Goal: Task Accomplishment & Management: Manage account settings

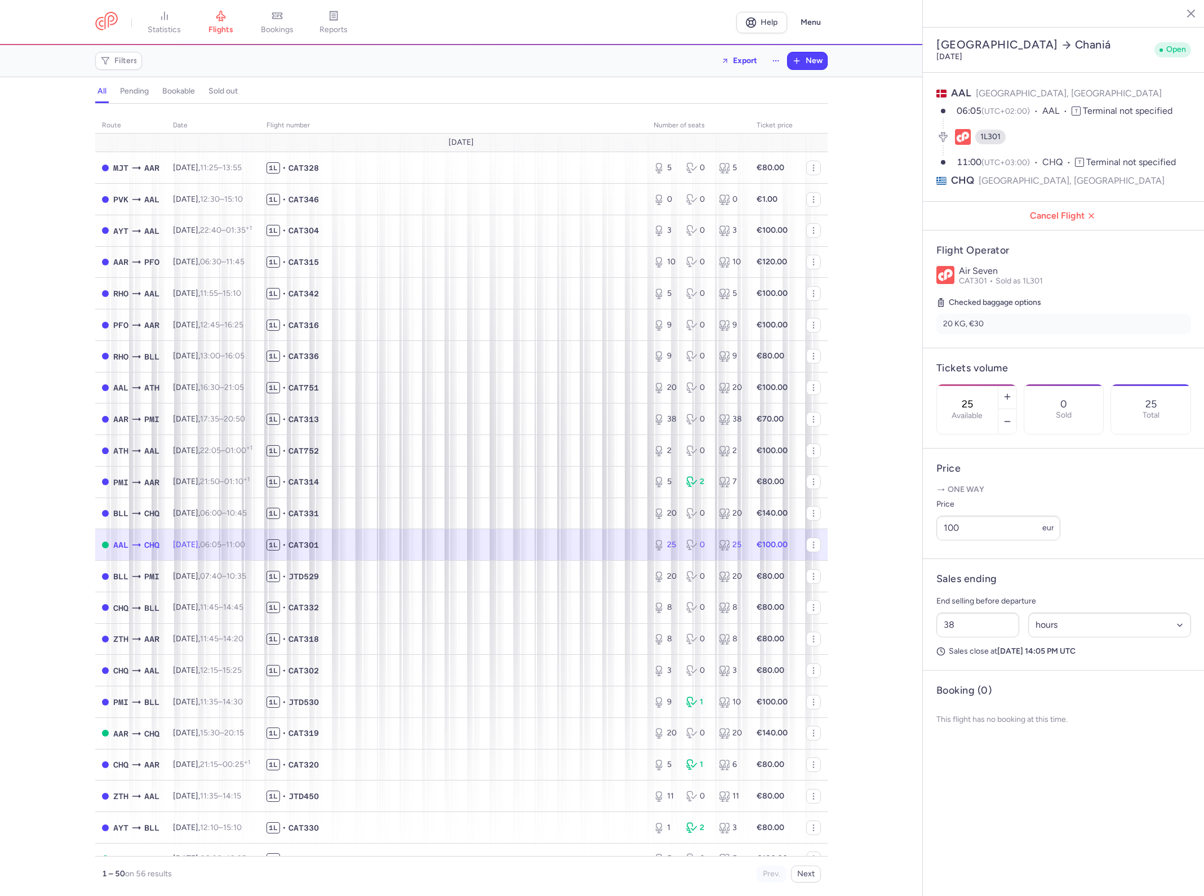
select select "hours"
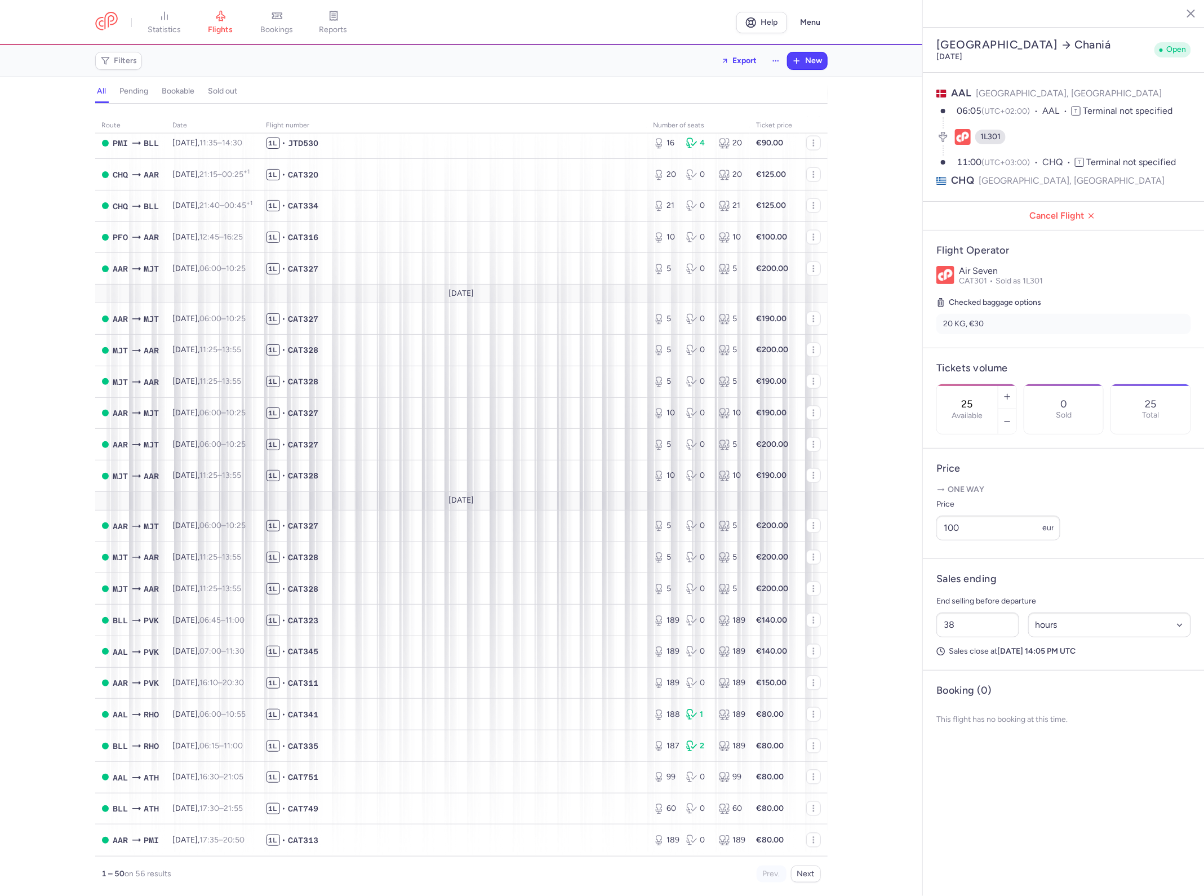
click at [863, 144] on div "route date Flight number number of seats Ticket price August 25 MJT AAR Fri, 8 …" at bounding box center [461, 502] width 922 height 785
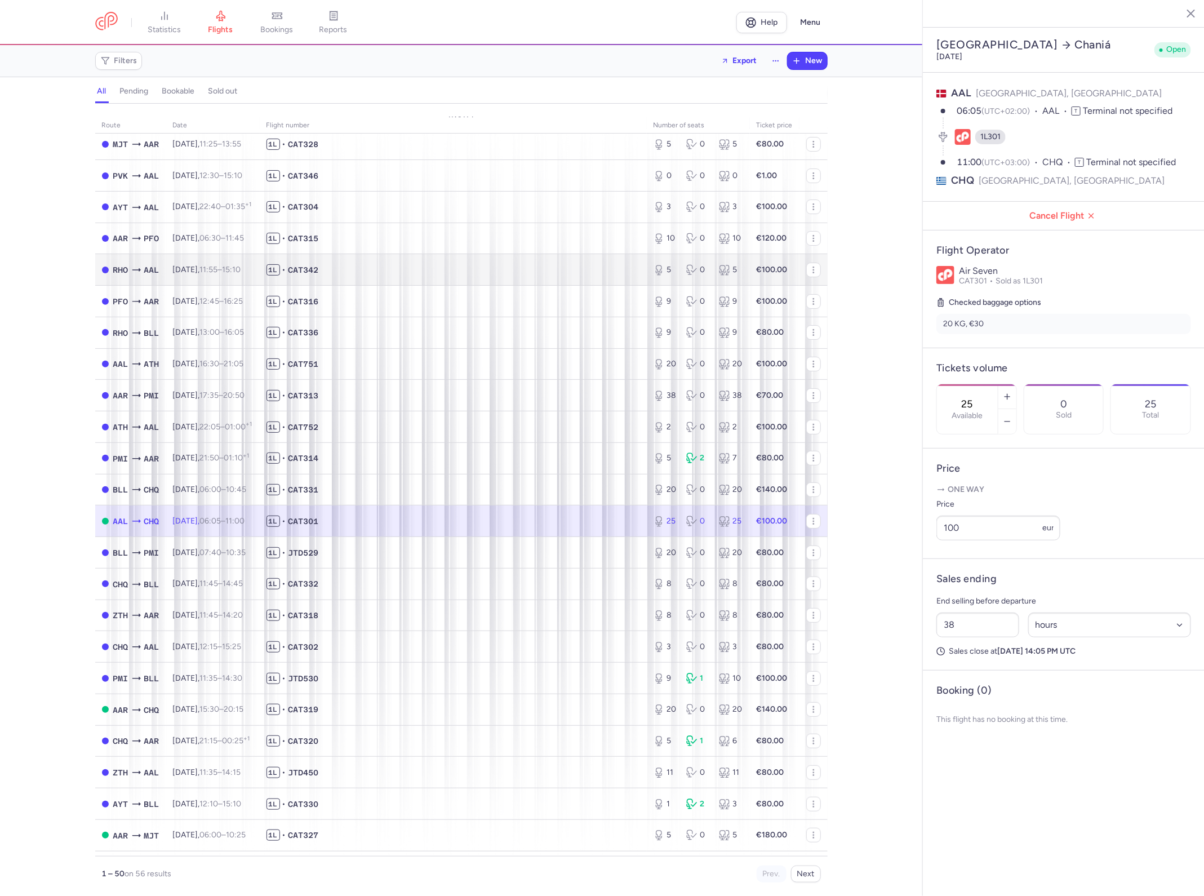
scroll to position [0, 0]
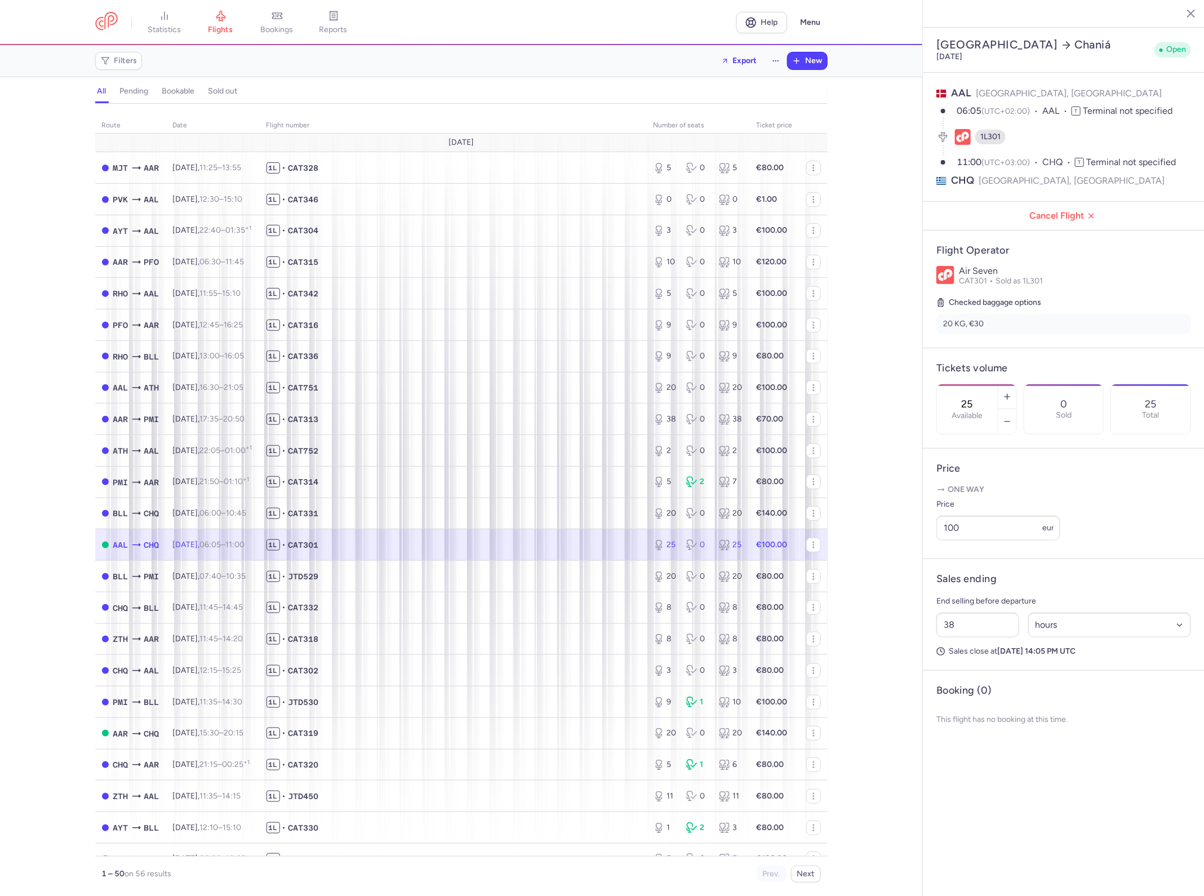
click at [857, 170] on div "route date Flight number number of seats Ticket price August 25 MJT AAR Fri, 8 …" at bounding box center [461, 502] width 922 height 785
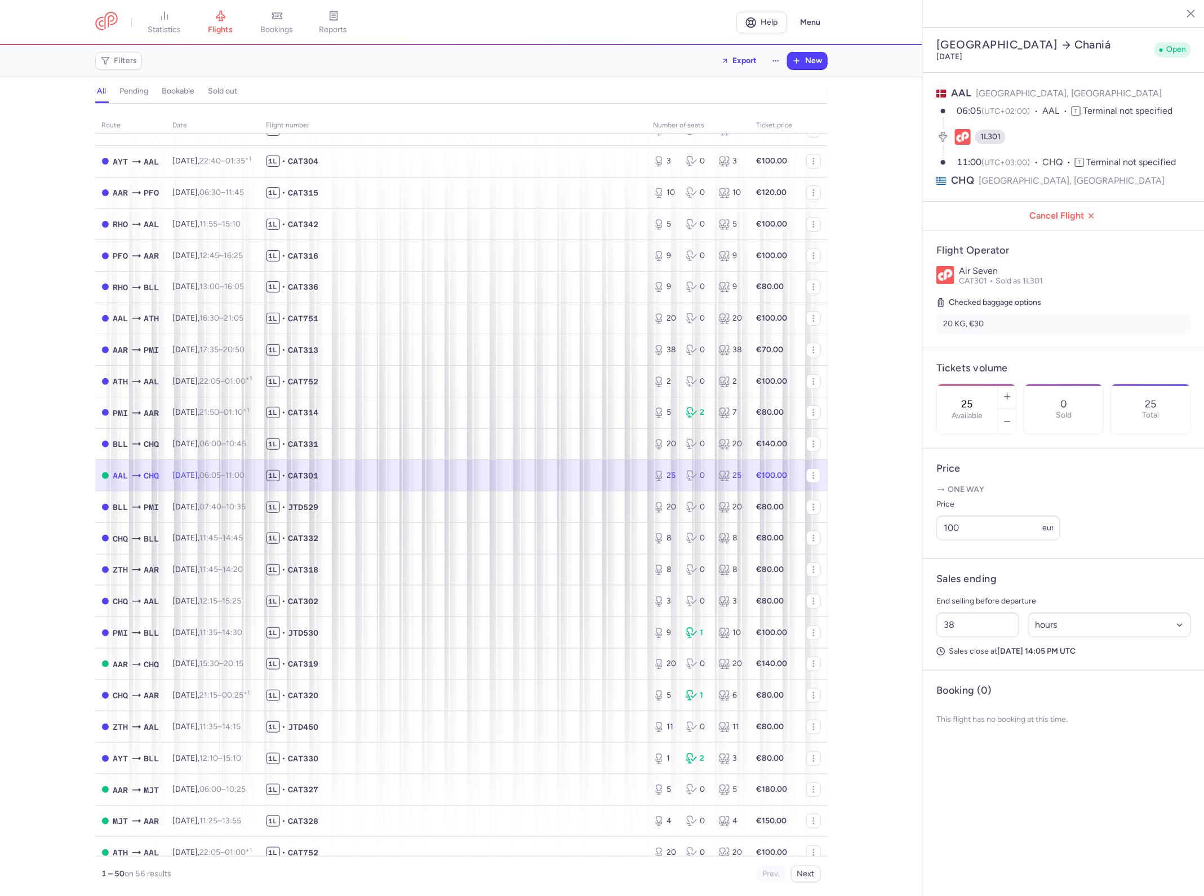
scroll to position [70, 0]
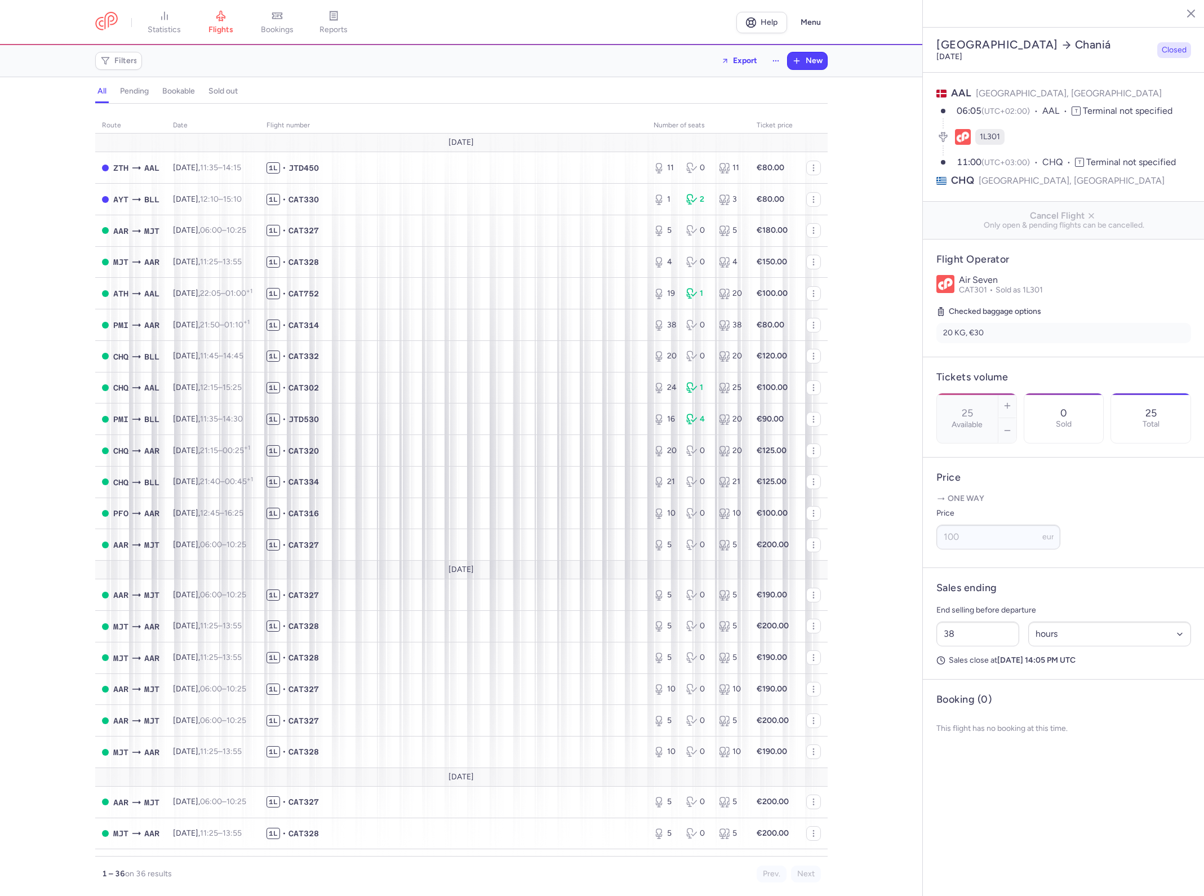
select select "hours"
click at [798, 59] on icon "button" at bounding box center [796, 60] width 9 height 9
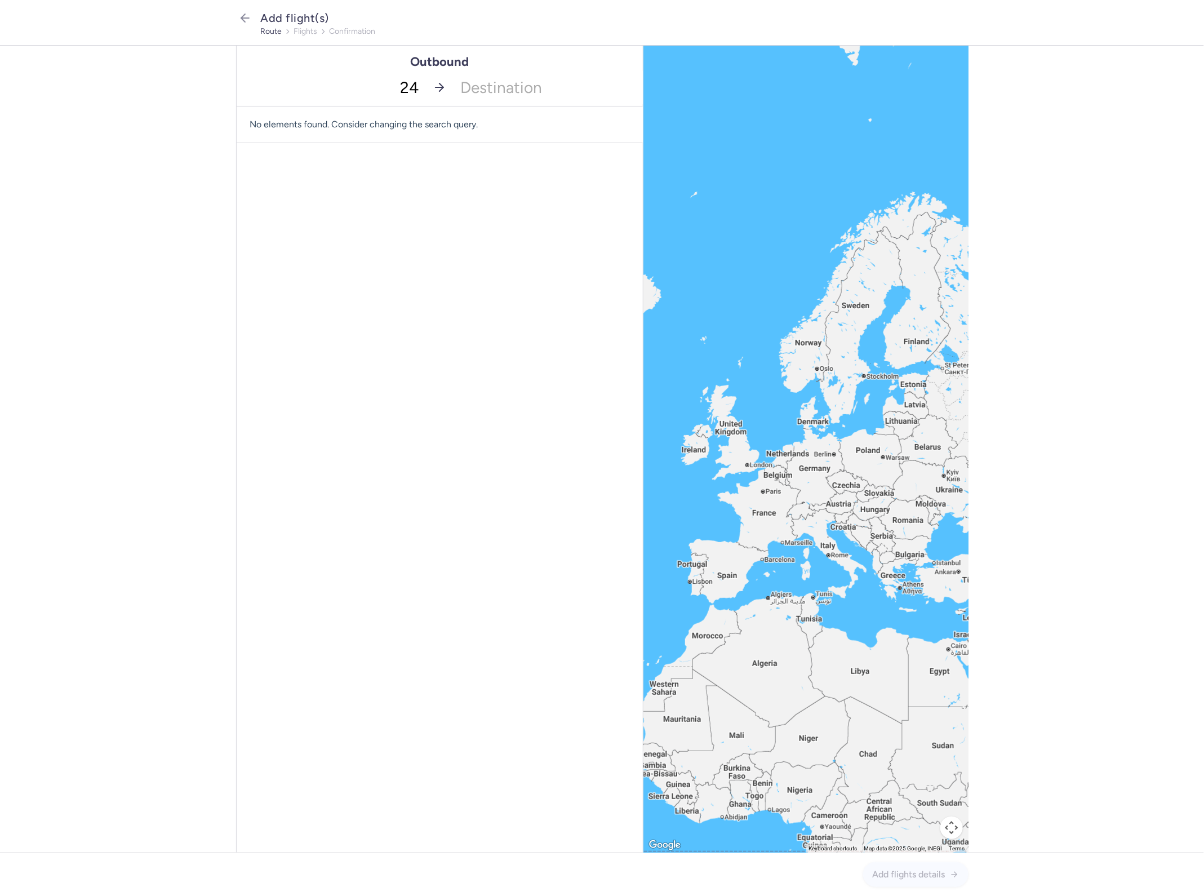
type input "2"
type input "aar"
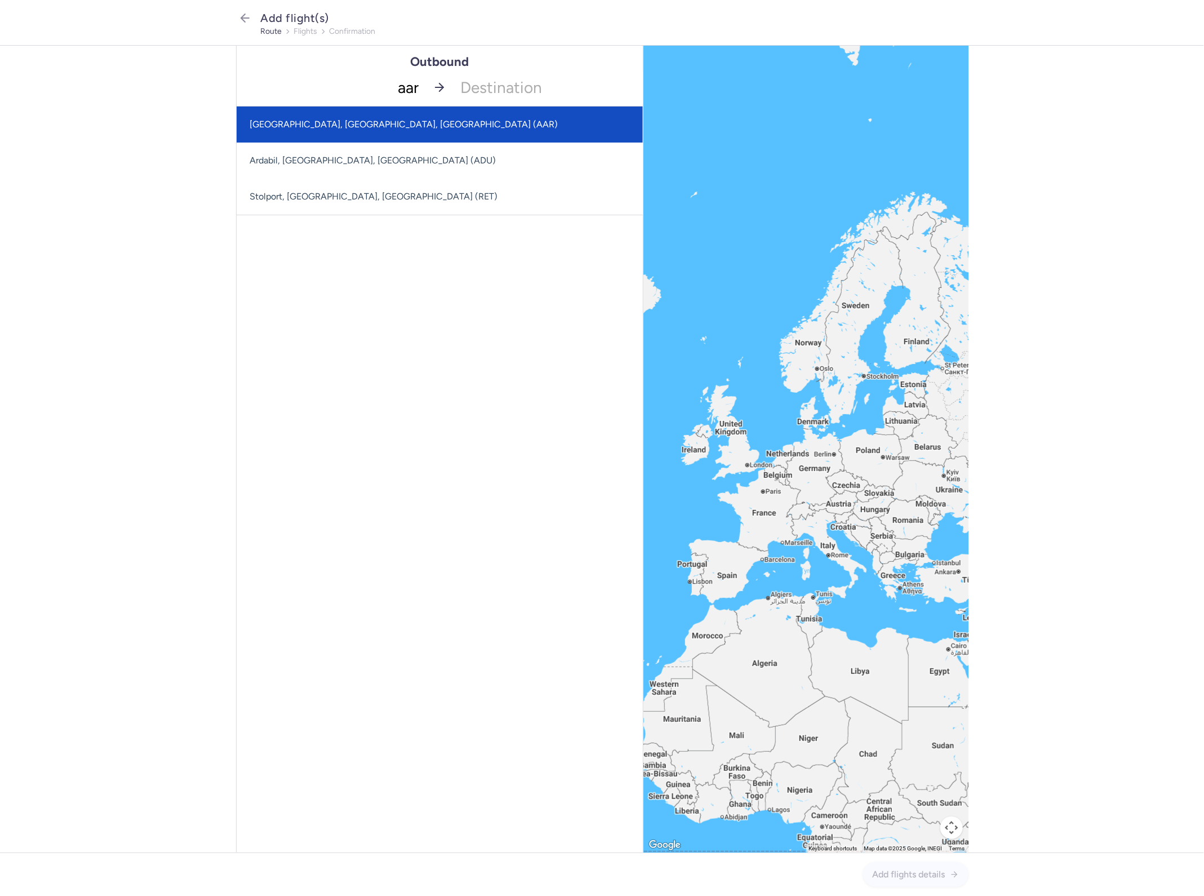
click at [455, 113] on span "[GEOGRAPHIC_DATA], [GEOGRAPHIC_DATA], [GEOGRAPHIC_DATA] (AAR)" at bounding box center [440, 124] width 406 height 36
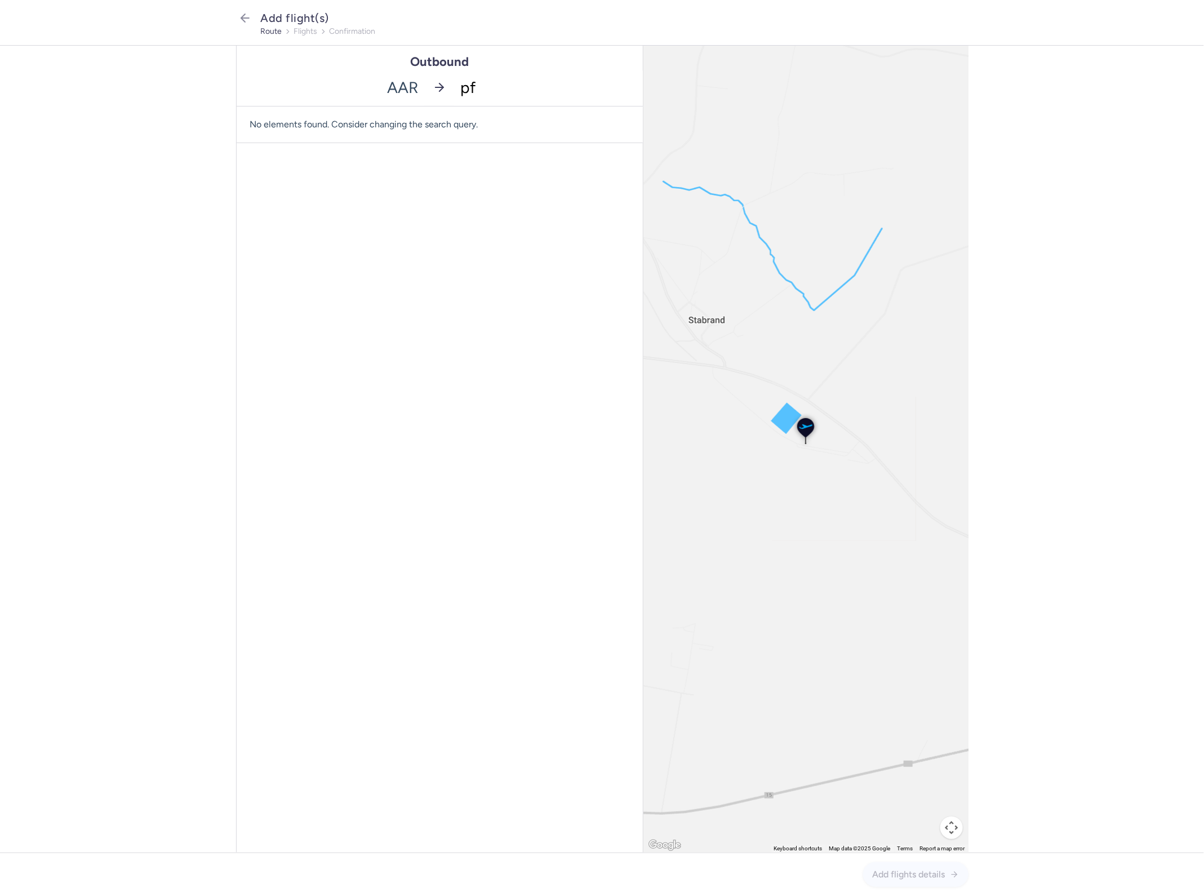
type input "pfo"
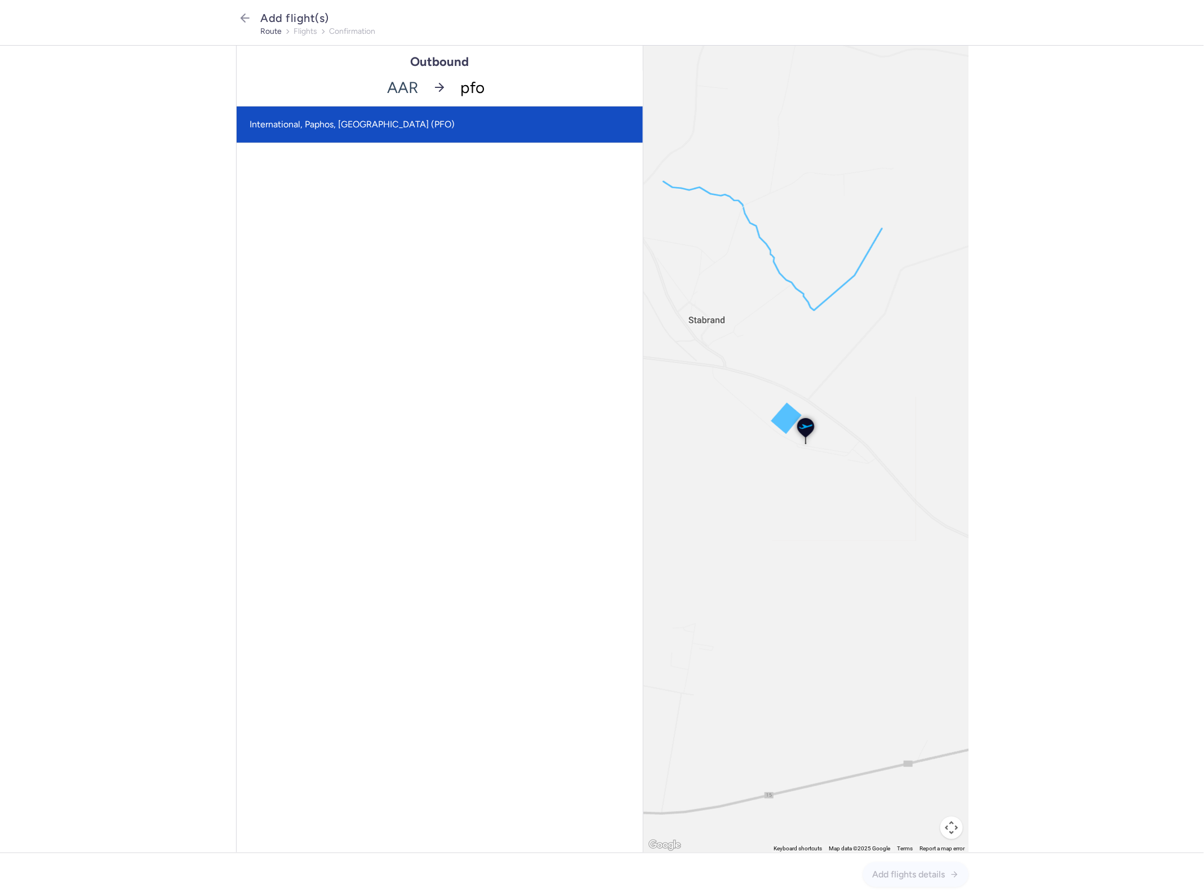
click at [497, 134] on span "International, Paphos, [GEOGRAPHIC_DATA] (PFO)" at bounding box center [440, 124] width 406 height 36
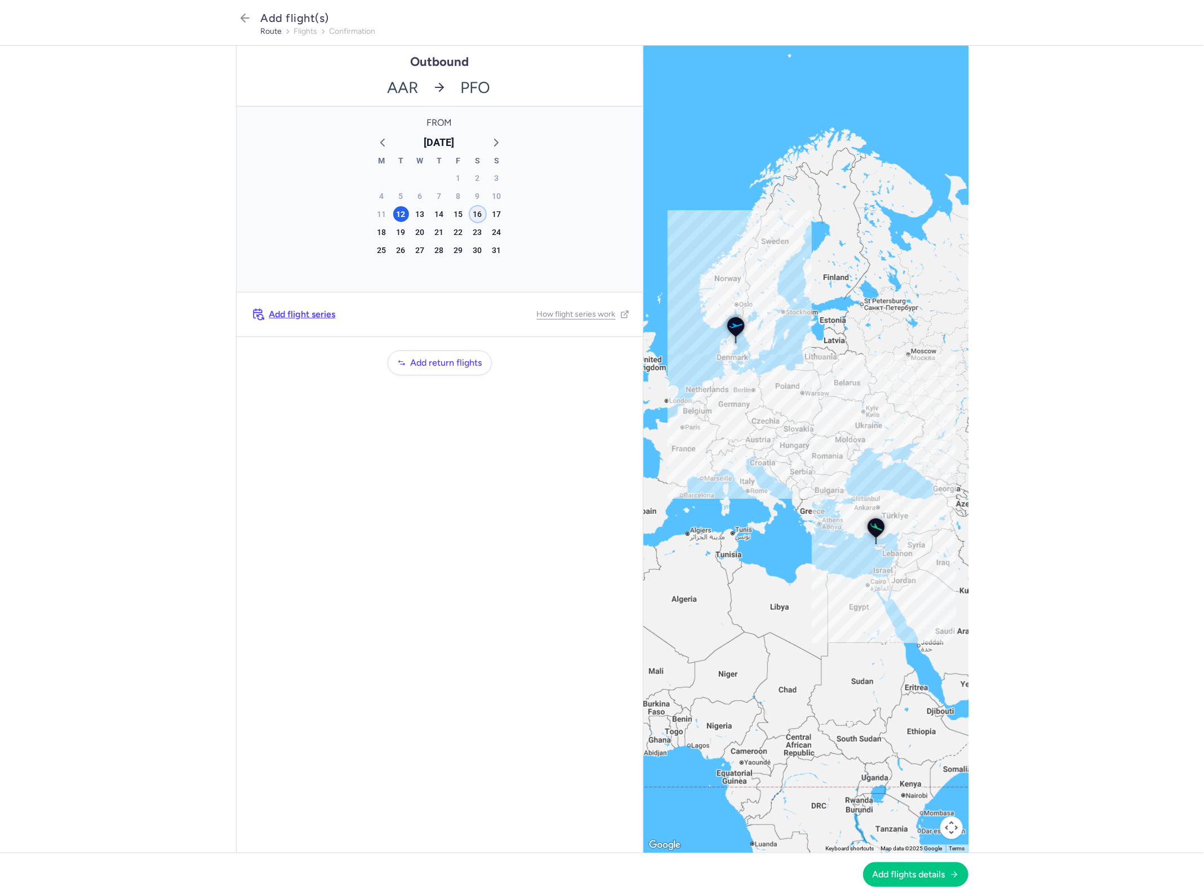
click at [476, 209] on div "16" at bounding box center [478, 214] width 16 height 16
click at [922, 875] on span "Add flights details" at bounding box center [909, 874] width 73 height 10
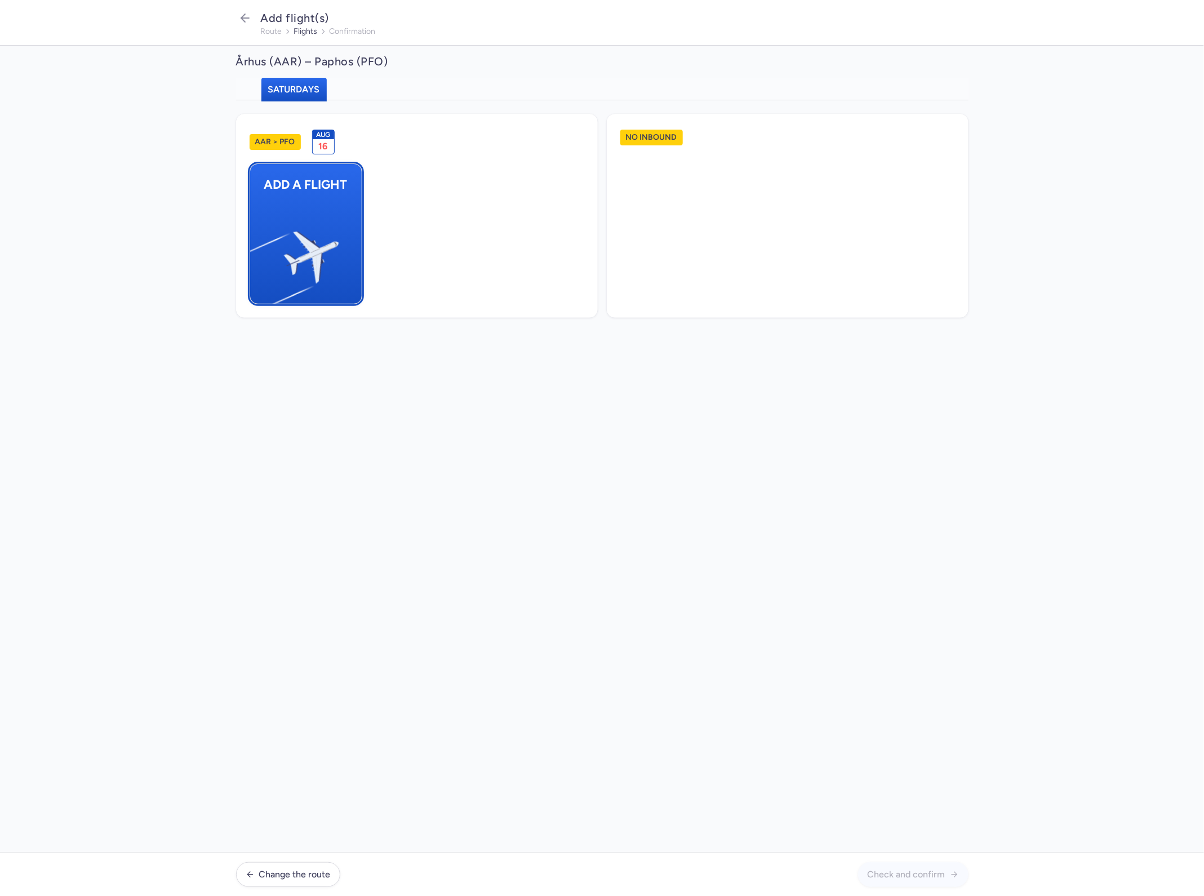
click at [287, 184] on img "button" at bounding box center [255, 252] width 190 height 175
select select "23"
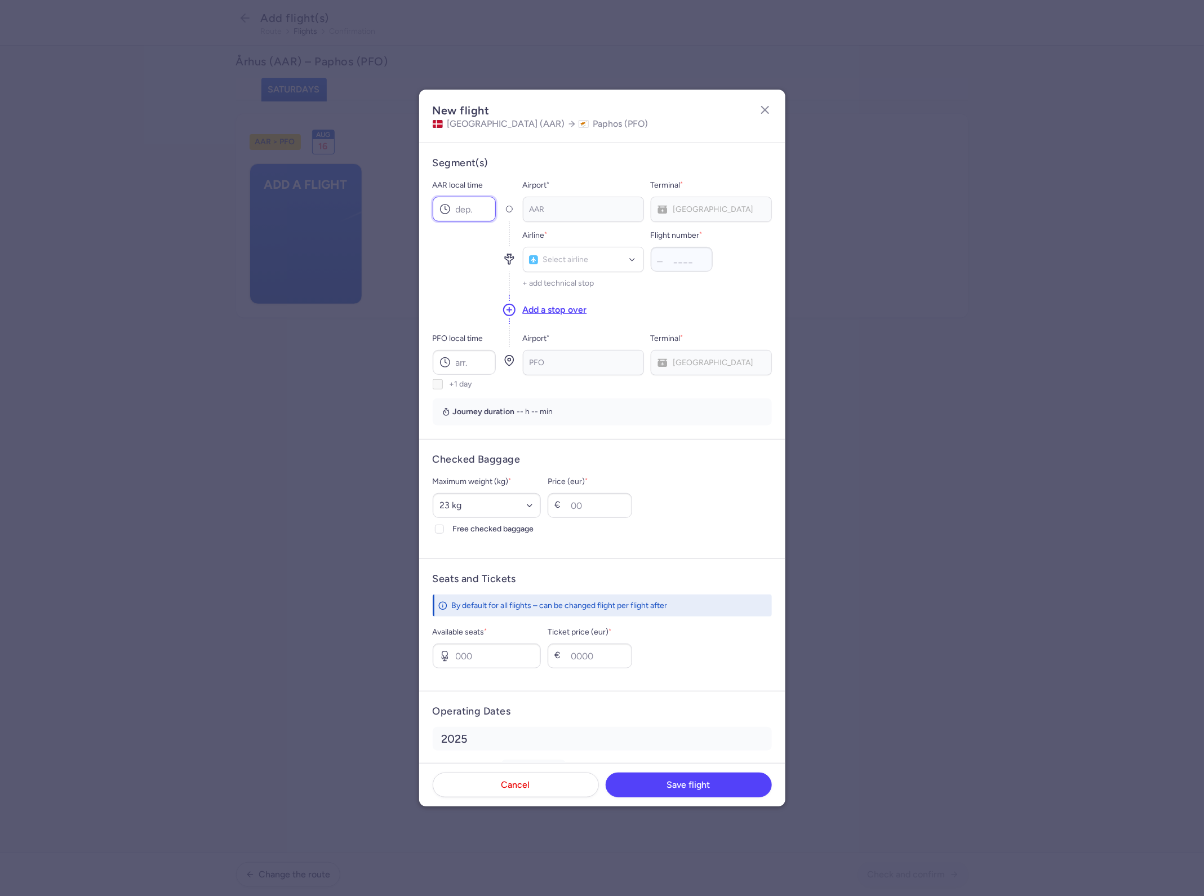
click at [488, 217] on input "AAR local time" at bounding box center [464, 209] width 63 height 25
type input "06:30"
type input "cat"
type input "351"
type input "11:45"
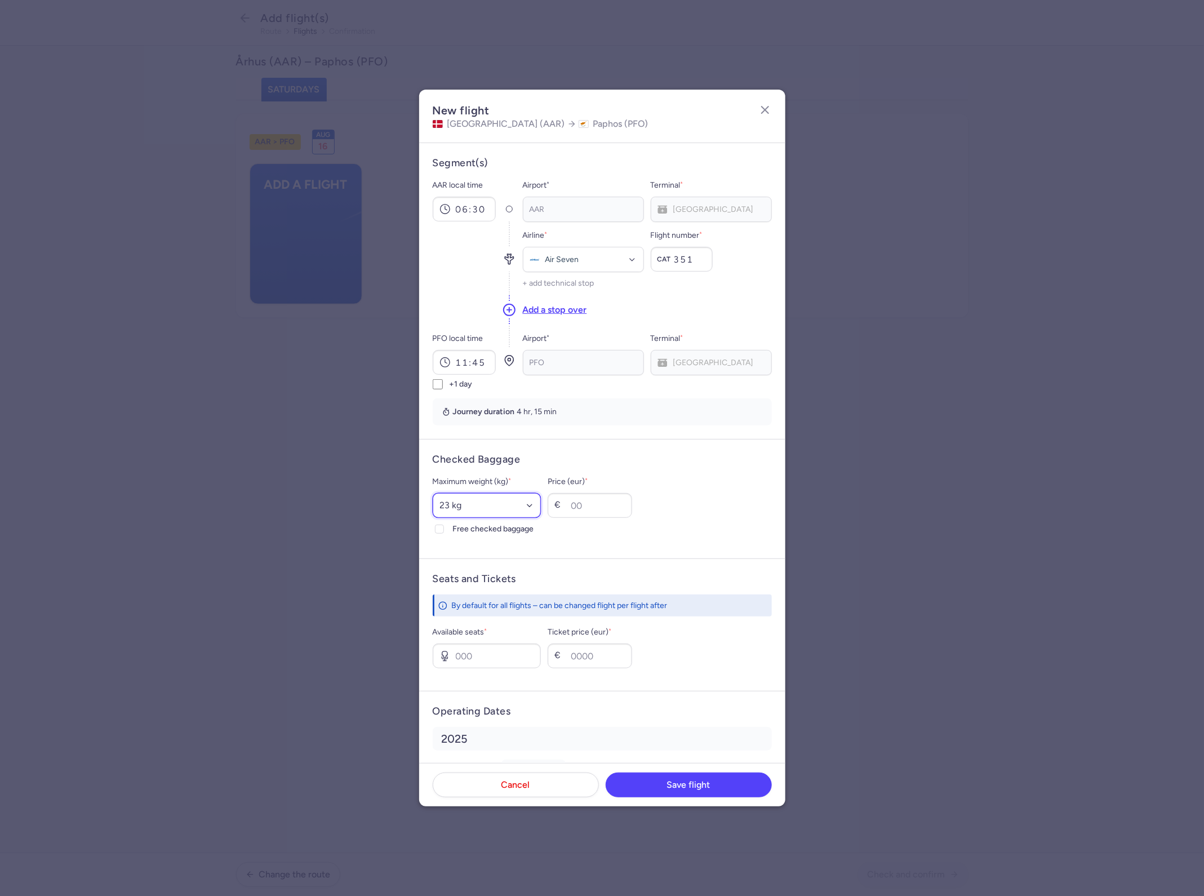
click at [480, 504] on select "Select an option 15 kg 16 kg 17 kg 18 kg 19 kg 20 kg 21 kg 22 kg 23 kg 24 kg 25…" at bounding box center [487, 505] width 109 height 25
select select "20"
click at [433, 493] on select "Select an option 15 kg 16 kg 17 kg 18 kg 19 kg 20 kg 21 kg 22 kg 23 kg 24 kg 25…" at bounding box center [487, 505] width 109 height 25
click at [628, 514] on input "Price (eur) *" at bounding box center [590, 505] width 84 height 25
type input "30"
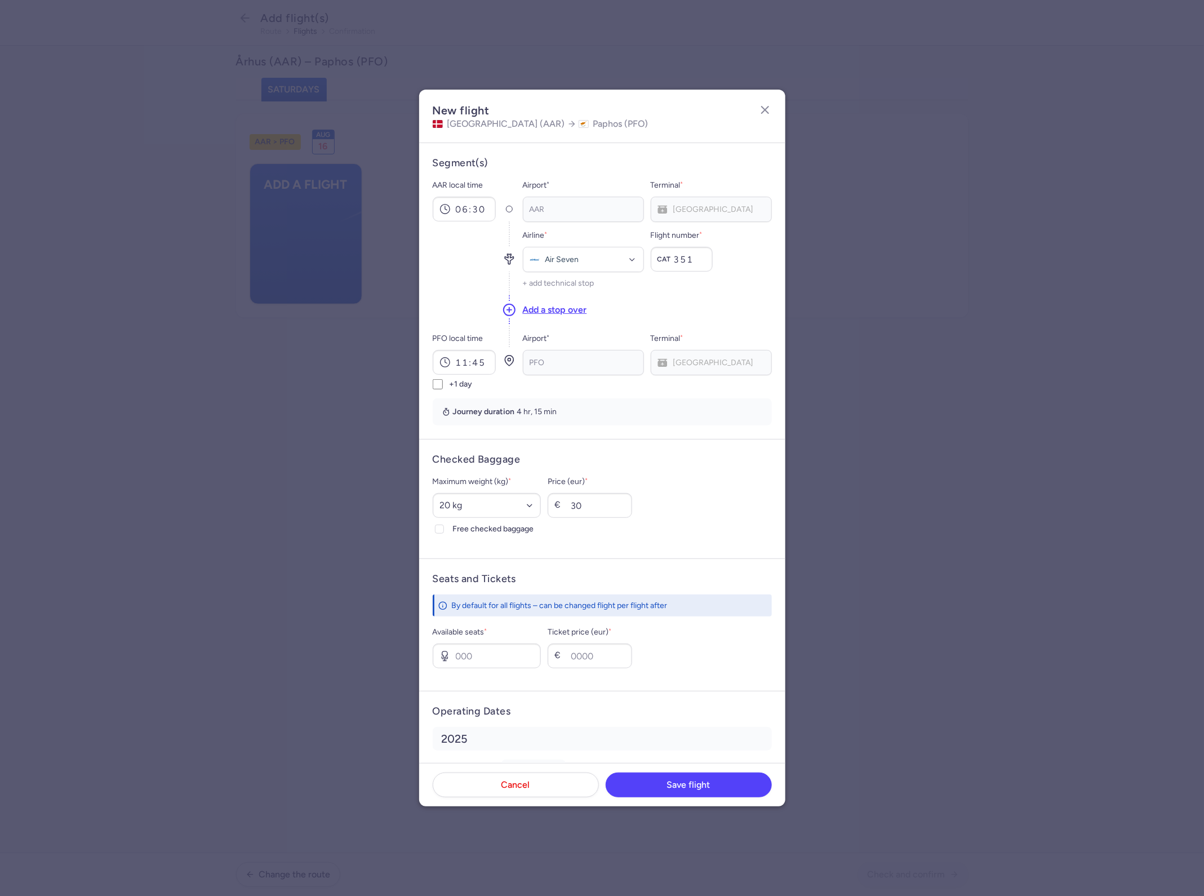
click at [683, 517] on div "Maximum weight (kg) * Select an option 15 kg 16 kg 17 kg 18 kg 19 kg 20 kg 21 k…" at bounding box center [602, 505] width 339 height 61
click at [486, 662] on input "Available seats *" at bounding box center [487, 655] width 109 height 25
type input "24"
click at [591, 647] on input "Ticket price (eur) *" at bounding box center [590, 655] width 84 height 25
click at [693, 201] on div "[GEOGRAPHIC_DATA]" at bounding box center [711, 209] width 121 height 25
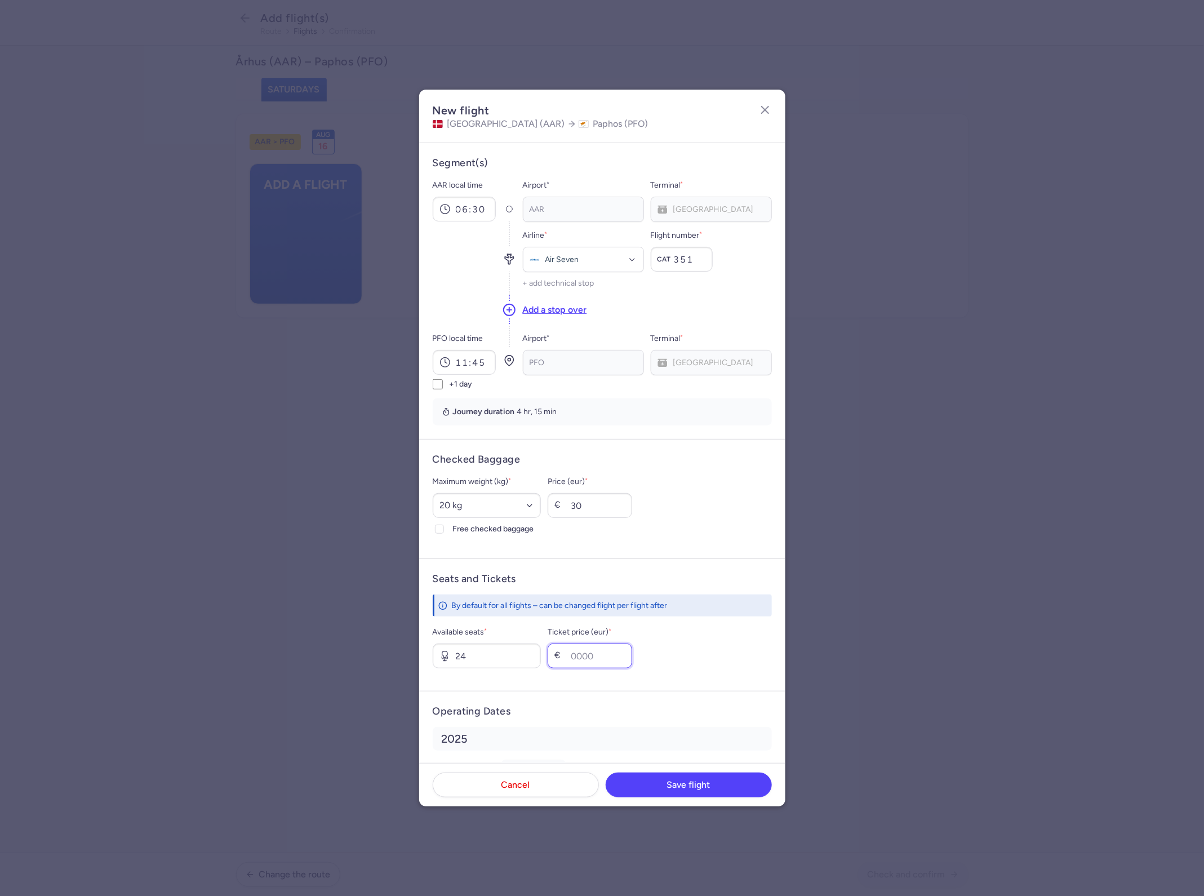
click at [603, 668] on input "Ticket price (eur) *" at bounding box center [590, 655] width 84 height 25
type input "150"
click at [701, 793] on button "Save flight" at bounding box center [689, 784] width 166 height 25
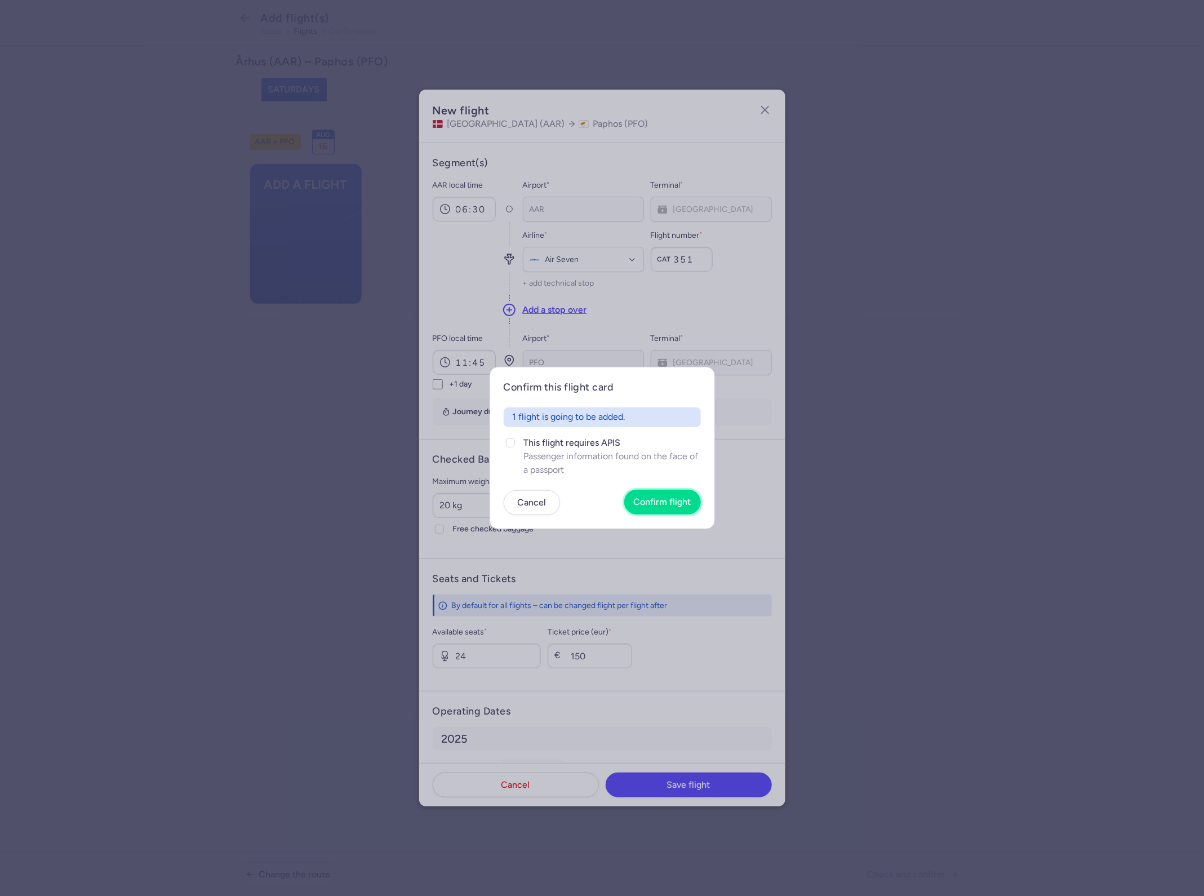
click at [693, 500] on button "Confirm flight" at bounding box center [662, 502] width 77 height 25
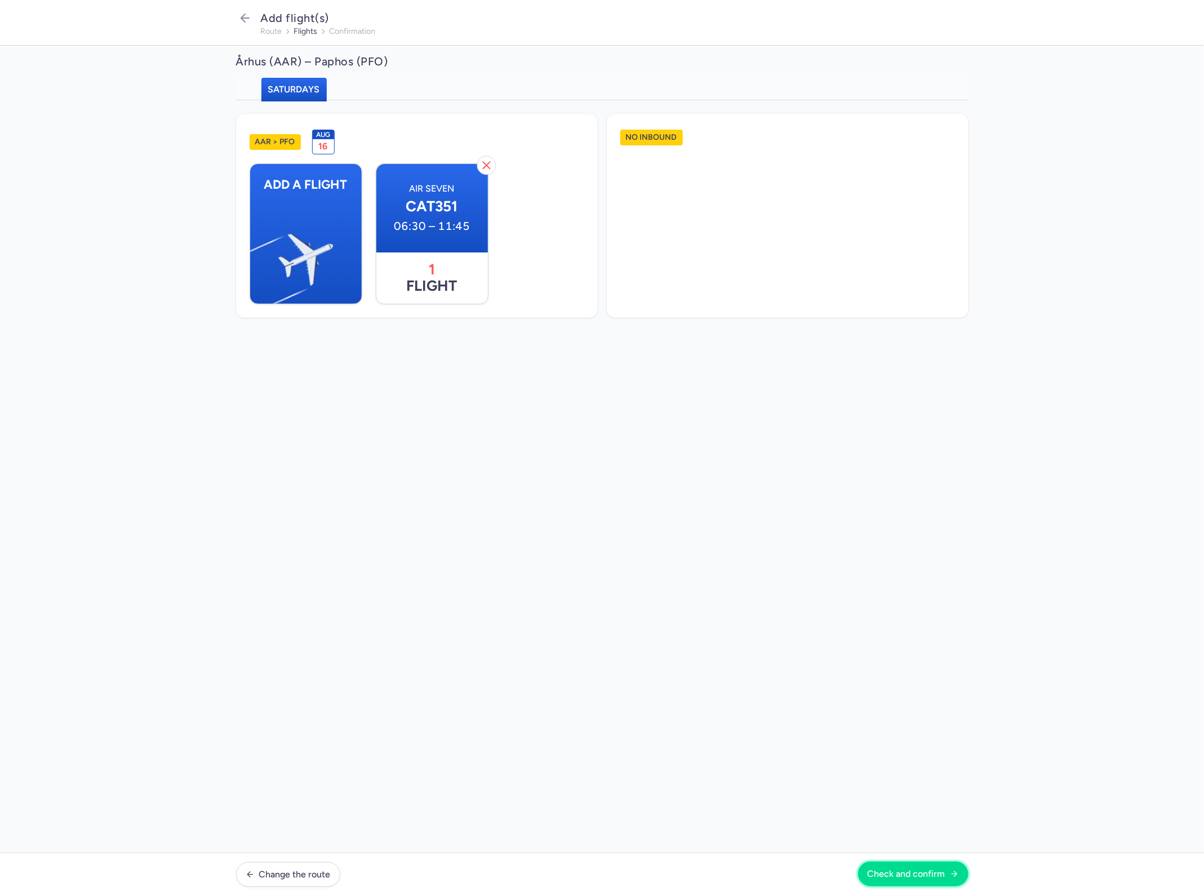
click at [891, 865] on button "Check and confirm" at bounding box center [913, 873] width 110 height 25
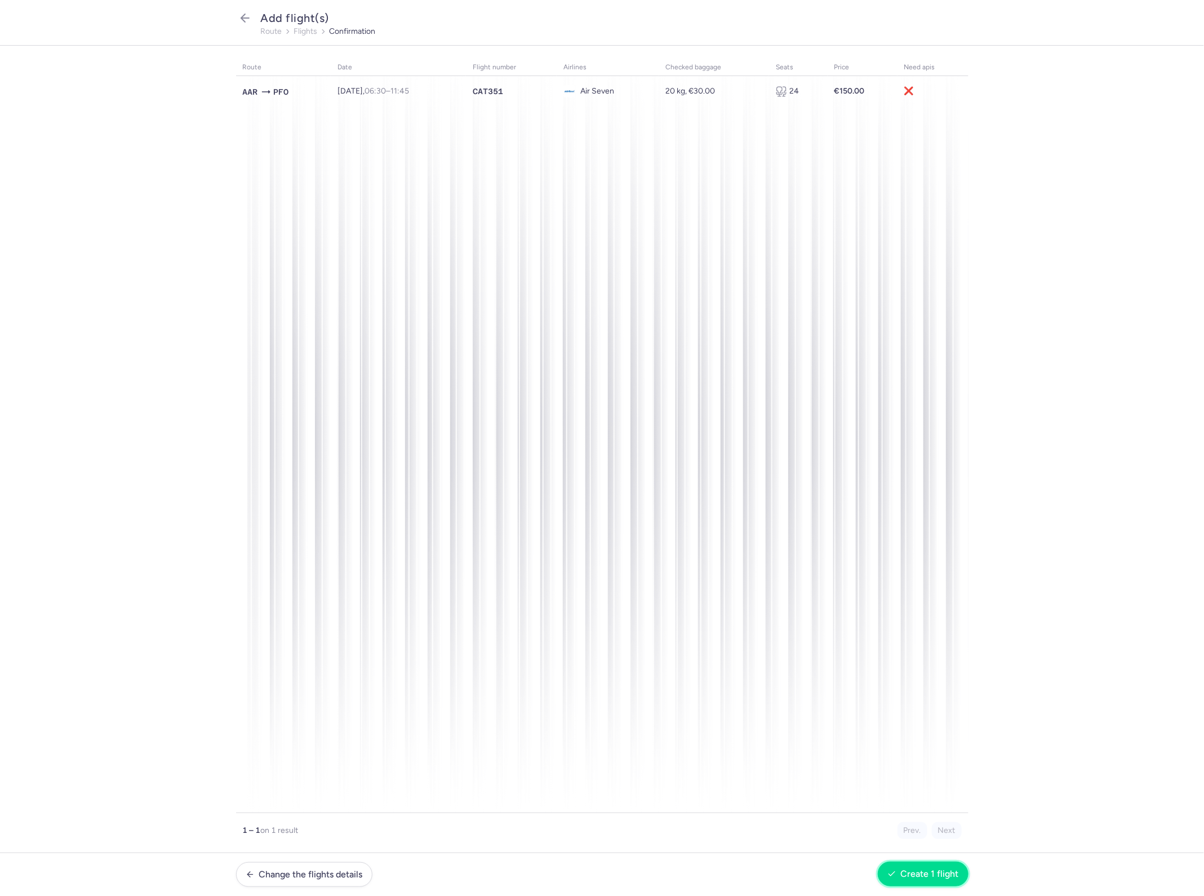
click at [924, 880] on button "Create 1 flight" at bounding box center [923, 873] width 91 height 25
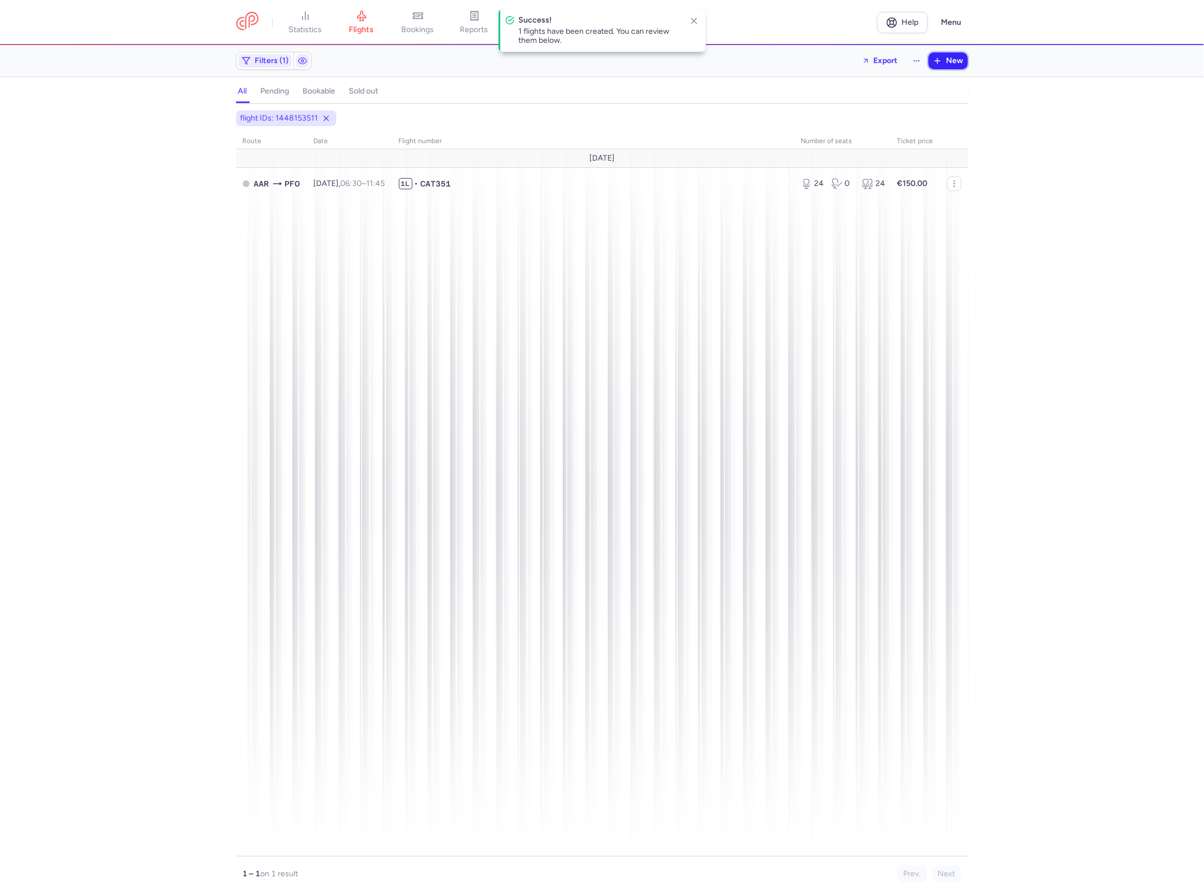
click at [953, 57] on span "New" at bounding box center [954, 60] width 17 height 9
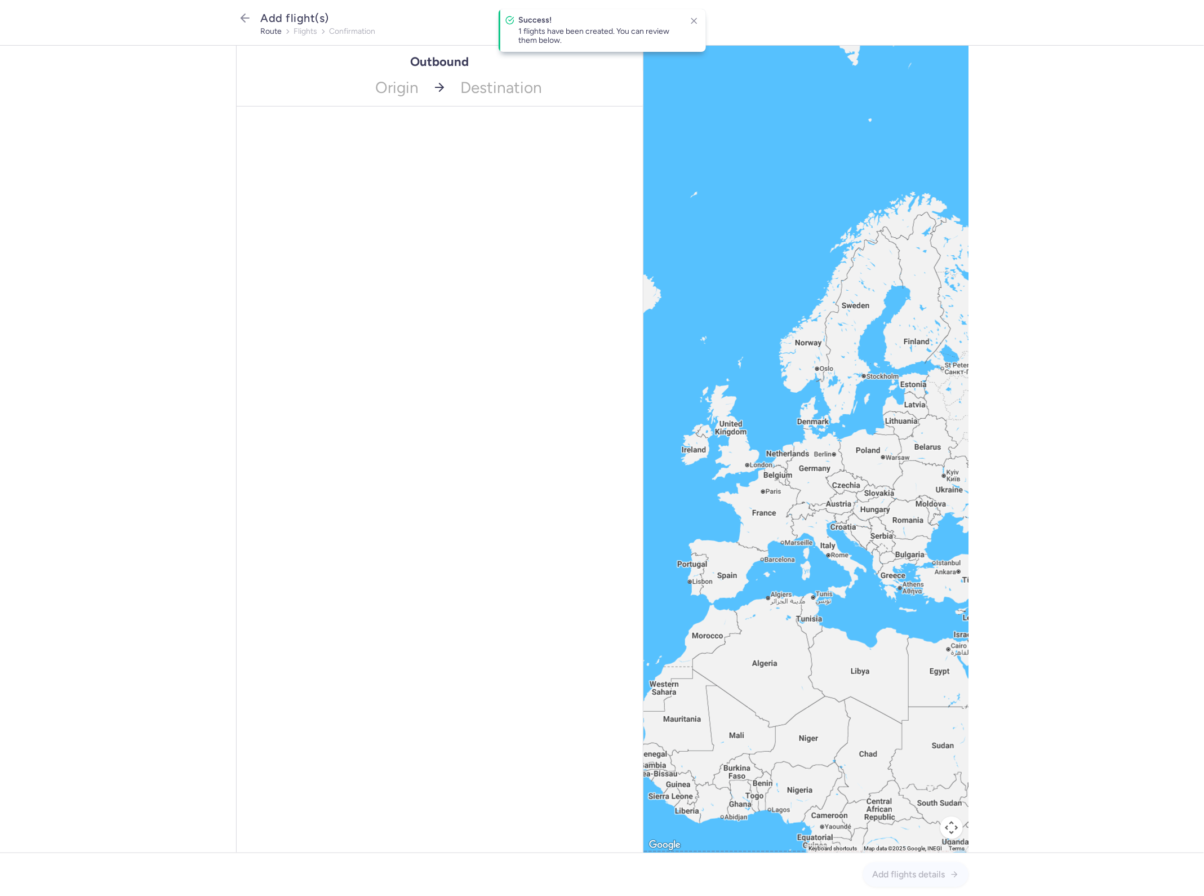
drag, startPoint x: 361, startPoint y: 73, endPoint x: 367, endPoint y: 74, distance: 6.2
type input "pfo"
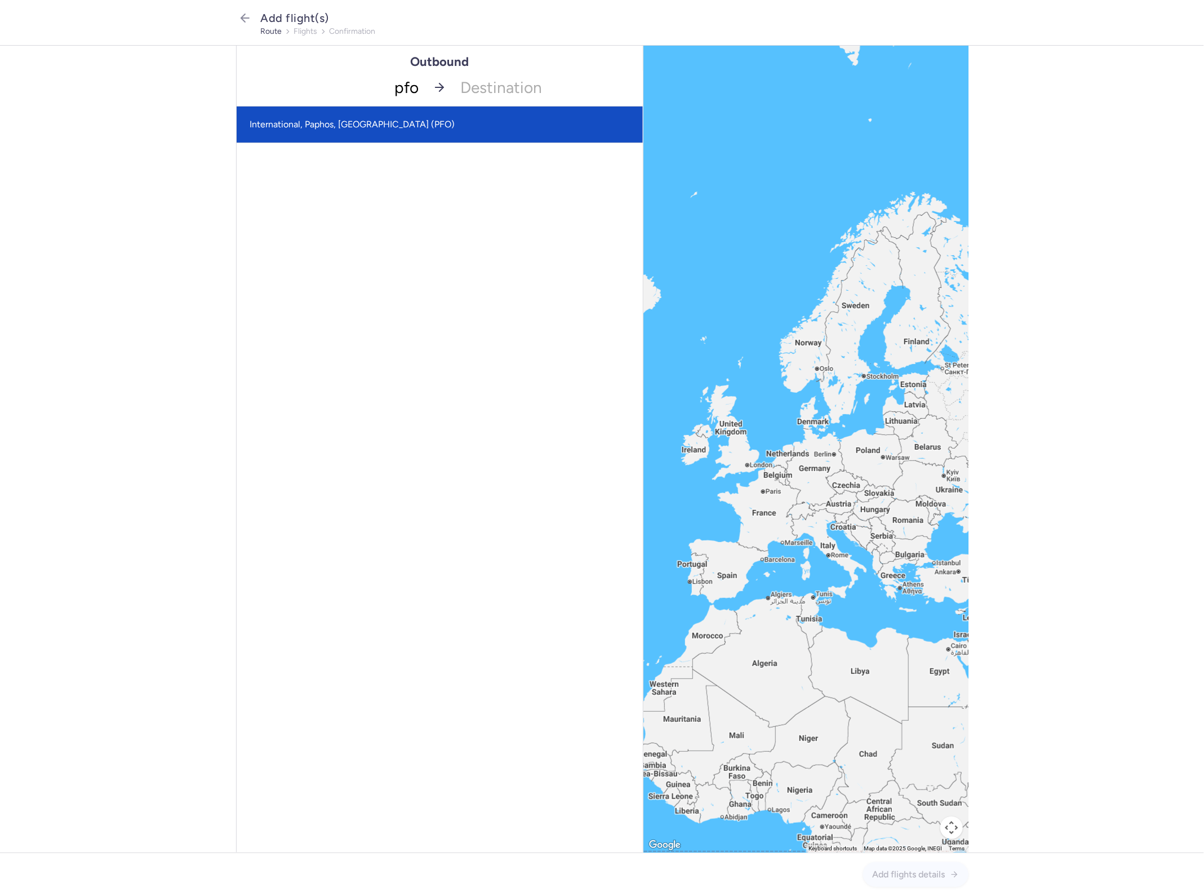
click at [418, 108] on span "International, Paphos, [GEOGRAPHIC_DATA] (PFO)" at bounding box center [440, 124] width 406 height 36
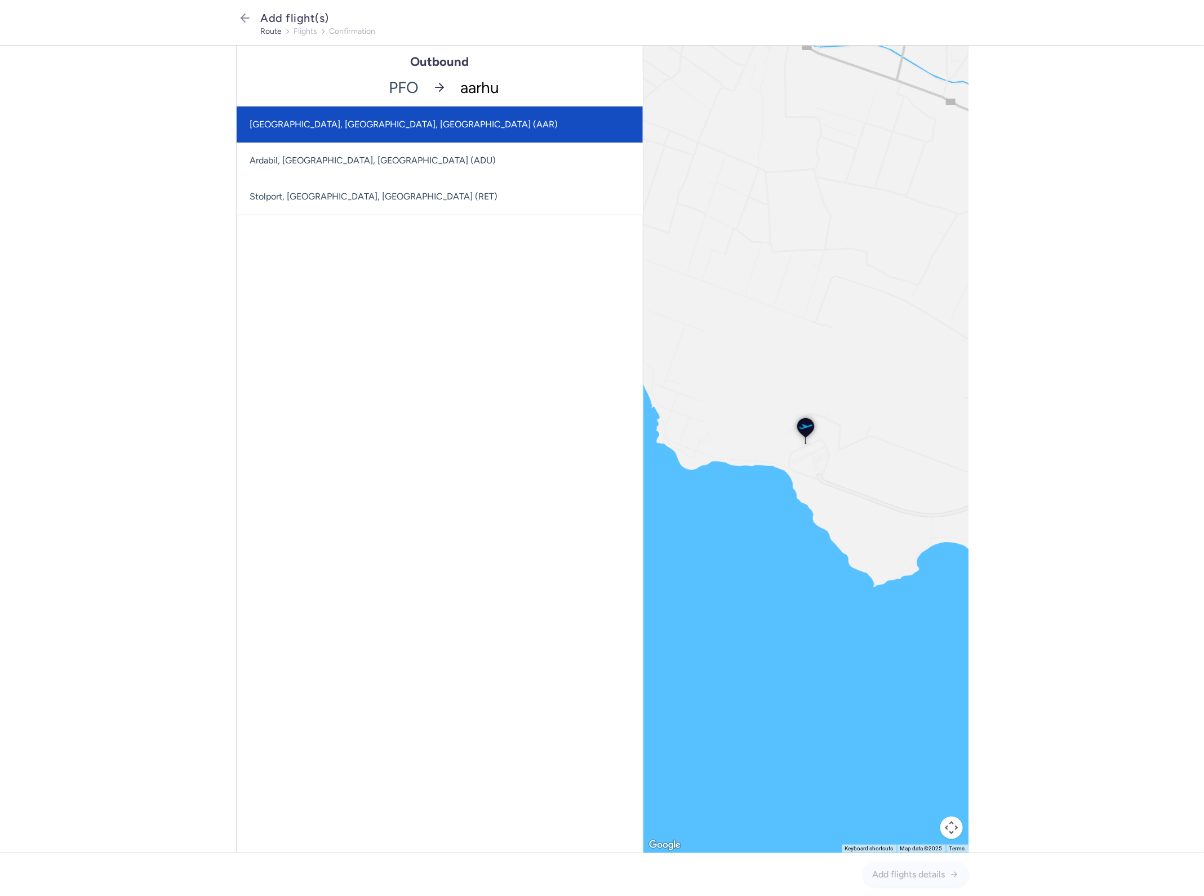
type input "[GEOGRAPHIC_DATA]"
click at [611, 122] on span "[GEOGRAPHIC_DATA], [GEOGRAPHIC_DATA], [GEOGRAPHIC_DATA] (AAR)" at bounding box center [440, 124] width 406 height 36
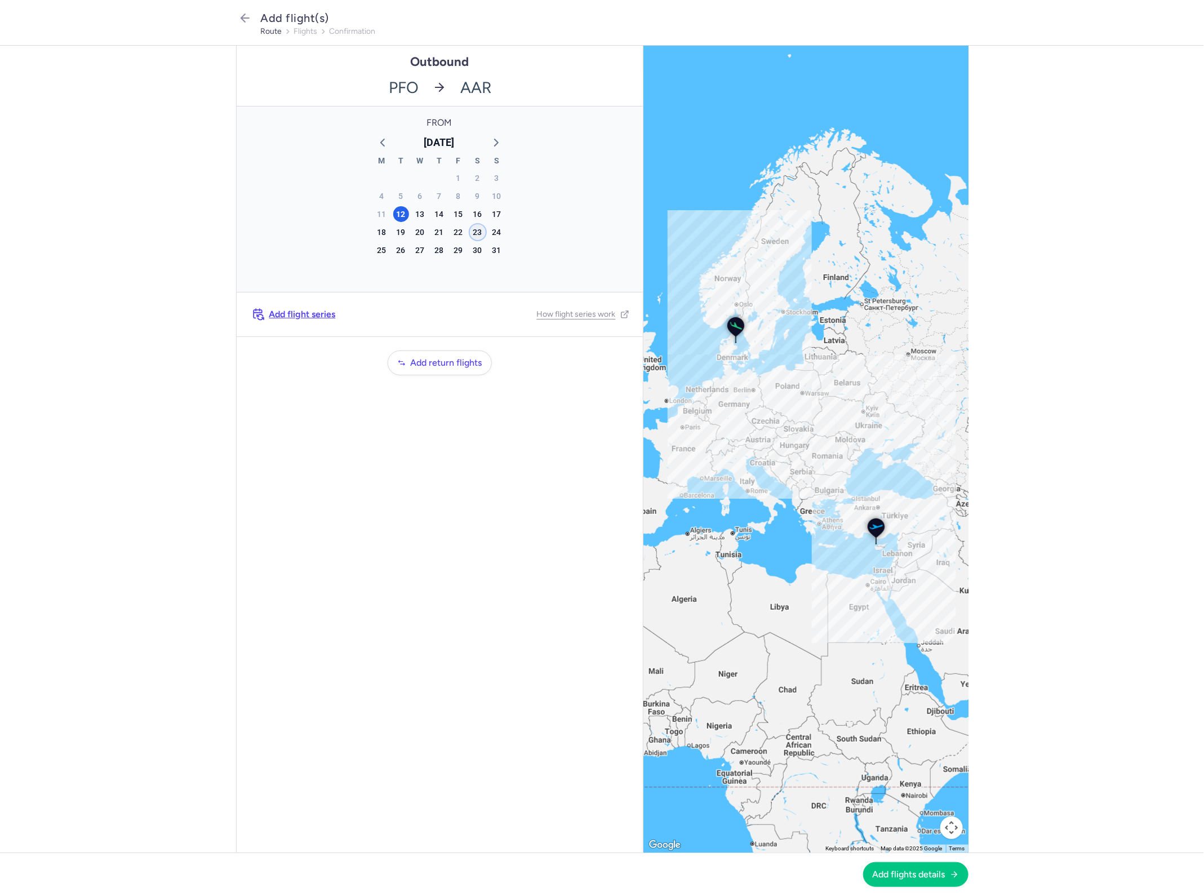
click at [480, 233] on div "23" at bounding box center [478, 232] width 16 height 16
click at [901, 872] on span "Add flights details" at bounding box center [909, 874] width 73 height 10
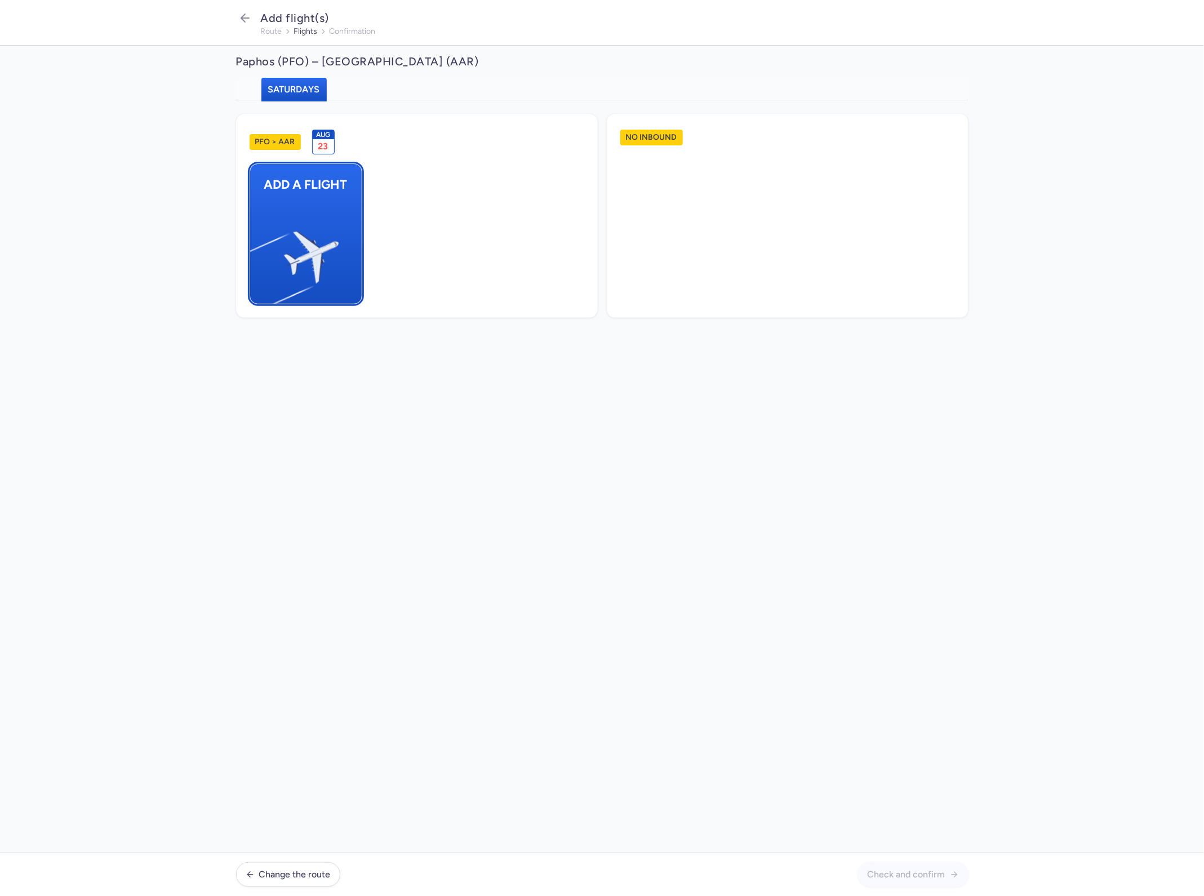
click at [355, 255] on button "Add a flight" at bounding box center [306, 233] width 113 height 141
select select "23"
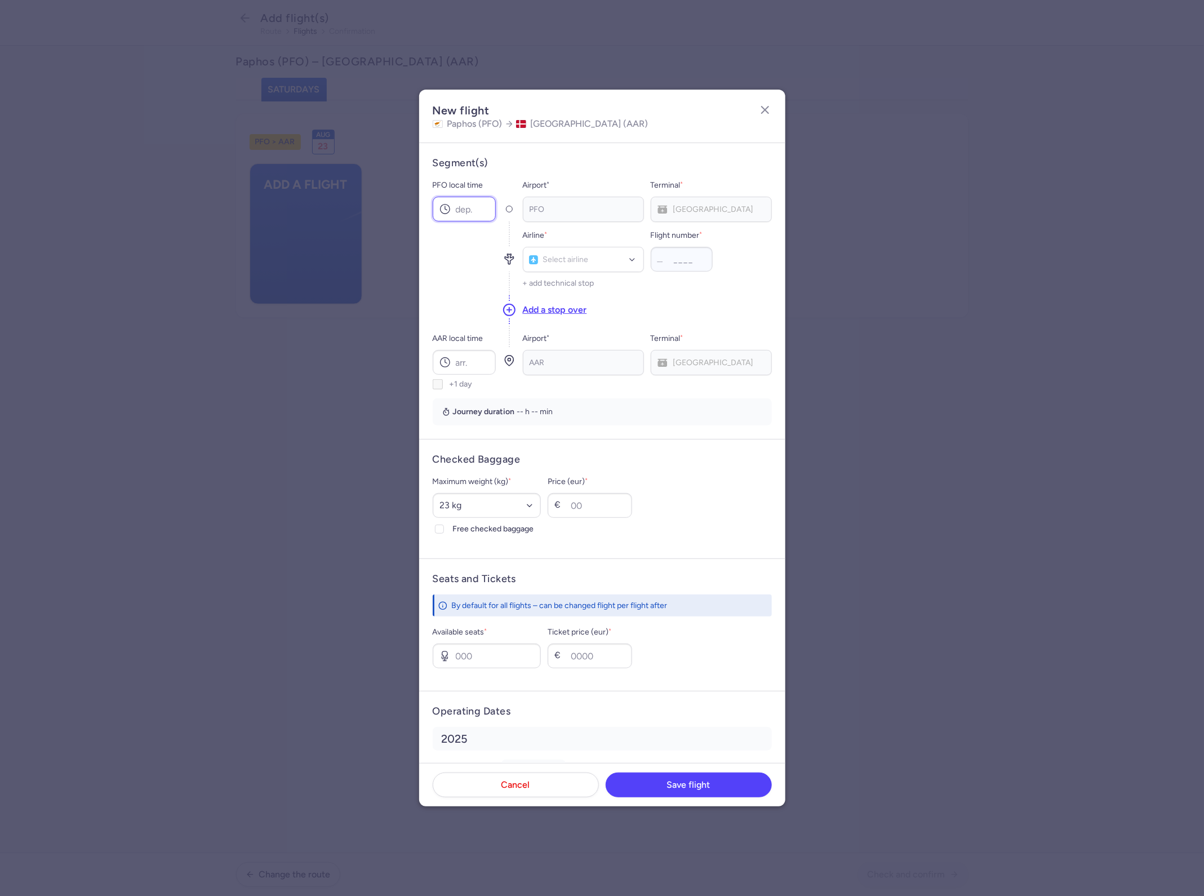
click at [461, 207] on input "PFO local time" at bounding box center [464, 209] width 63 height 25
type input "12:45"
type input "cat"
click at [705, 265] on input "Flight number *" at bounding box center [682, 259] width 62 height 25
type input "316"
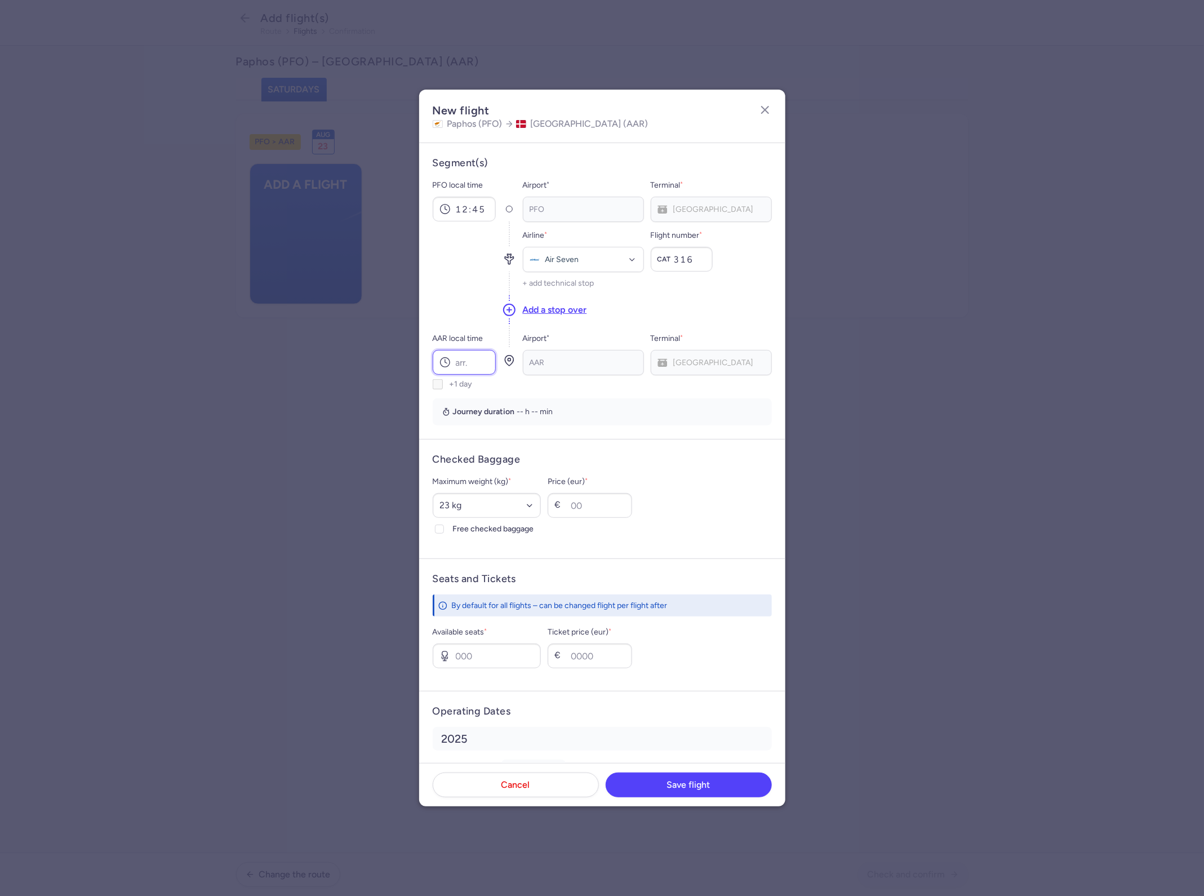
click at [477, 365] on input "AAR local time" at bounding box center [464, 362] width 63 height 25
type input "16:25"
select select "20"
click at [612, 510] on input "Price (eur) *" at bounding box center [590, 505] width 84 height 25
type input "30"
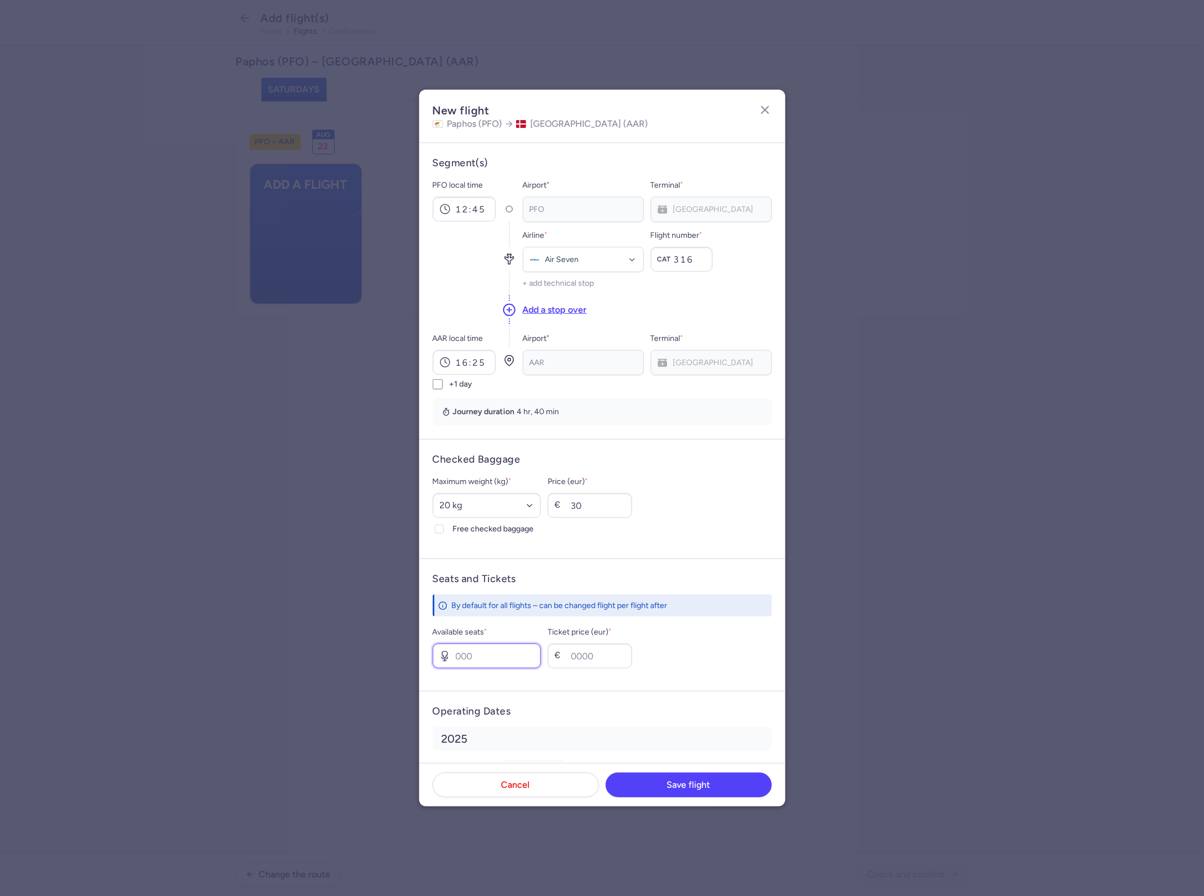
click at [527, 658] on input "Available seats *" at bounding box center [487, 655] width 109 height 25
type input "24"
type input "120"
click at [683, 786] on span "Save flight" at bounding box center [688, 784] width 43 height 10
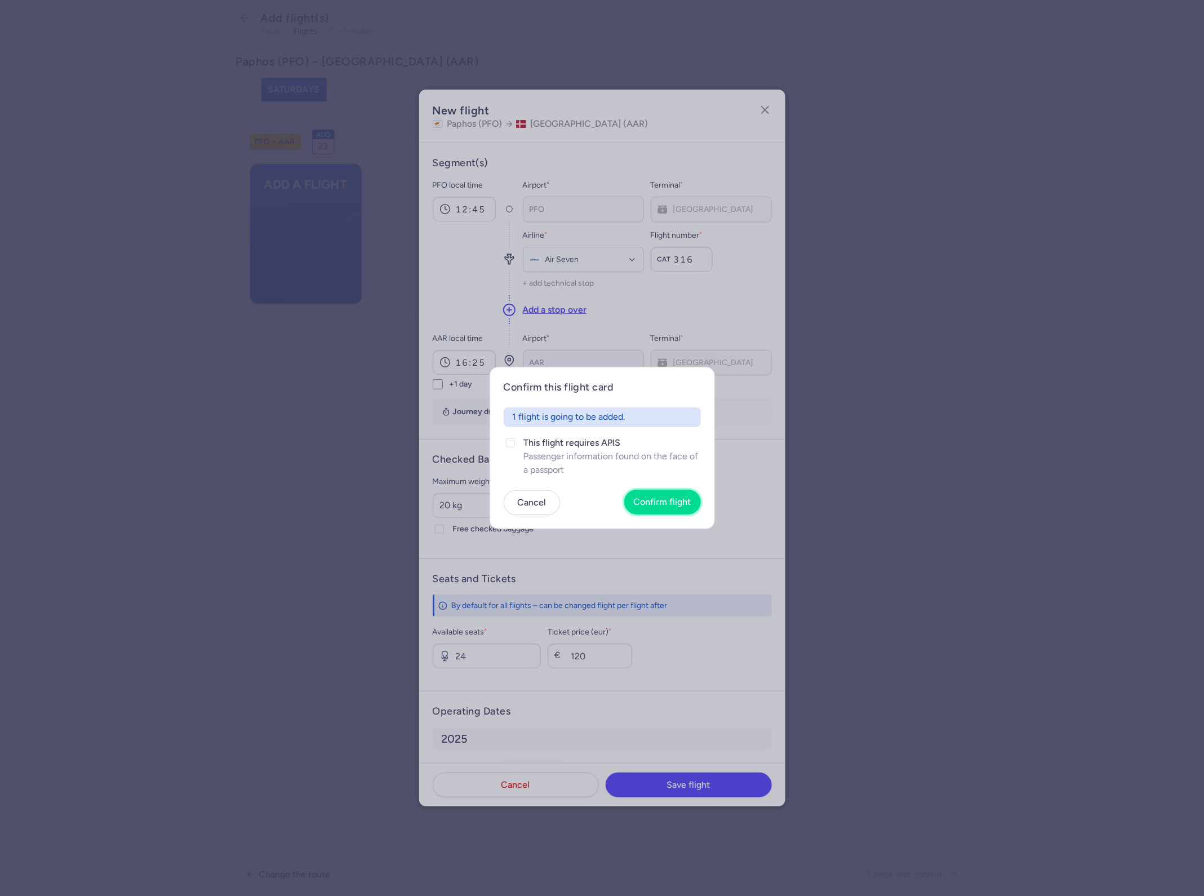
click at [682, 506] on span "Confirm flight" at bounding box center [662, 502] width 57 height 10
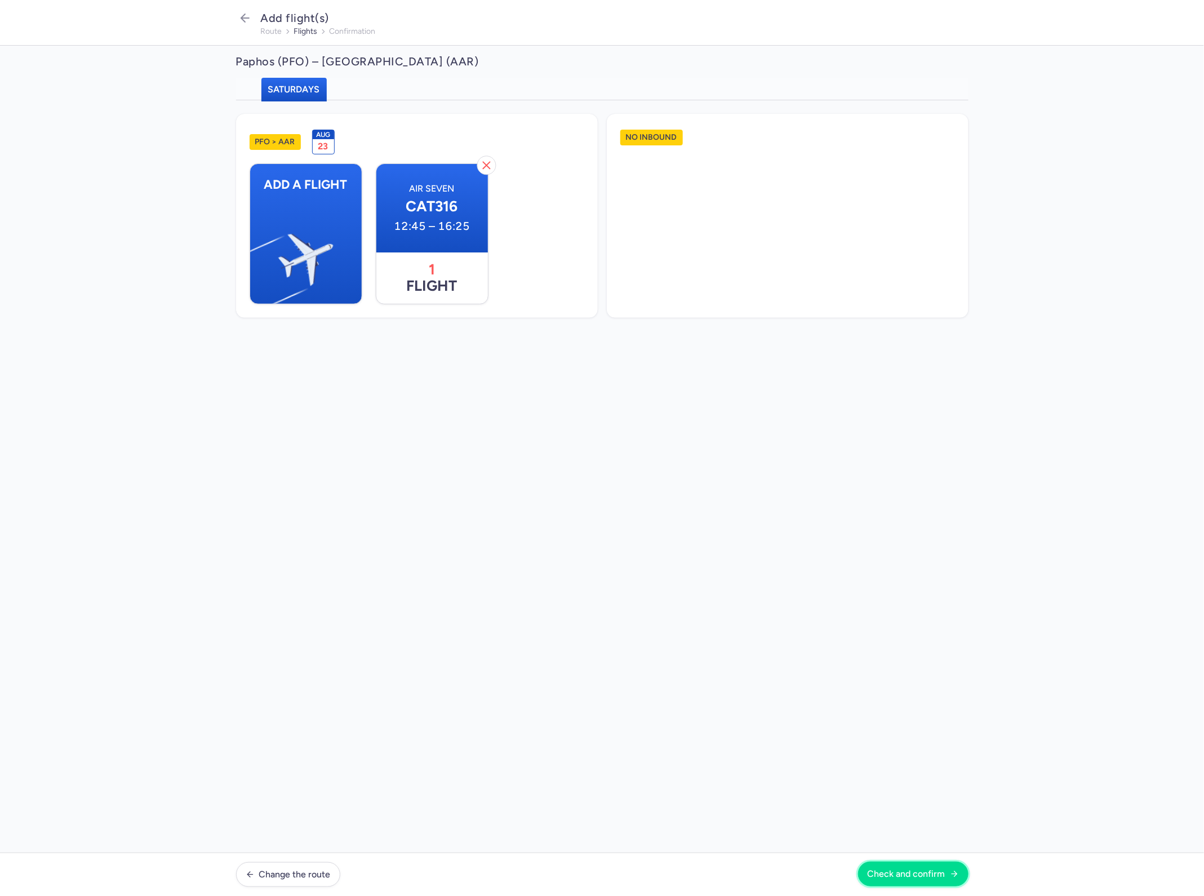
click at [942, 874] on span "Check and confirm" at bounding box center [906, 874] width 78 height 10
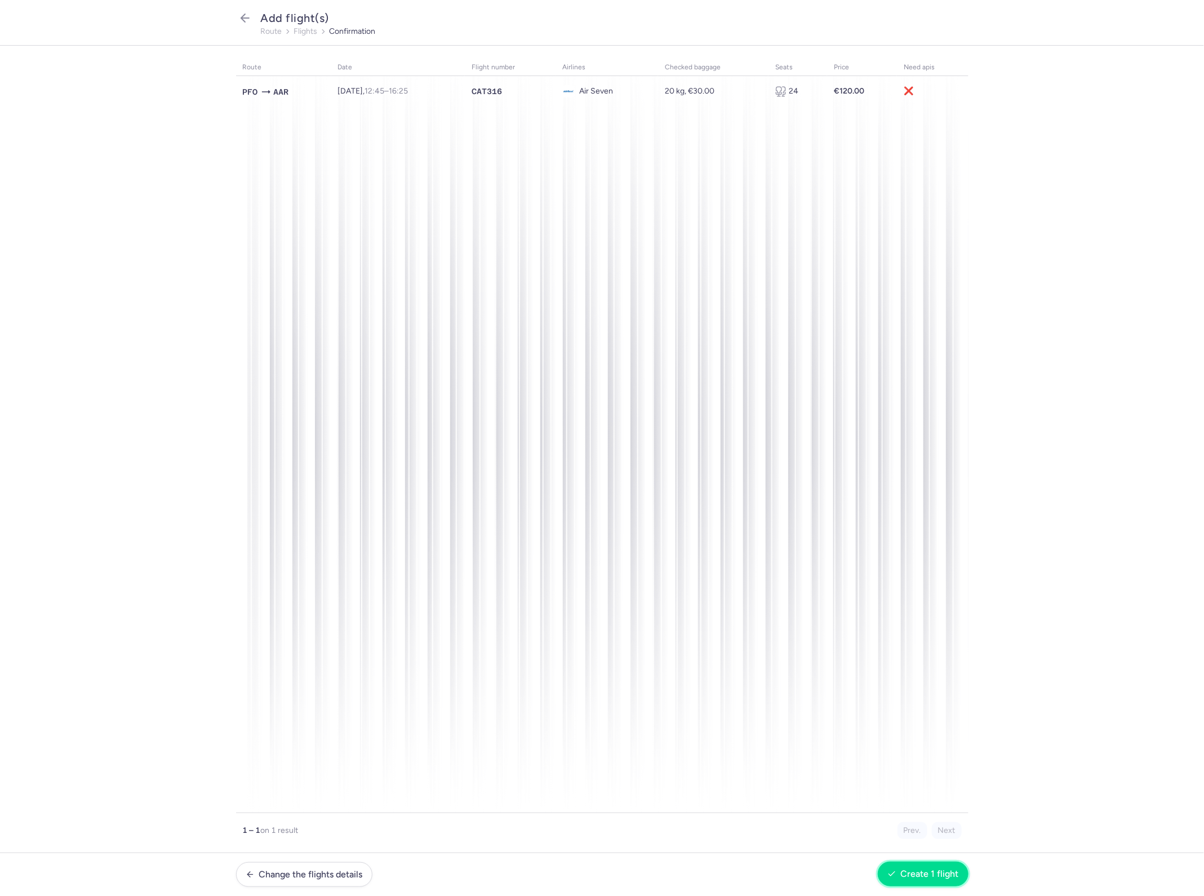
click at [941, 882] on button "Create 1 flight" at bounding box center [923, 873] width 91 height 25
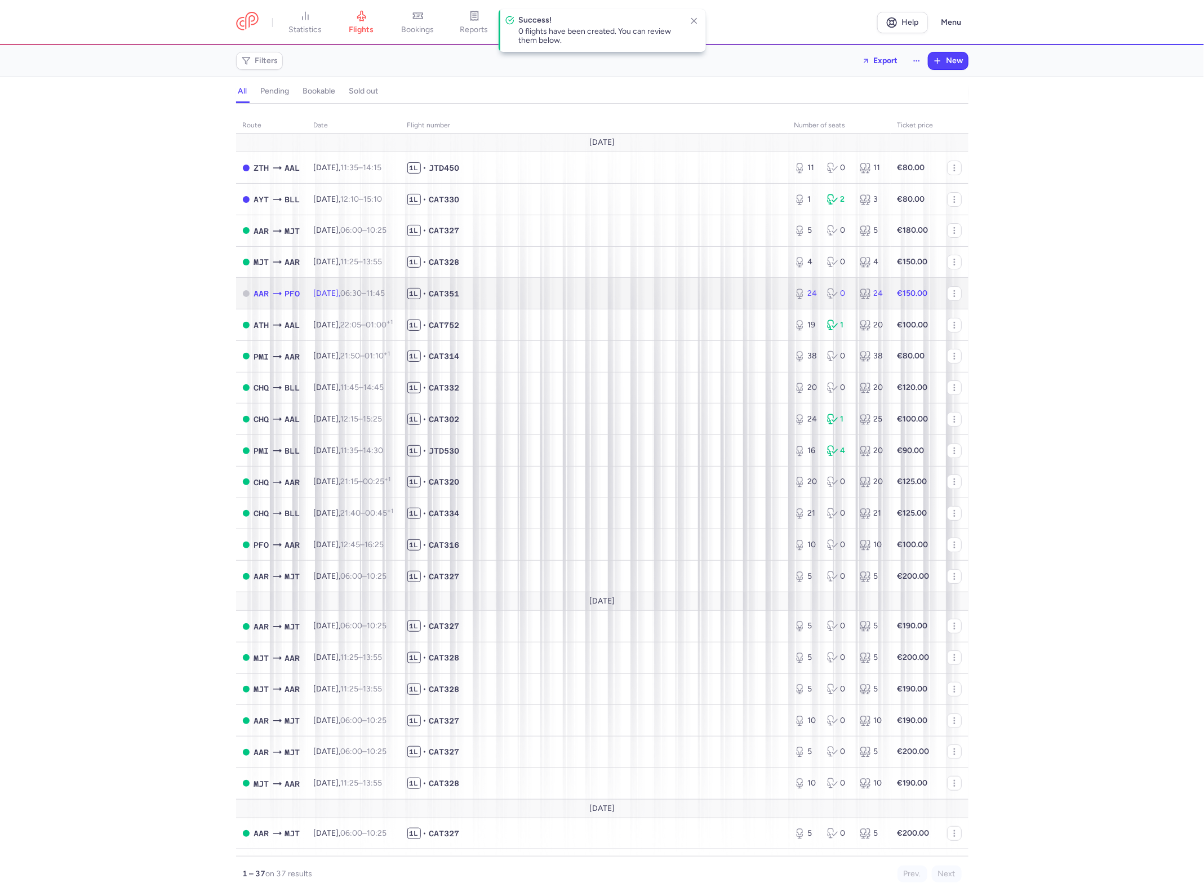
click at [541, 291] on span "1L • CAT351" at bounding box center [593, 293] width 373 height 11
select select "days"
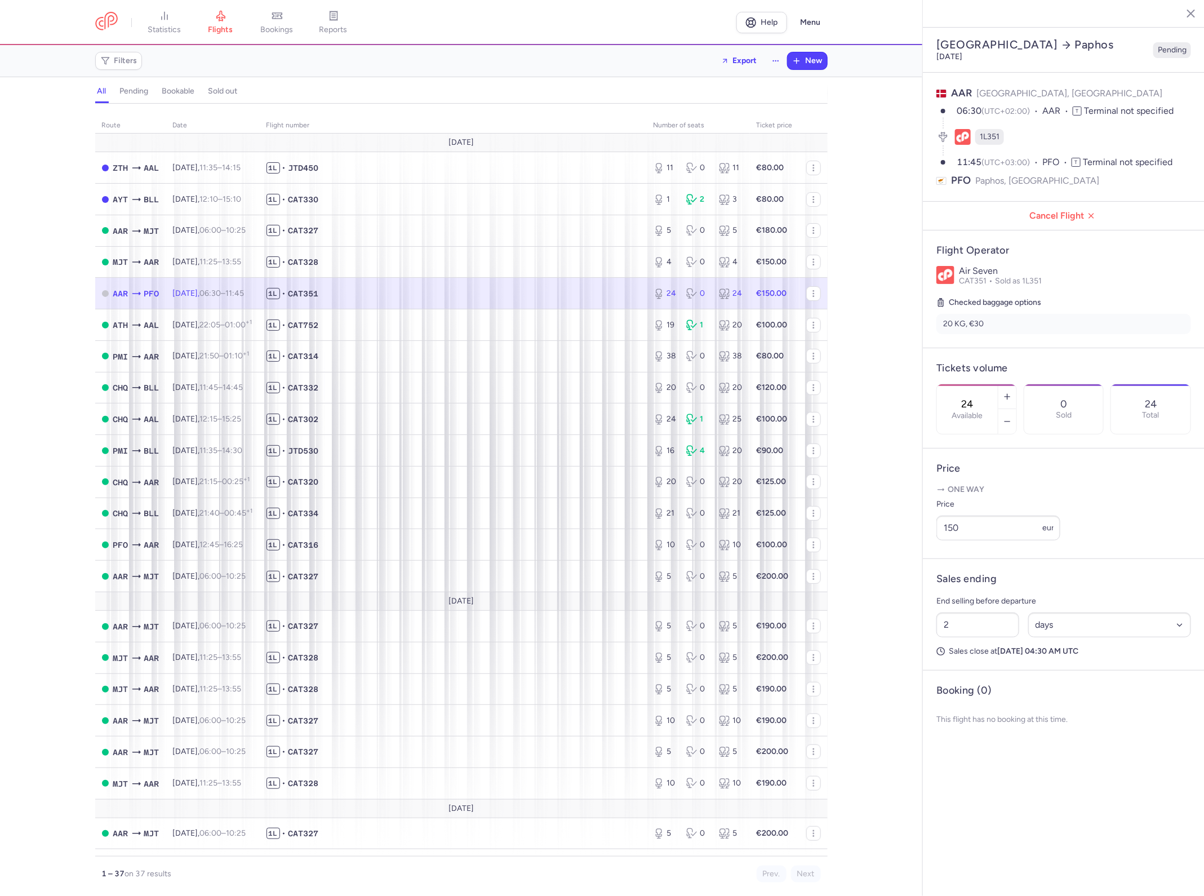
click at [1026, 314] on li "20 KG, €30" at bounding box center [1063, 324] width 255 height 20
click at [1027, 276] on span "Sold as 1L351" at bounding box center [1018, 281] width 47 height 10
drag, startPoint x: 1027, startPoint y: 255, endPoint x: 1158, endPoint y: 283, distance: 133.6
click at [1158, 296] on section "Checked baggage options 20 KG, €30" at bounding box center [1063, 315] width 255 height 38
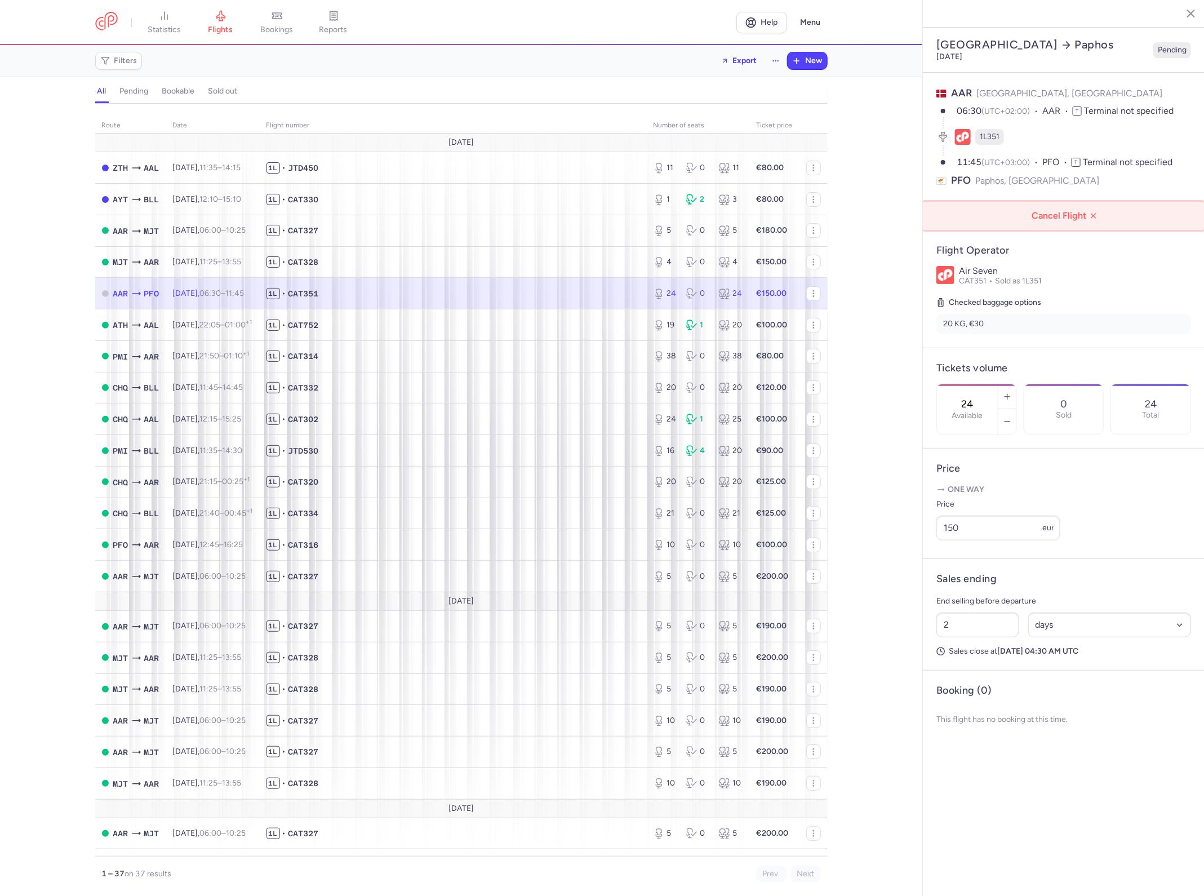
click at [1071, 211] on span "Cancel Flight" at bounding box center [1066, 216] width 264 height 10
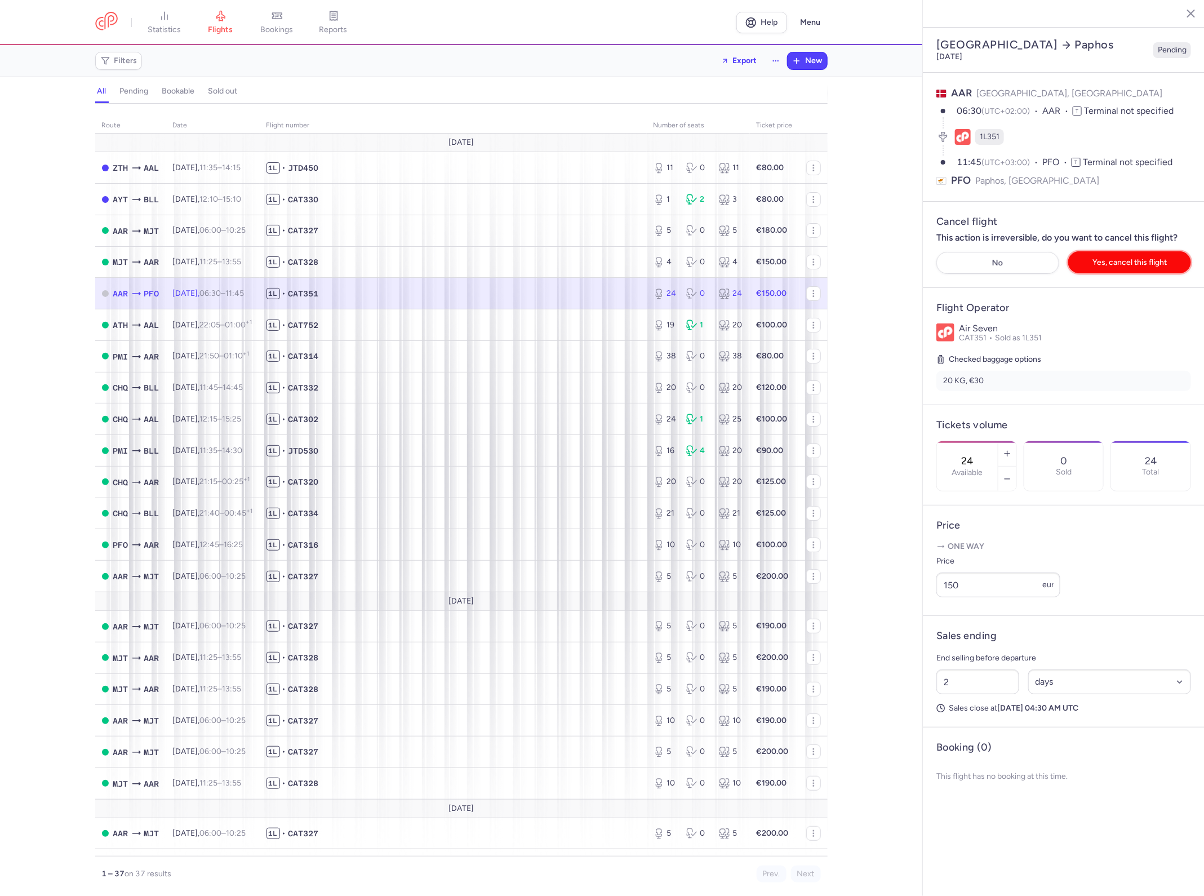
click at [1108, 251] on button "Yes, cancel this flight" at bounding box center [1129, 262] width 123 height 22
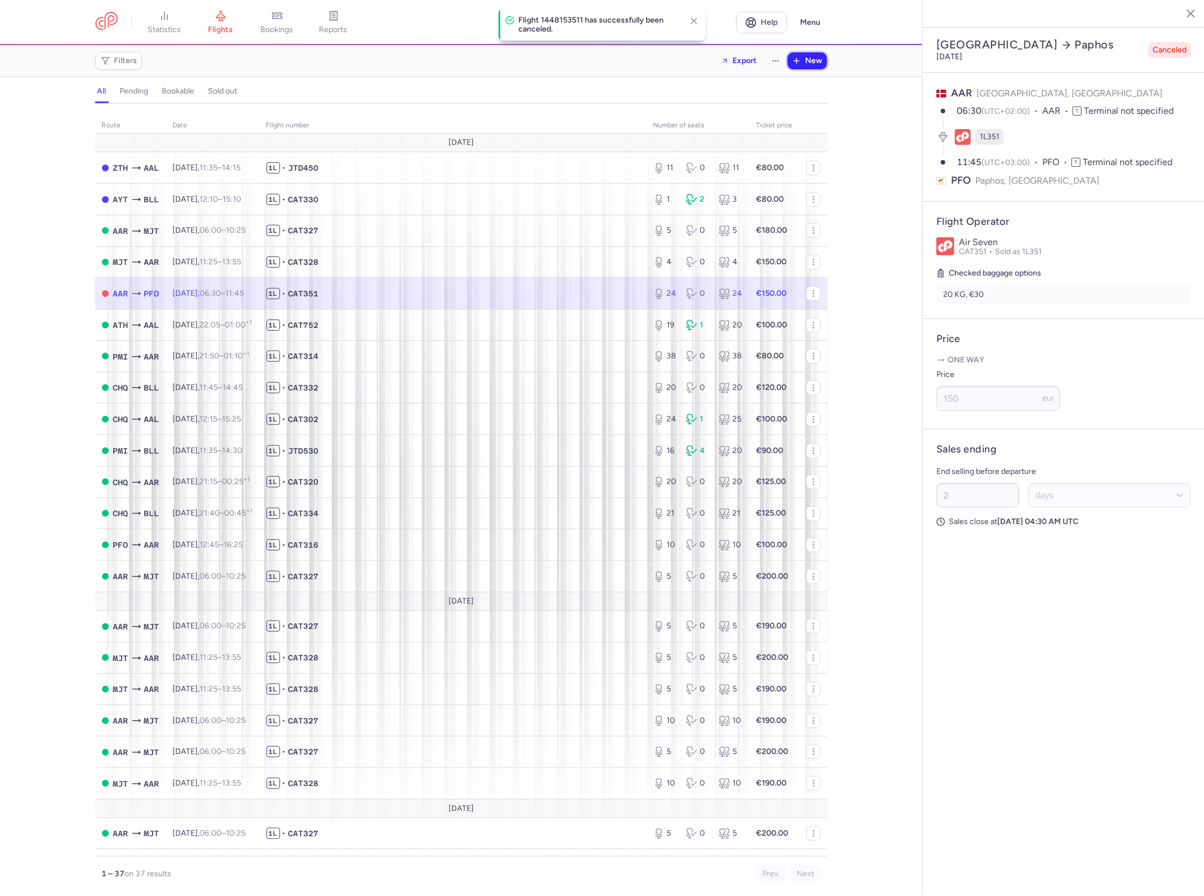
click at [821, 57] on span "New" at bounding box center [814, 60] width 17 height 9
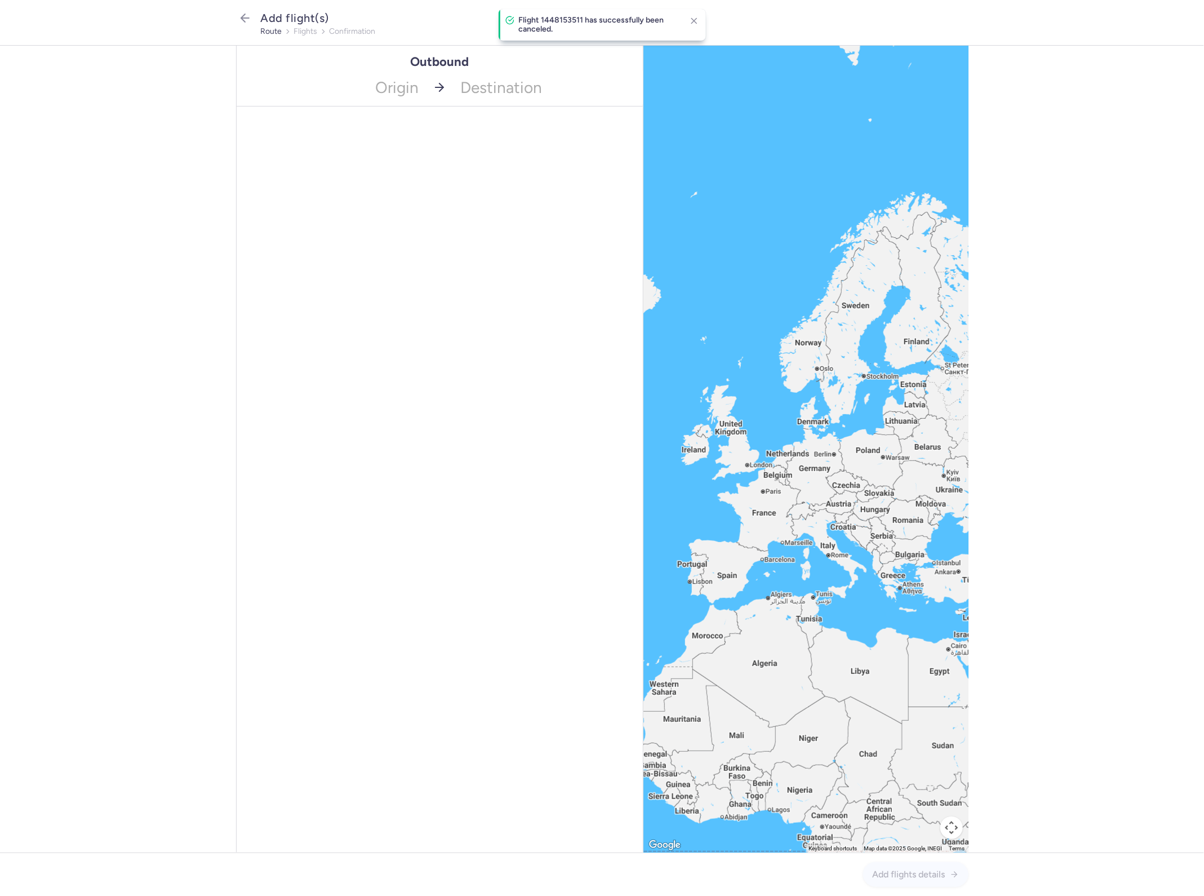
drag, startPoint x: 395, startPoint y: 108, endPoint x: 399, endPoint y: 95, distance: 13.9
click at [397, 103] on div "Outbound Origin Destination" at bounding box center [439, 449] width 407 height 807
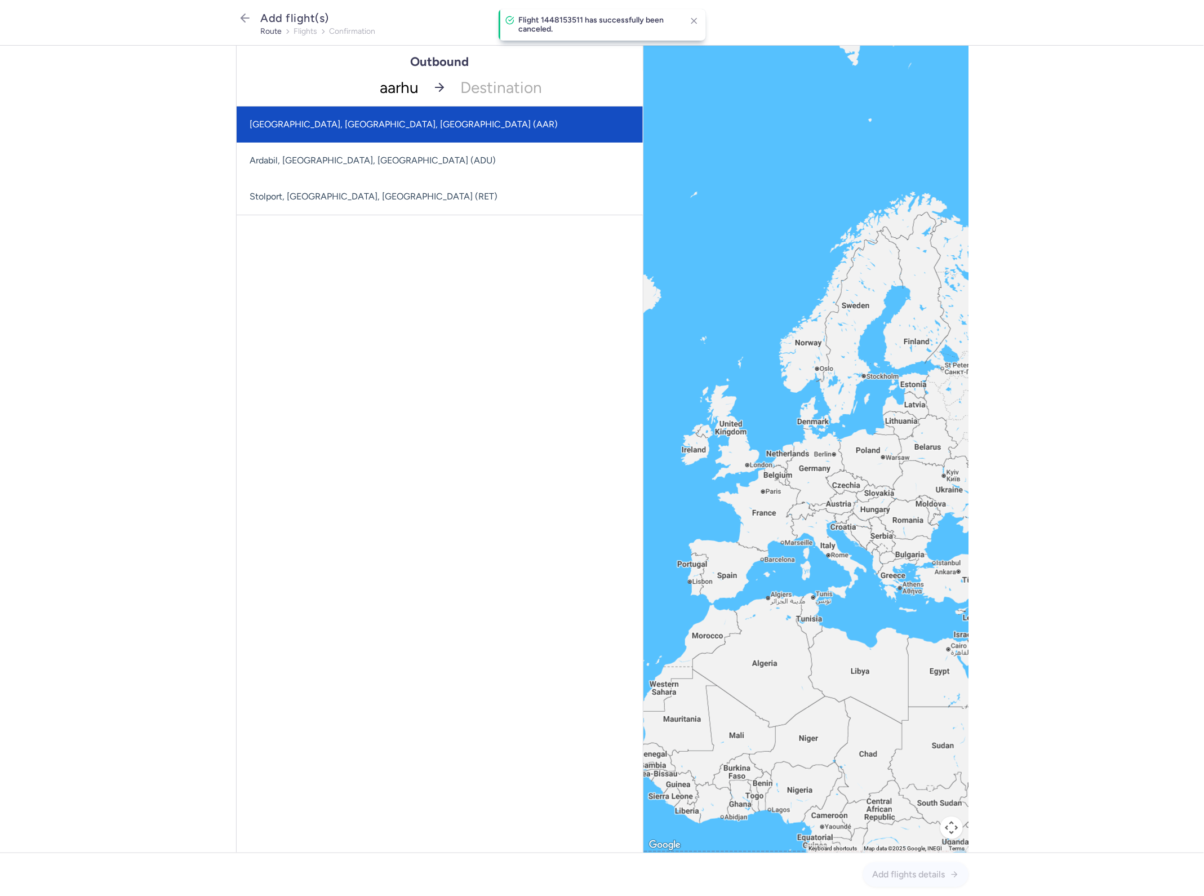
type input "[GEOGRAPHIC_DATA]"
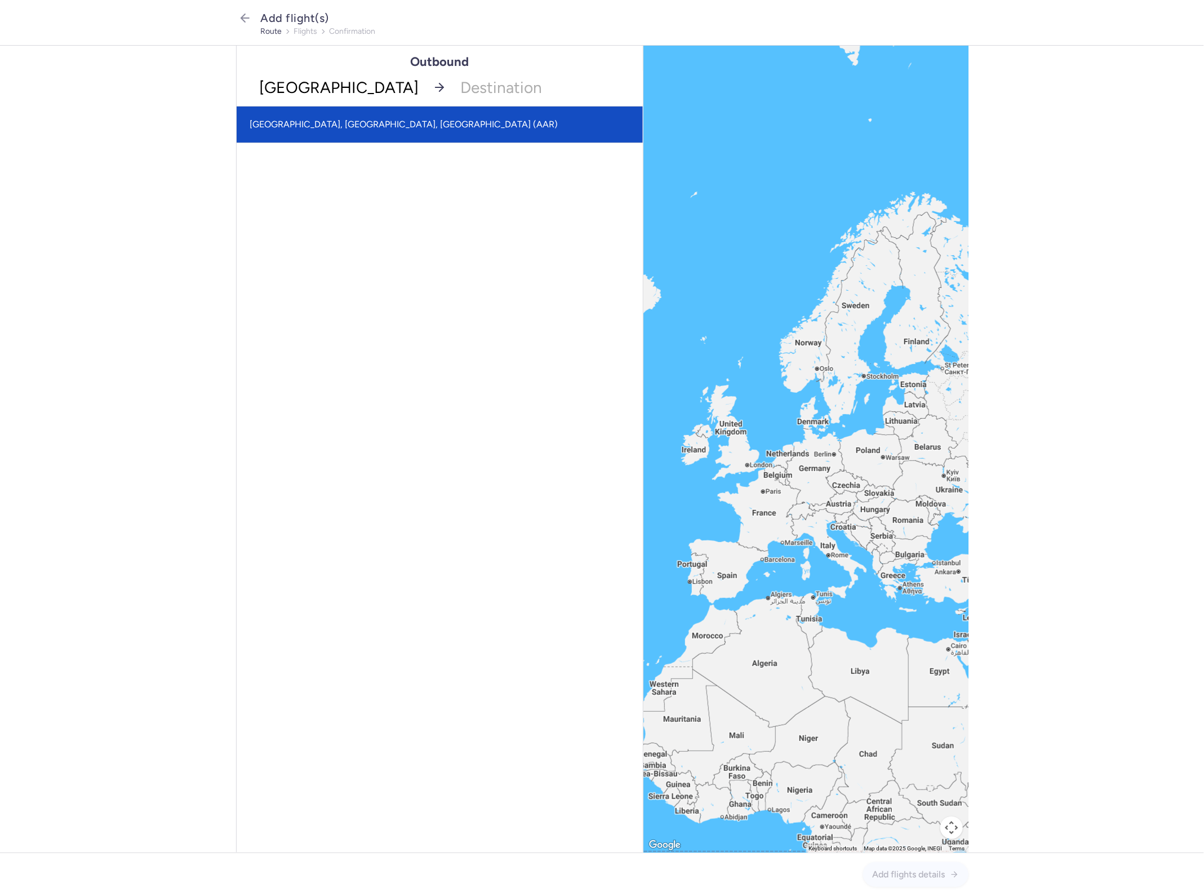
click at [406, 122] on span "[GEOGRAPHIC_DATA], [GEOGRAPHIC_DATA], [GEOGRAPHIC_DATA] (AAR)" at bounding box center [440, 124] width 406 height 36
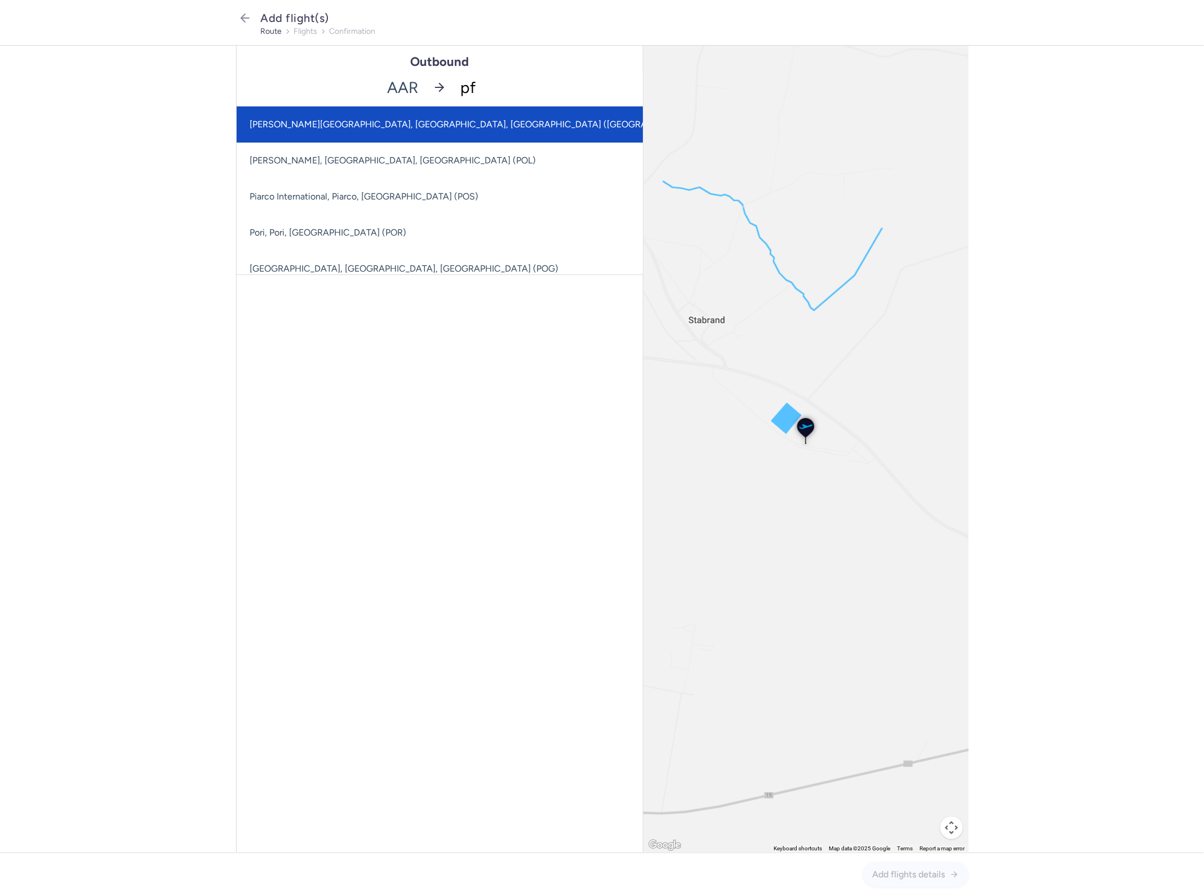
type input "pfo"
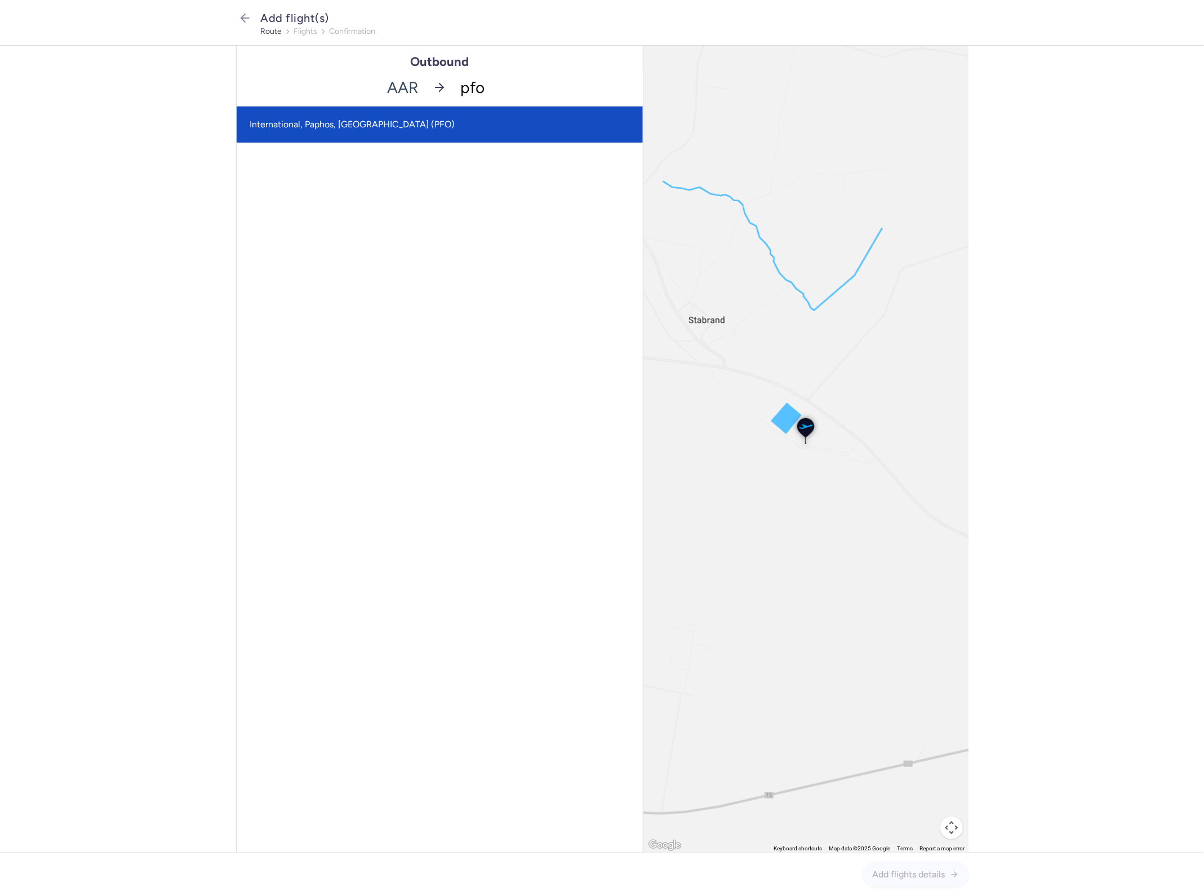
click at [406, 122] on span "International, Paphos, [GEOGRAPHIC_DATA] (PFO)" at bounding box center [440, 124] width 406 height 36
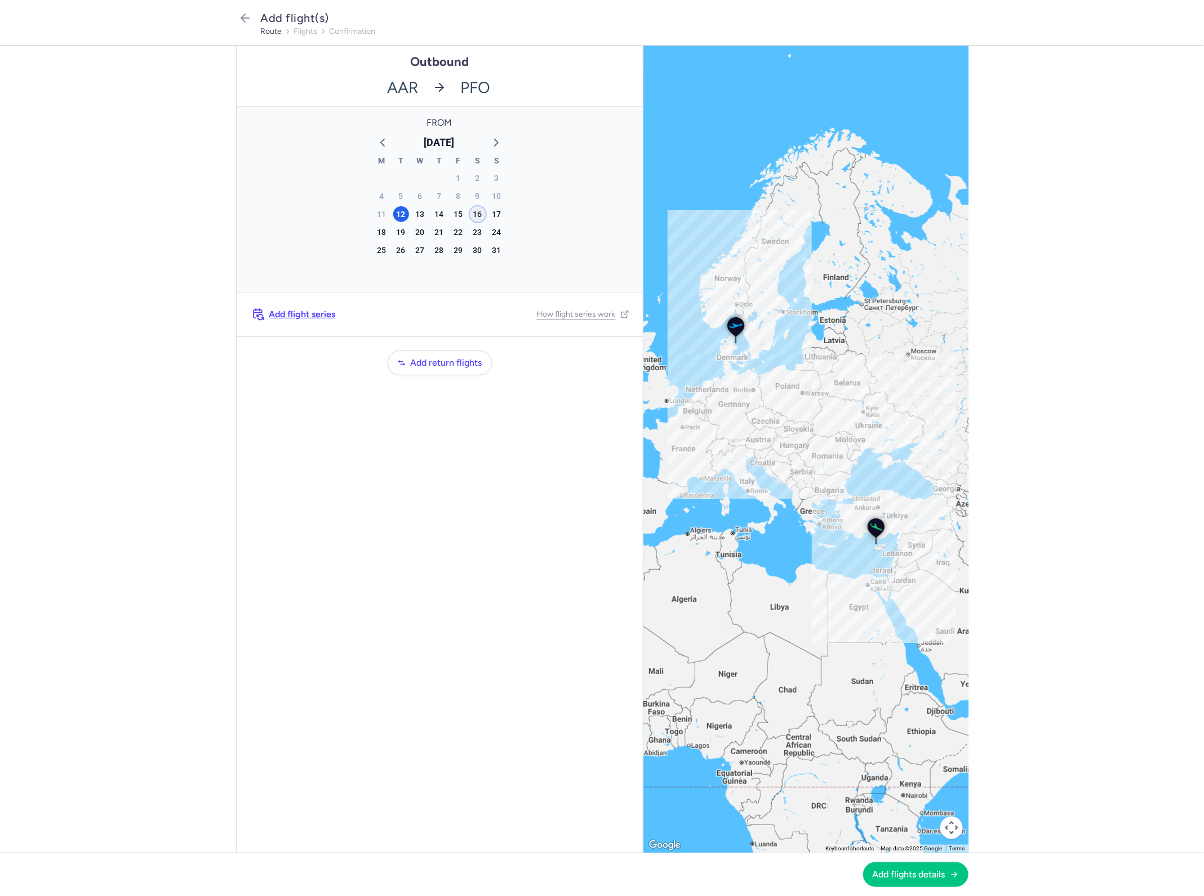
click at [479, 213] on div "16" at bounding box center [478, 214] width 16 height 16
click at [924, 862] on button "Add flights details" at bounding box center [915, 873] width 105 height 25
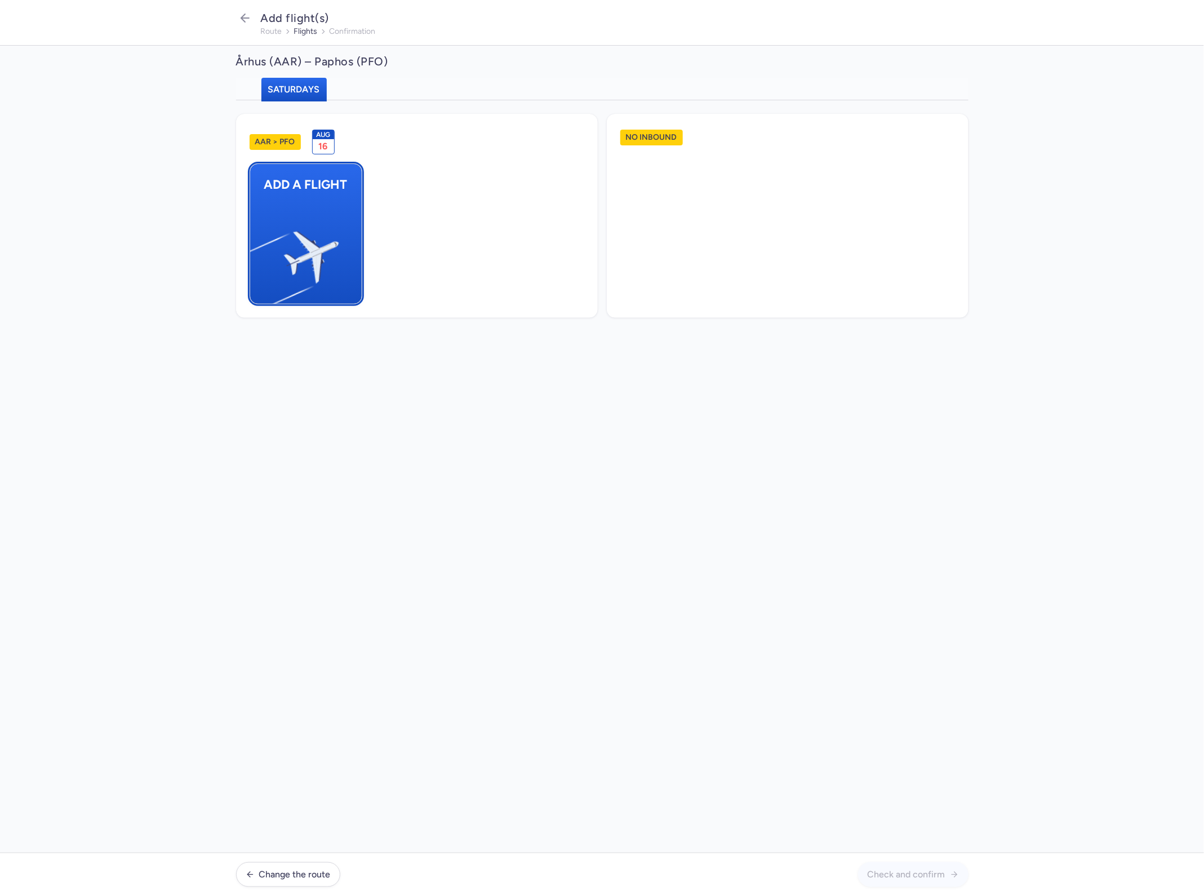
click at [336, 213] on button "Add a flight" at bounding box center [306, 233] width 113 height 141
select select "23"
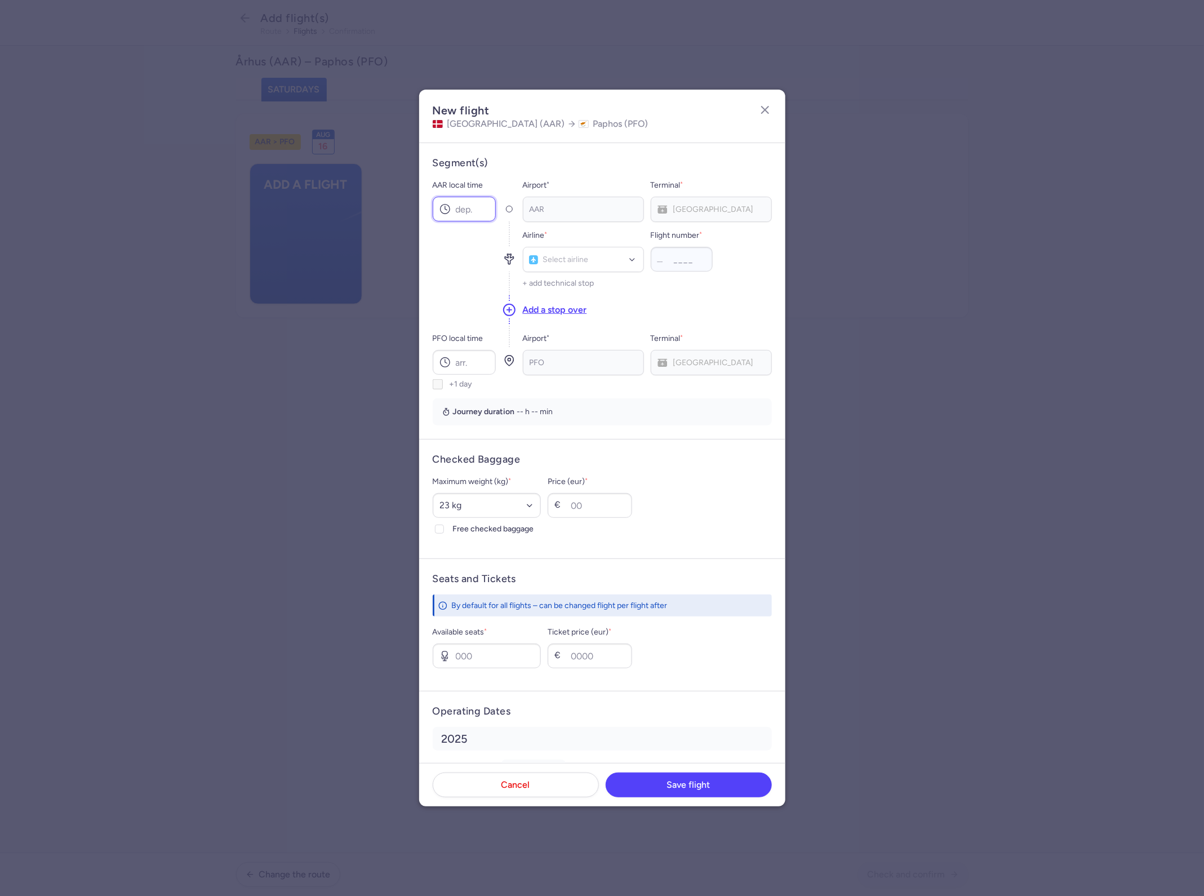
click at [469, 210] on input "AAR local time" at bounding box center [464, 209] width 63 height 25
type input "06:30"
type input "cat"
drag, startPoint x: 573, startPoint y: 310, endPoint x: 614, endPoint y: 283, distance: 49.2
click at [573, 310] on span "Air Seven" at bounding box center [563, 309] width 34 height 9
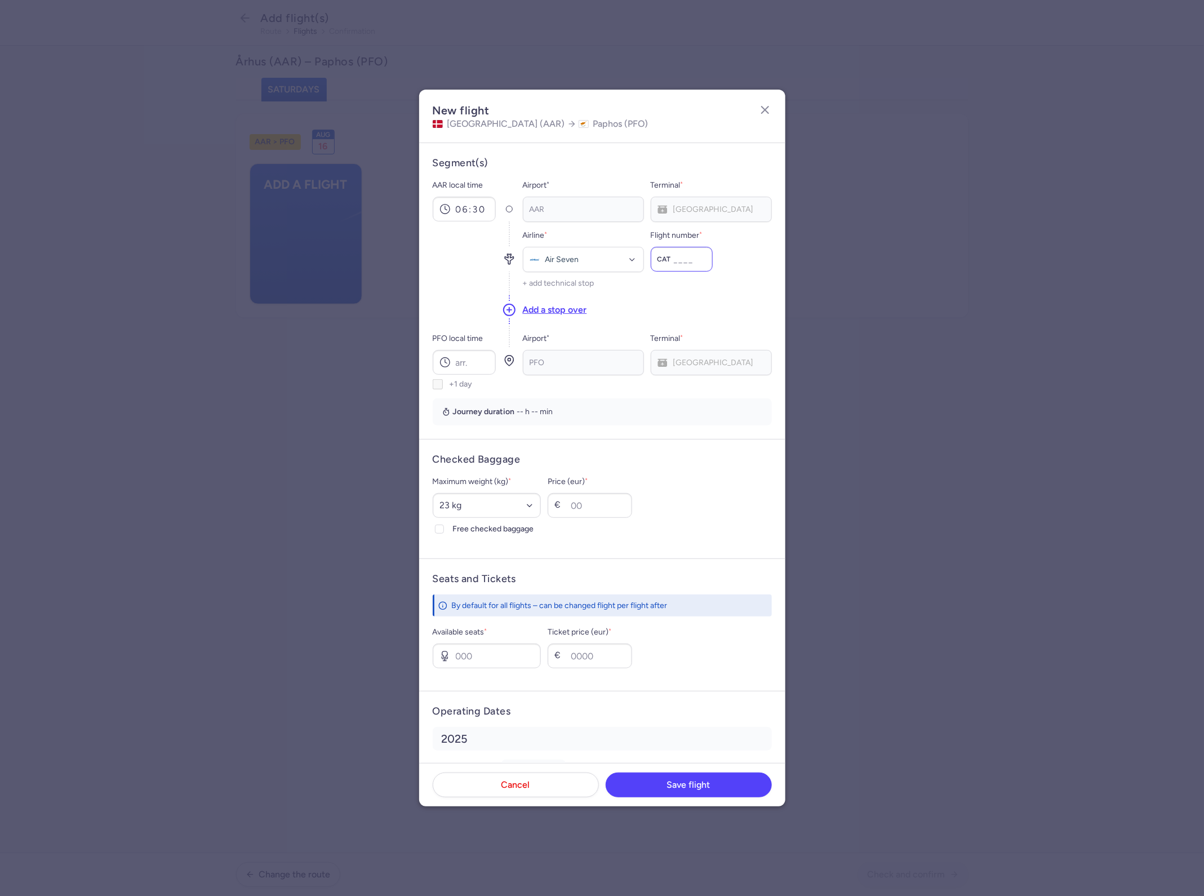
click at [688, 257] on input "Flight number *" at bounding box center [682, 259] width 62 height 25
type input "315"
type input "11:45"
select select "20"
type input "30"
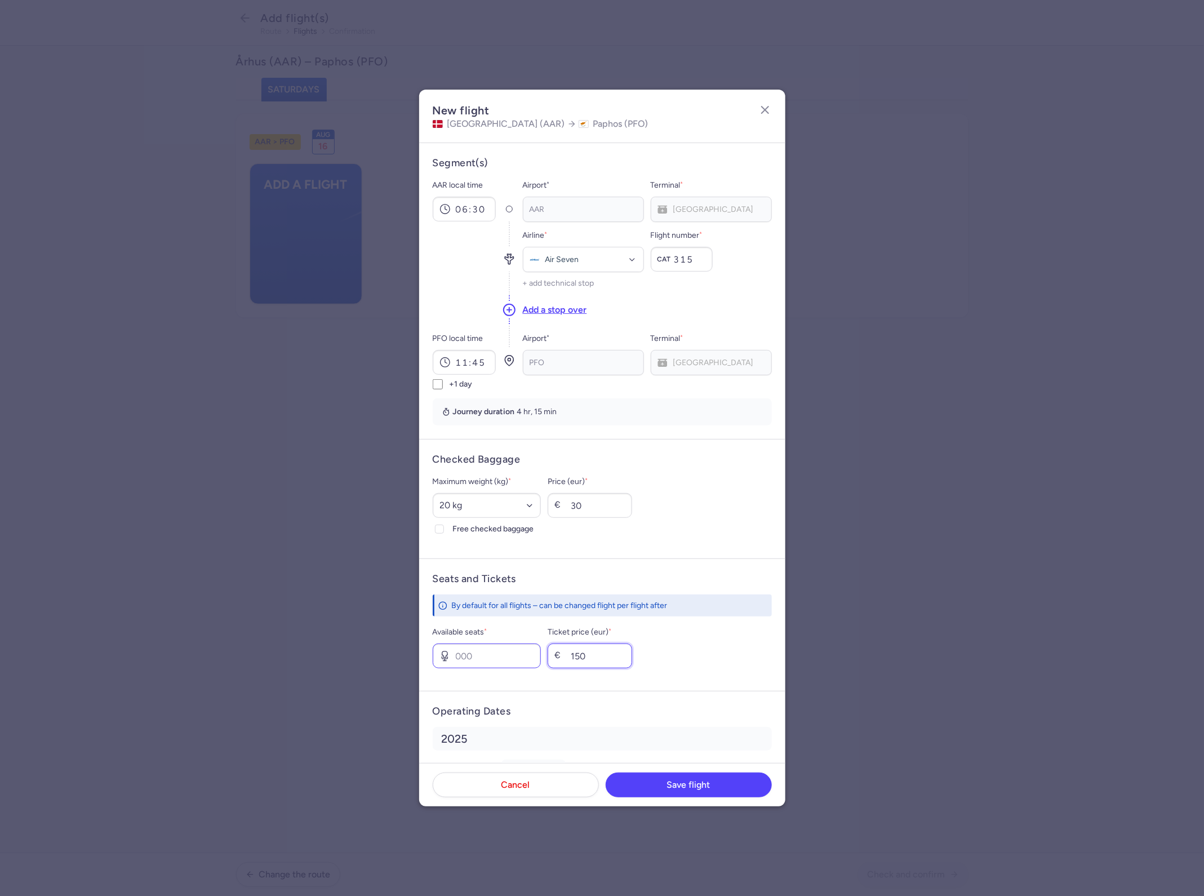
type input "150"
click at [513, 657] on input "Available seats *" at bounding box center [487, 655] width 109 height 25
type input "24"
click at [718, 778] on button "Save flight" at bounding box center [689, 784] width 166 height 25
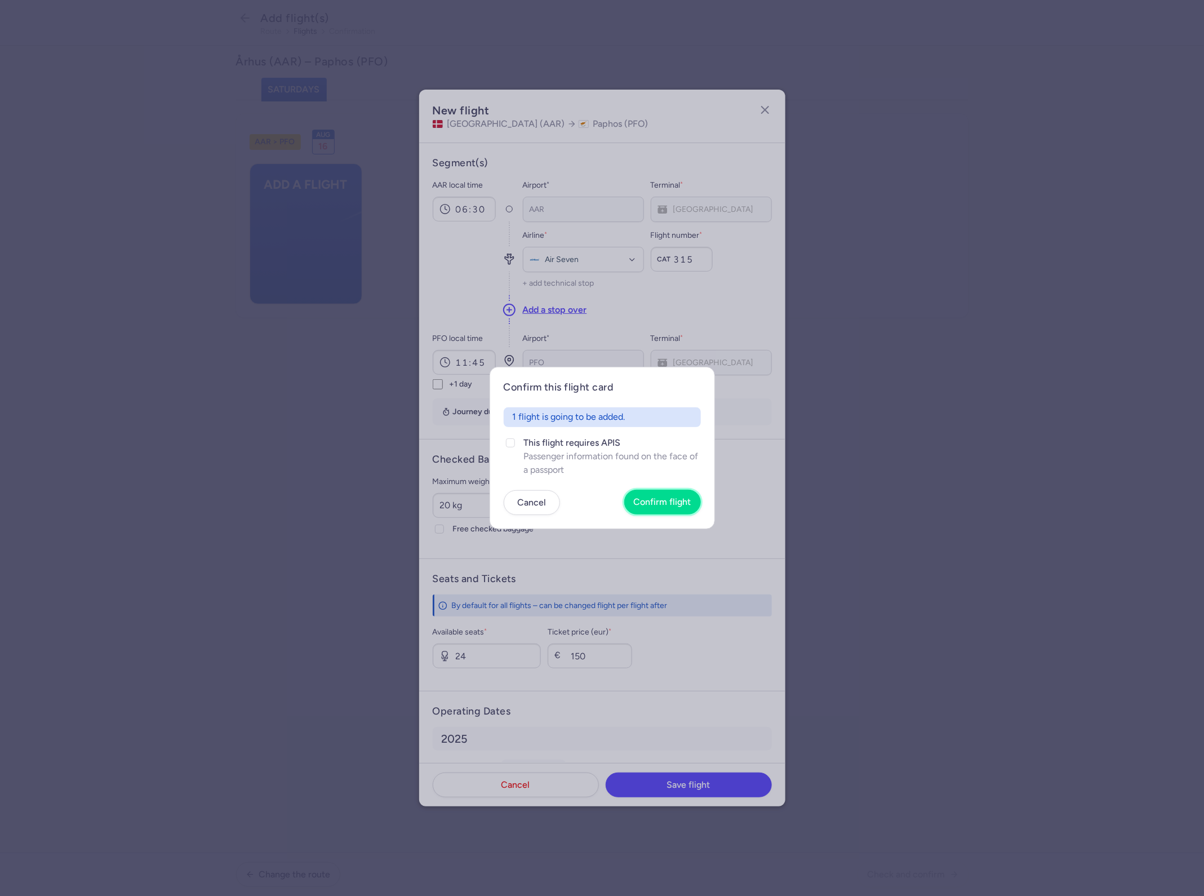
click at [679, 491] on button "Confirm flight" at bounding box center [662, 502] width 77 height 25
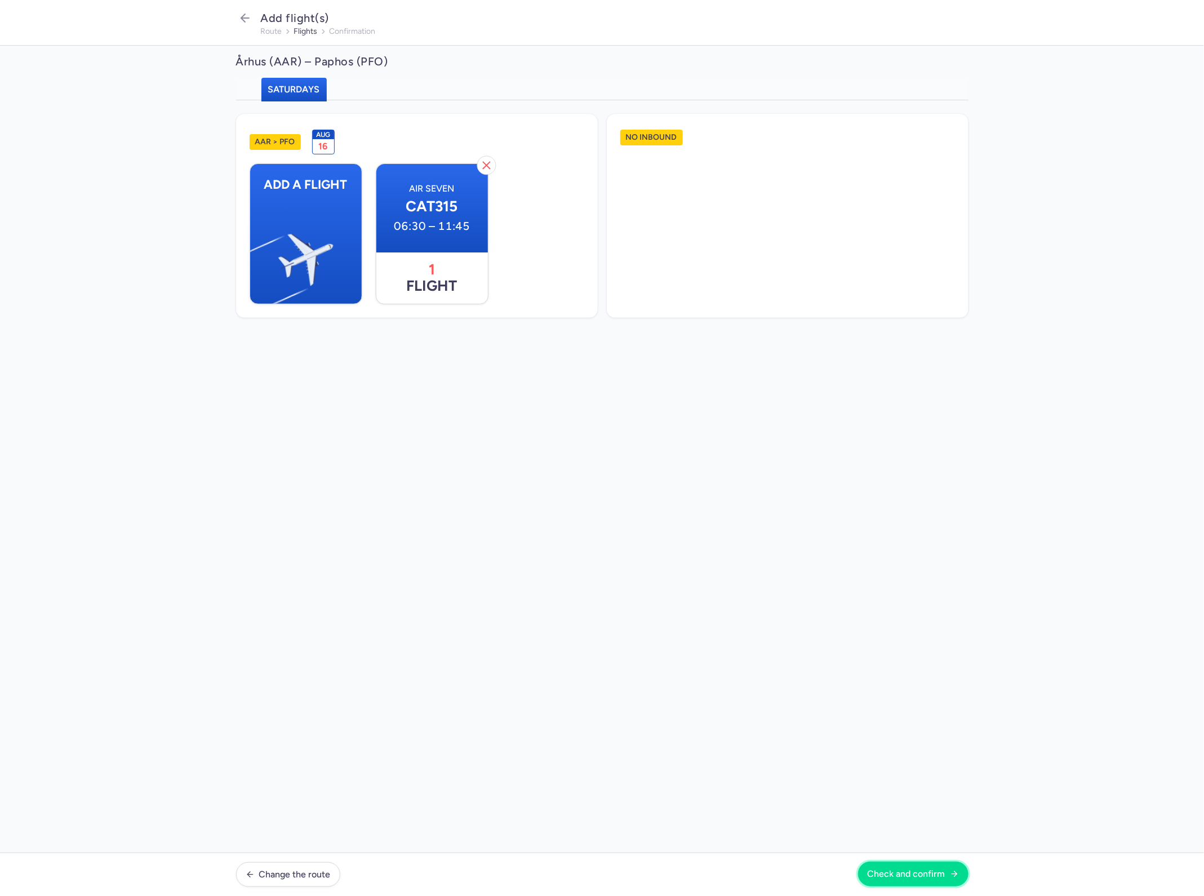
click at [878, 882] on button "Check and confirm" at bounding box center [913, 873] width 110 height 25
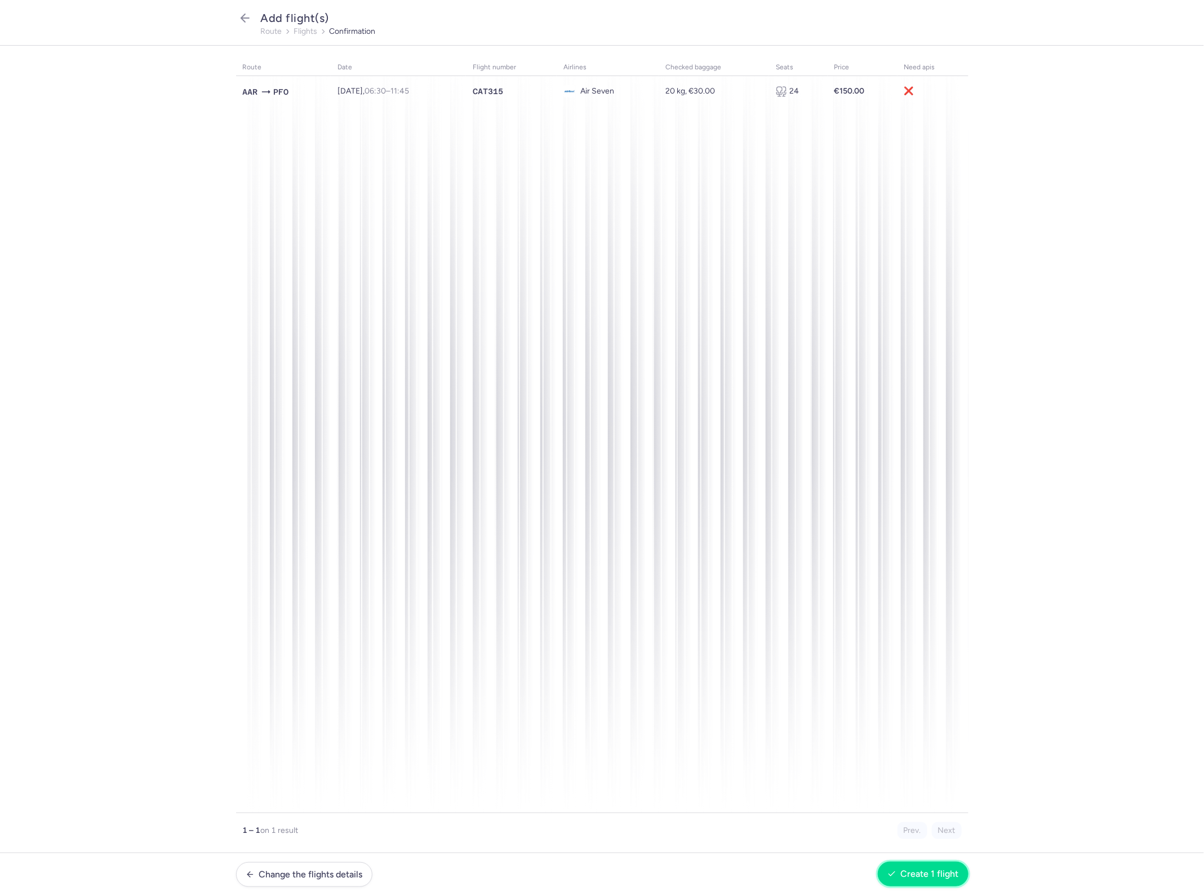
click at [883, 876] on button "Create 1 flight" at bounding box center [923, 873] width 91 height 25
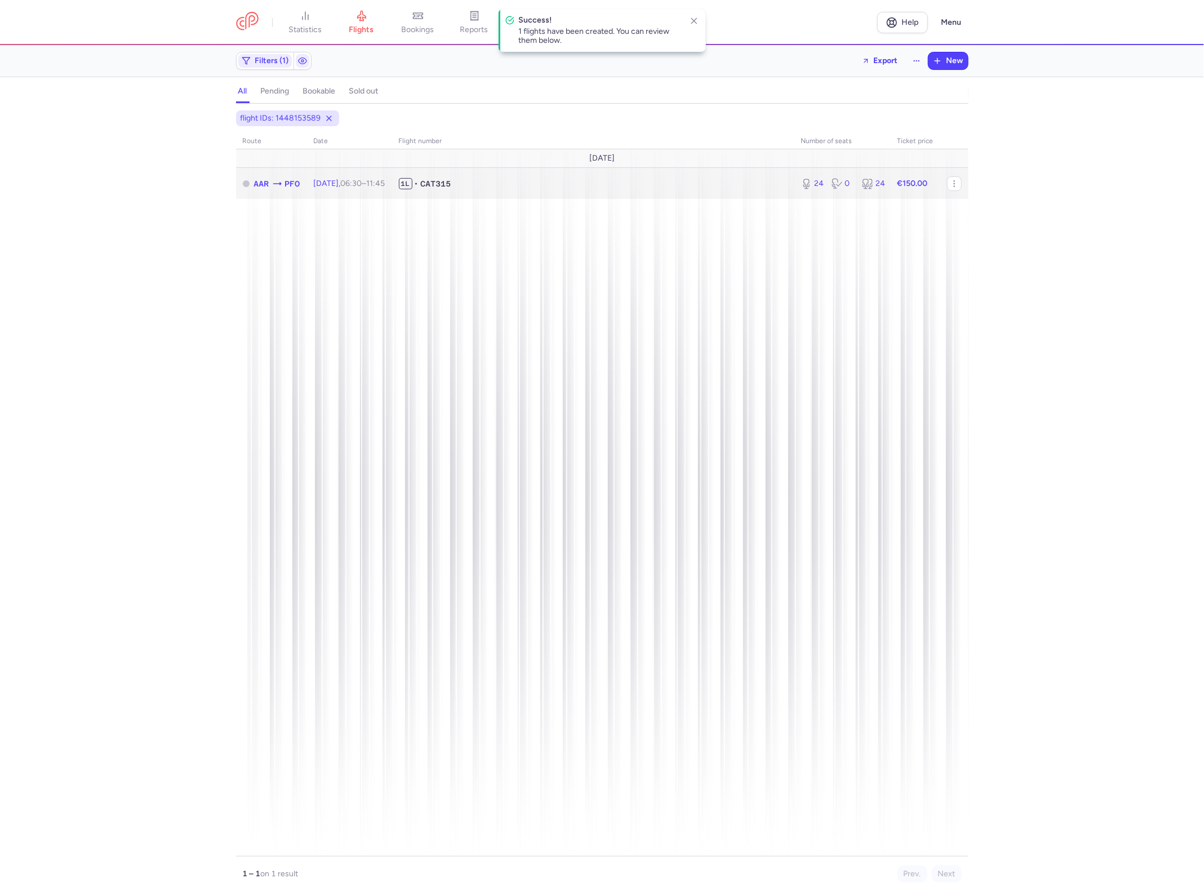
click at [558, 183] on span "1L • CAT315" at bounding box center [593, 183] width 389 height 11
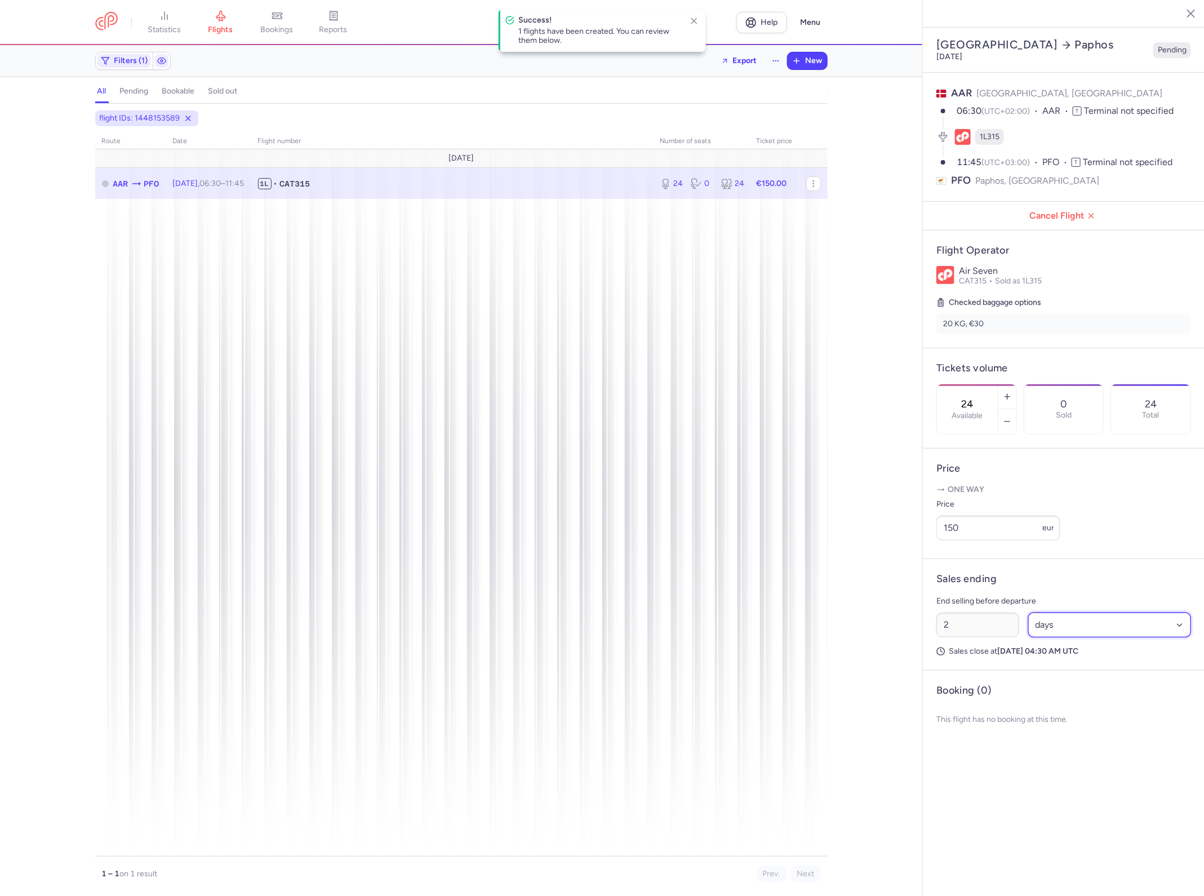
click at [1062, 612] on select "Select an option hours days" at bounding box center [1109, 624] width 163 height 25
click at [1028, 612] on select "Select an option hours days" at bounding box center [1109, 624] width 163 height 25
drag, startPoint x: 994, startPoint y: 603, endPoint x: 1084, endPoint y: 776, distance: 194.5
click at [1086, 778] on section "Århus Paphos [DATE] Pending AAR [GEOGRAPHIC_DATA], [GEOGRAPHIC_DATA] 06:30 (UTC…" at bounding box center [1064, 448] width 282 height 896
click at [1073, 612] on select "Select an option hours days" at bounding box center [1109, 624] width 163 height 25
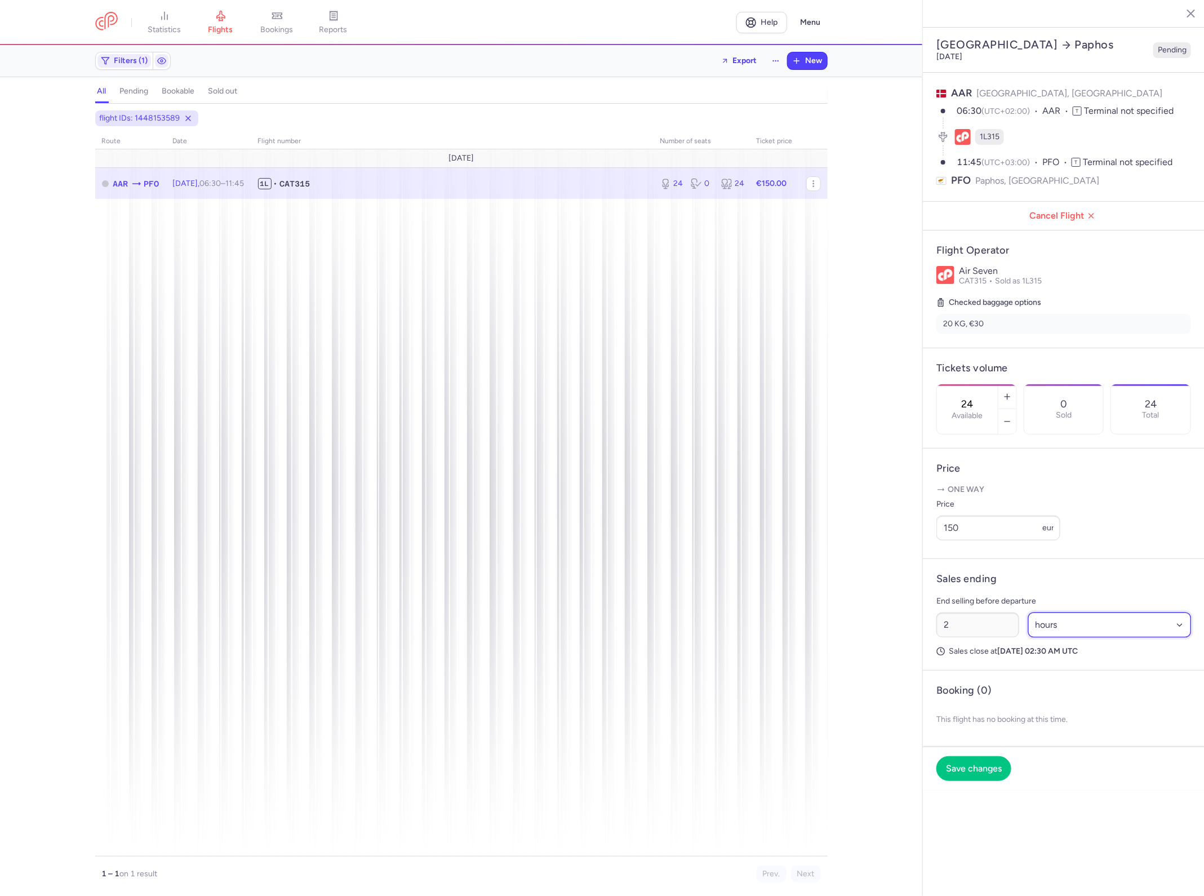
click at [1028, 612] on select "Select an option hours days" at bounding box center [1109, 624] width 163 height 25
drag, startPoint x: 1057, startPoint y: 601, endPoint x: 1049, endPoint y: 611, distance: 12.5
click at [1056, 612] on select "Select an option hours days" at bounding box center [1109, 624] width 163 height 25
click at [1028, 612] on select "Select an option hours days" at bounding box center [1109, 624] width 163 height 25
click at [1062, 612] on select "Select an option hours days" at bounding box center [1109, 624] width 163 height 25
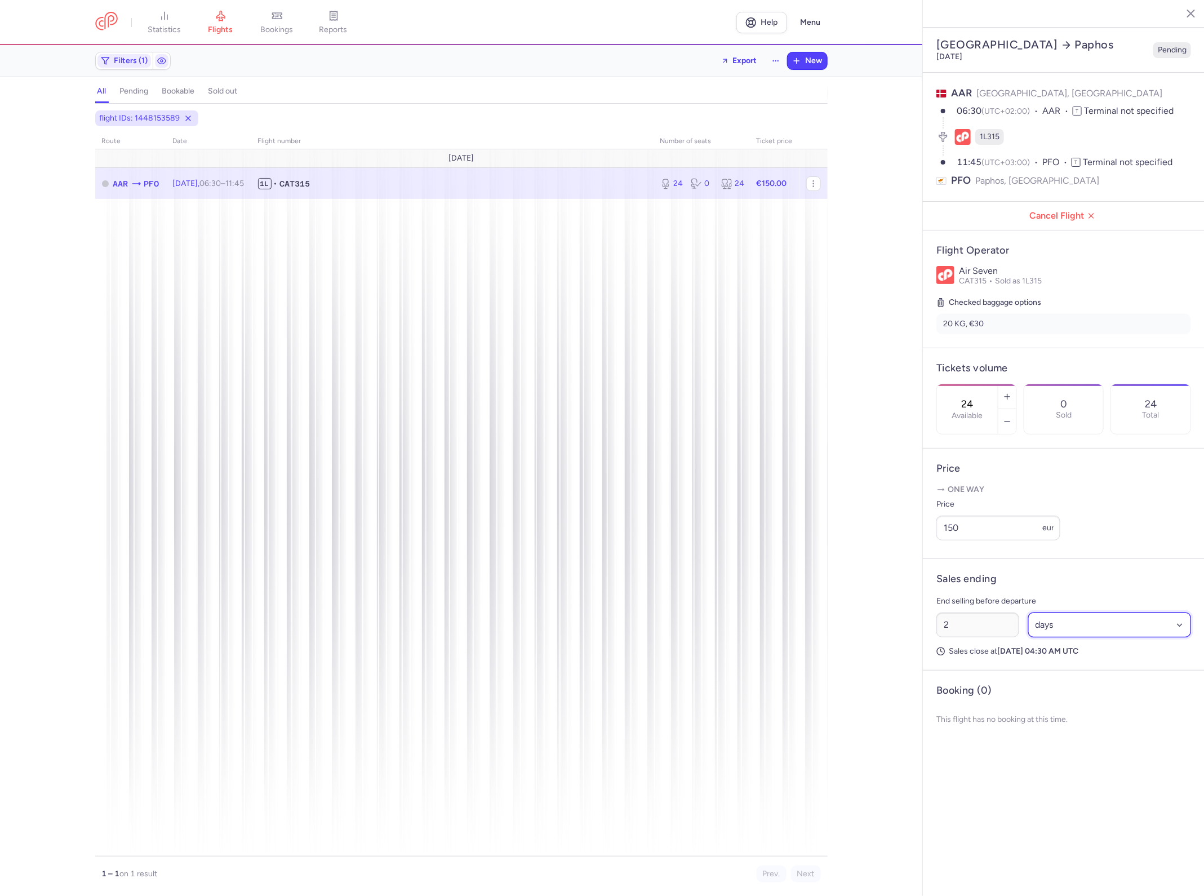
click at [1028, 612] on select "Select an option hours days" at bounding box center [1109, 624] width 163 height 25
drag, startPoint x: 1060, startPoint y: 599, endPoint x: 1062, endPoint y: 609, distance: 10.5
click at [1060, 612] on select "Select an option hours days" at bounding box center [1109, 624] width 163 height 25
select select "days"
click at [1028, 612] on select "Select an option hours days" at bounding box center [1109, 624] width 163 height 25
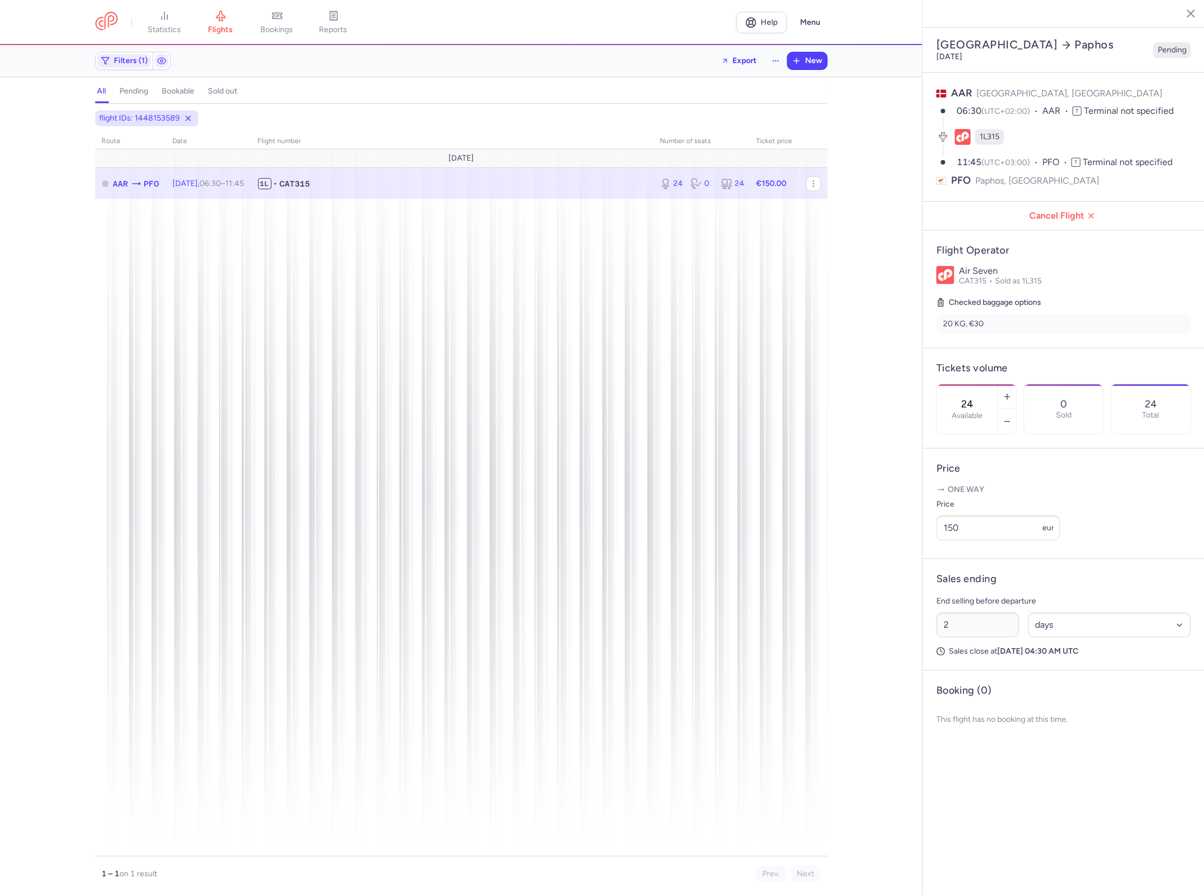
click at [1069, 670] on article "Booking (0) This flight has no booking at this time." at bounding box center [1064, 708] width 282 height 76
click at [220, 16] on icon at bounding box center [220, 16] width 8 height 10
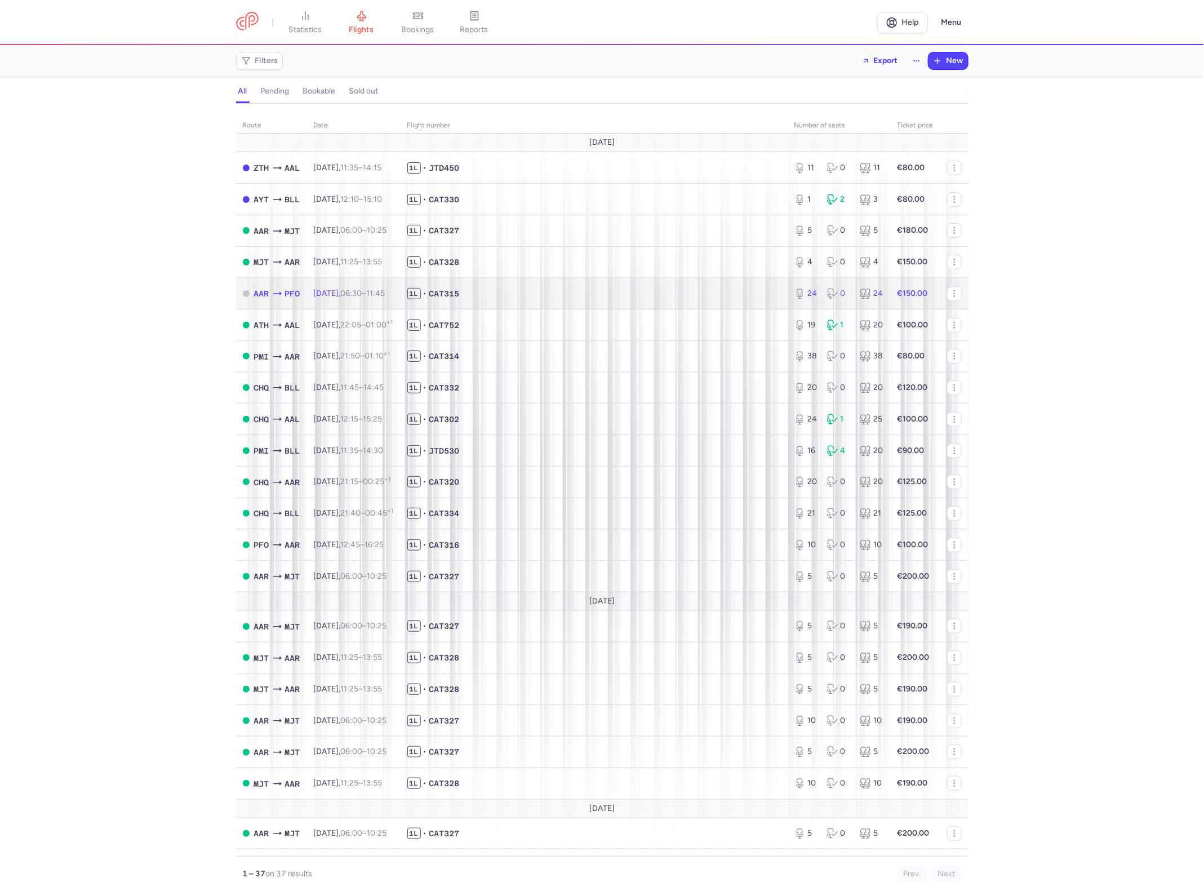
click at [379, 290] on span "06:30 – 11:45 +0" at bounding box center [363, 293] width 45 height 10
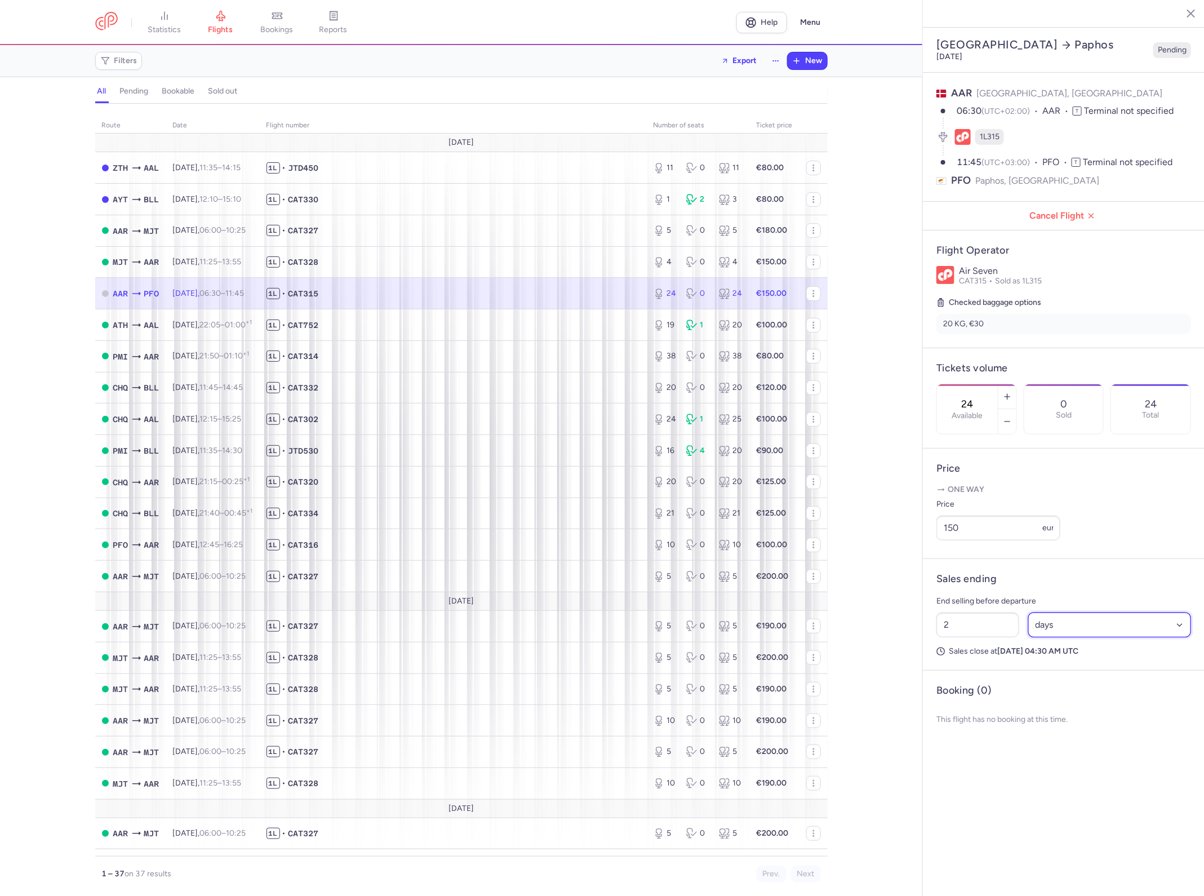
click at [1082, 612] on select "Select an option hours days" at bounding box center [1109, 624] width 163 height 25
select select "hours"
click at [1028, 612] on select "Select an option hours days" at bounding box center [1109, 624] width 163 height 25
click at [1004, 612] on input "2" at bounding box center [977, 624] width 83 height 25
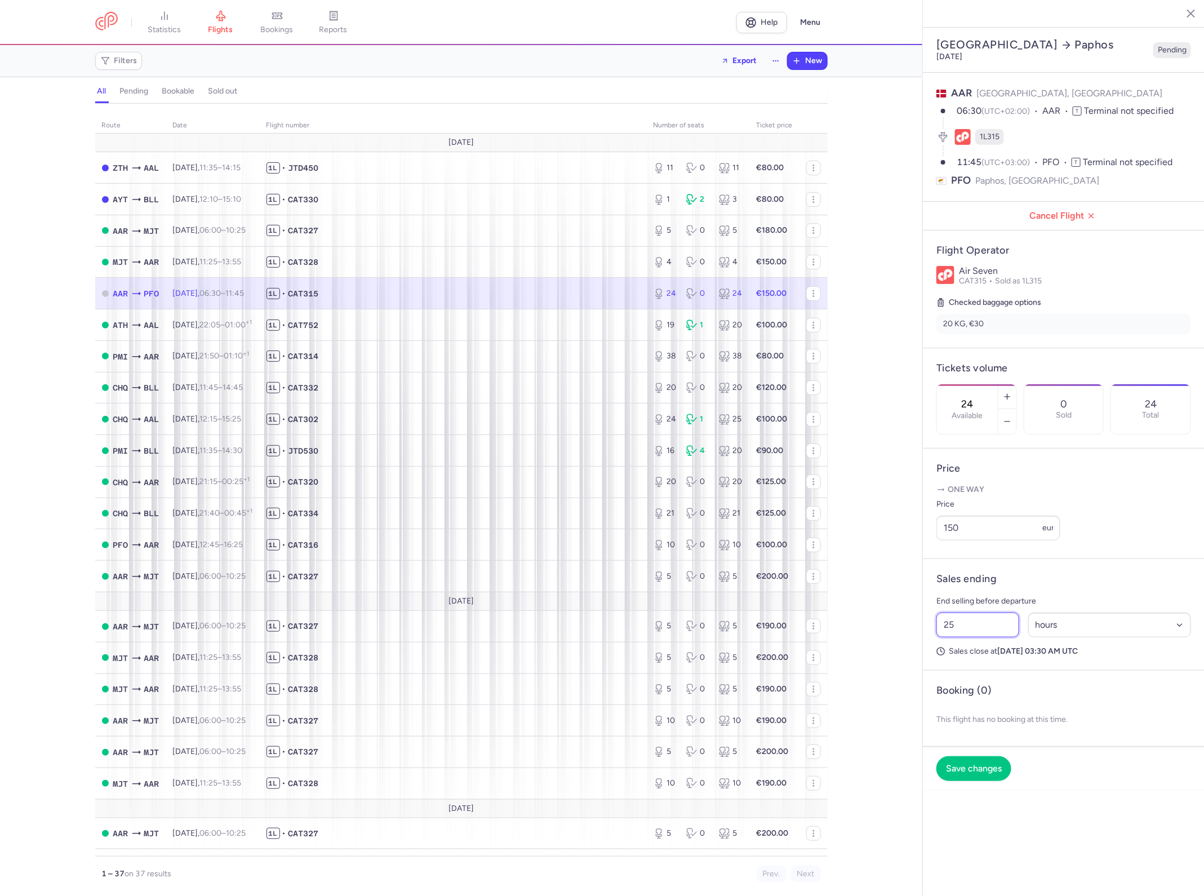
type input "2"
type input "3"
click at [990, 755] on button "Save changes" at bounding box center [973, 767] width 75 height 25
click at [964, 612] on input "40" at bounding box center [977, 624] width 83 height 25
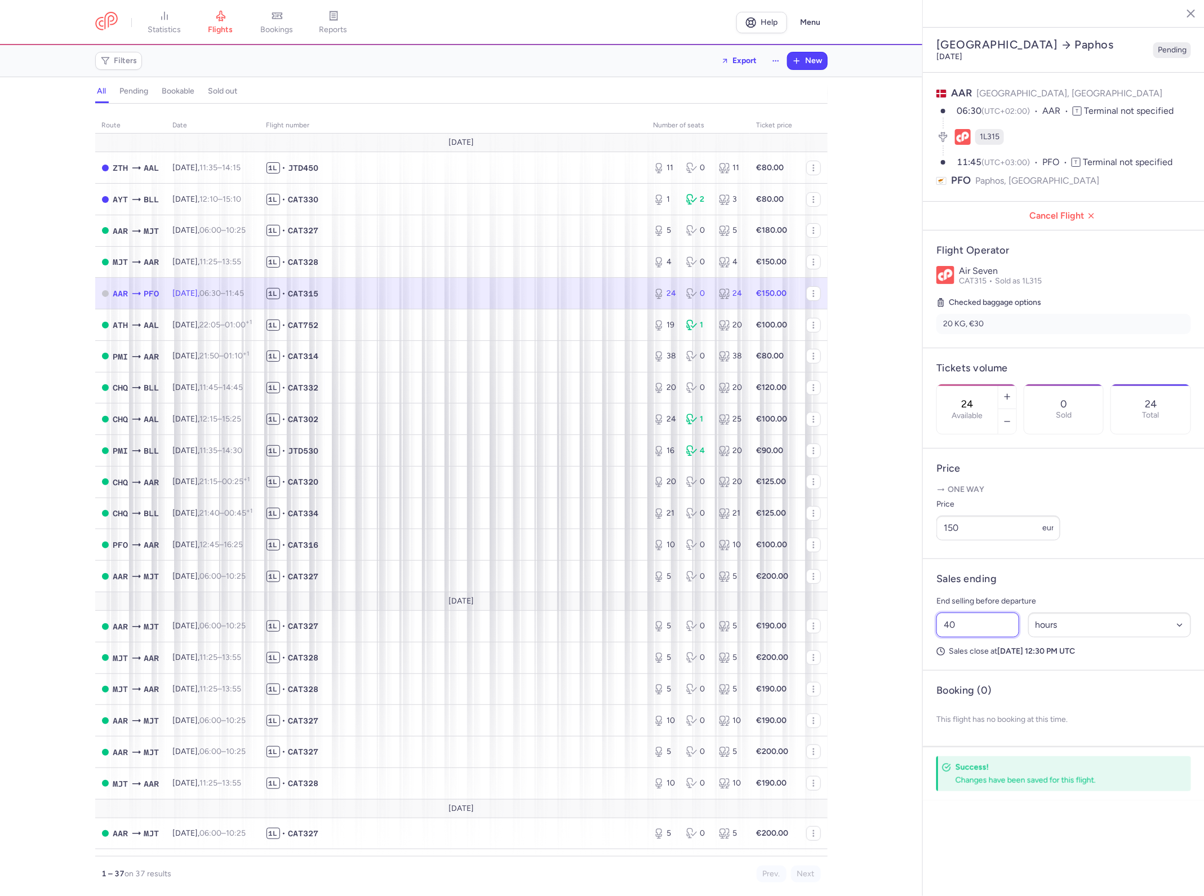
click at [964, 612] on input "40" at bounding box center [977, 624] width 83 height 25
type input "39"
click at [985, 755] on button "Save changes" at bounding box center [973, 767] width 75 height 25
click at [384, 548] on span "1L • CAT316" at bounding box center [452, 544] width 373 height 11
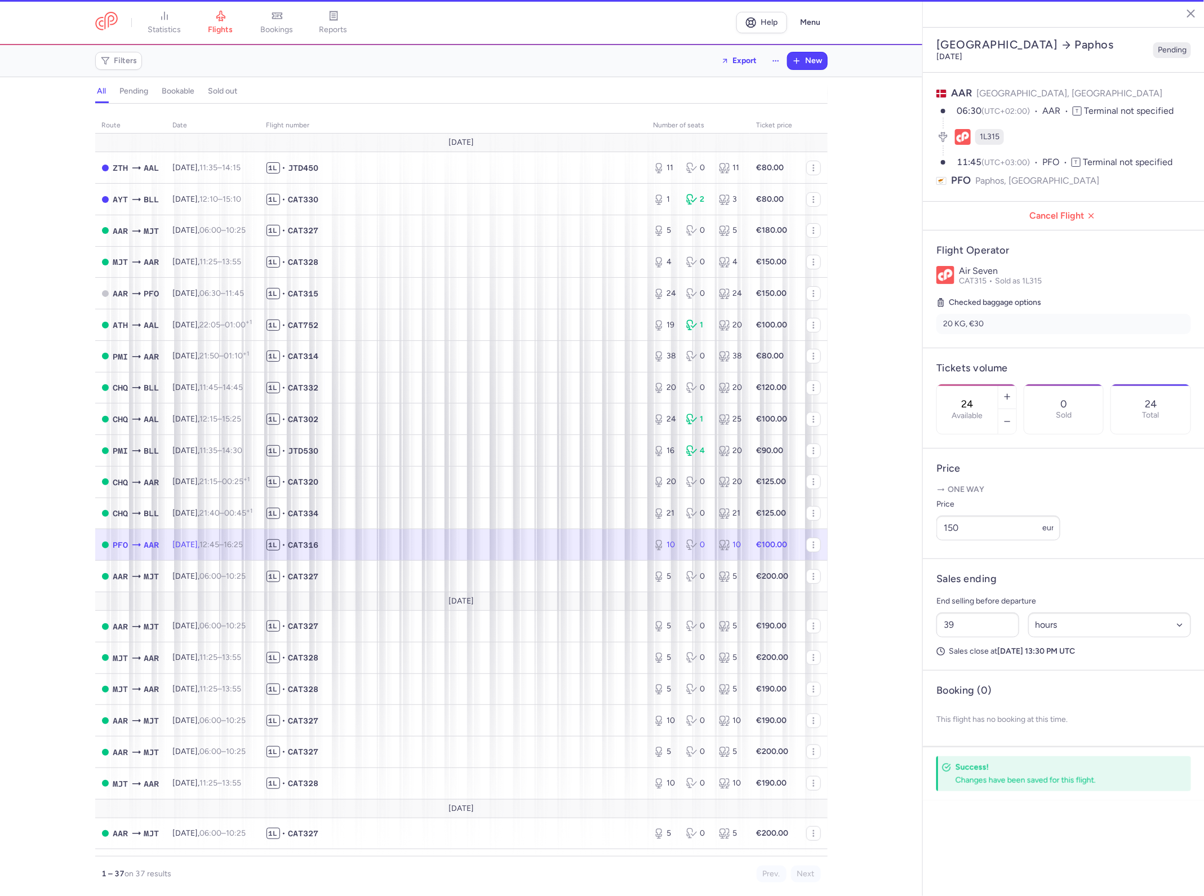
type input "10"
type input "44"
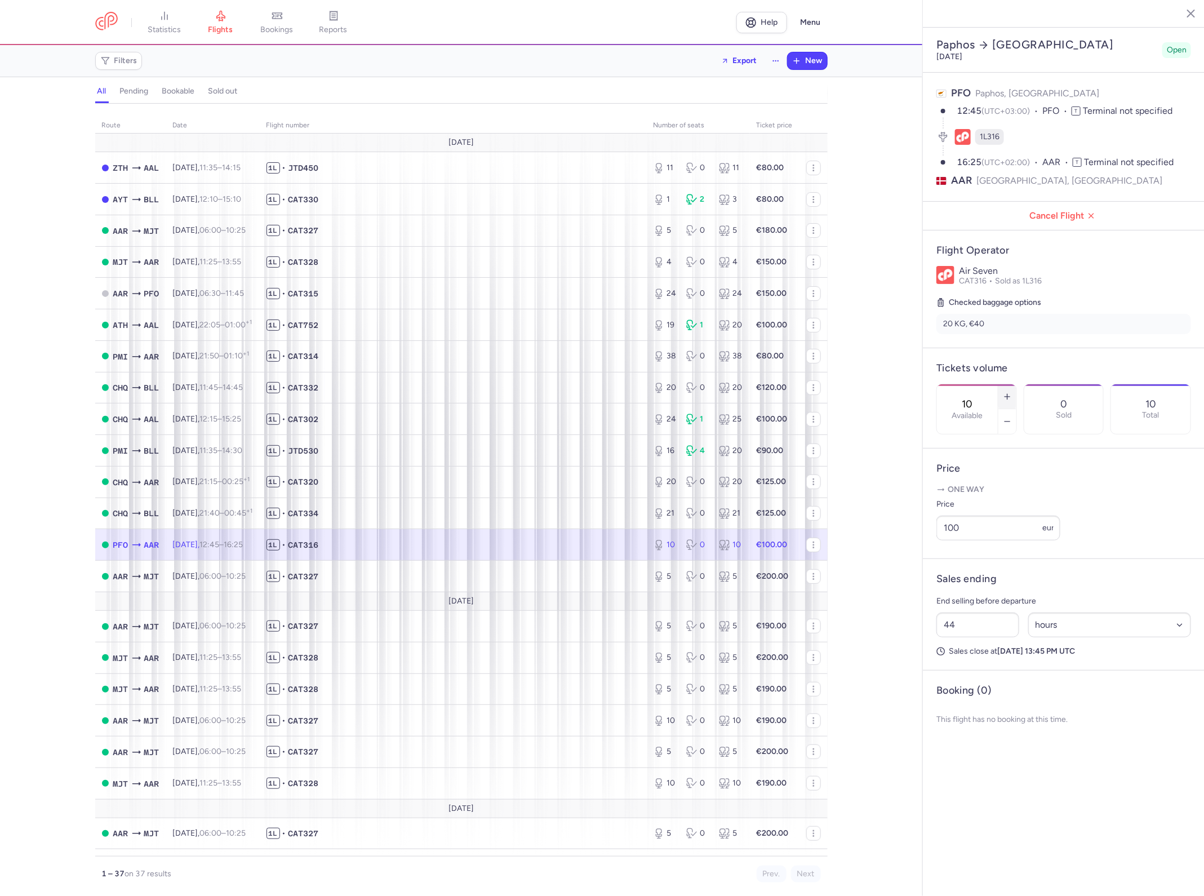
click at [1010, 392] on icon "button" at bounding box center [1007, 396] width 9 height 9
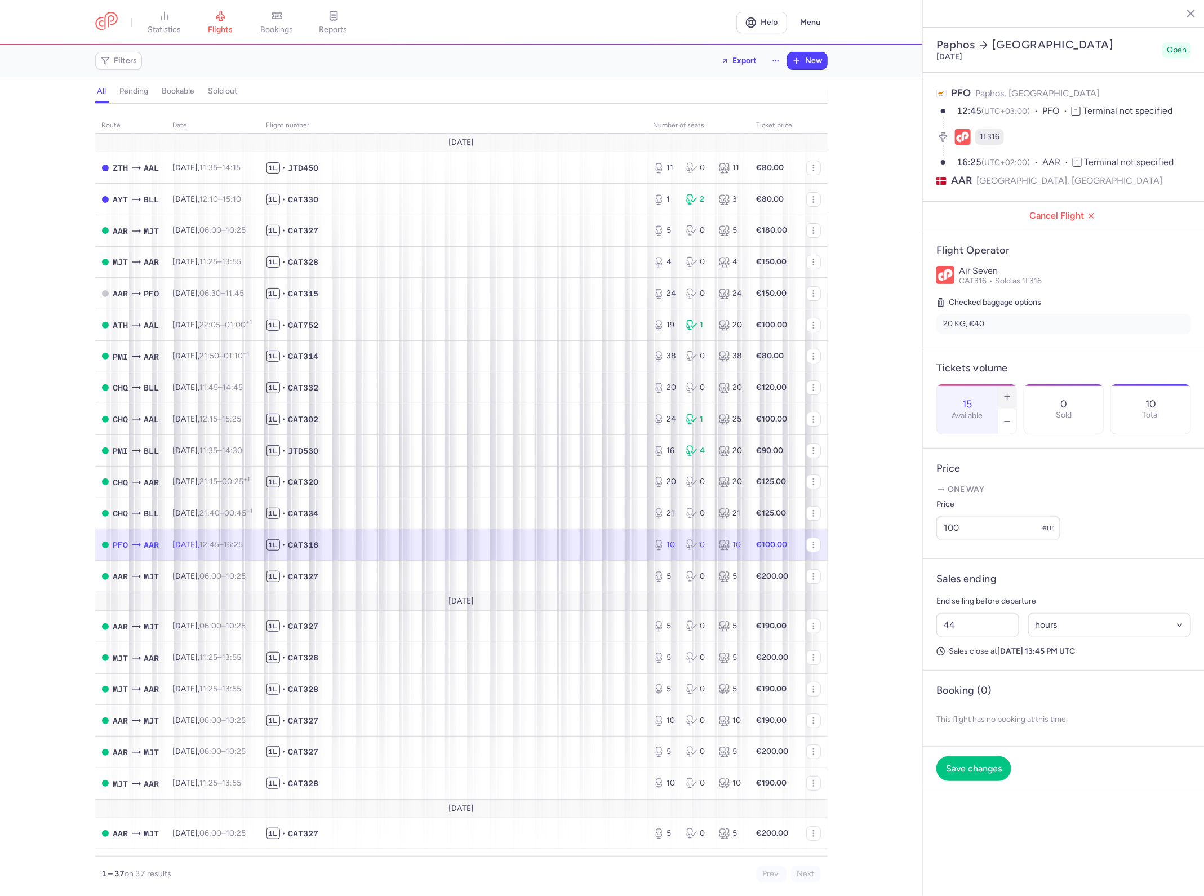
click at [1010, 392] on icon "button" at bounding box center [1007, 396] width 9 height 9
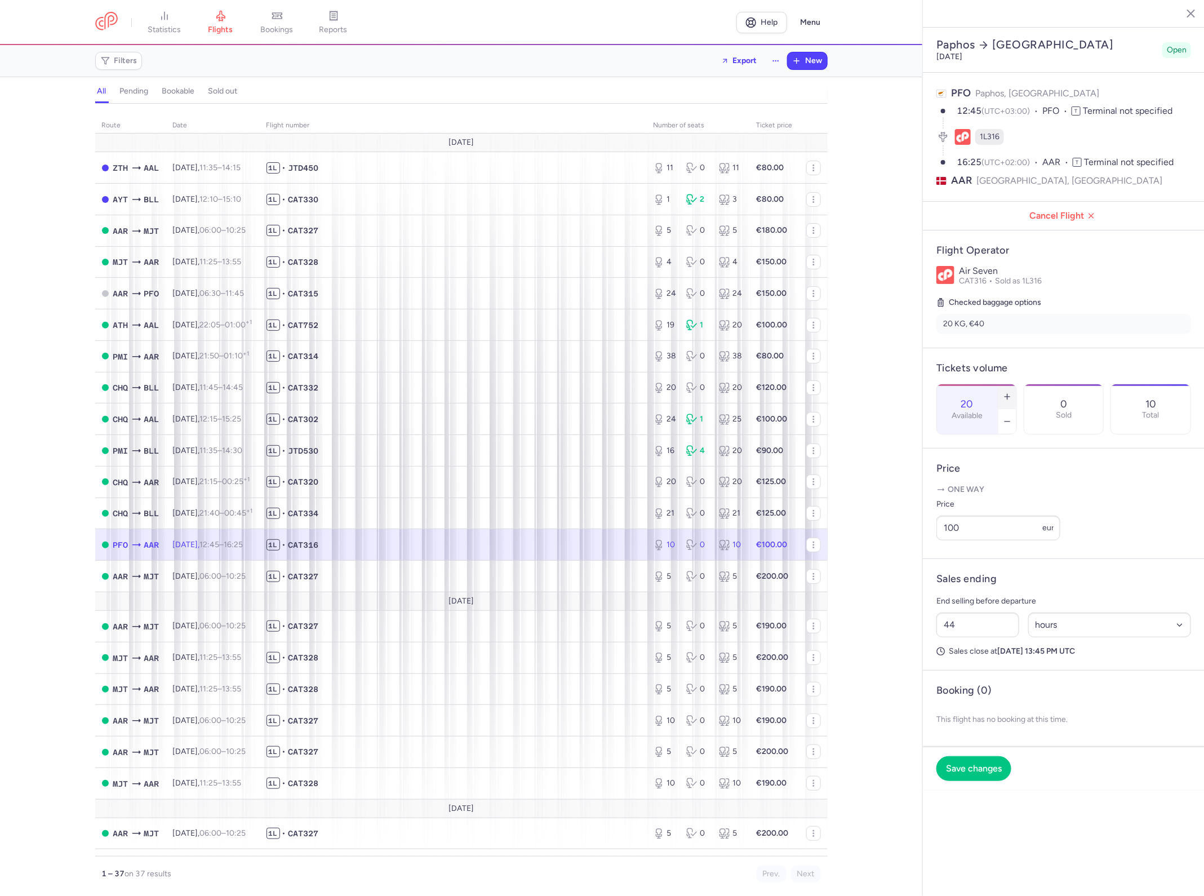
click at [1009, 392] on icon "button" at bounding box center [1007, 396] width 9 height 9
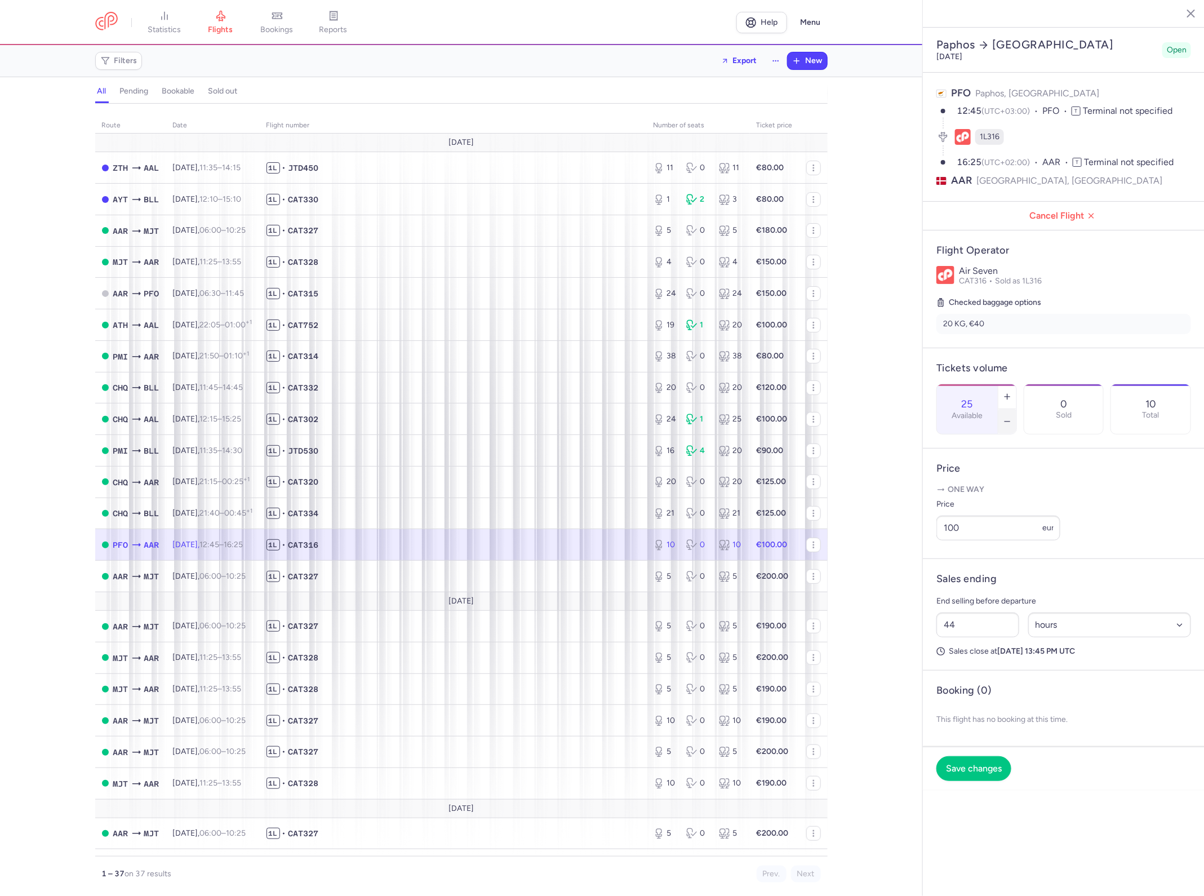
click at [1012, 409] on button "button" at bounding box center [1007, 421] width 18 height 25
type input "24"
click at [1005, 755] on button "Save changes" at bounding box center [973, 767] width 75 height 25
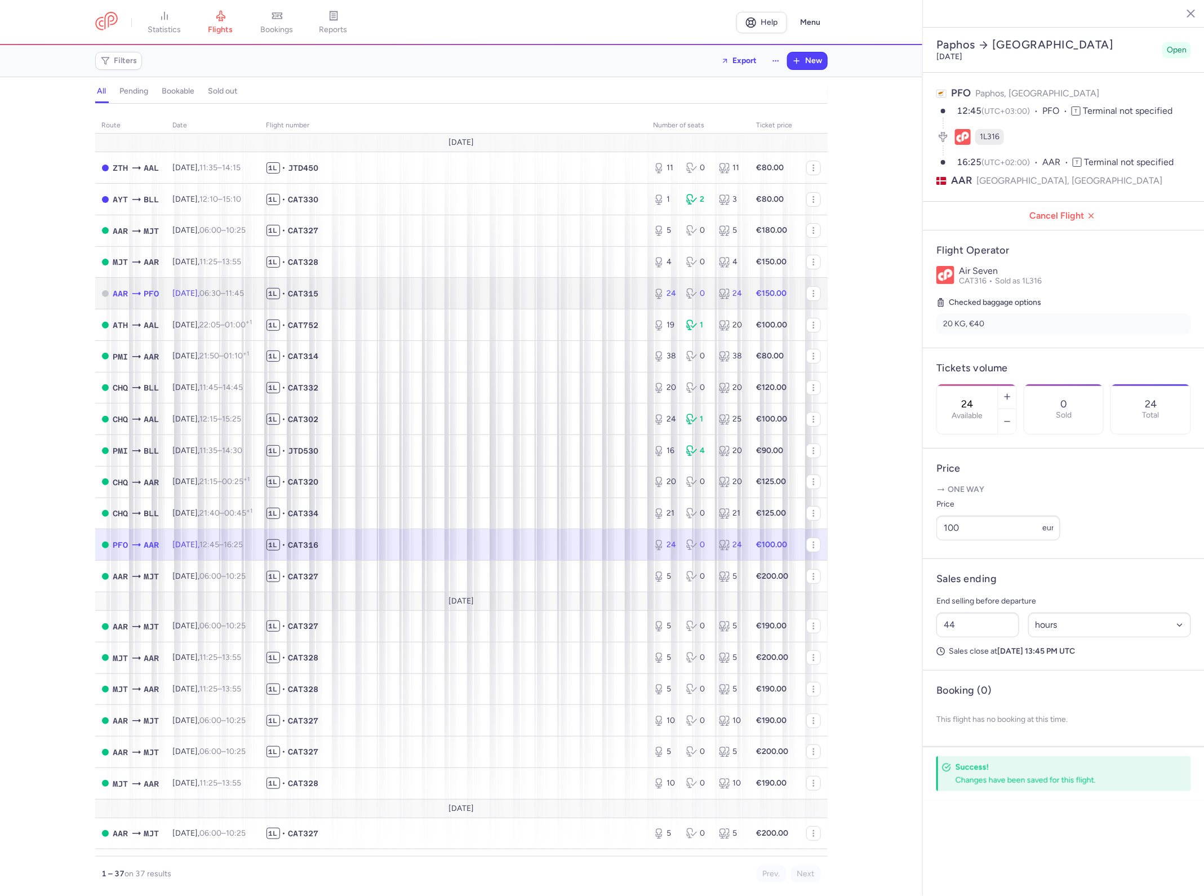
click at [446, 295] on span "1L • CAT315" at bounding box center [452, 293] width 373 height 11
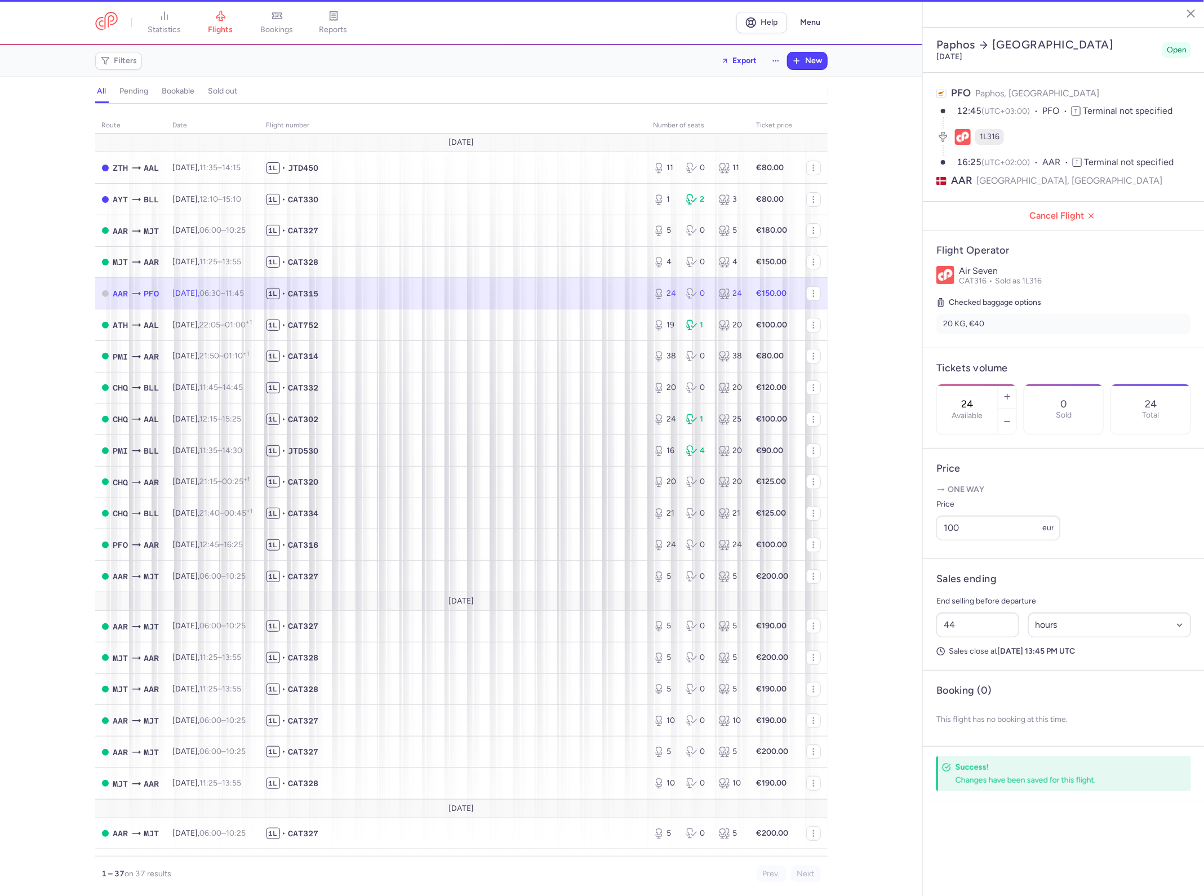
type input "39"
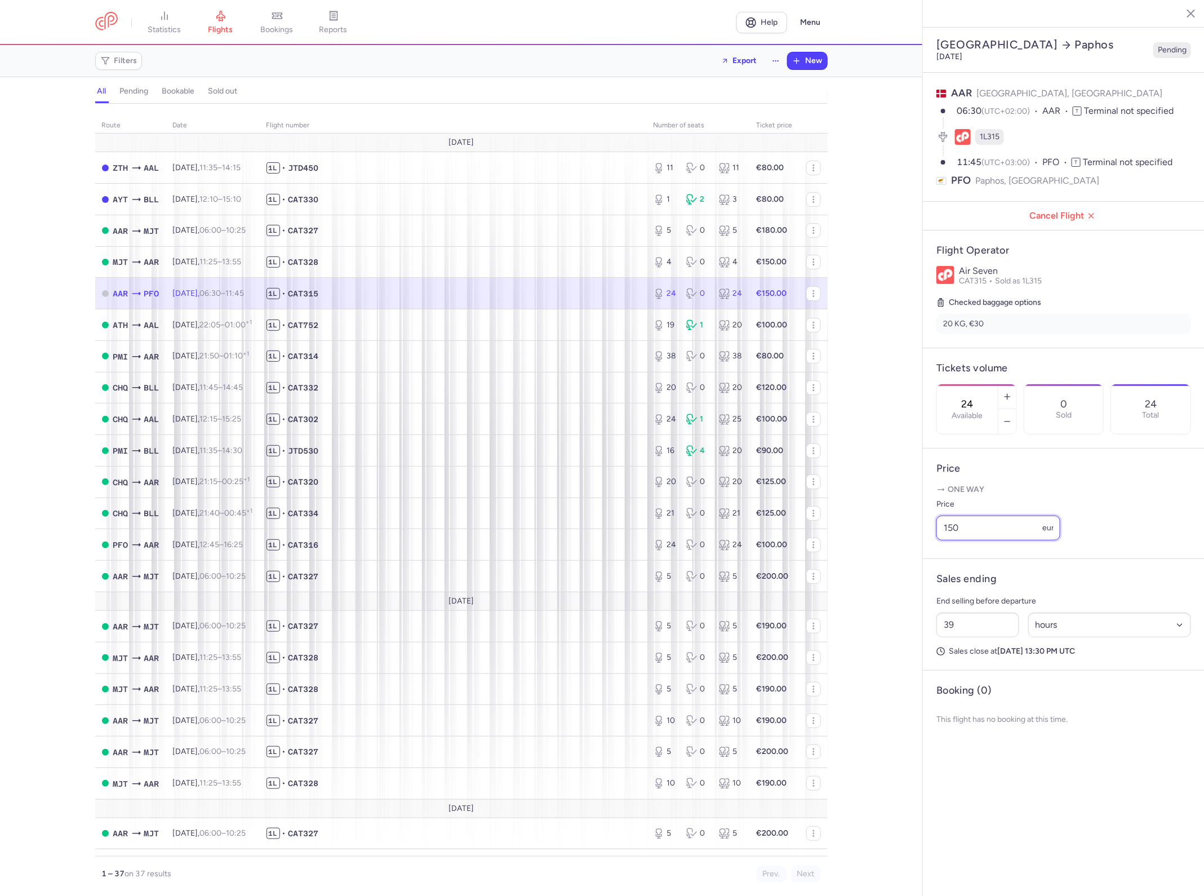
click at [1006, 515] on input "150" at bounding box center [998, 527] width 124 height 25
type input "120"
click at [989, 775] on button "Save changes" at bounding box center [973, 787] width 75 height 25
click at [1121, 559] on article "Sales ending End selling before departure 39 Select an option hours days Sales …" at bounding box center [1064, 615] width 282 height 112
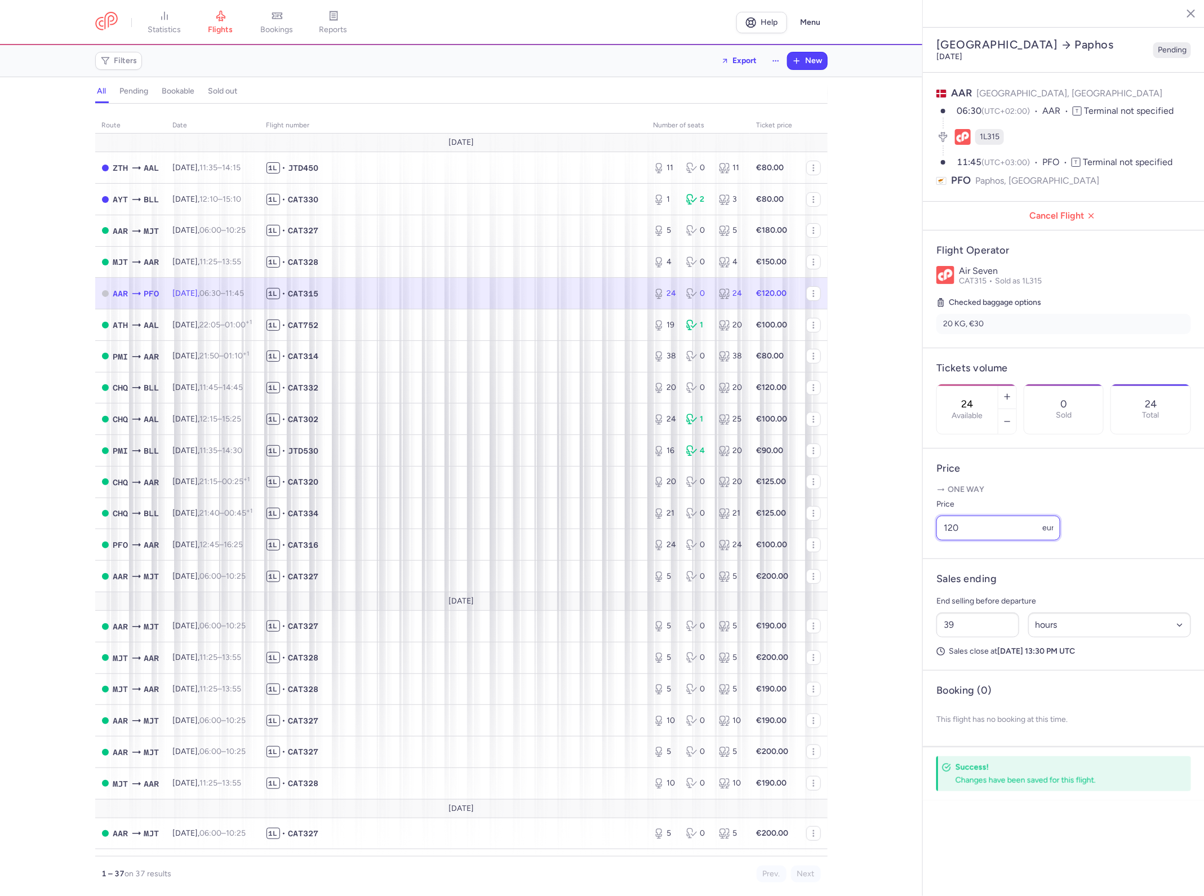
click at [1014, 515] on input "120" at bounding box center [998, 527] width 124 height 25
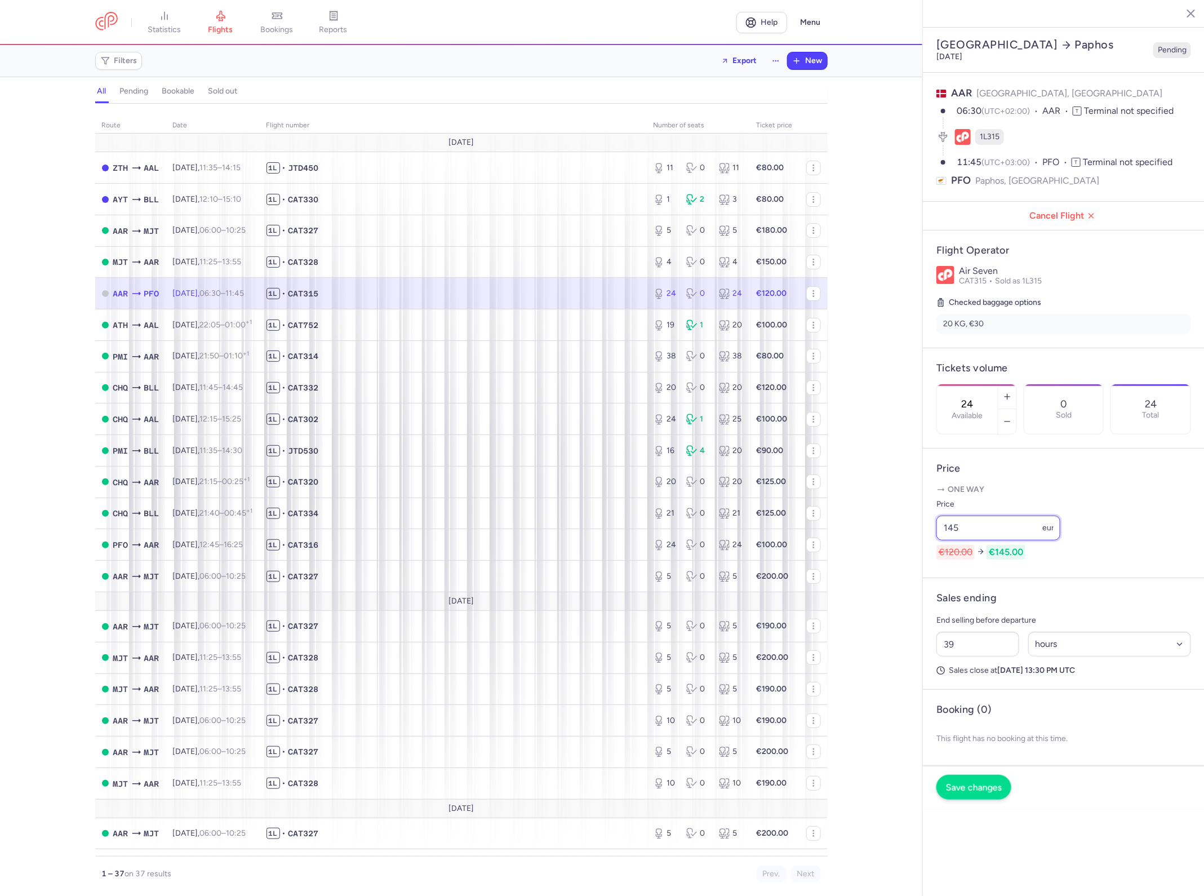
type input "145"
click at [987, 782] on span "Save changes" at bounding box center [974, 787] width 56 height 10
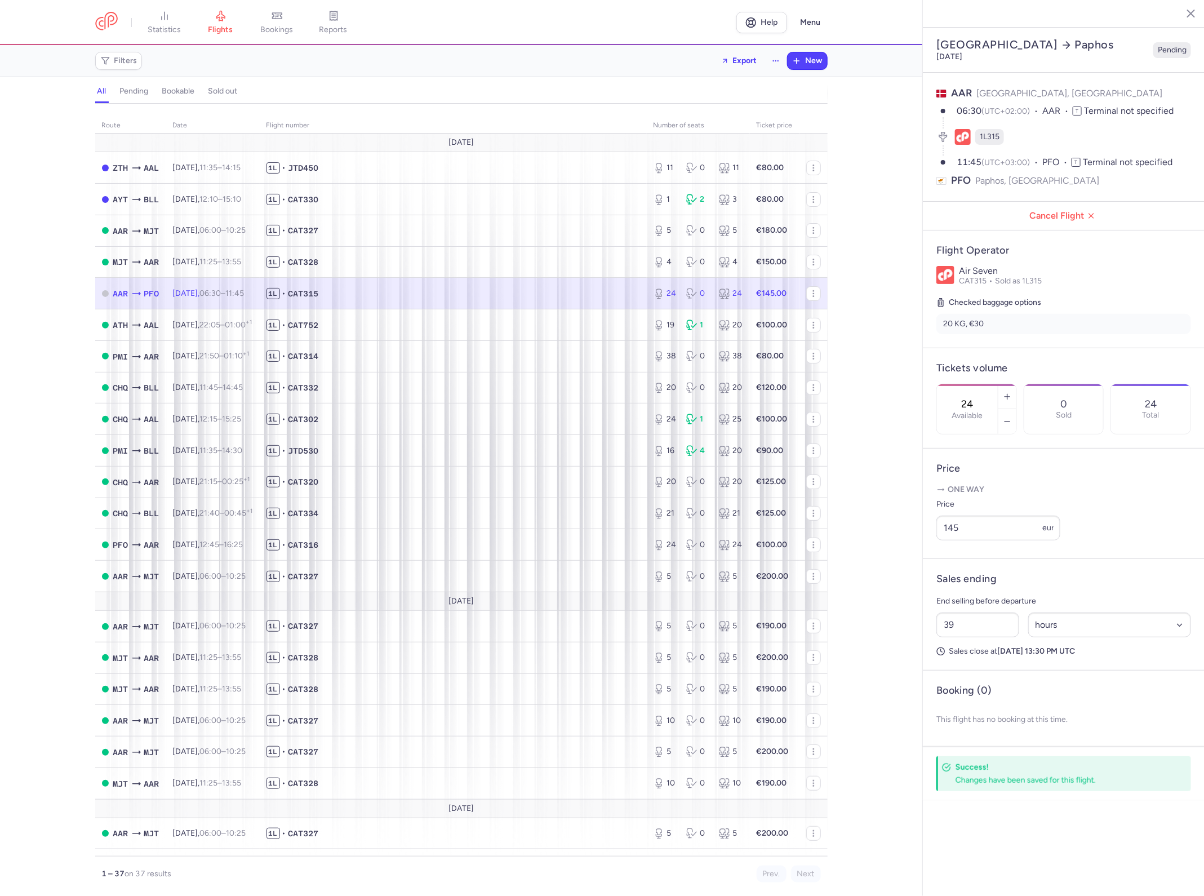
click at [849, 299] on div "route date Flight number number of seats Ticket price [DATE] ZTH AAL [DATE] 11:…" at bounding box center [461, 502] width 922 height 785
click at [1023, 515] on input "145" at bounding box center [998, 527] width 124 height 25
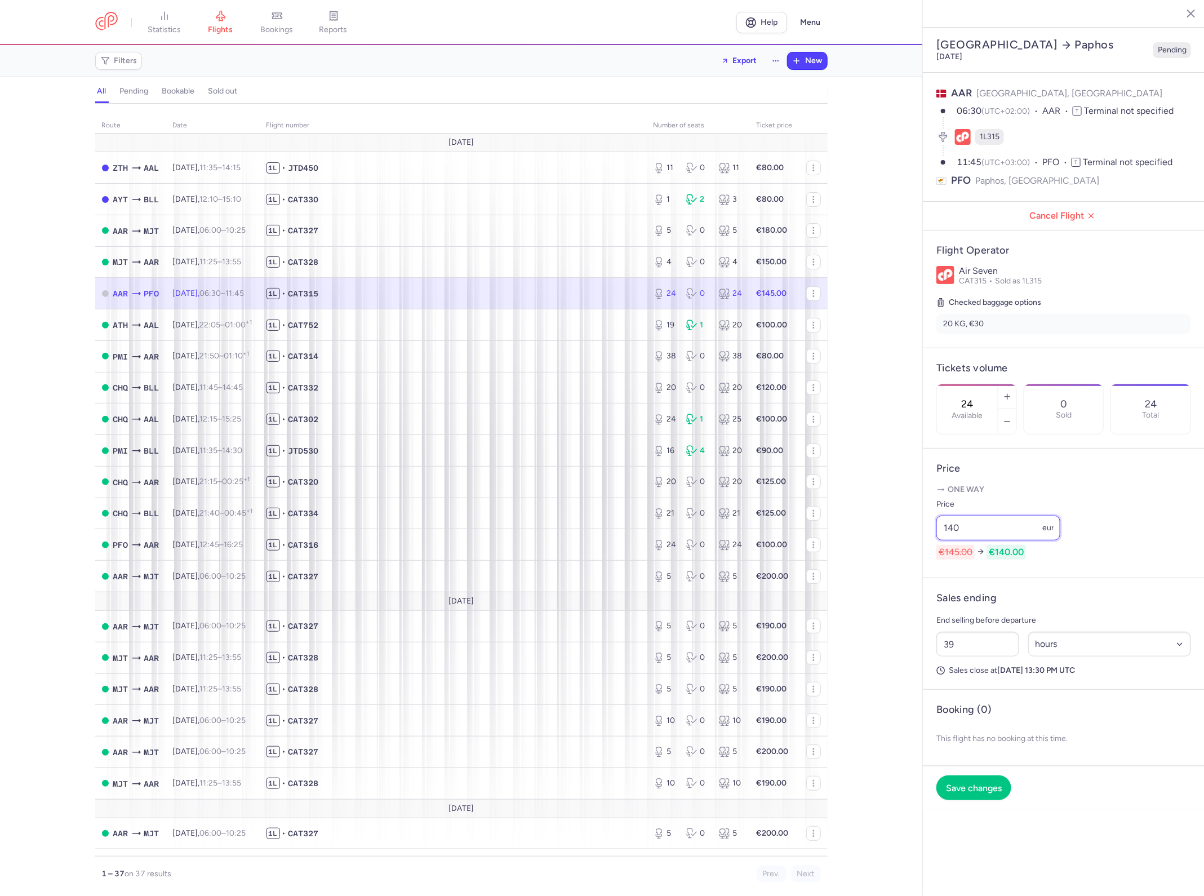
click at [1023, 515] on input "140" at bounding box center [998, 527] width 124 height 25
type input "130"
click at [986, 775] on footer "Save changes" at bounding box center [1064, 787] width 282 height 43
click at [989, 775] on button "Save changes" at bounding box center [973, 787] width 75 height 25
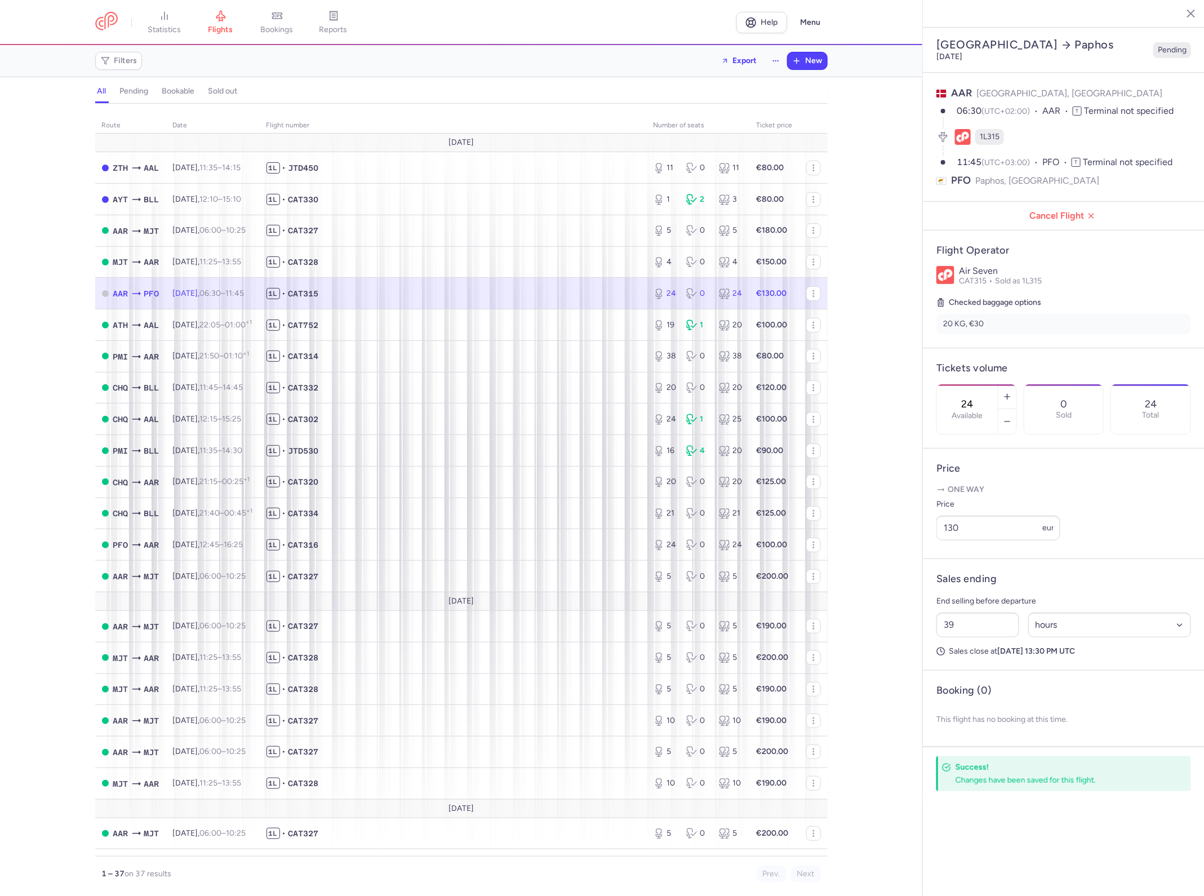
click at [1145, 484] on p "One way" at bounding box center [1063, 489] width 255 height 11
click at [887, 390] on div "route date Flight number number of seats Ticket price [DATE] ZTH AAL [DATE] 11:…" at bounding box center [461, 502] width 922 height 785
click at [811, 69] on div "New" at bounding box center [807, 61] width 41 height 18
click at [811, 65] on span "New" at bounding box center [814, 60] width 17 height 9
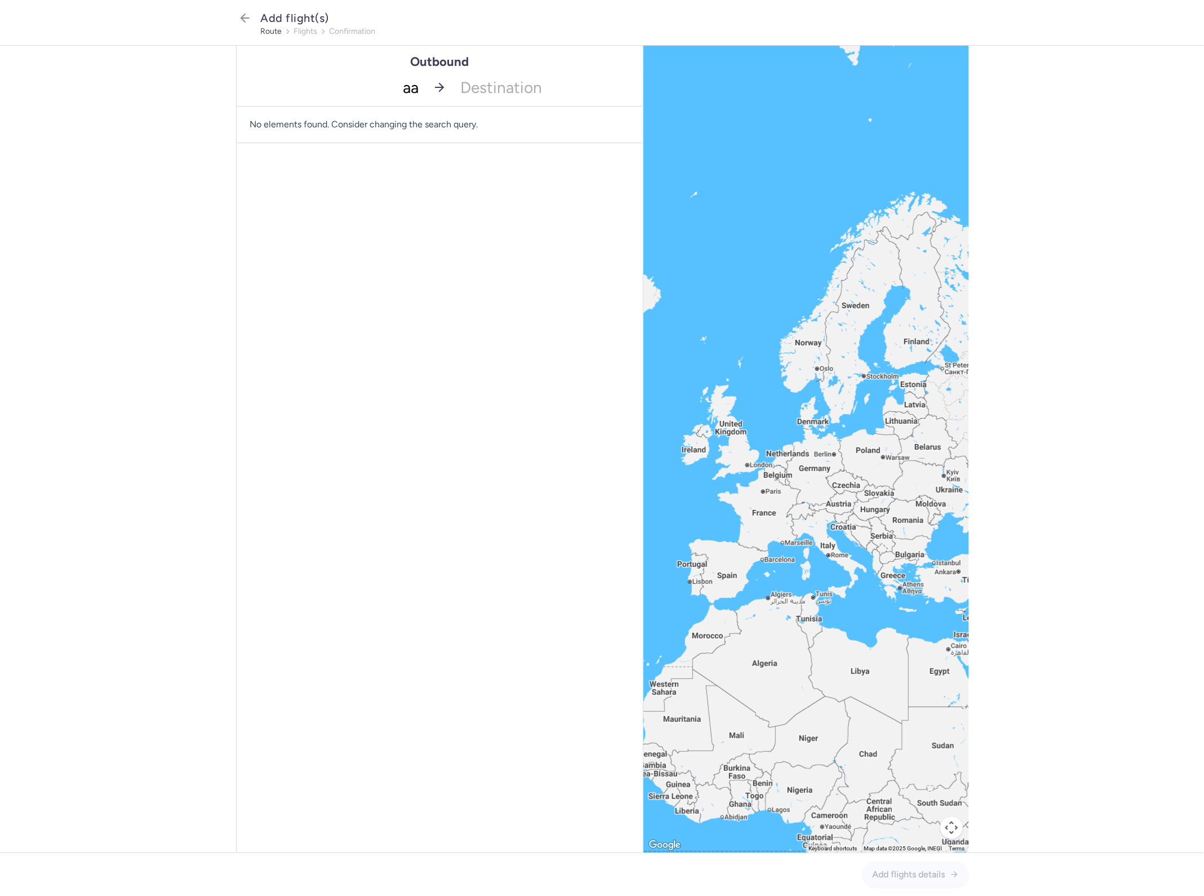
type input "aar"
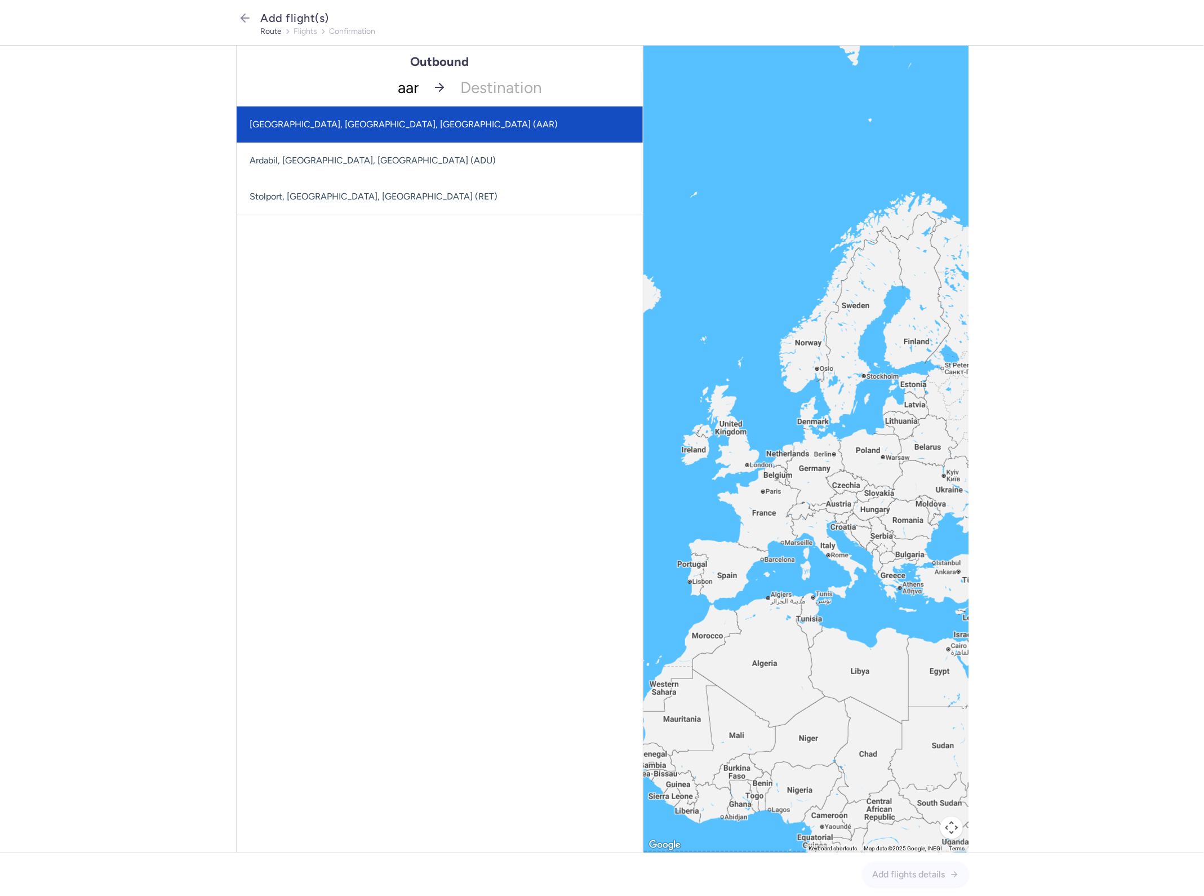
click at [434, 127] on span "[GEOGRAPHIC_DATA], [GEOGRAPHIC_DATA], [GEOGRAPHIC_DATA] (AAR)" at bounding box center [440, 124] width 406 height 36
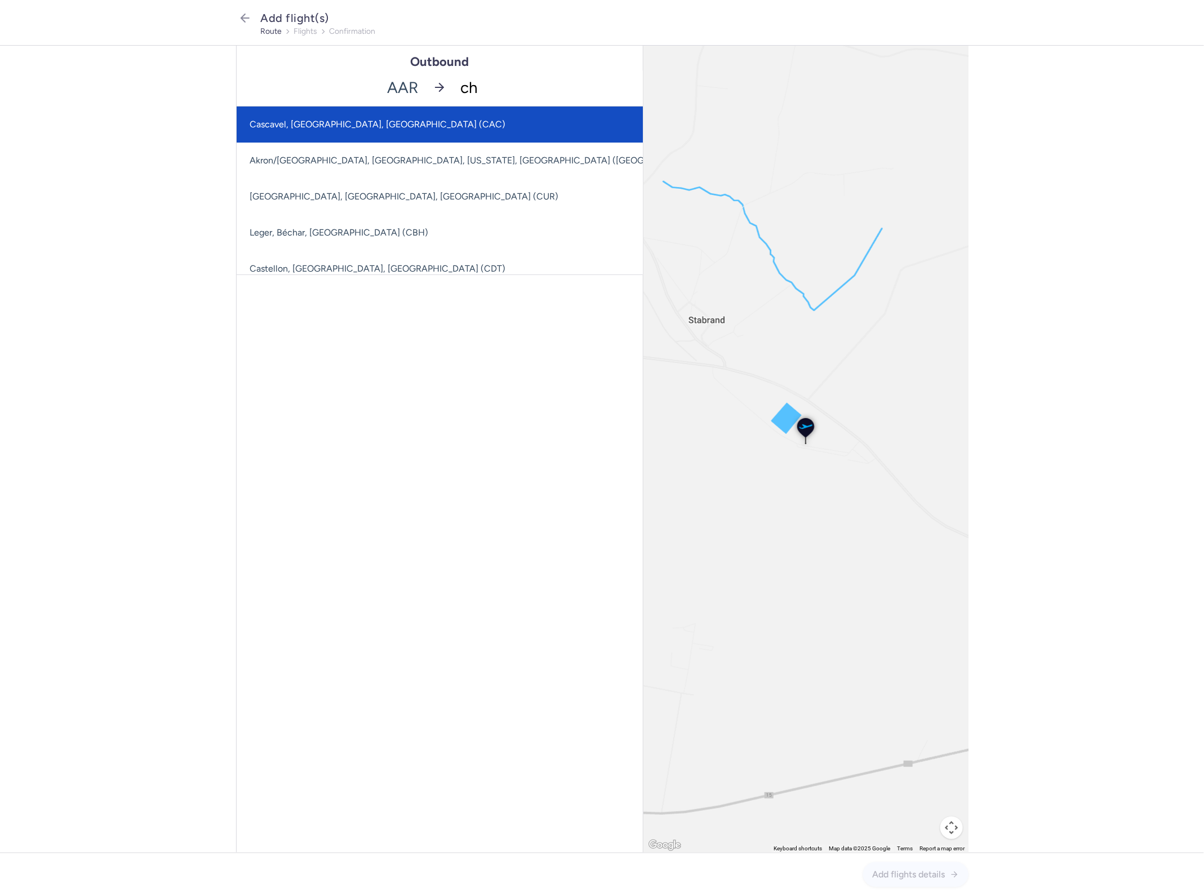
type input "chq"
click at [460, 127] on span "Souda, [GEOGRAPHIC_DATA], [GEOGRAPHIC_DATA] (CHQ)" at bounding box center [440, 124] width 406 height 36
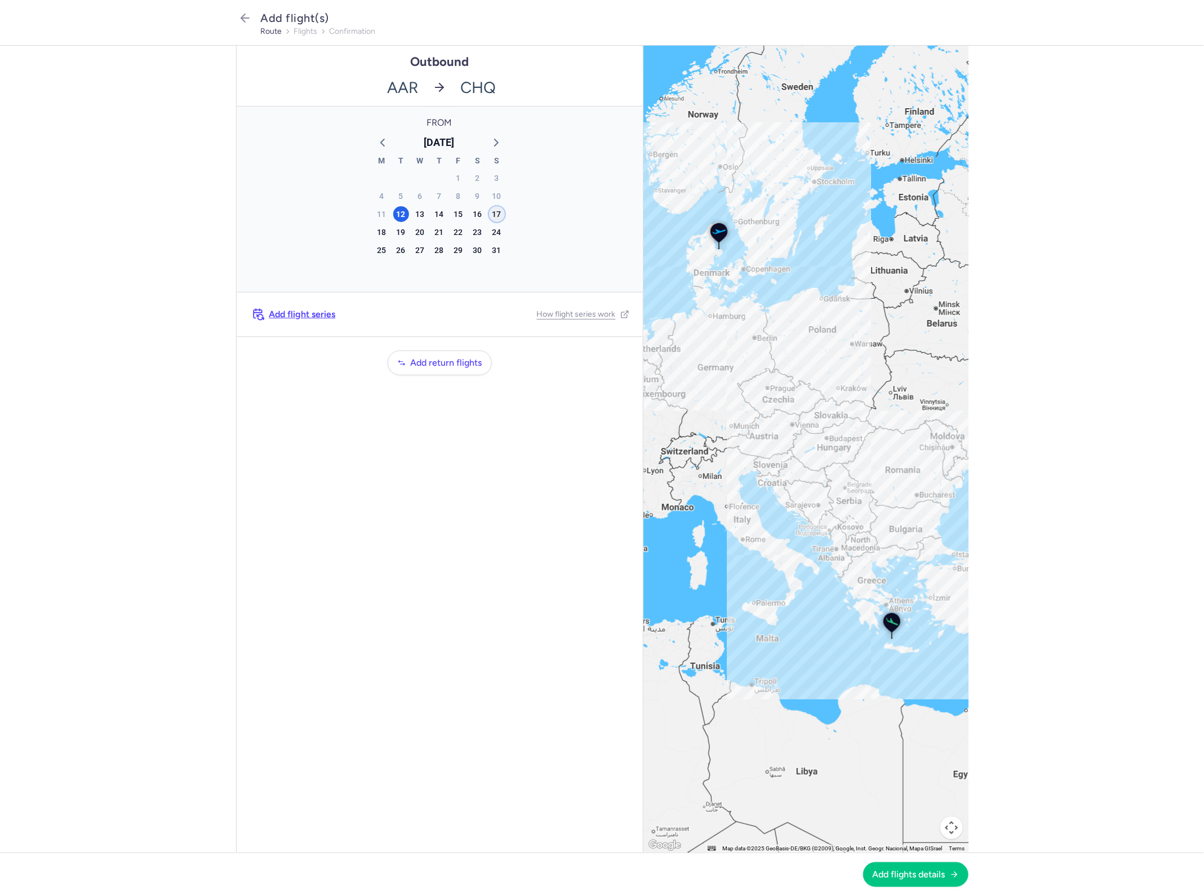
click at [500, 214] on div "17" at bounding box center [497, 214] width 16 height 16
click at [919, 869] on span "Add flights details" at bounding box center [909, 874] width 73 height 10
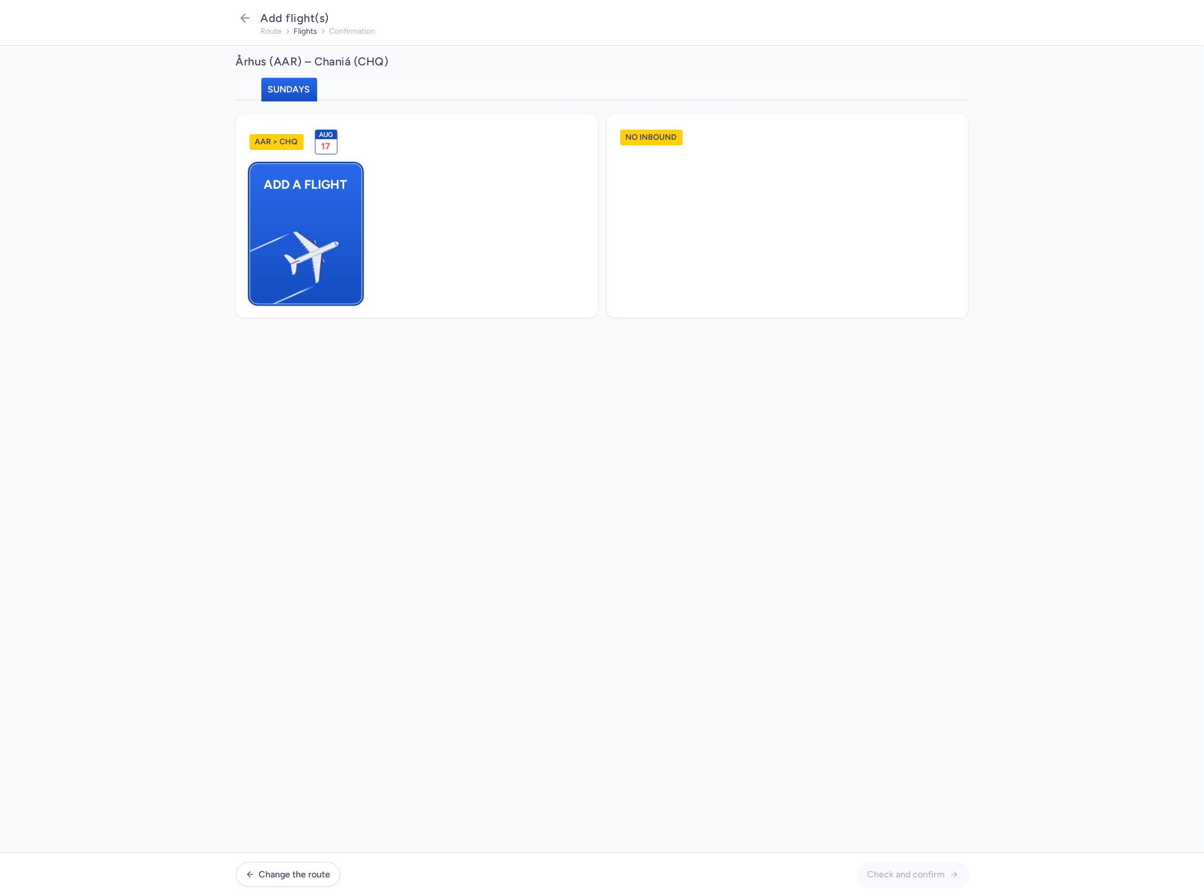
click at [291, 272] on img "button" at bounding box center [255, 252] width 190 height 175
select select "23"
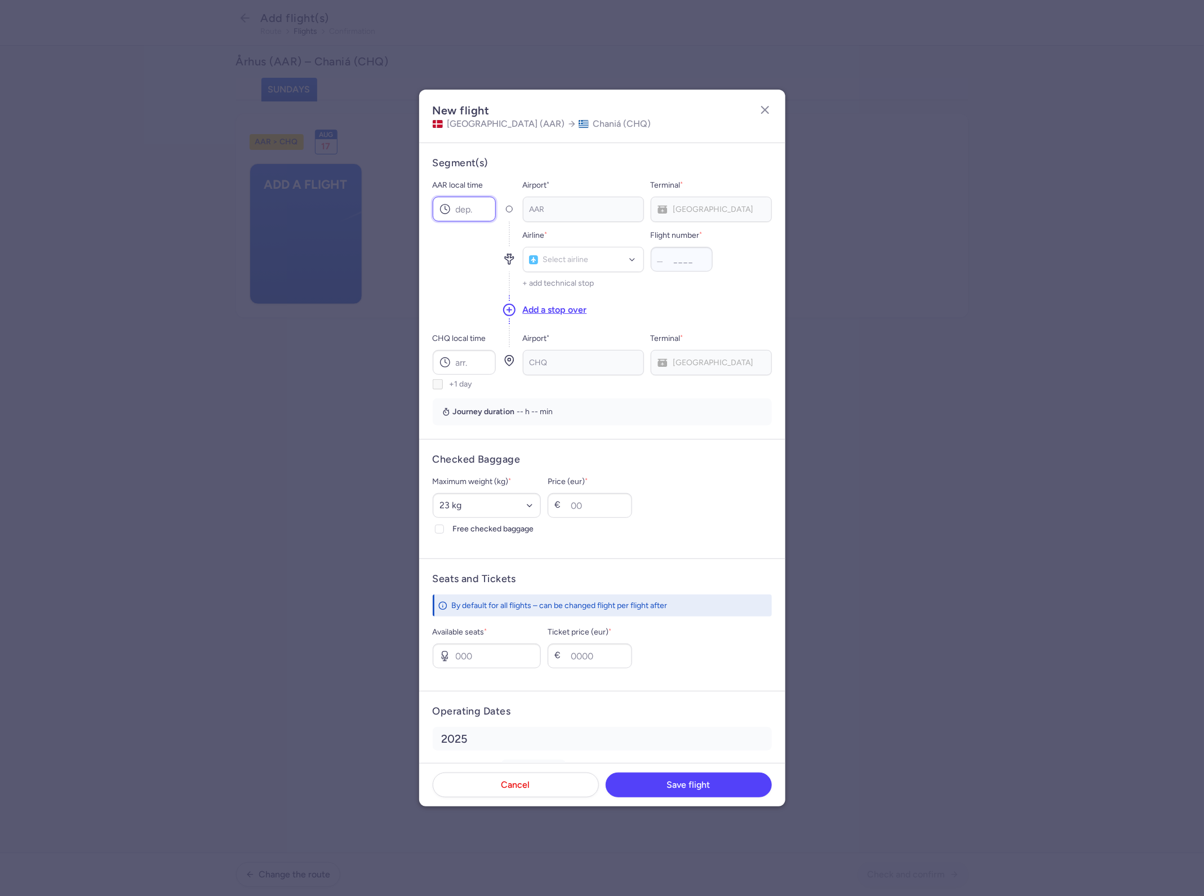
click at [471, 203] on input "AAR local time" at bounding box center [464, 209] width 63 height 25
click at [473, 215] on input "AAR local time" at bounding box center [464, 209] width 63 height 25
click at [475, 206] on input "AAR local time" at bounding box center [464, 209] width 63 height 25
type input "15:30"
type input "cat"
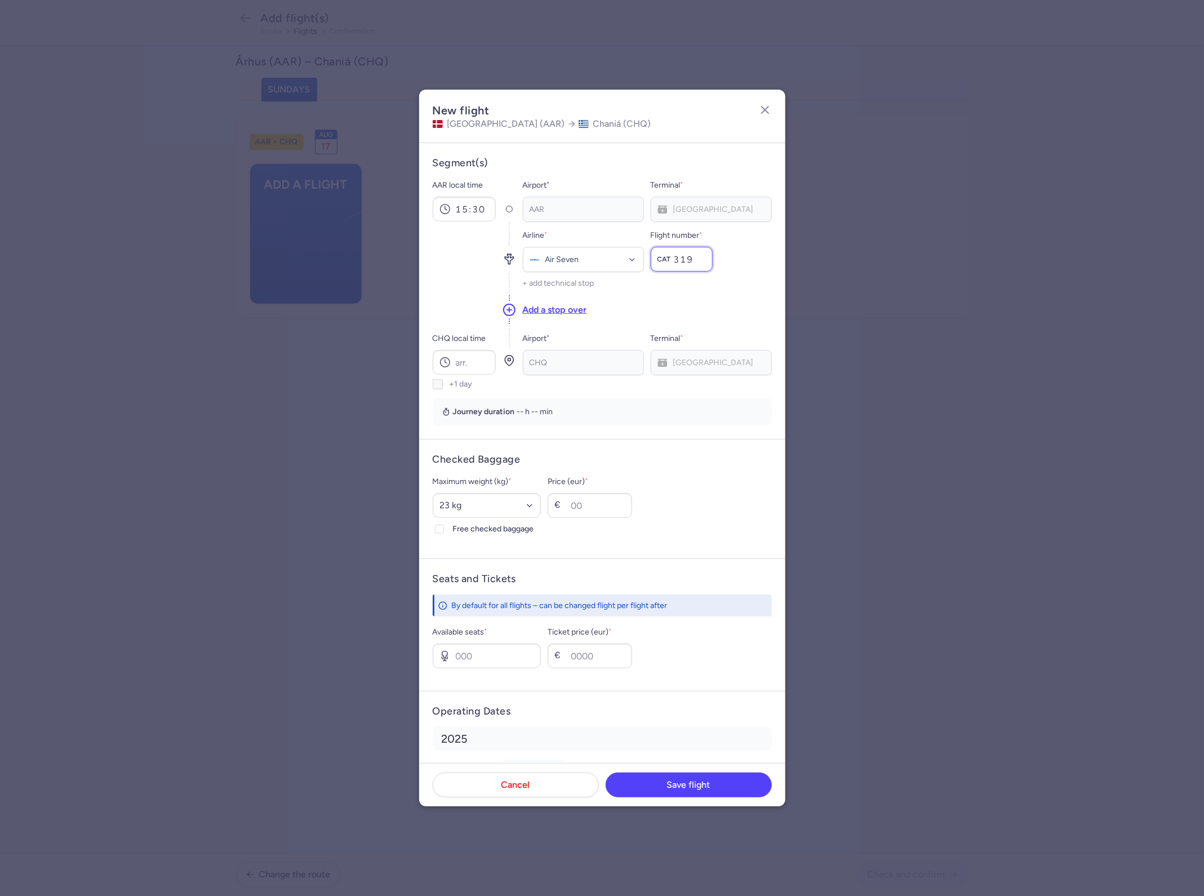
type input "319"
type input "20:15"
select select "20"
type input "30"
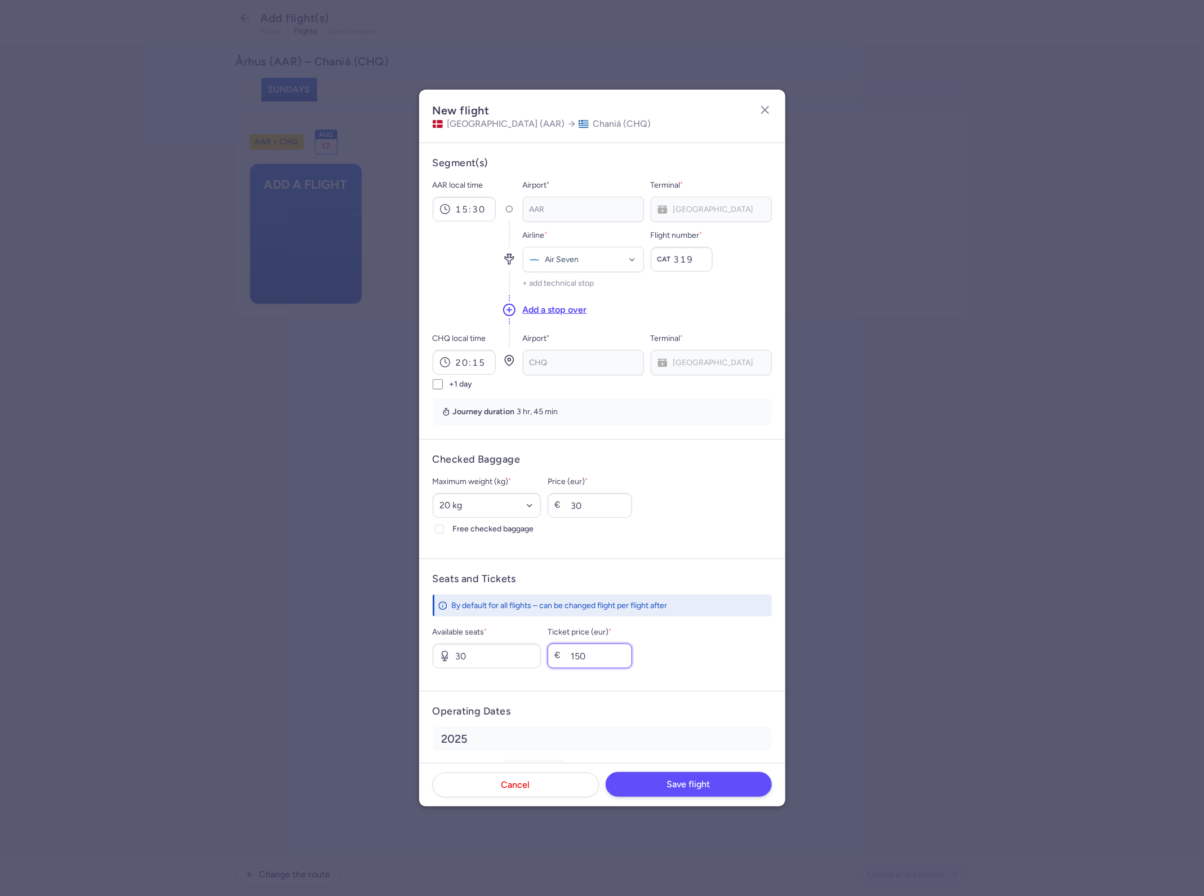
type input "150"
click at [702, 787] on span "Save flight" at bounding box center [688, 784] width 43 height 10
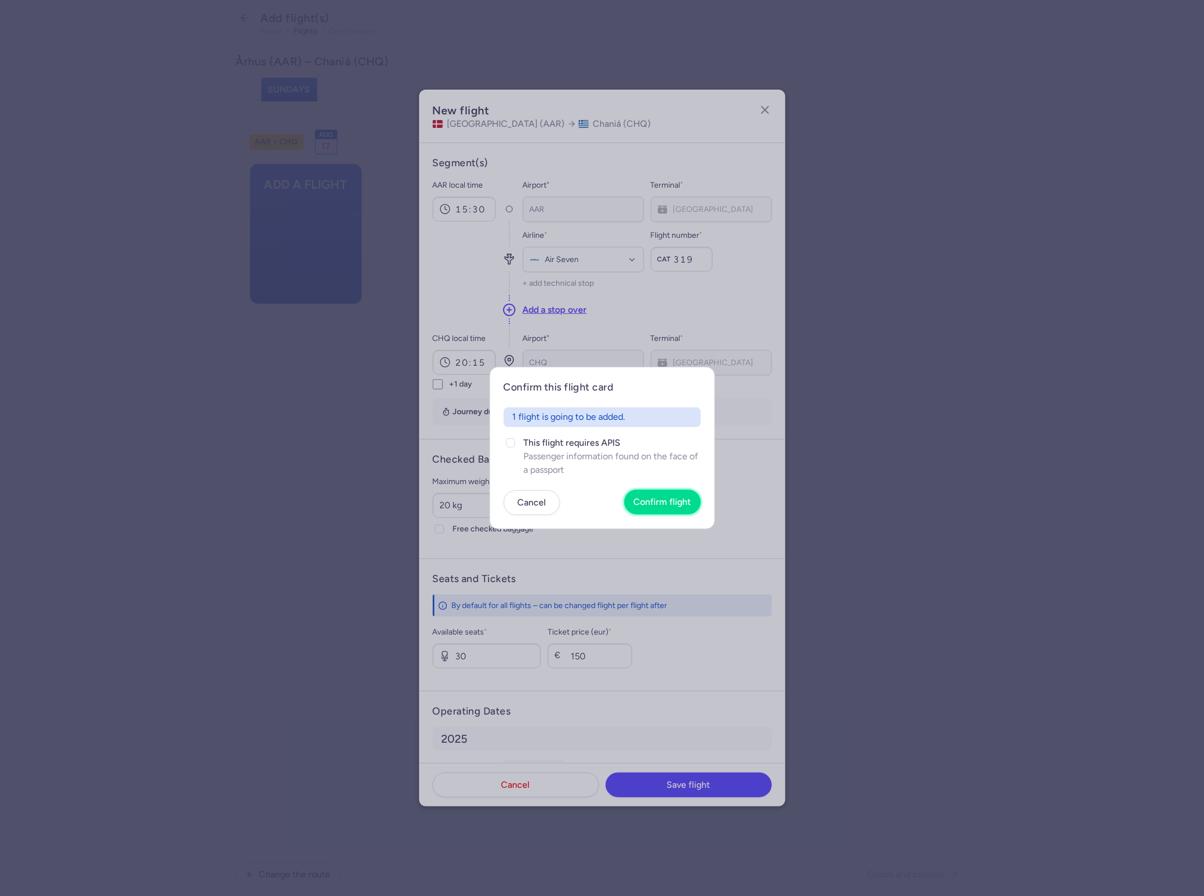
click at [669, 491] on button "Confirm flight" at bounding box center [662, 502] width 77 height 25
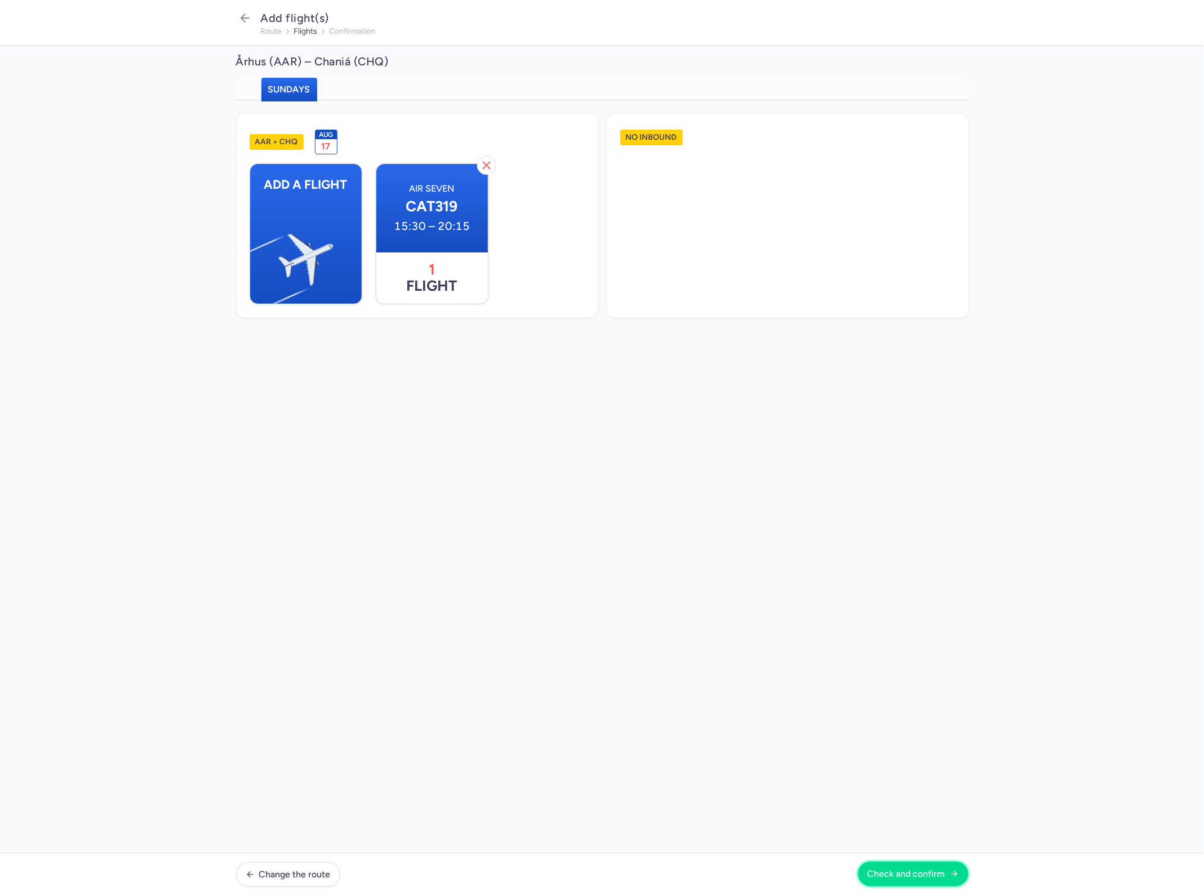
click at [888, 870] on span "Check and confirm" at bounding box center [906, 874] width 78 height 10
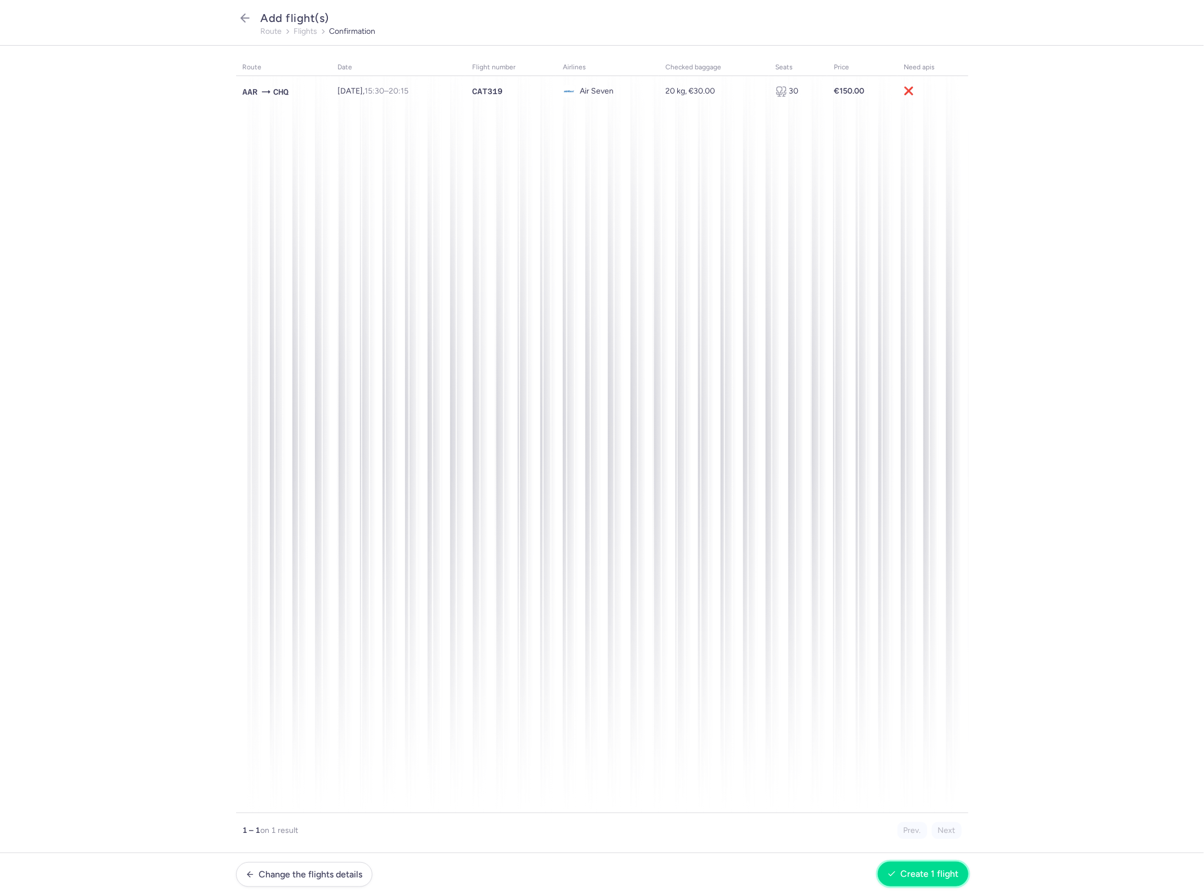
click at [893, 869] on button "Create 1 flight" at bounding box center [923, 873] width 91 height 25
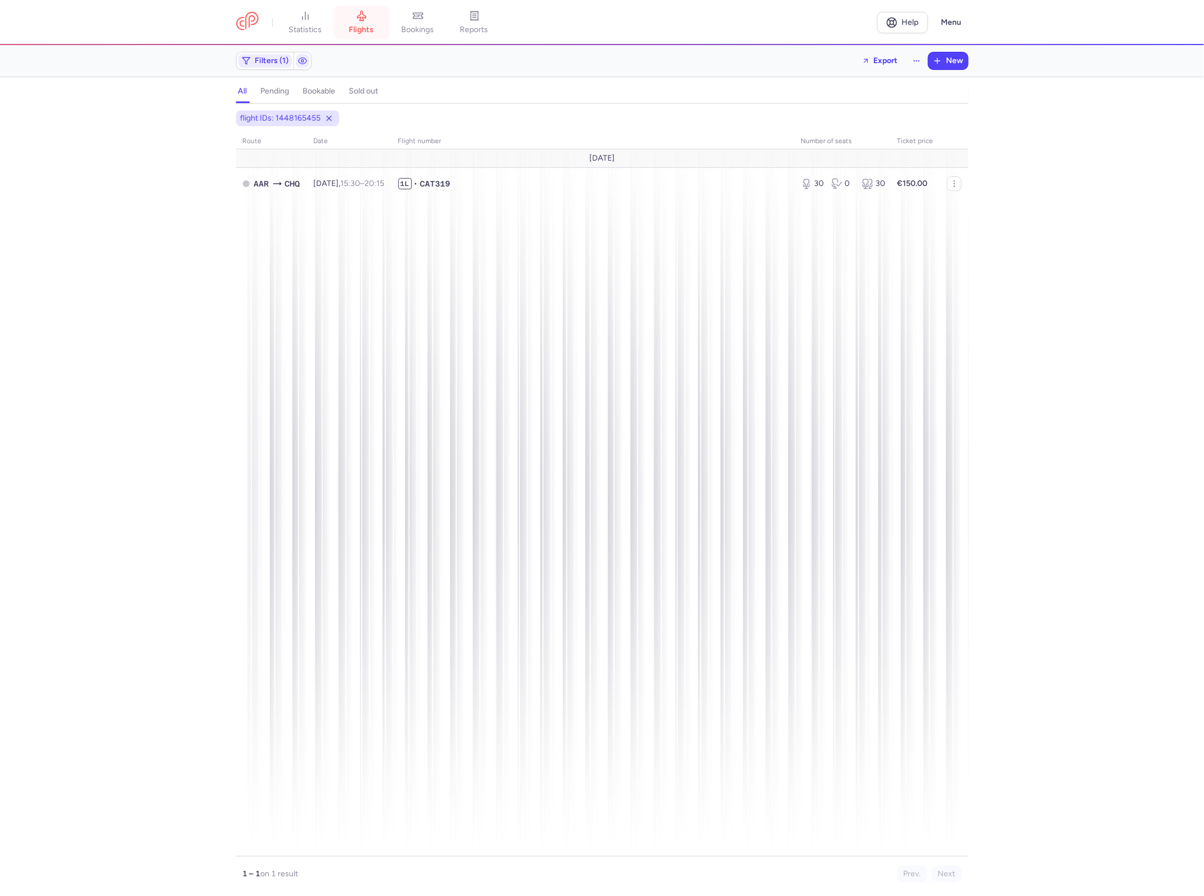
click at [363, 14] on icon at bounding box center [361, 15] width 11 height 11
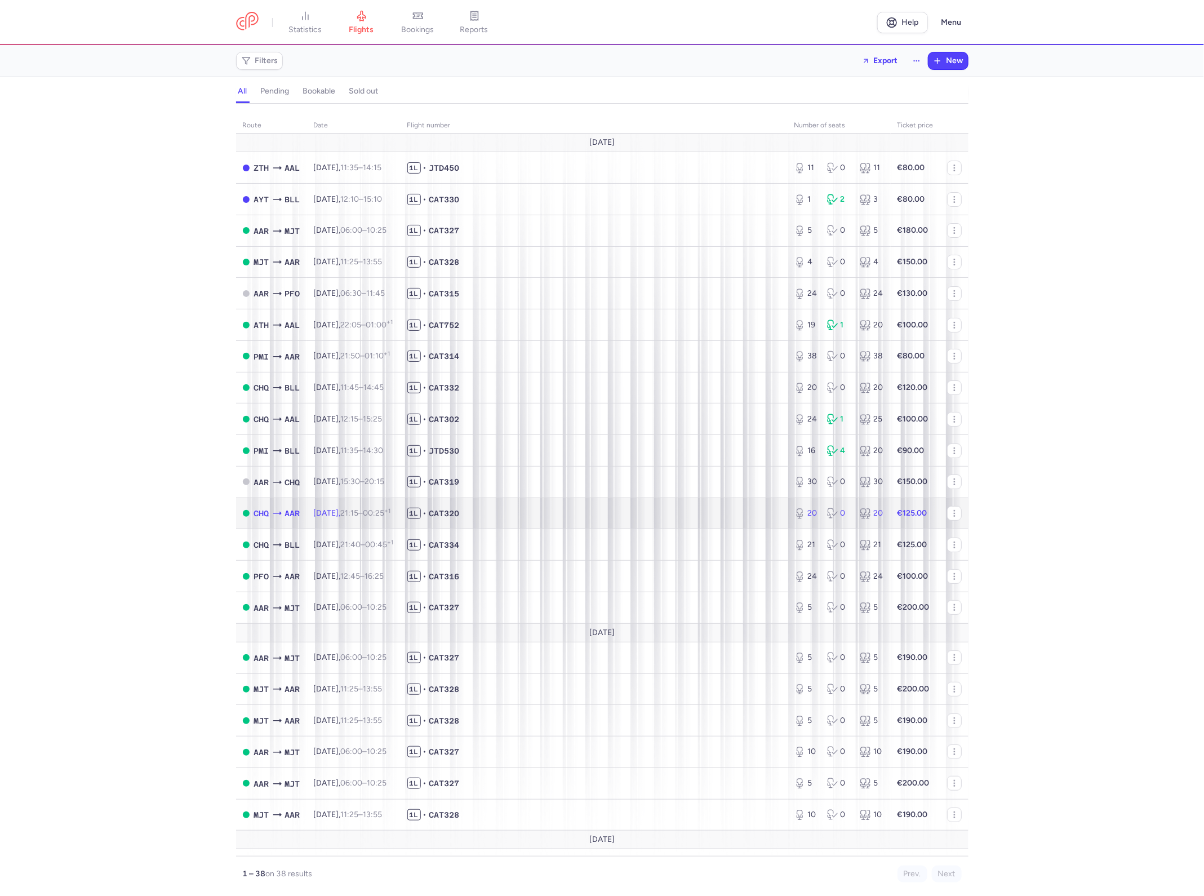
click at [525, 514] on span "1L • CAT320" at bounding box center [593, 513] width 373 height 11
select select "hours"
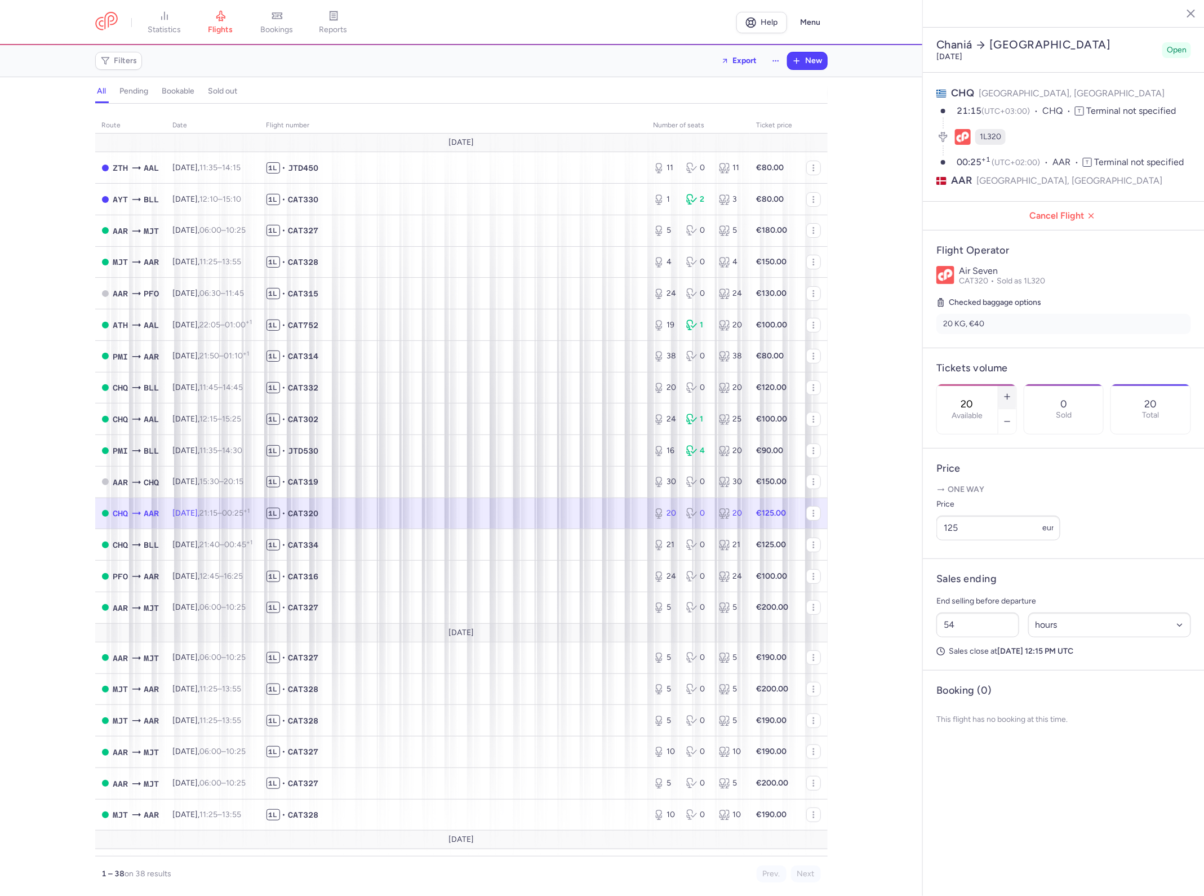
click at [1012, 384] on button "button" at bounding box center [1007, 396] width 18 height 25
click at [1000, 384] on button "button" at bounding box center [1007, 396] width 18 height 25
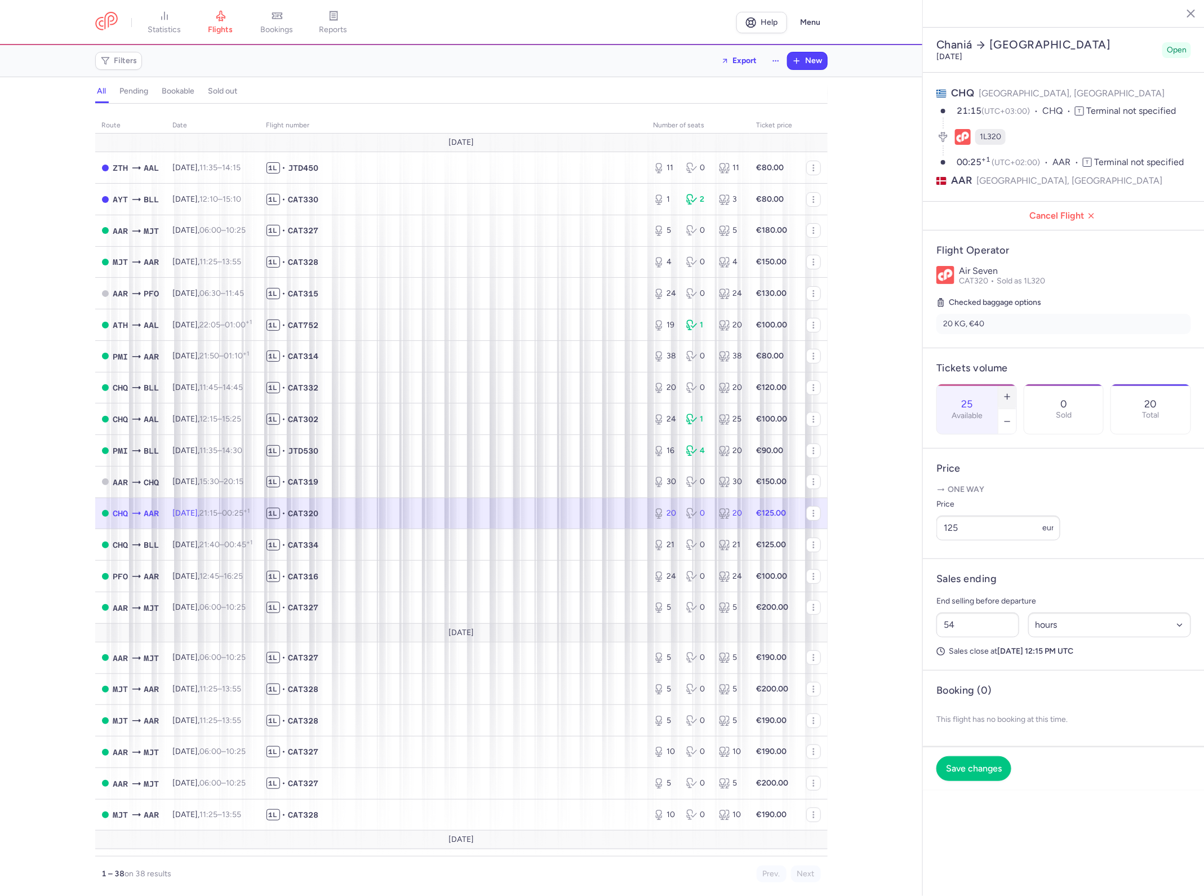
click at [1001, 384] on button "button" at bounding box center [1007, 396] width 18 height 25
click at [1002, 384] on button "button" at bounding box center [1007, 396] width 18 height 25
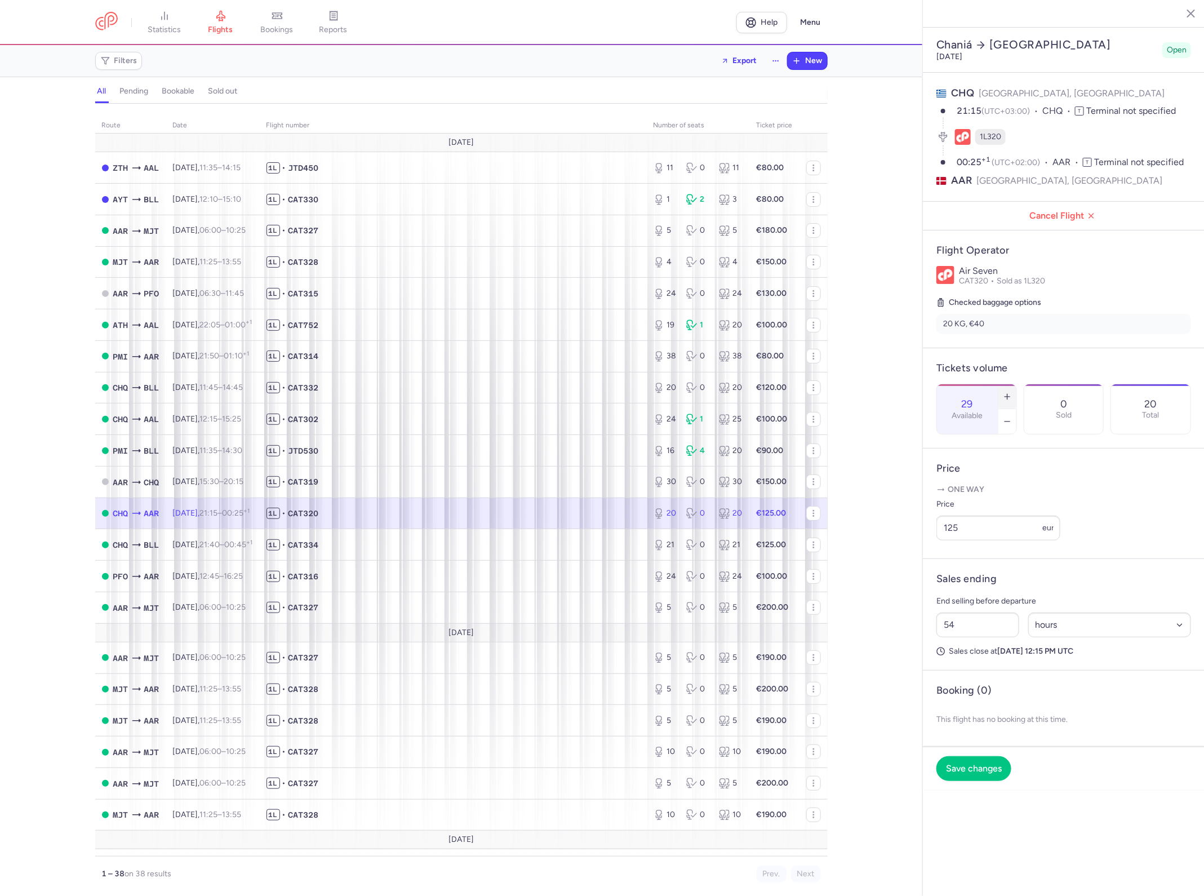
type input "30"
click at [984, 515] on input "125" at bounding box center [998, 527] width 124 height 25
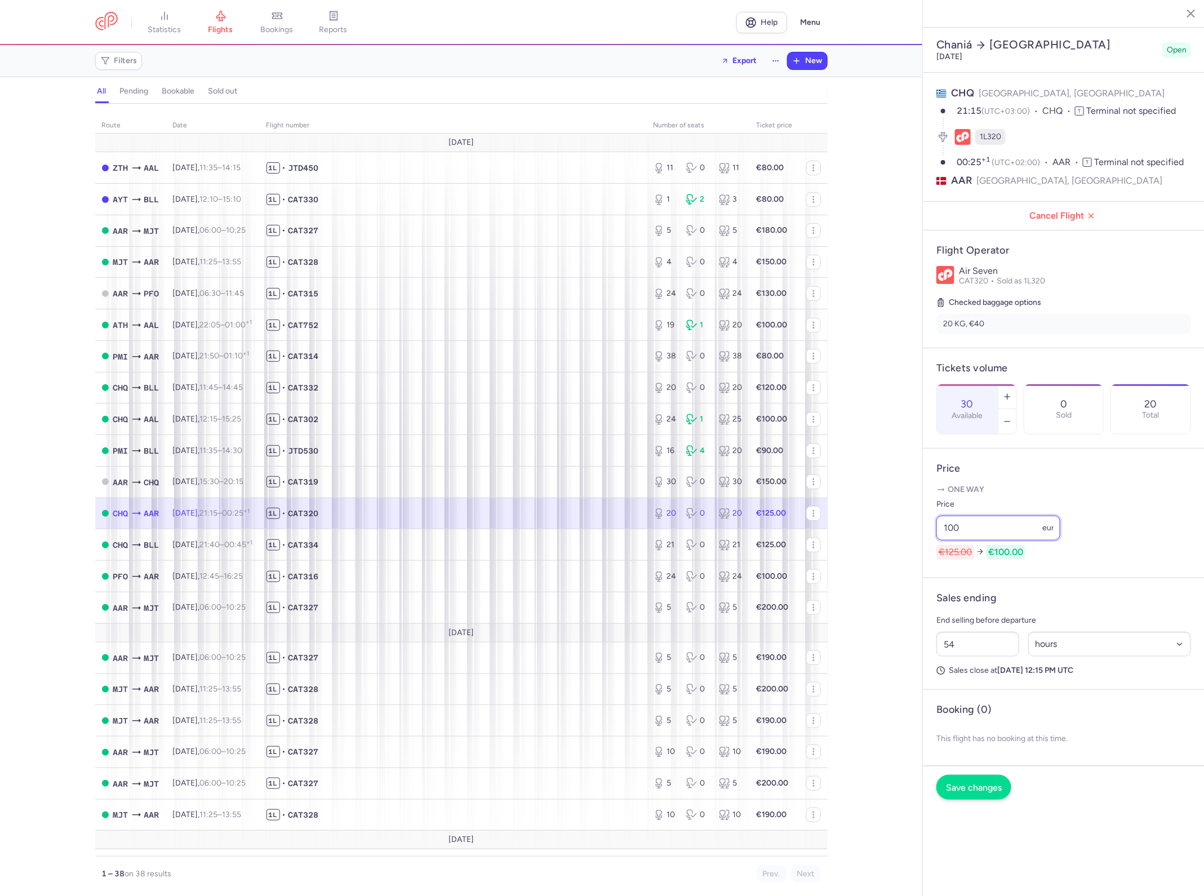
type input "100"
click at [986, 782] on span "Save changes" at bounding box center [974, 787] width 56 height 10
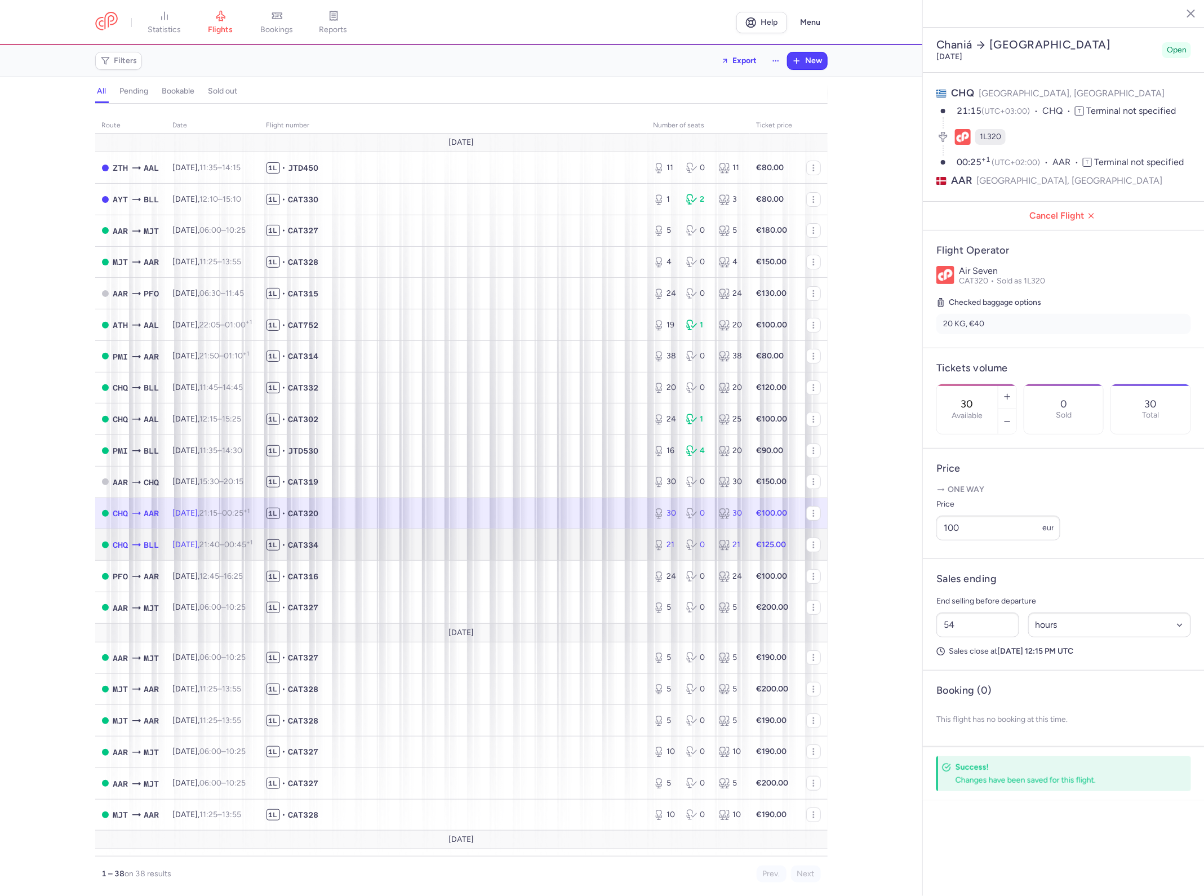
click at [493, 548] on span "1L • CAT334" at bounding box center [452, 544] width 373 height 11
type input "21"
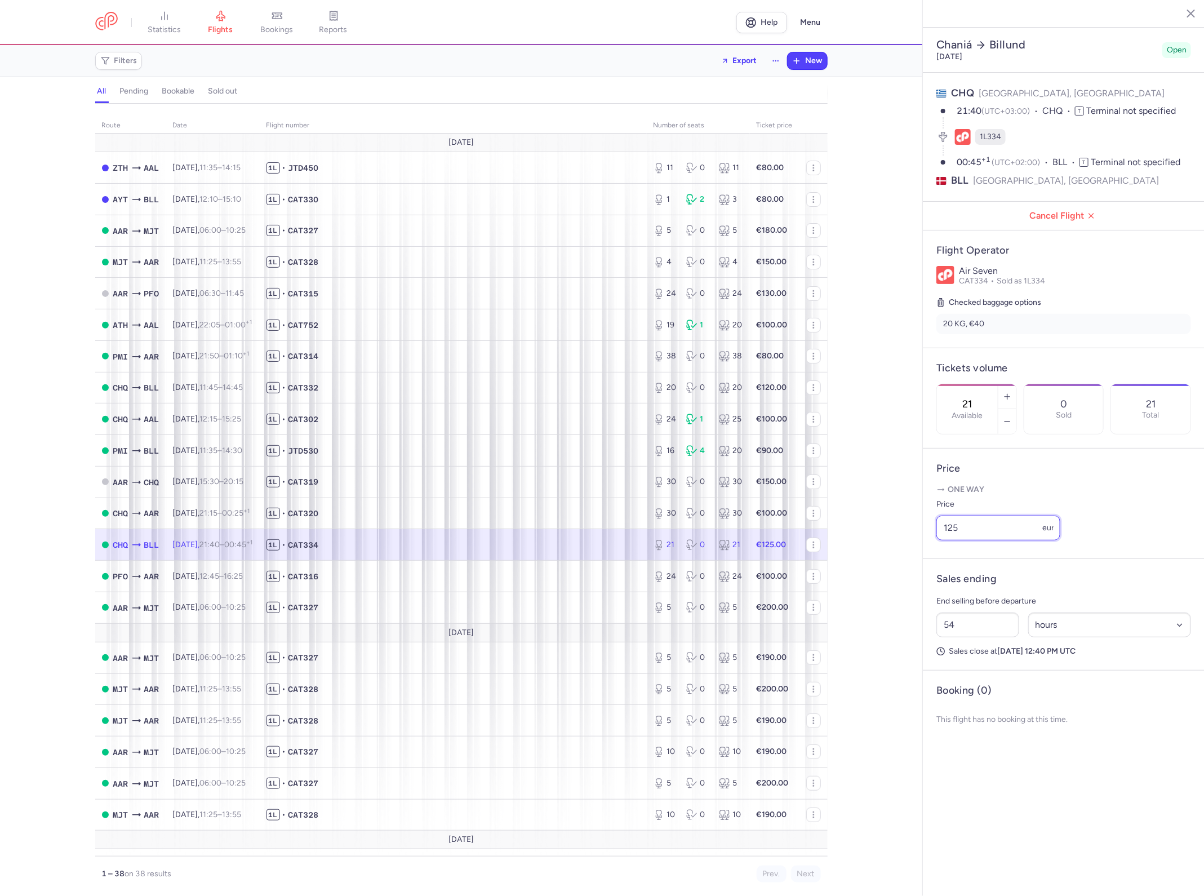
click at [970, 515] on input "125" at bounding box center [998, 527] width 124 height 25
type input "100"
click at [986, 782] on span "Save changes" at bounding box center [974, 787] width 56 height 10
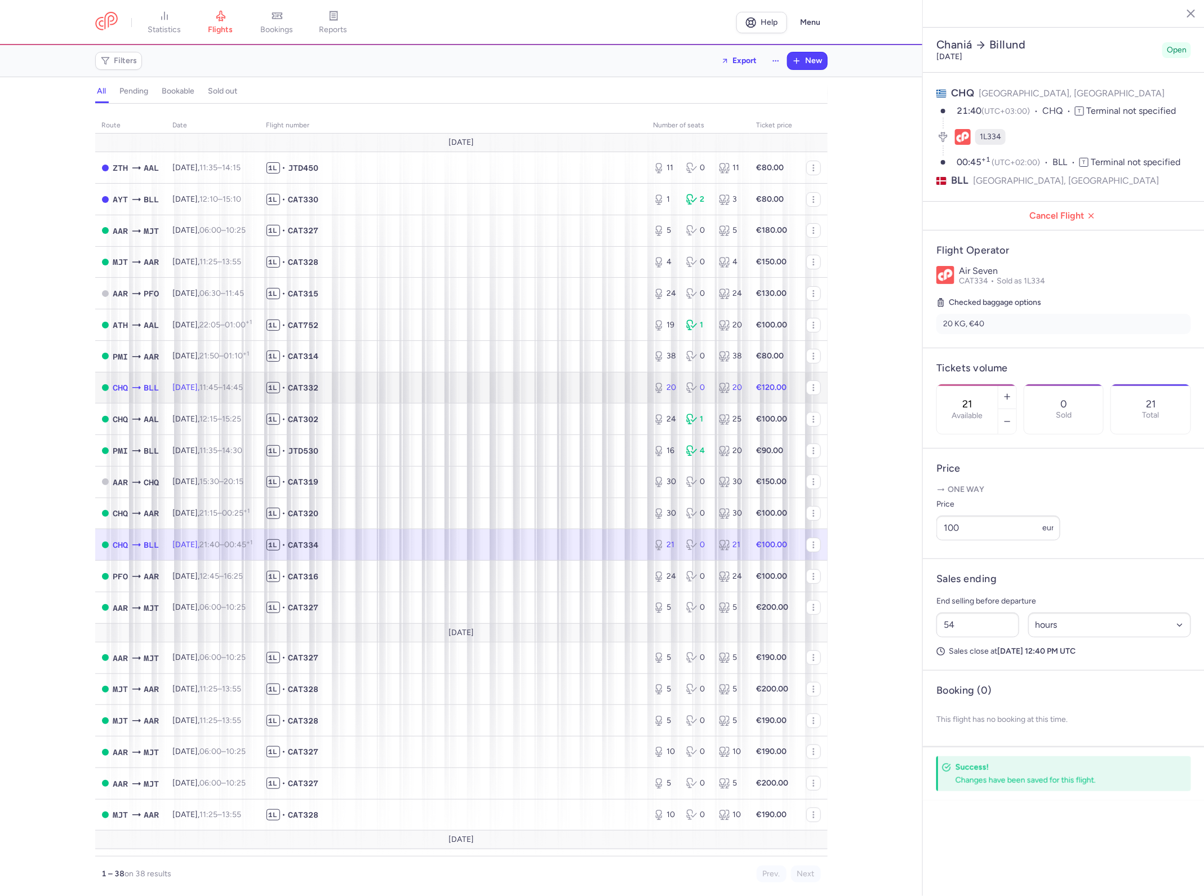
click at [488, 387] on span "1L • CAT332" at bounding box center [452, 387] width 373 height 11
type input "20"
type input "45"
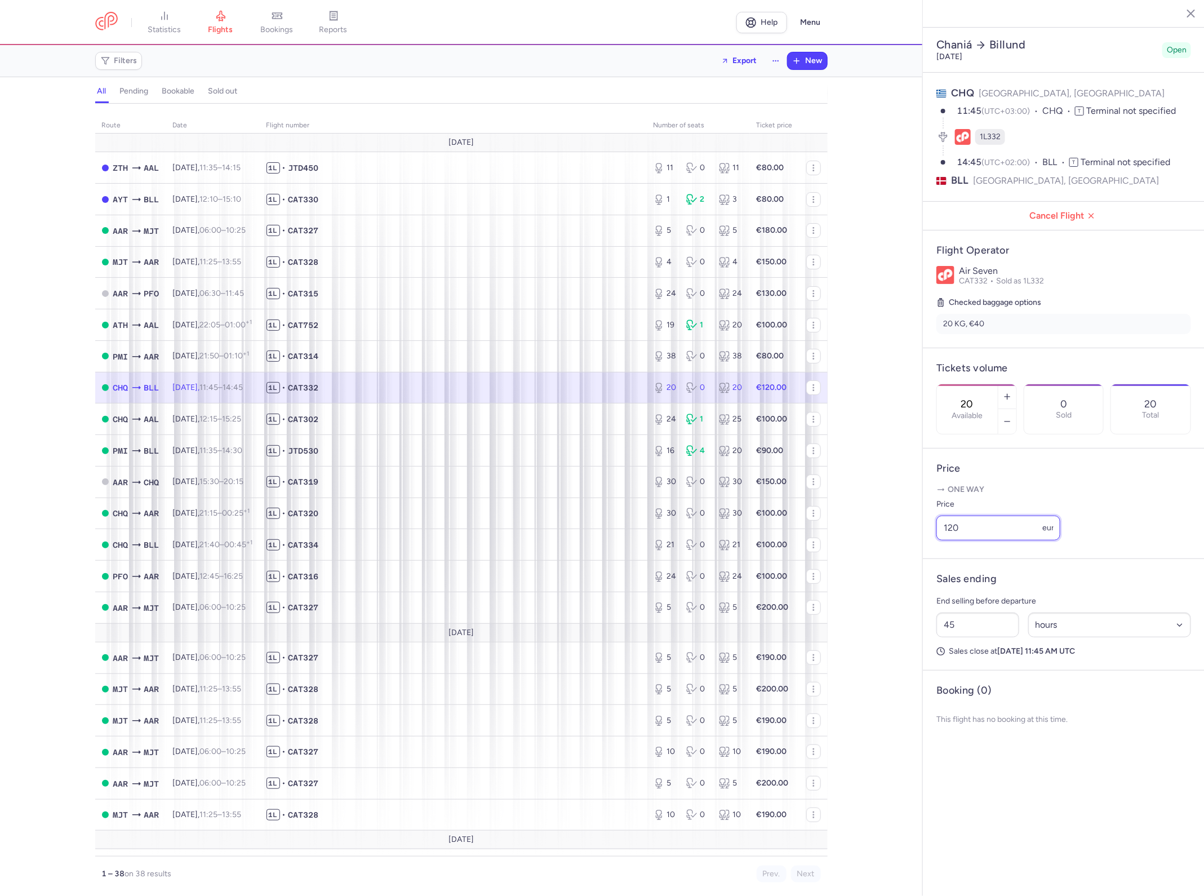
click at [1008, 515] on input "120" at bounding box center [998, 527] width 124 height 25
type input "100"
click at [976, 775] on button "Save changes" at bounding box center [973, 787] width 75 height 25
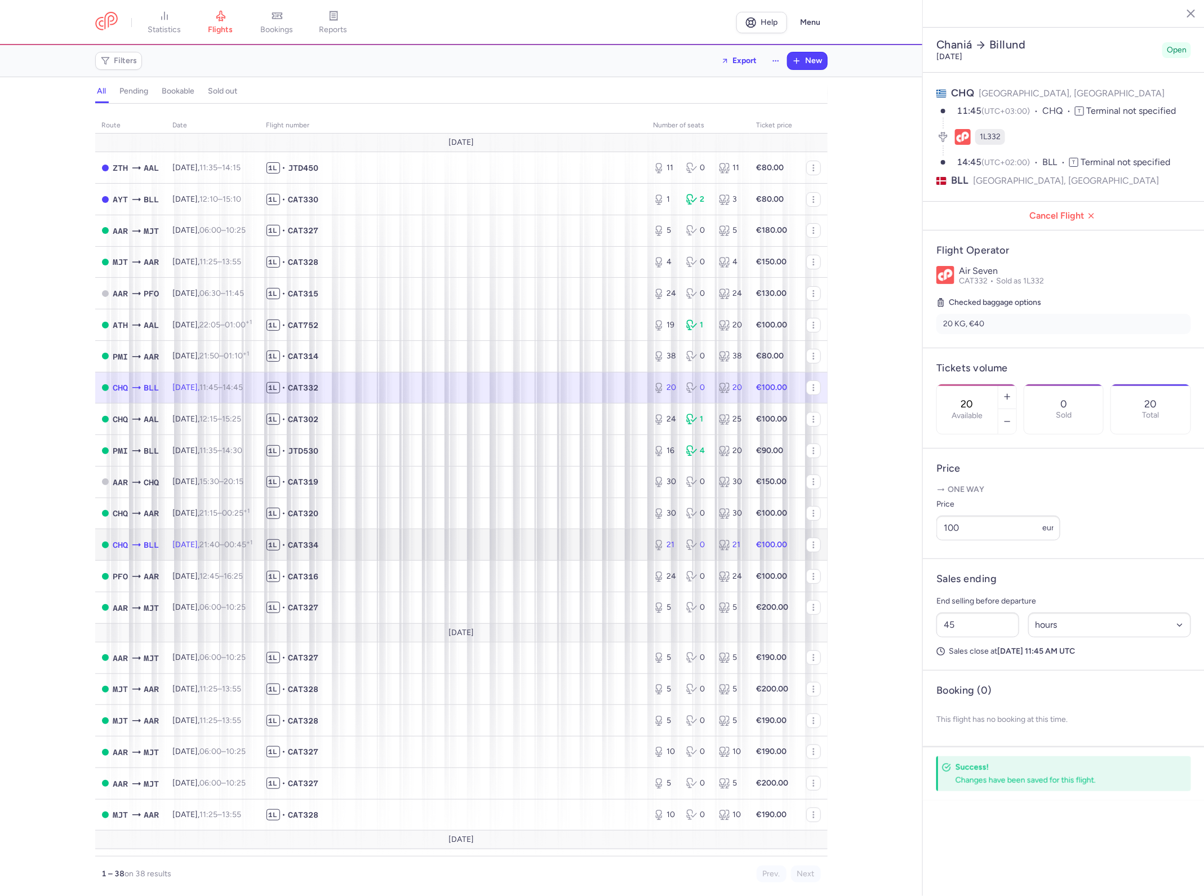
click at [559, 559] on td "1L • CAT334" at bounding box center [453, 545] width 387 height 32
type input "21"
type input "54"
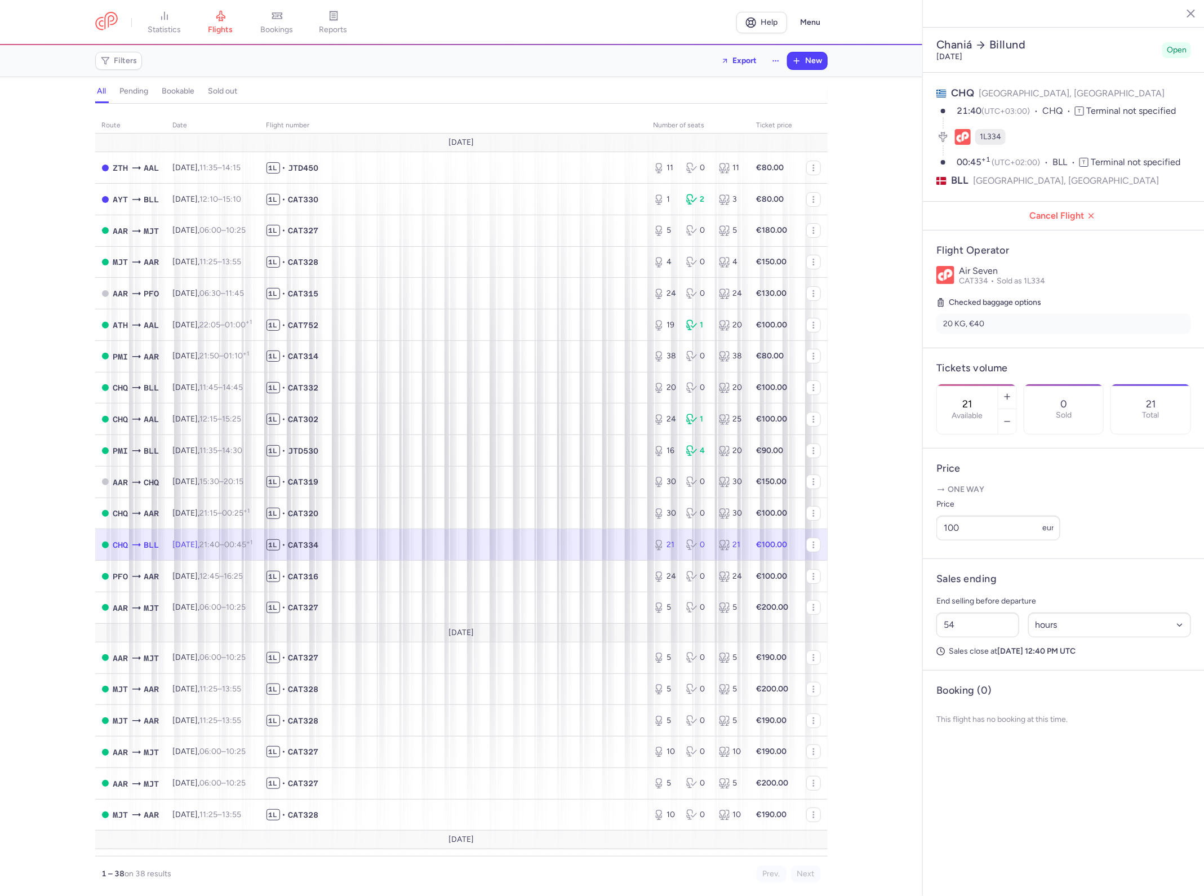
click at [995, 497] on label "Price" at bounding box center [998, 504] width 124 height 14
click at [995, 515] on input "100" at bounding box center [998, 527] width 124 height 25
click at [973, 515] on input "100" at bounding box center [998, 527] width 124 height 25
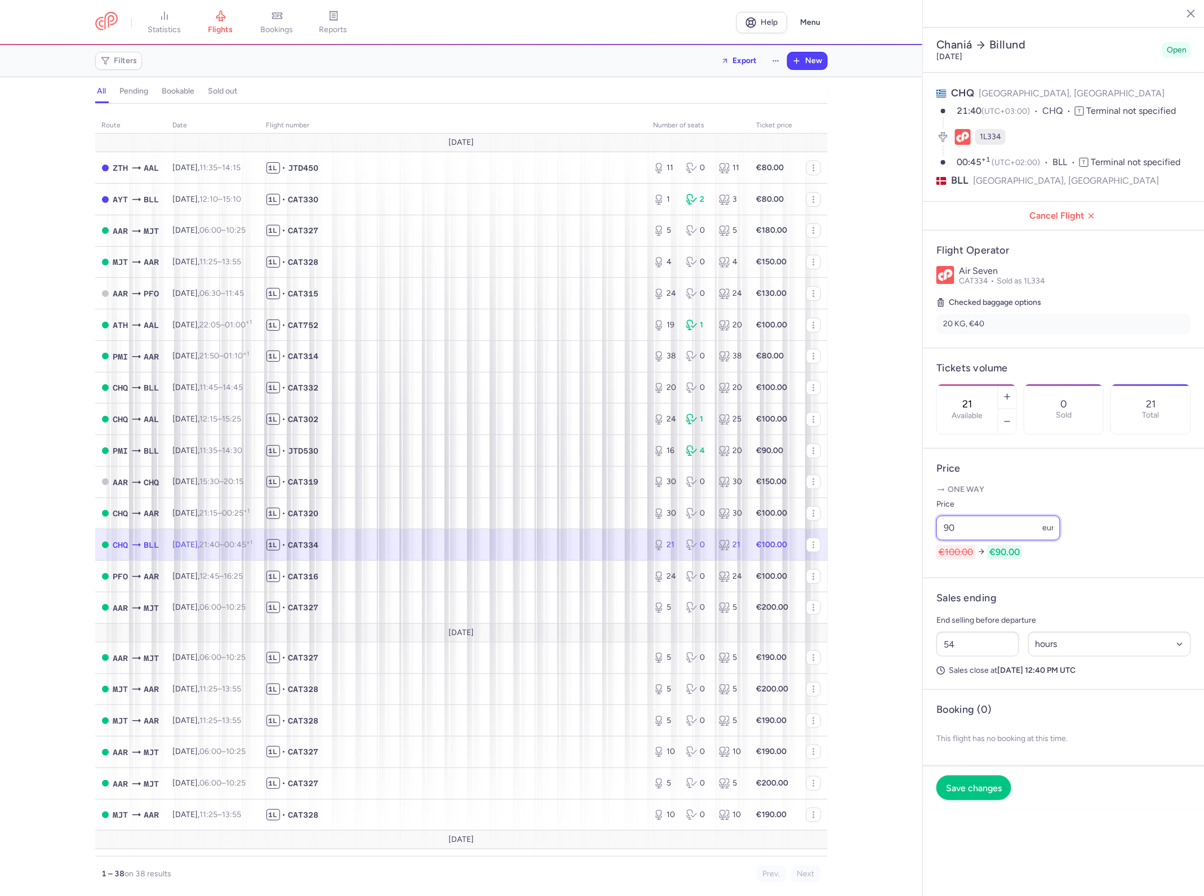
type input "90"
click at [981, 766] on footer "Save changes" at bounding box center [1064, 787] width 282 height 43
click at [979, 782] on span "Save changes" at bounding box center [974, 787] width 56 height 10
click at [979, 767] on footer "Save changes" at bounding box center [1064, 787] width 282 height 43
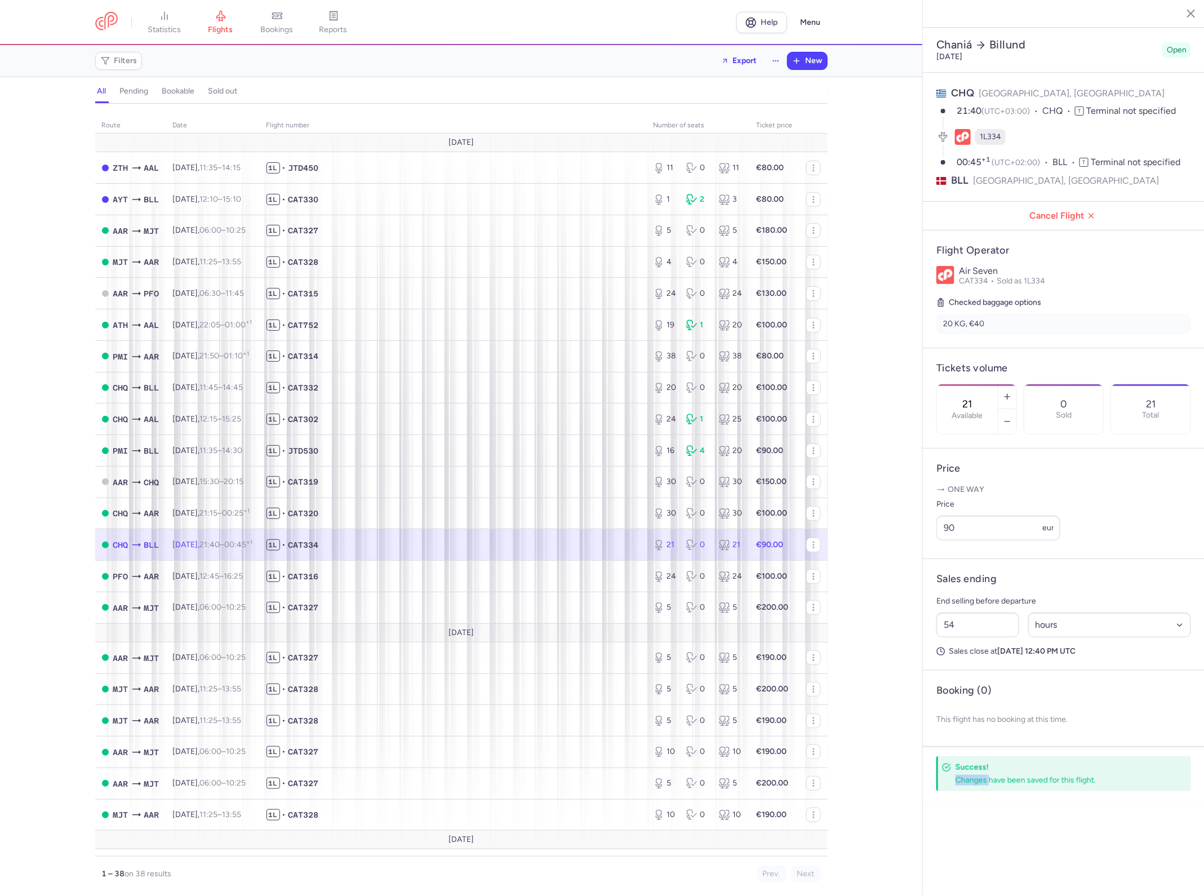
drag, startPoint x: 979, startPoint y: 767, endPoint x: 983, endPoint y: 826, distance: 59.8
click at [983, 826] on section "Chaniá Billund [DATE] Open CHQ [GEOGRAPHIC_DATA], [GEOGRAPHIC_DATA] 21:40 (UTC+…" at bounding box center [1064, 448] width 282 height 896
click at [489, 515] on span "1L • CAT320" at bounding box center [452, 513] width 373 height 11
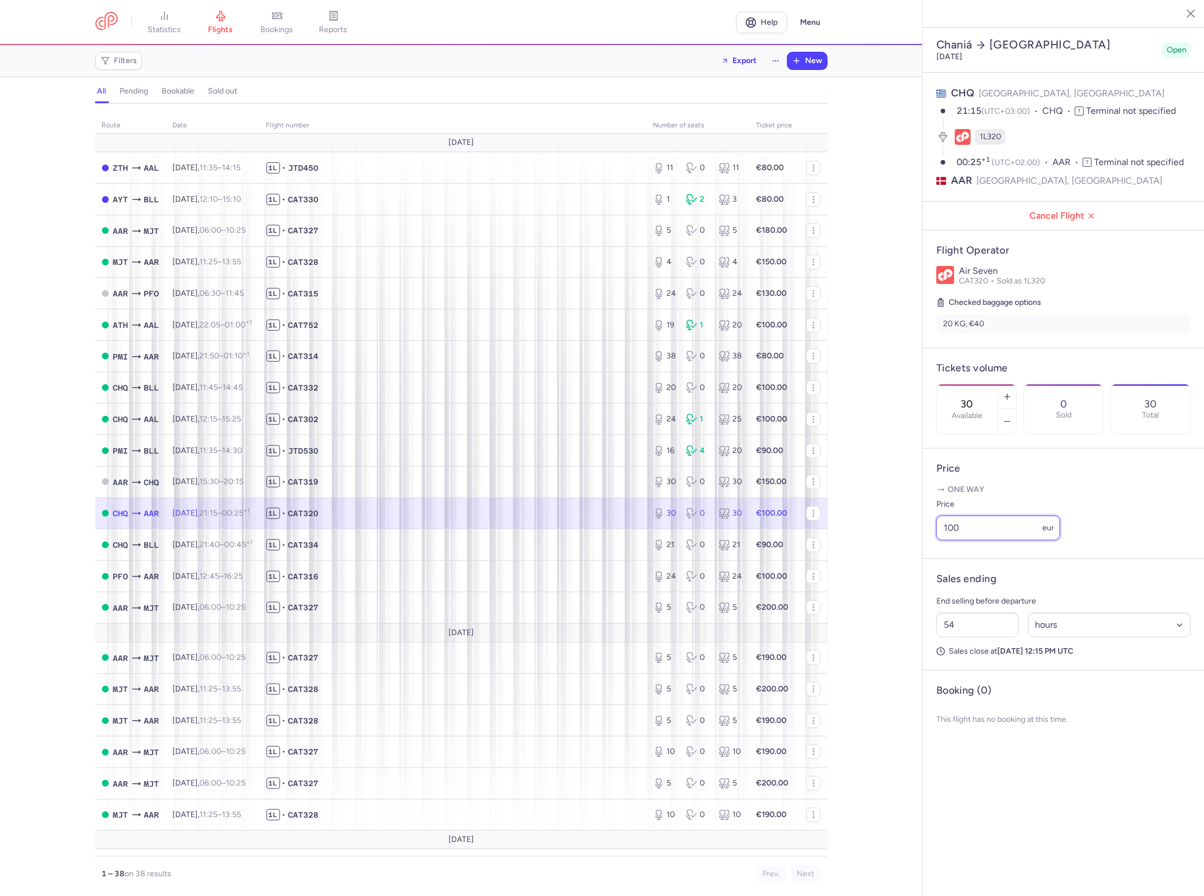
click at [986, 515] on input "100" at bounding box center [998, 527] width 124 height 25
click at [524, 391] on span "1L • CAT332" at bounding box center [452, 387] width 373 height 11
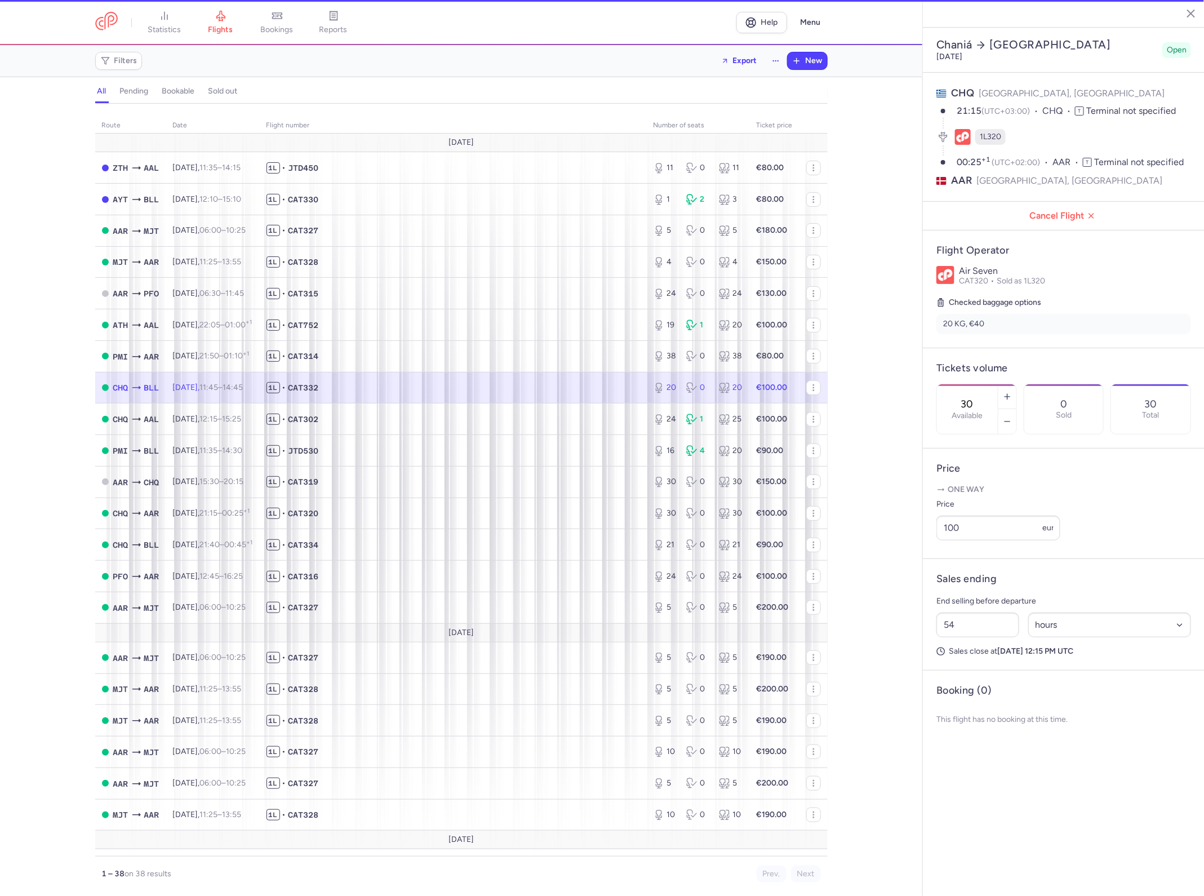
type input "20"
type input "45"
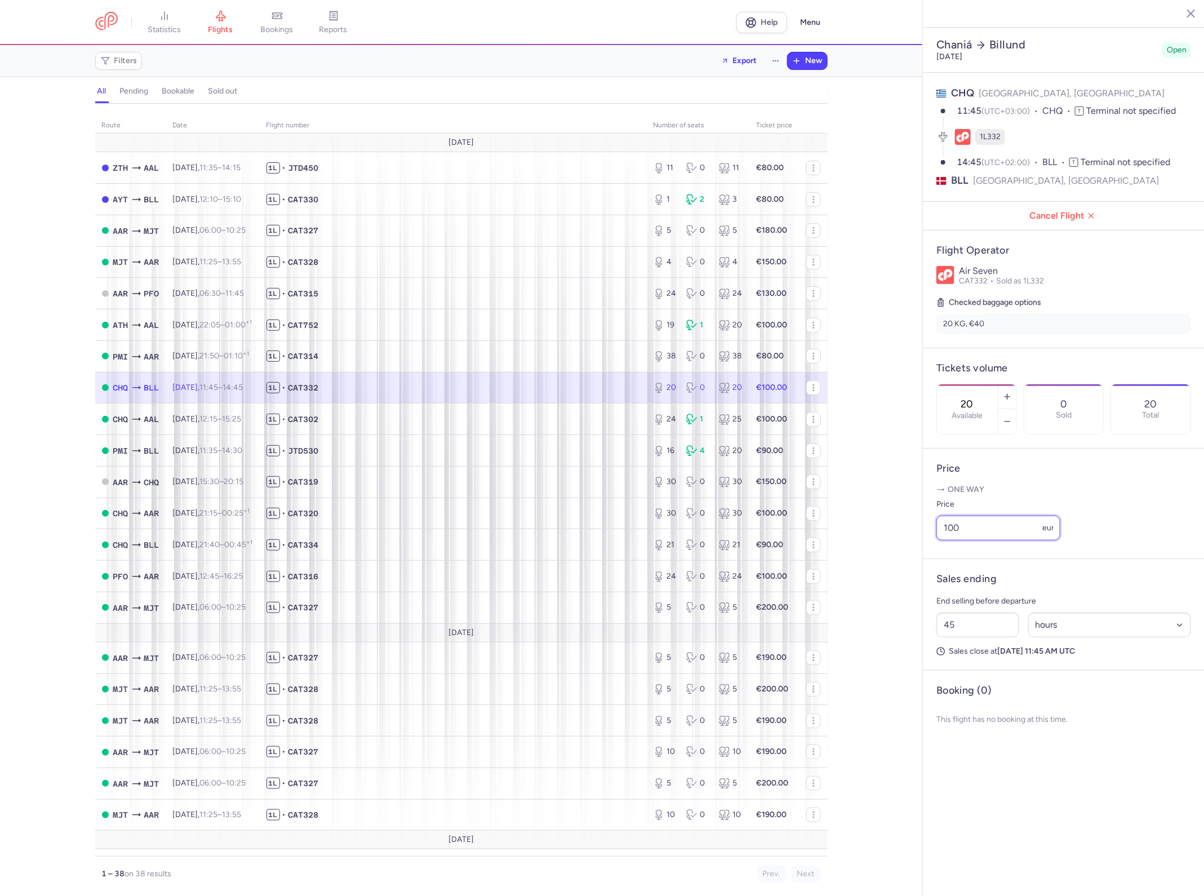
click at [994, 515] on input "100" at bounding box center [998, 527] width 124 height 25
type input "110"
click at [973, 766] on footer "Save changes" at bounding box center [1064, 787] width 282 height 43
click at [973, 775] on button "Save changes" at bounding box center [973, 787] width 75 height 25
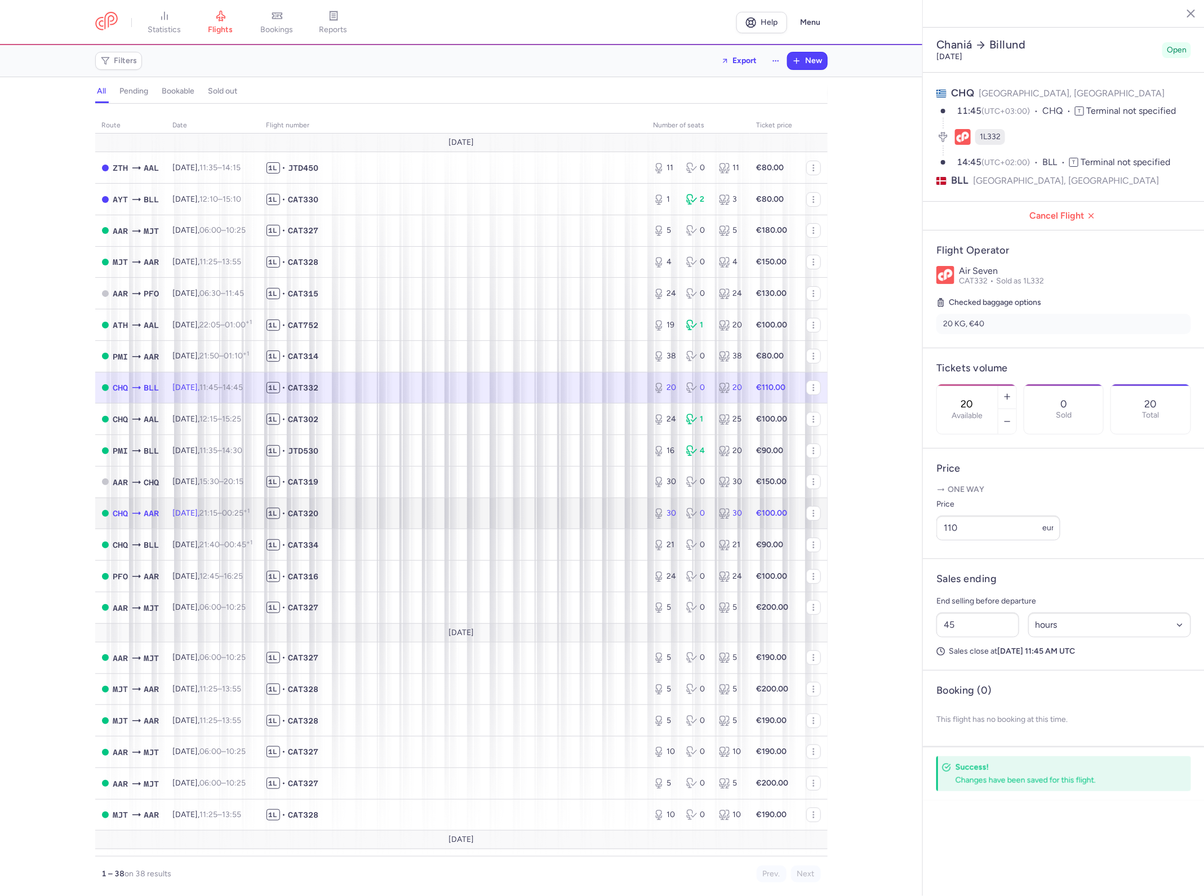
click at [466, 516] on span "1L • CAT320" at bounding box center [452, 513] width 373 height 11
type input "30"
type input "54"
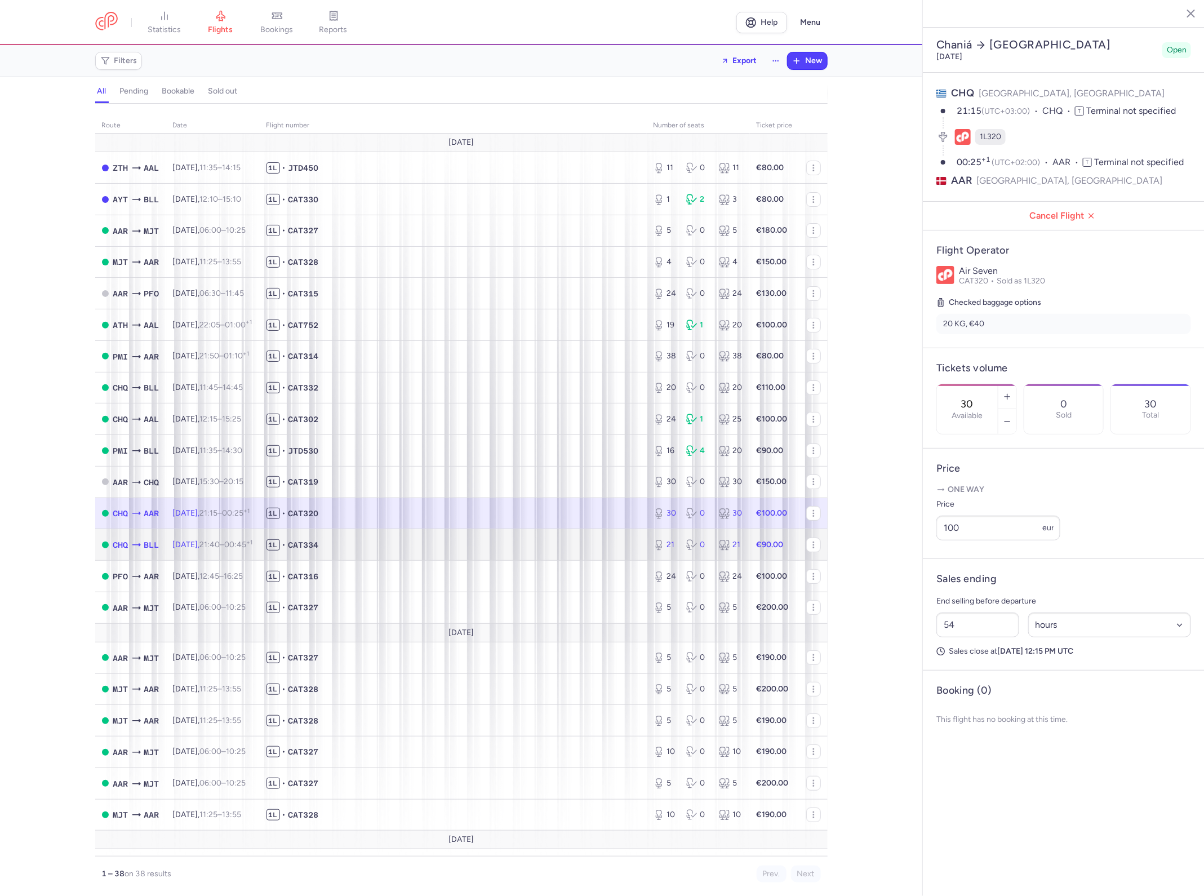
click at [558, 550] on span "1L • CAT334" at bounding box center [452, 544] width 373 height 11
type input "21"
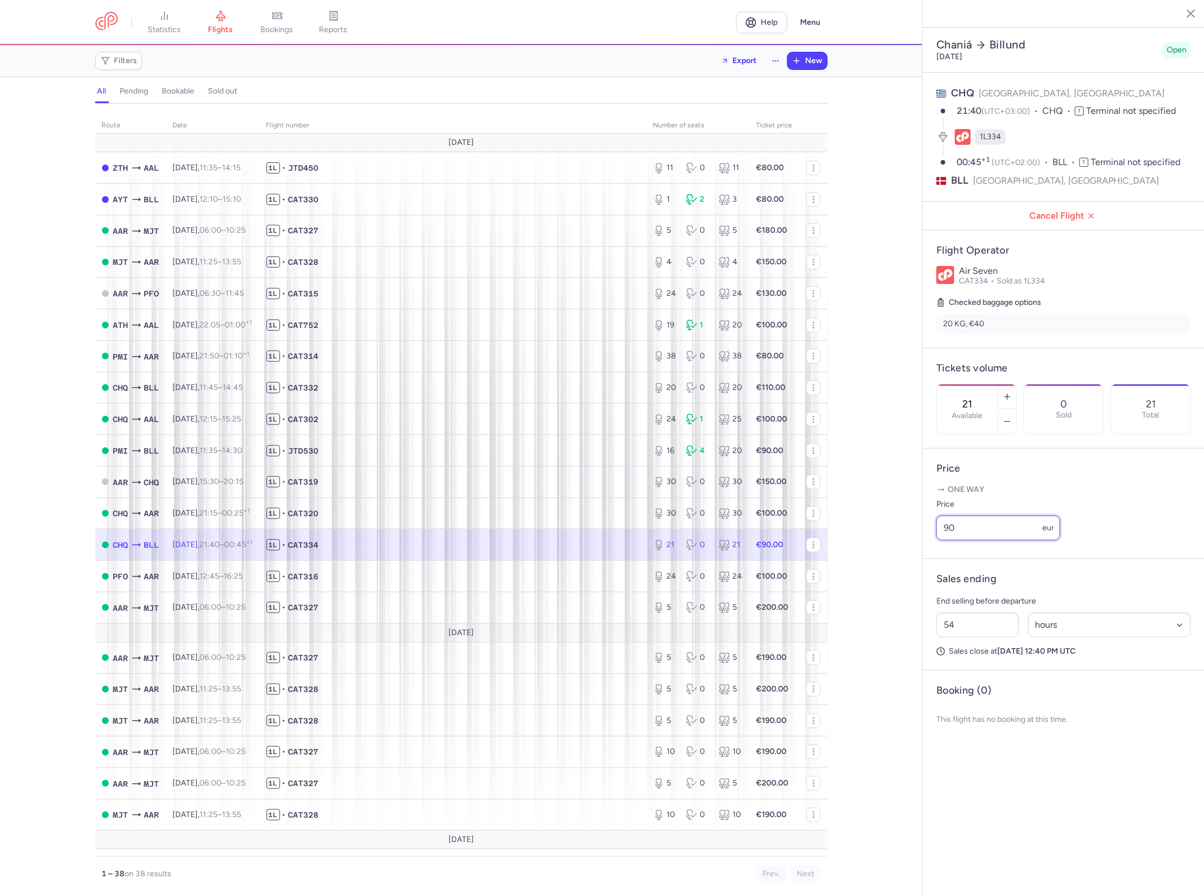
click at [971, 515] on input "90" at bounding box center [998, 527] width 124 height 25
type input "95"
click at [972, 775] on button "Save changes" at bounding box center [973, 787] width 75 height 25
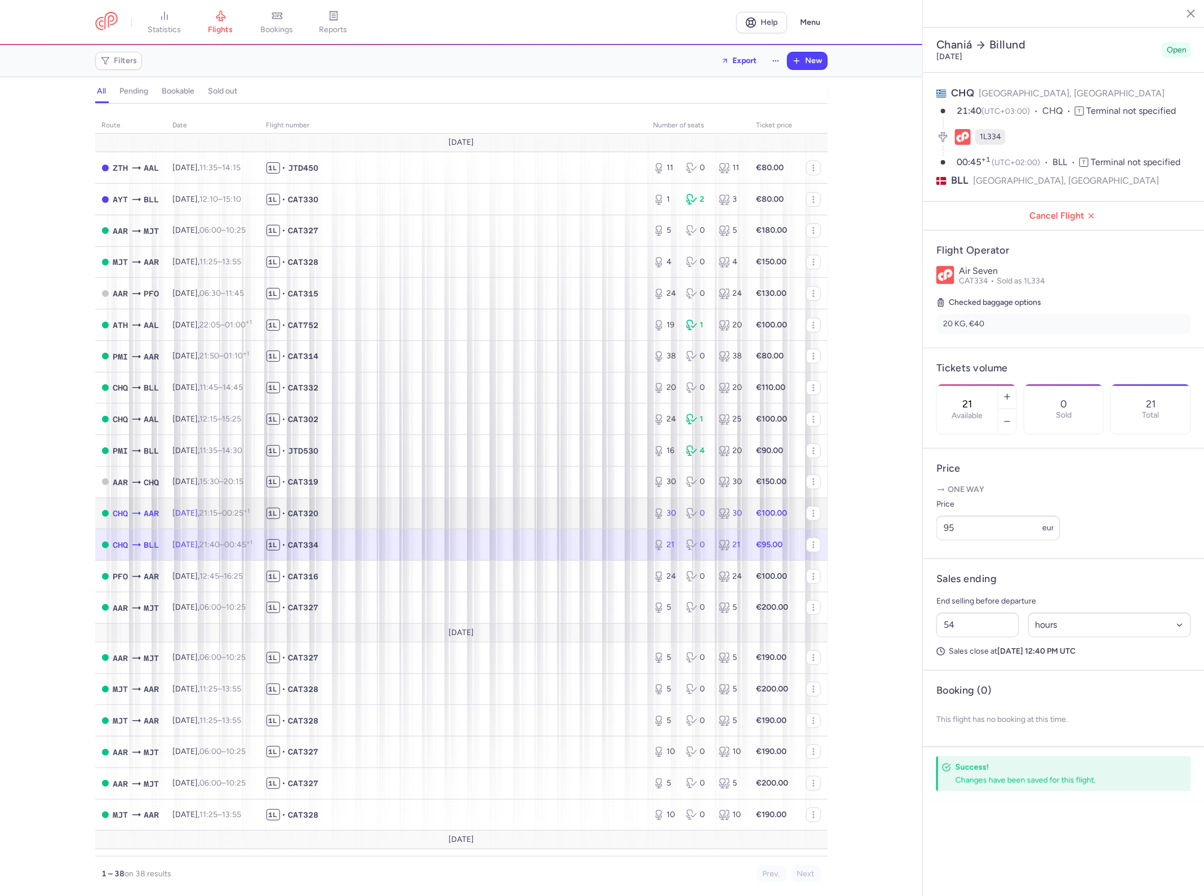
click at [581, 514] on span "1L • CAT320" at bounding box center [452, 513] width 373 height 11
type input "30"
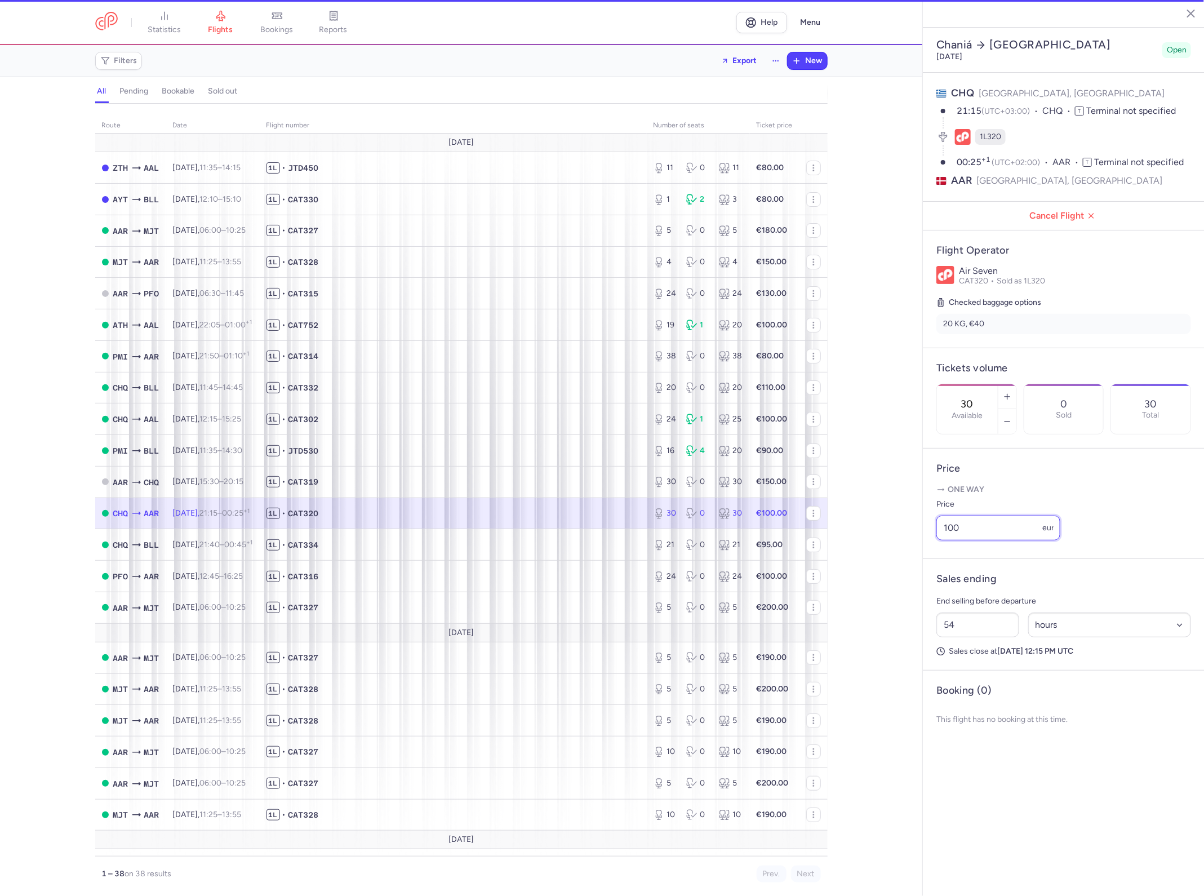
click at [1018, 515] on input "100" at bounding box center [998, 527] width 124 height 25
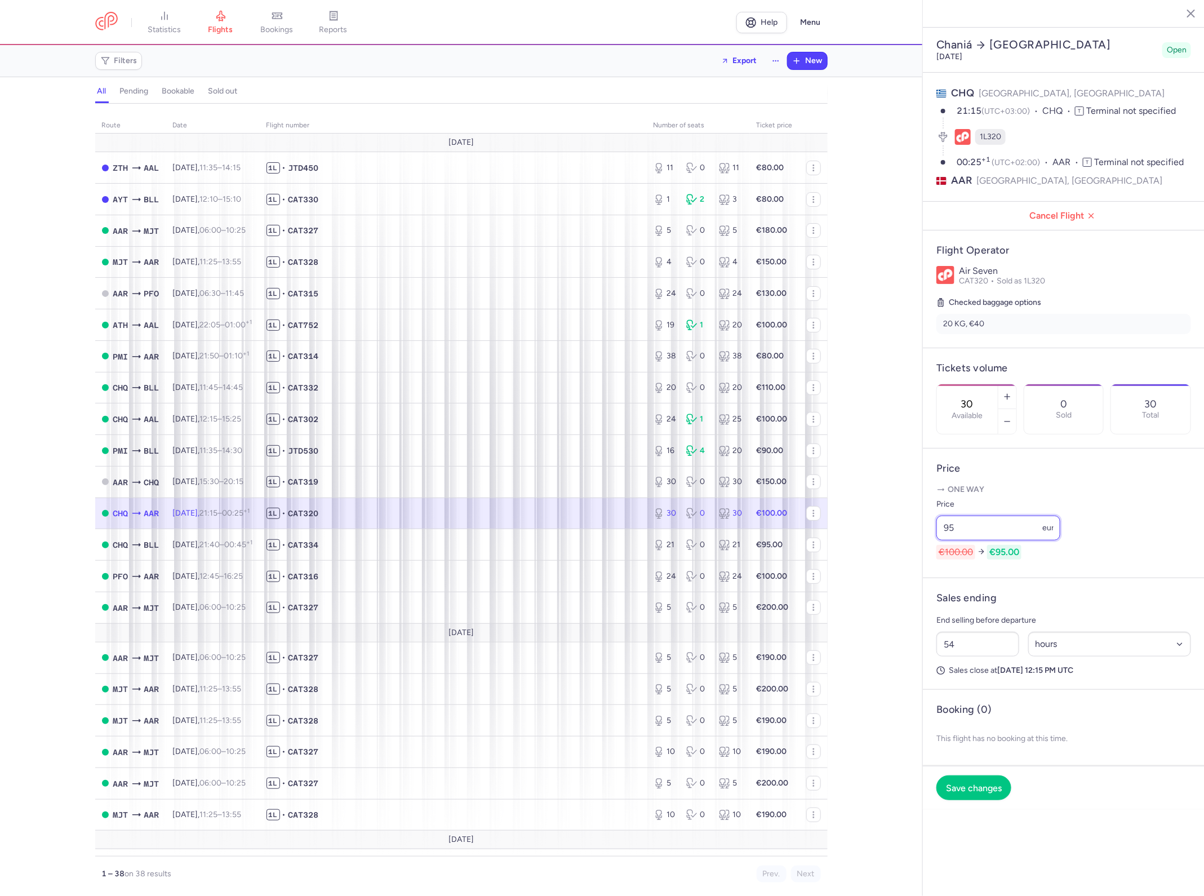
type input "95"
drag, startPoint x: 936, startPoint y: 748, endPoint x: 955, endPoint y: 753, distance: 19.7
click at [940, 766] on footer "Save changes" at bounding box center [1064, 787] width 282 height 43
click at [961, 775] on button "Save changes" at bounding box center [973, 787] width 75 height 25
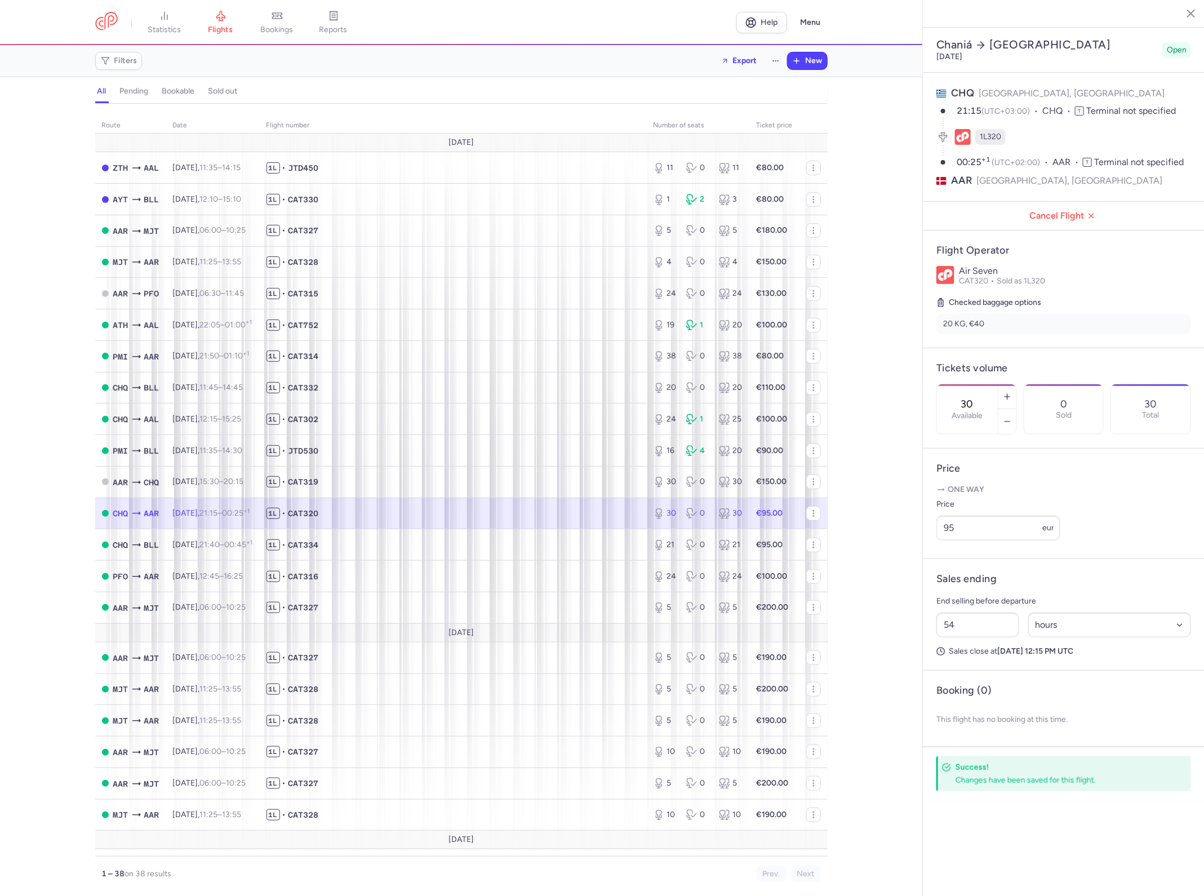
click at [874, 350] on div "route date Flight number number of seats Ticket price [DATE] ZTH AAL [DATE] 11:…" at bounding box center [461, 502] width 922 height 785
click at [812, 59] on span "New" at bounding box center [814, 60] width 17 height 9
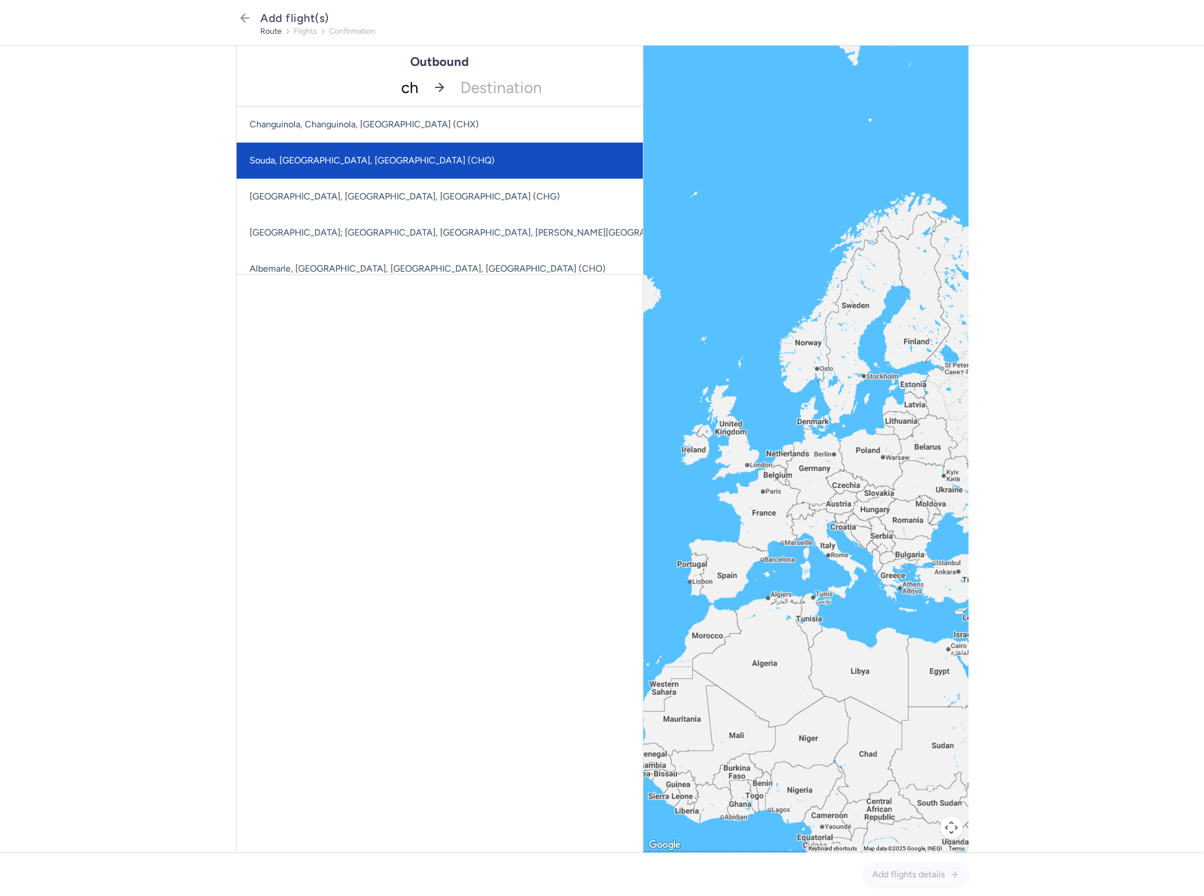
click at [378, 151] on span "Souda, [GEOGRAPHIC_DATA], [GEOGRAPHIC_DATA] (CHQ)" at bounding box center [571, 161] width 669 height 36
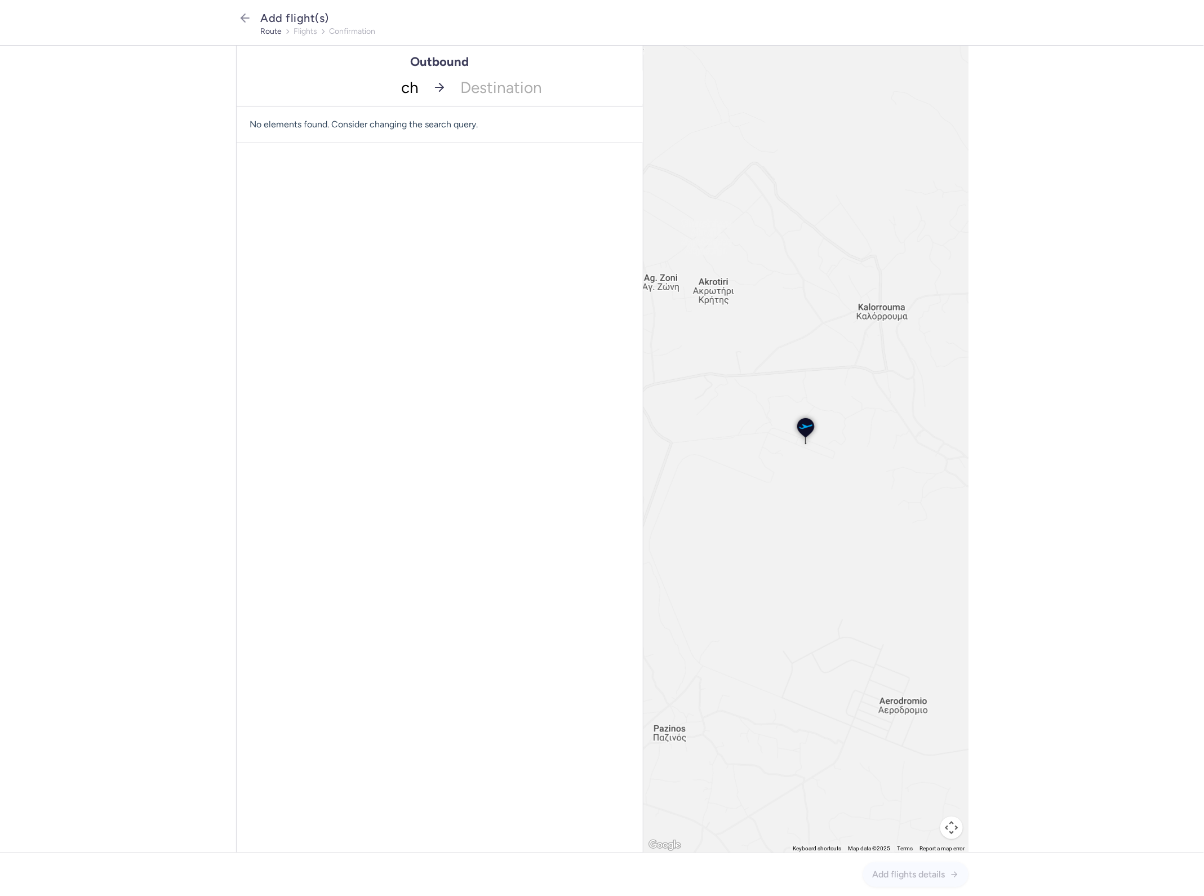
type input "chq"
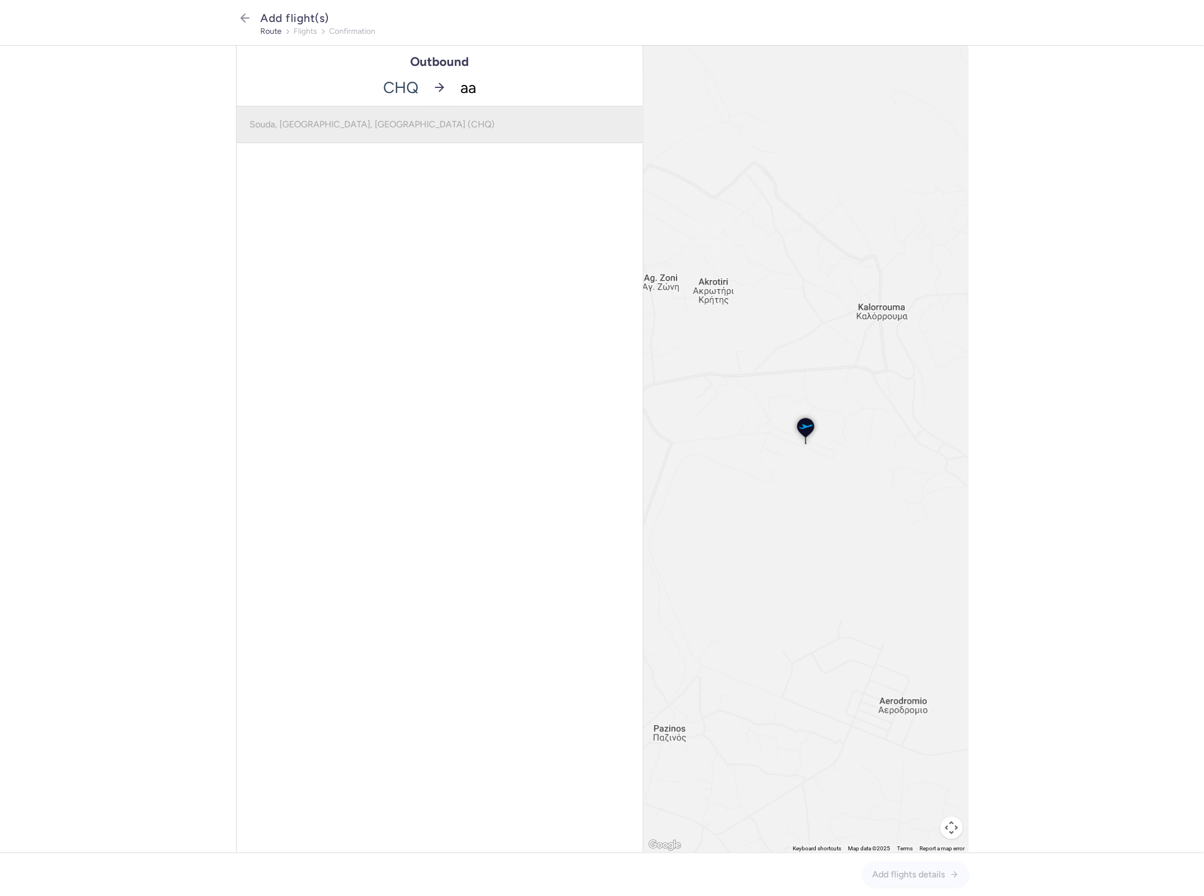
type input "aar"
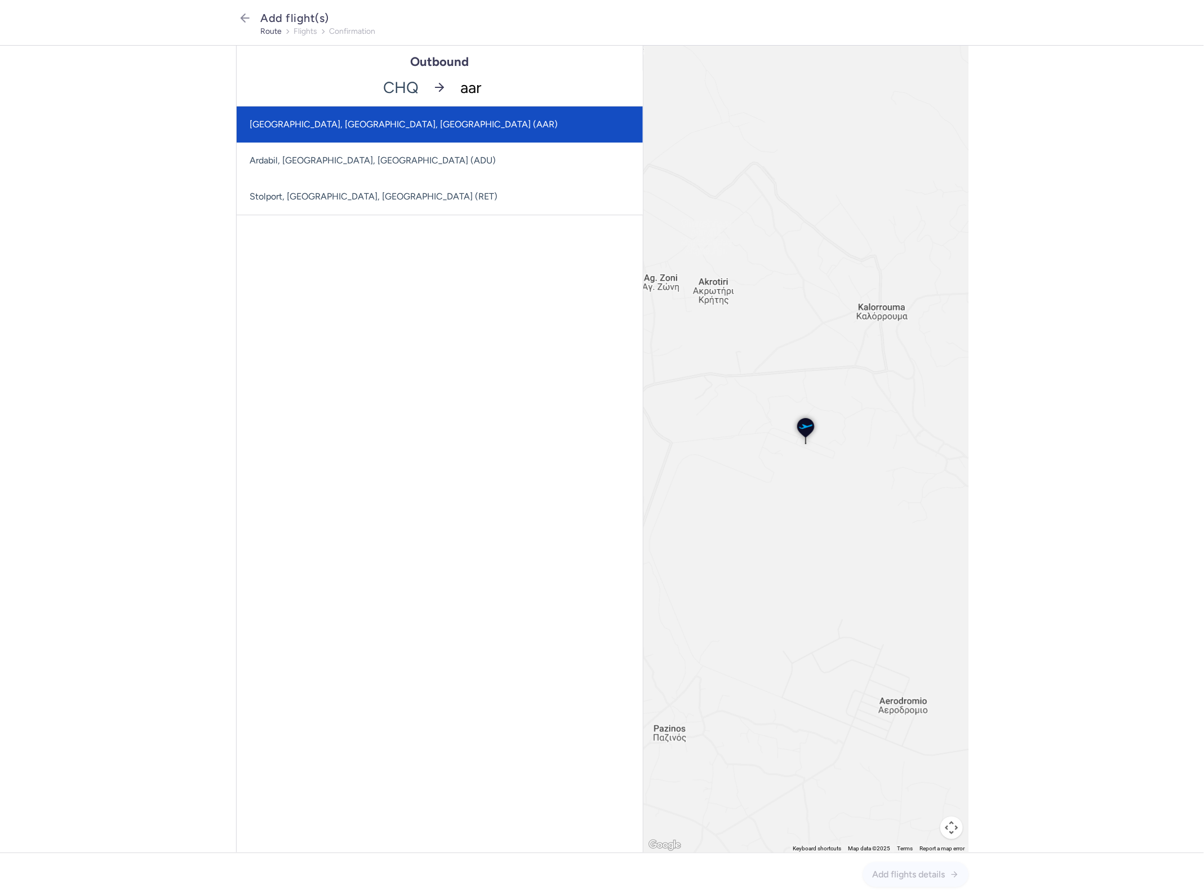
click at [442, 127] on span "[GEOGRAPHIC_DATA], [GEOGRAPHIC_DATA], [GEOGRAPHIC_DATA] (AAR)" at bounding box center [440, 124] width 406 height 36
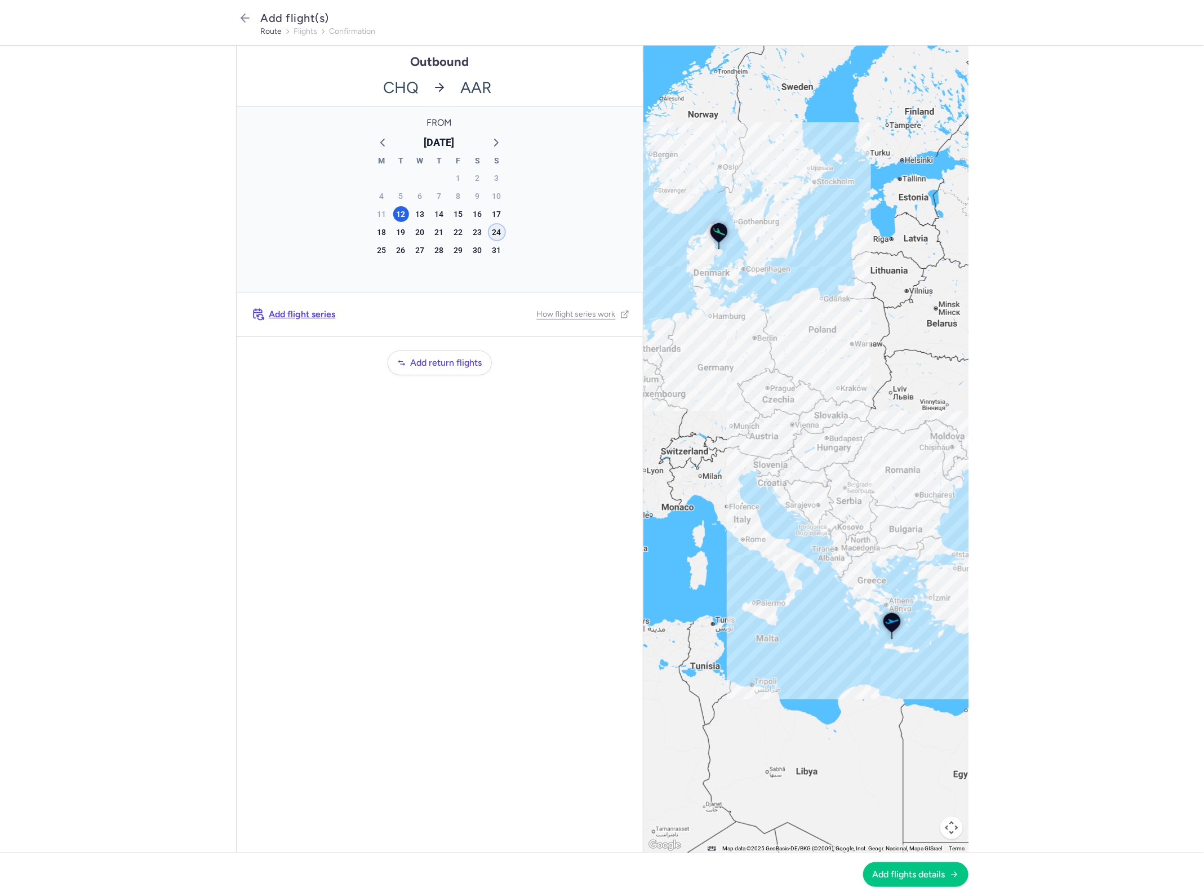
click at [496, 234] on div "24" at bounding box center [497, 232] width 16 height 16
click at [893, 876] on span "Add flights details" at bounding box center [909, 874] width 73 height 10
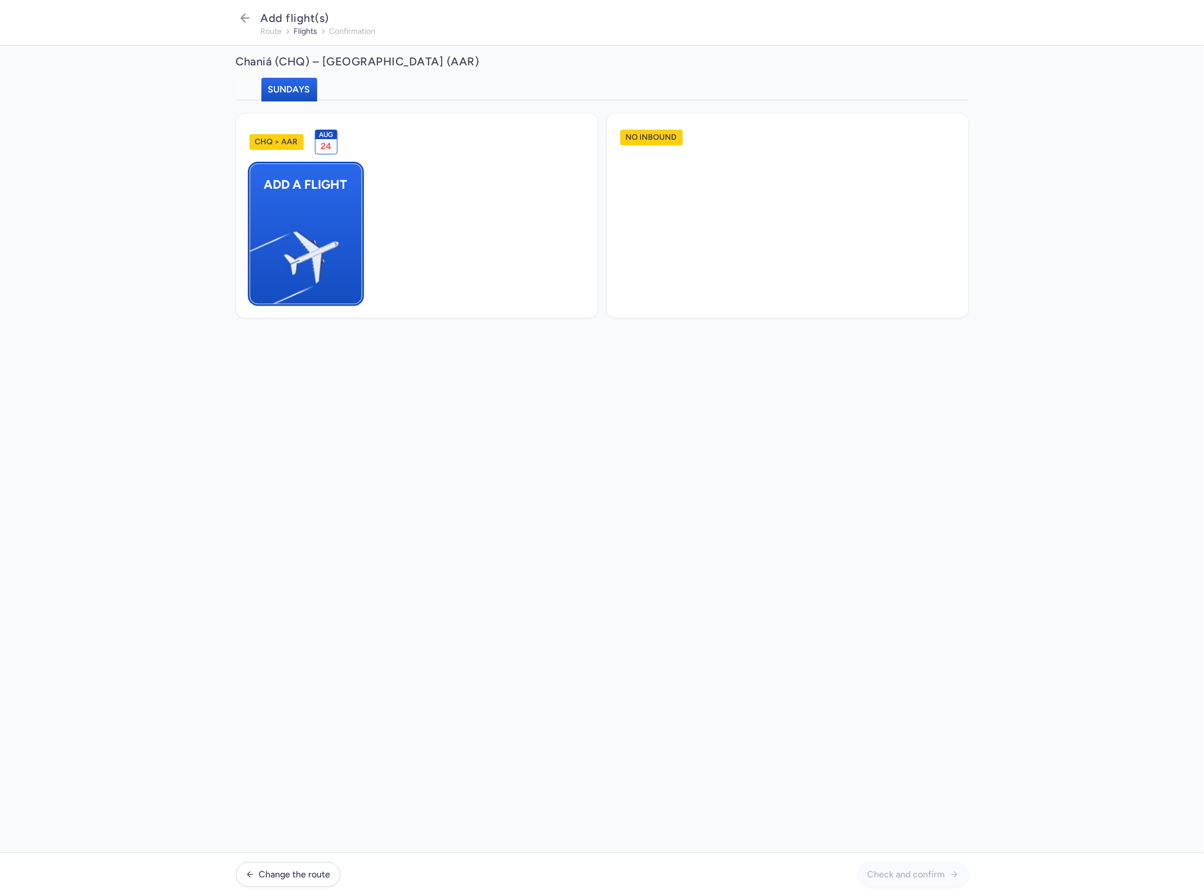
click at [261, 199] on img "button" at bounding box center [255, 252] width 190 height 175
select select "23"
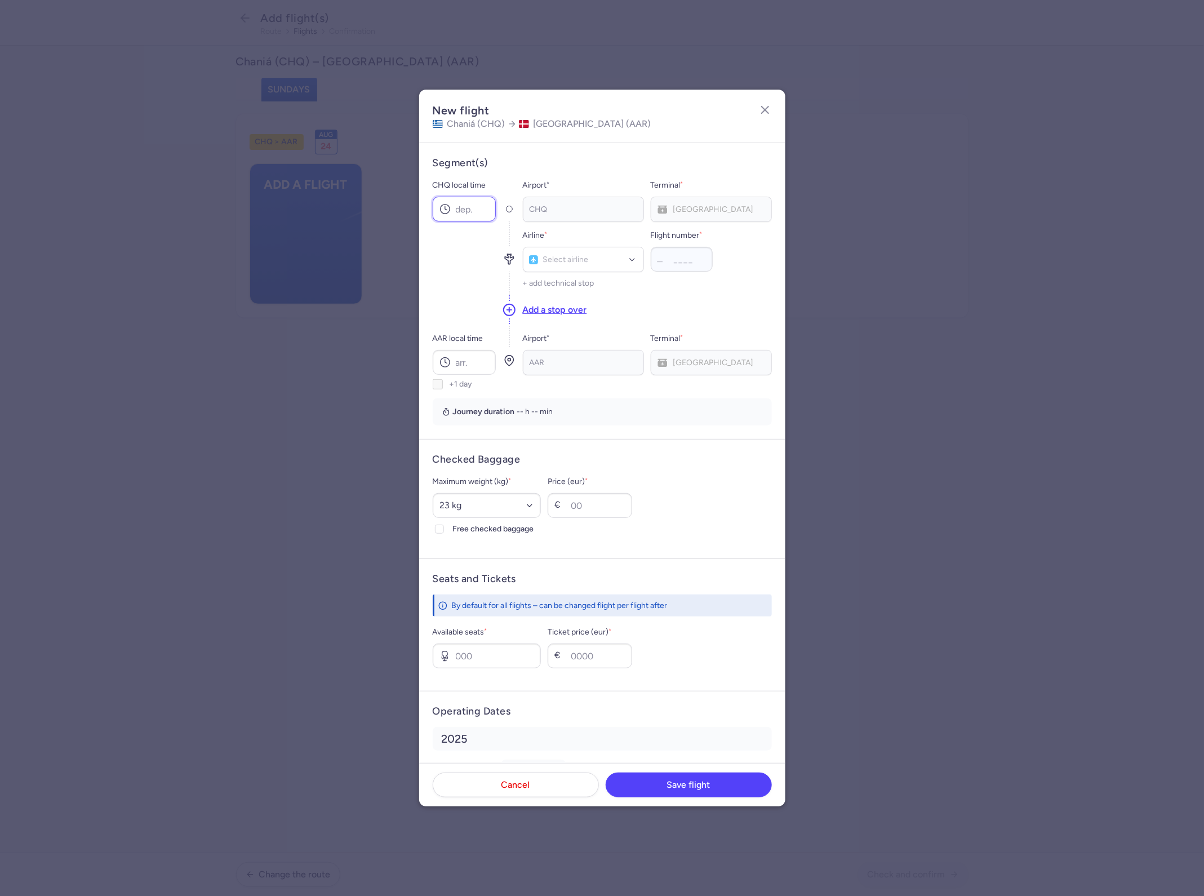
click at [474, 203] on input "CHQ local time" at bounding box center [464, 209] width 63 height 25
type input "0"
type input "cat"
click at [472, 211] on input "0" at bounding box center [464, 209] width 63 height 25
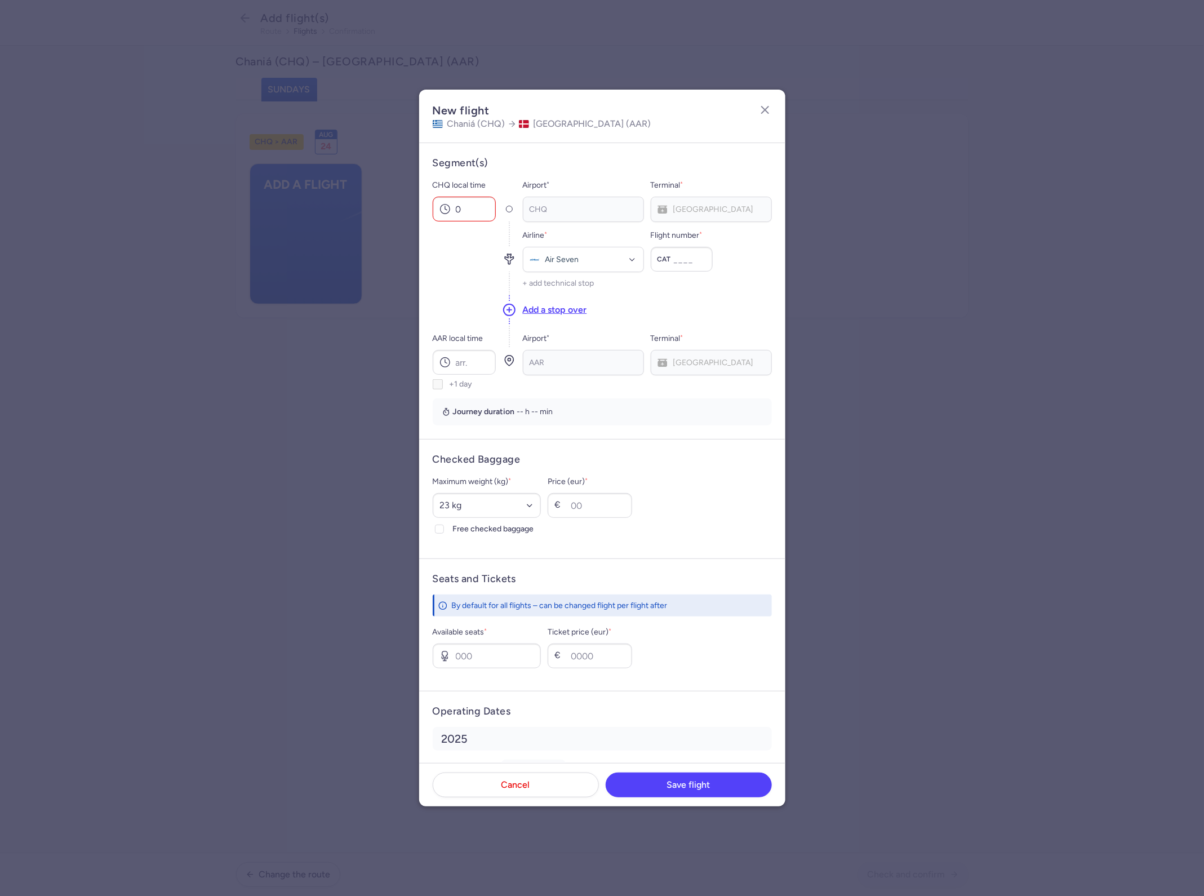
click at [528, 639] on label "Available seats *" at bounding box center [487, 632] width 109 height 14
click at [528, 643] on input "Available seats *" at bounding box center [487, 655] width 109 height 25
click at [524, 647] on input "Available seats *" at bounding box center [487, 655] width 109 height 25
type input "30"
click at [627, 653] on input "Ticket price (eur) *" at bounding box center [590, 655] width 84 height 25
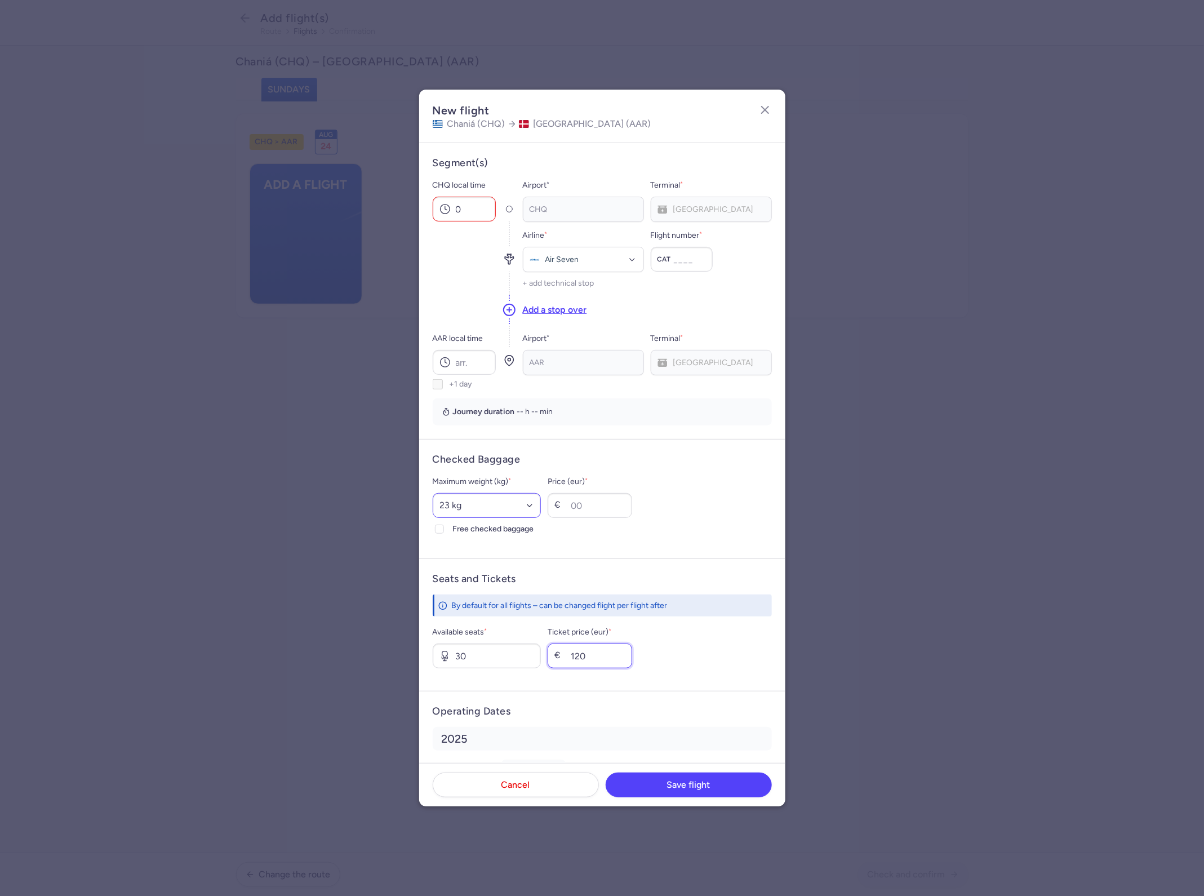
type input "120"
click at [508, 507] on select "Select an option 15 kg 16 kg 17 kg 18 kg 19 kg 20 kg 21 kg 22 kg 23 kg 24 kg 25…" at bounding box center [487, 505] width 109 height 25
select select "20"
click at [433, 493] on select "Select an option 15 kg 16 kg 17 kg 18 kg 19 kg 20 kg 21 kg 22 kg 23 kg 24 kg 25…" at bounding box center [487, 505] width 109 height 25
drag, startPoint x: 610, startPoint y: 520, endPoint x: 618, endPoint y: 511, distance: 11.6
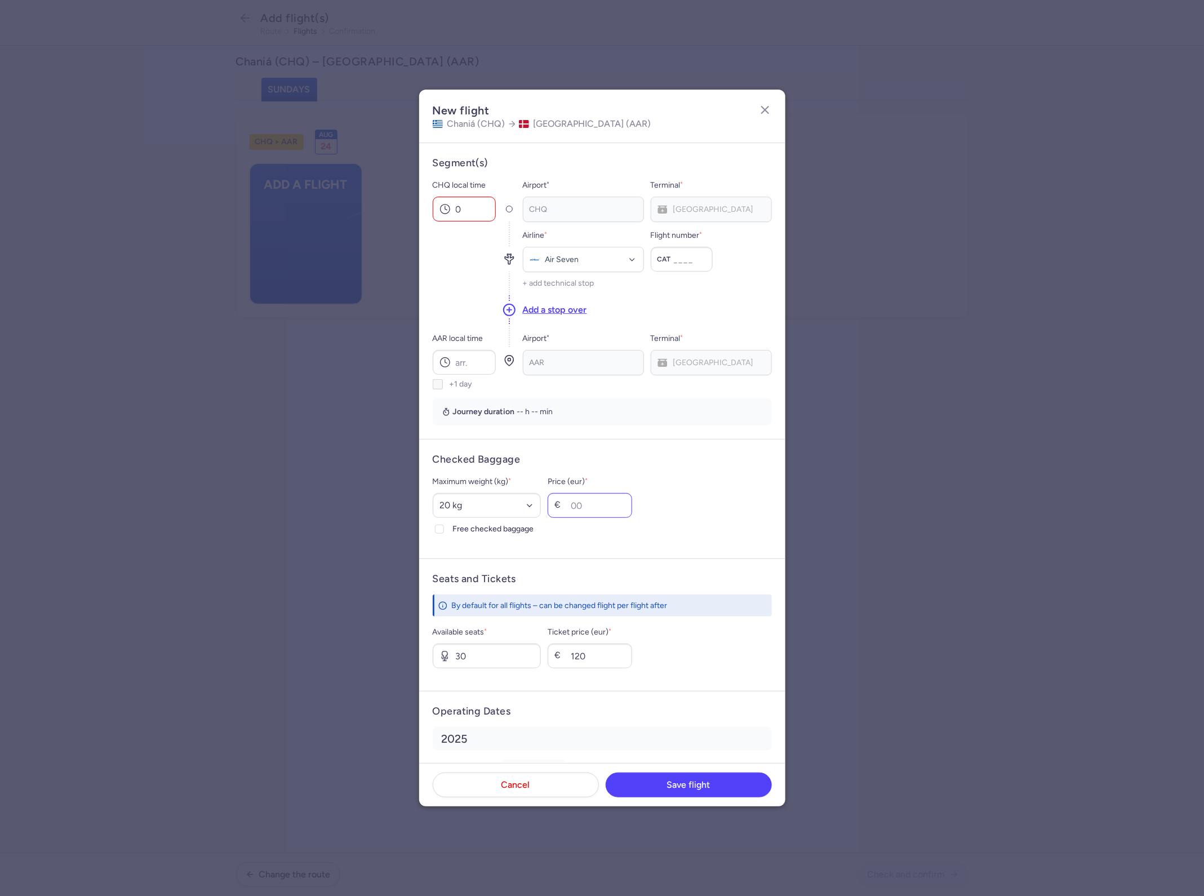
click at [612, 519] on div "Price (eur) * €" at bounding box center [590, 505] width 84 height 61
click at [618, 511] on input "Price (eur) *" at bounding box center [590, 505] width 84 height 25
type input "30"
click at [453, 207] on input "0" at bounding box center [464, 209] width 63 height 25
click at [477, 211] on input "0" at bounding box center [464, 209] width 63 height 25
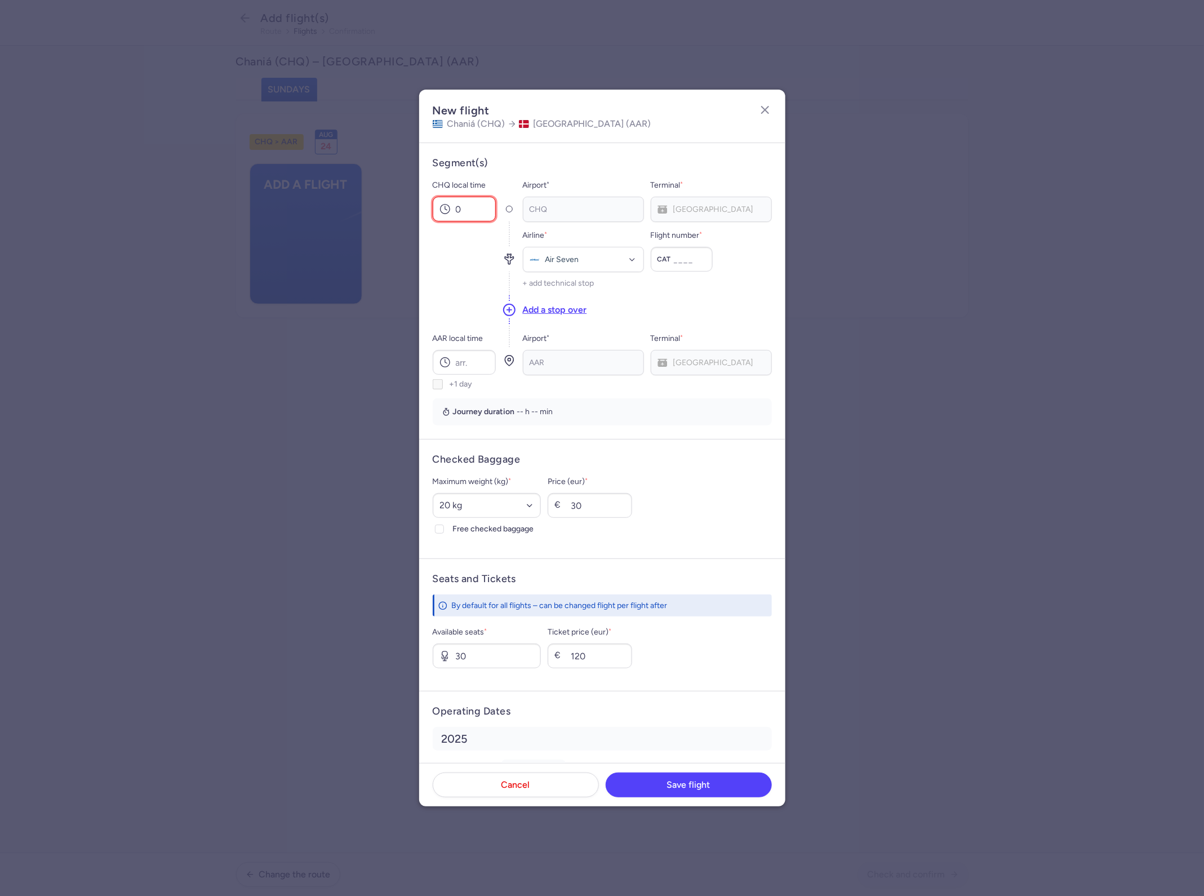
click at [477, 211] on input "0" at bounding box center [464, 209] width 63 height 25
type input "21:15"
type input "cat"
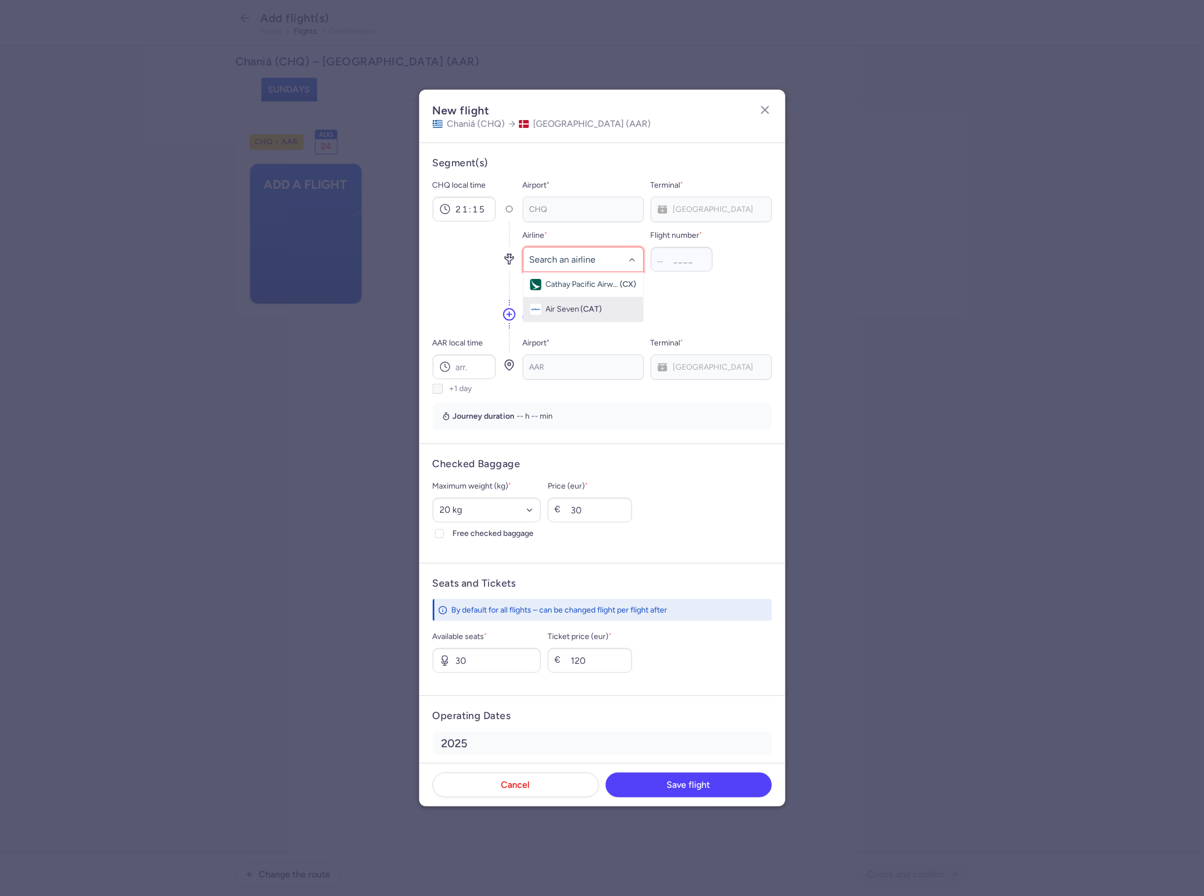
click at [583, 305] on span "(CAT)" at bounding box center [591, 309] width 21 height 9
click at [679, 265] on input "Flight number *" at bounding box center [682, 259] width 62 height 25
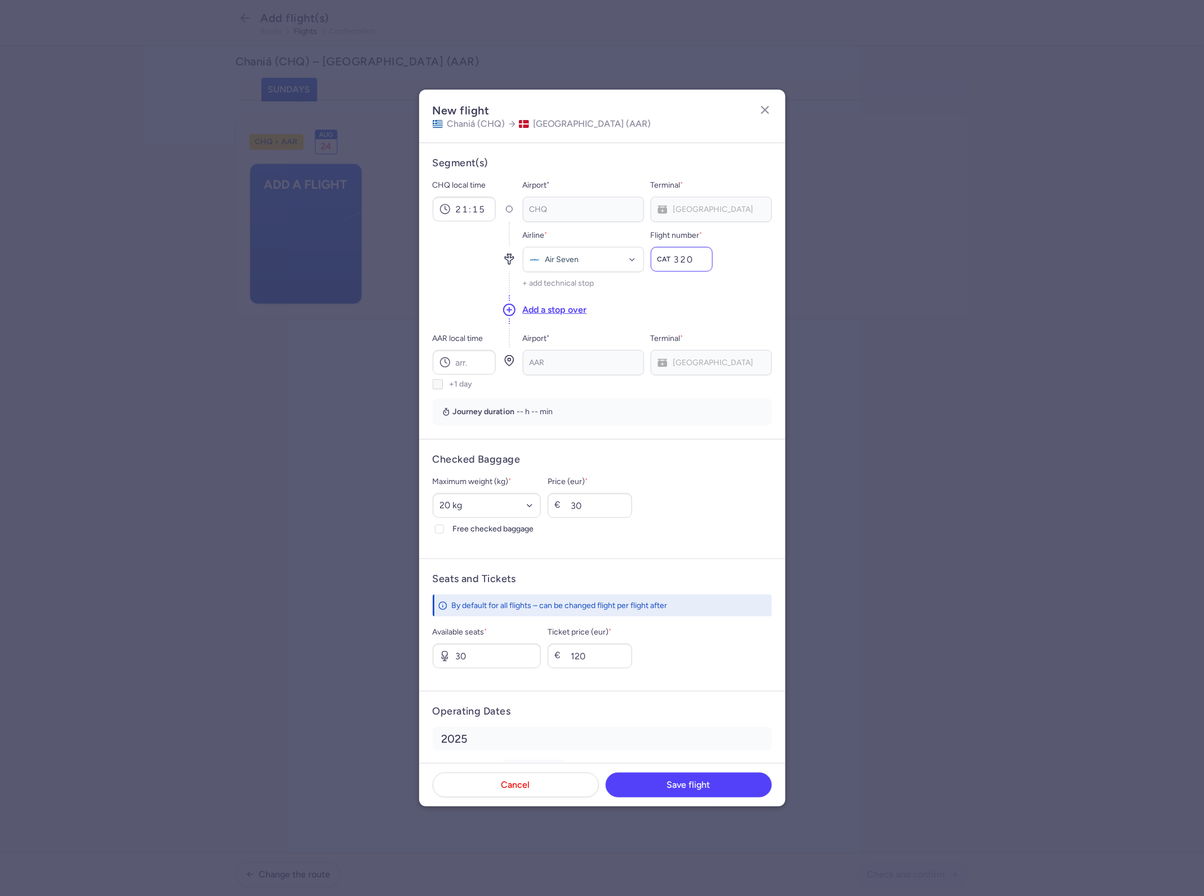
type input "320"
click at [462, 355] on input "AAR local time" at bounding box center [464, 362] width 63 height 25
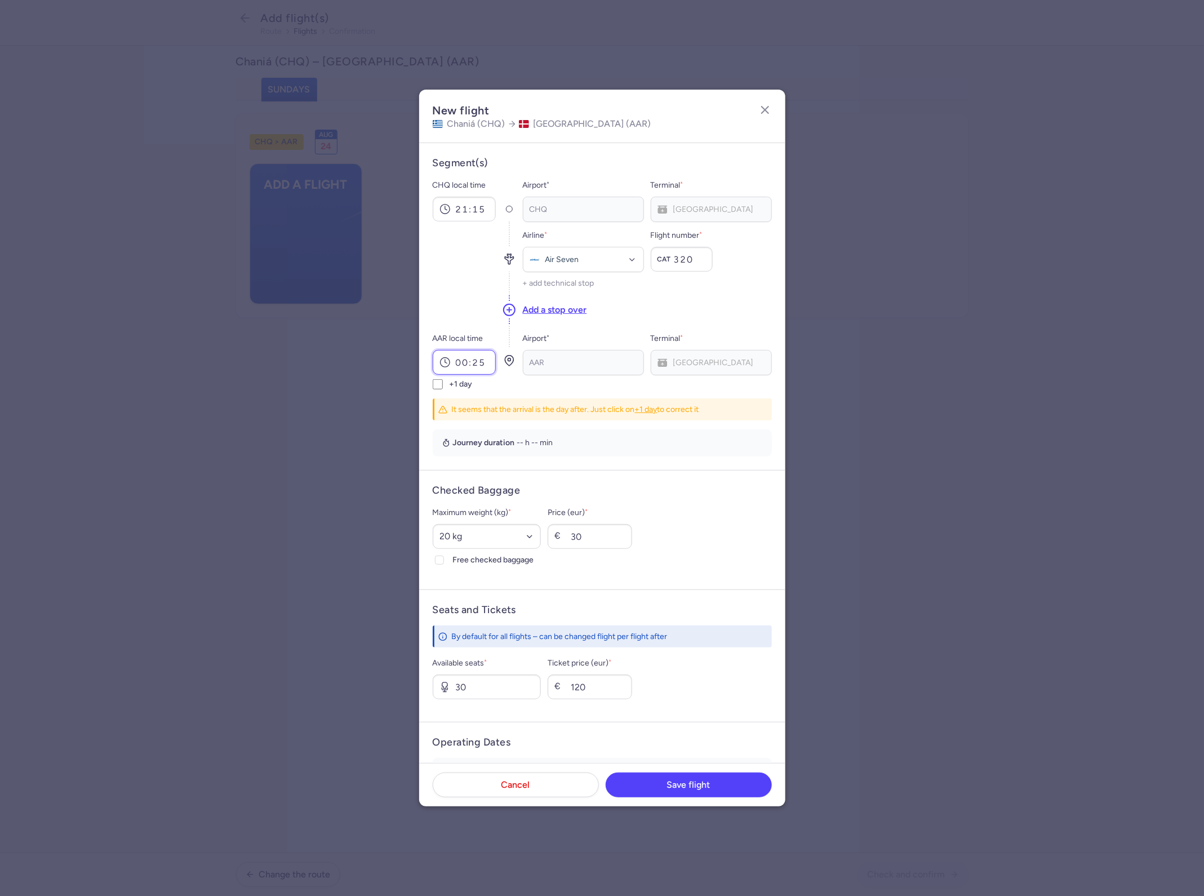
type input "00:25"
click at [451, 387] on span "+1 day" at bounding box center [461, 384] width 23 height 10
click at [443, 387] on input "+1 day" at bounding box center [438, 384] width 10 height 10
checkbox input "true"
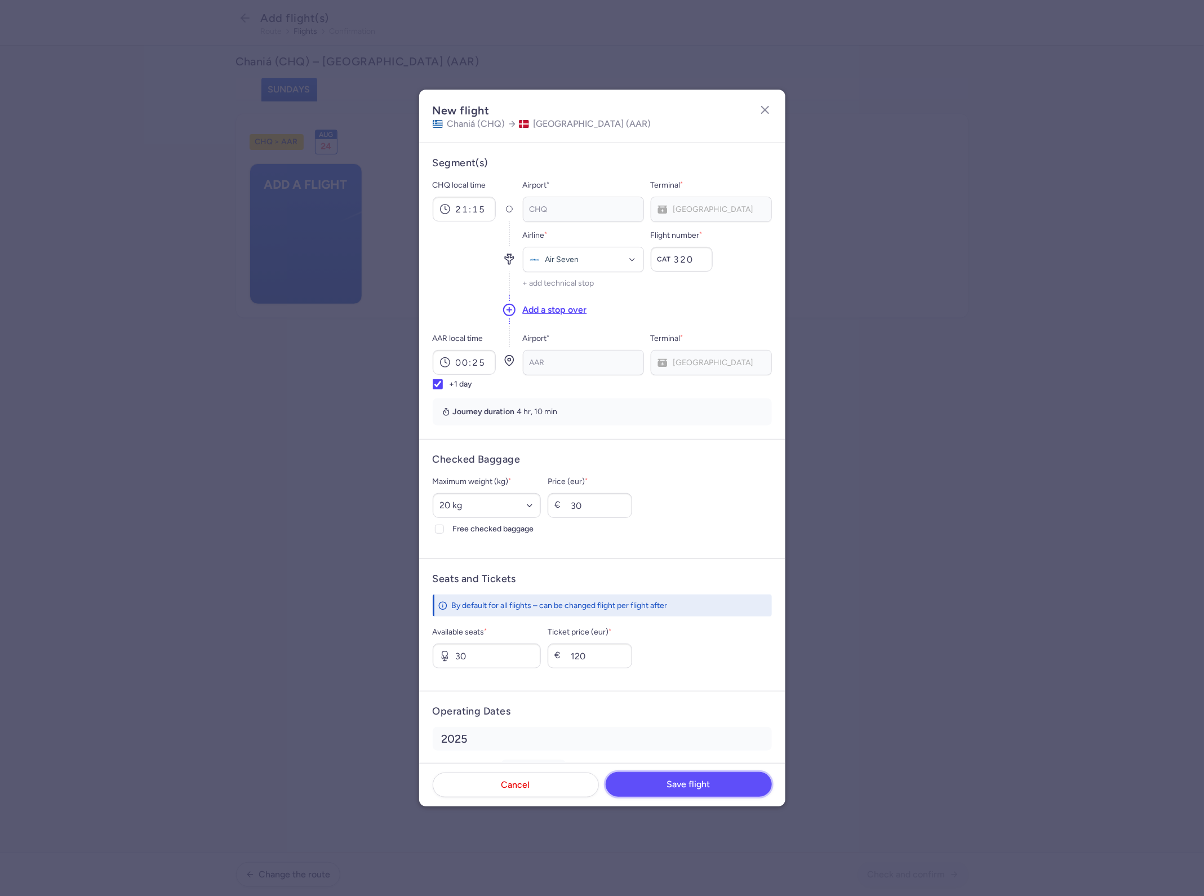
click at [677, 776] on button "Save flight" at bounding box center [689, 784] width 166 height 25
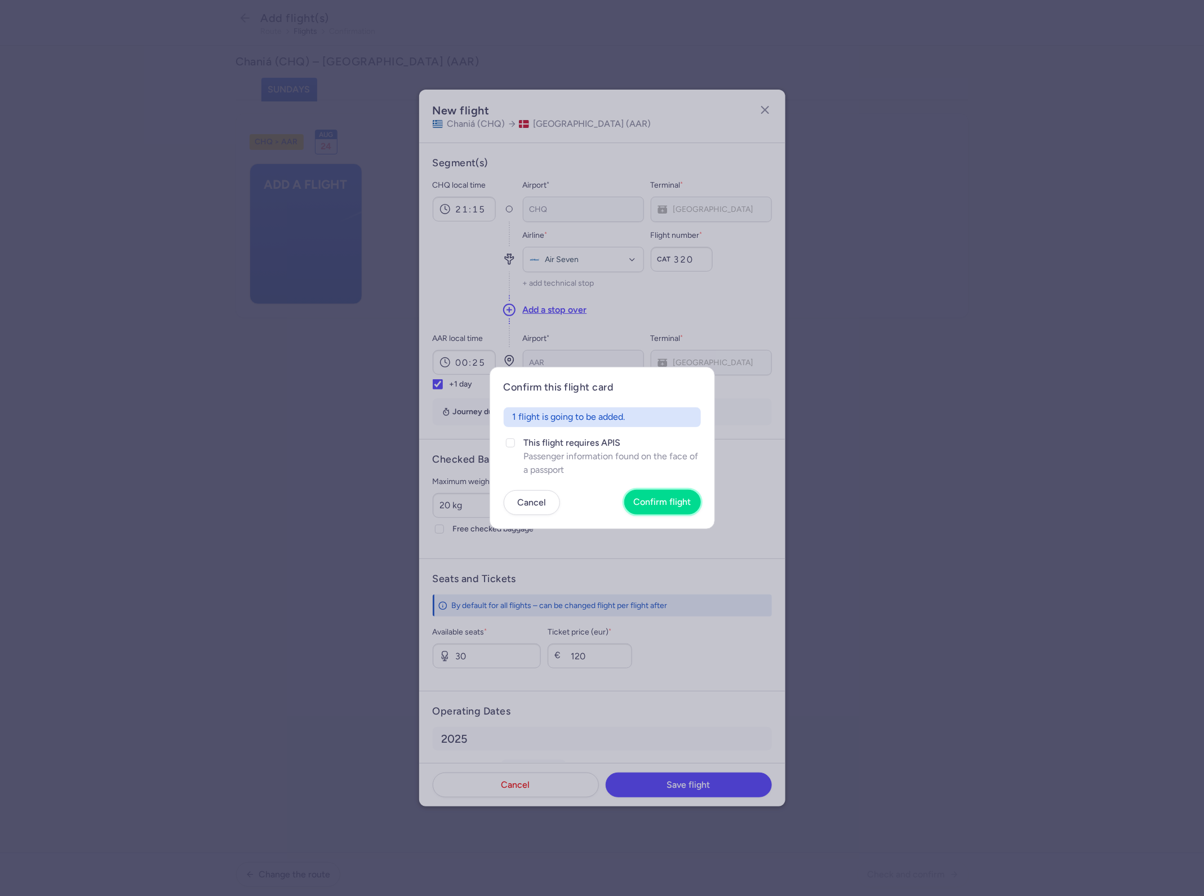
click at [674, 500] on span "Confirm flight" at bounding box center [662, 502] width 57 height 10
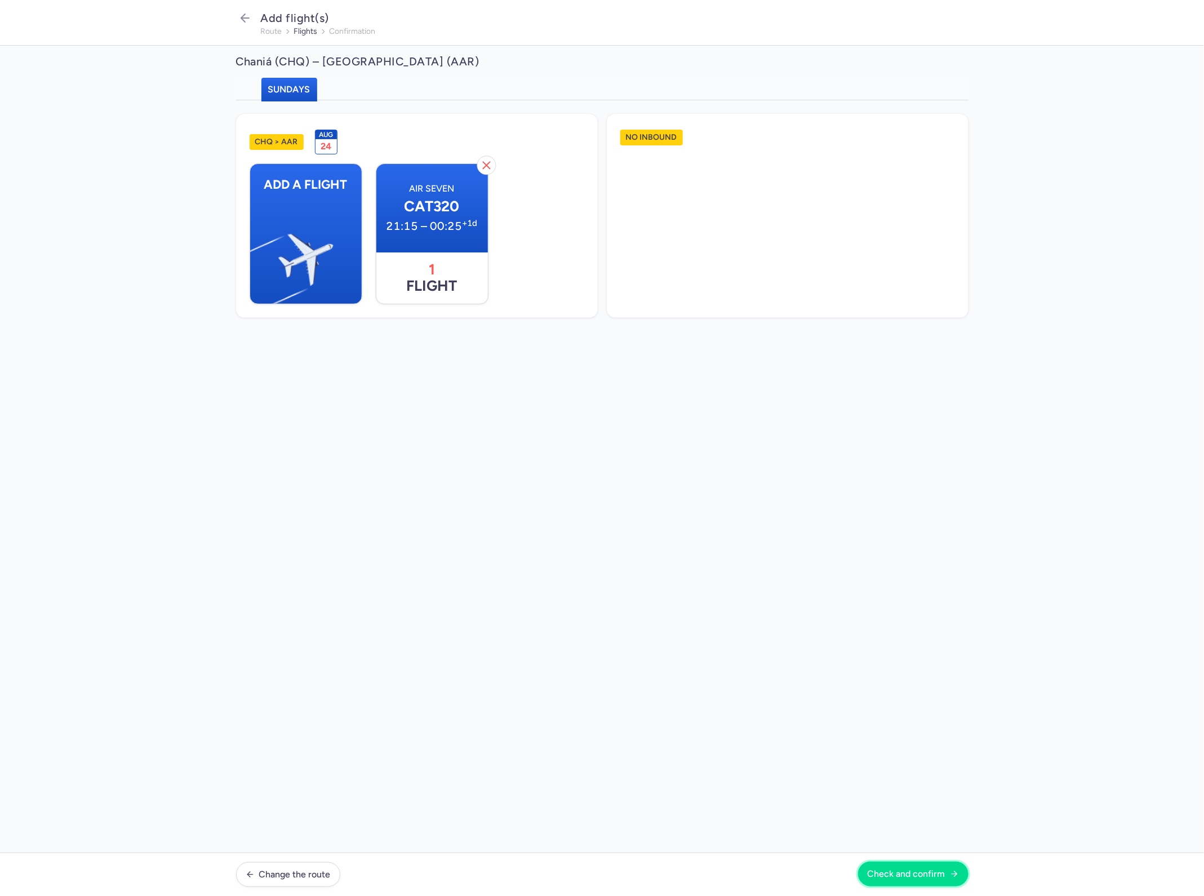
click at [910, 866] on button "Check and confirm" at bounding box center [913, 873] width 110 height 25
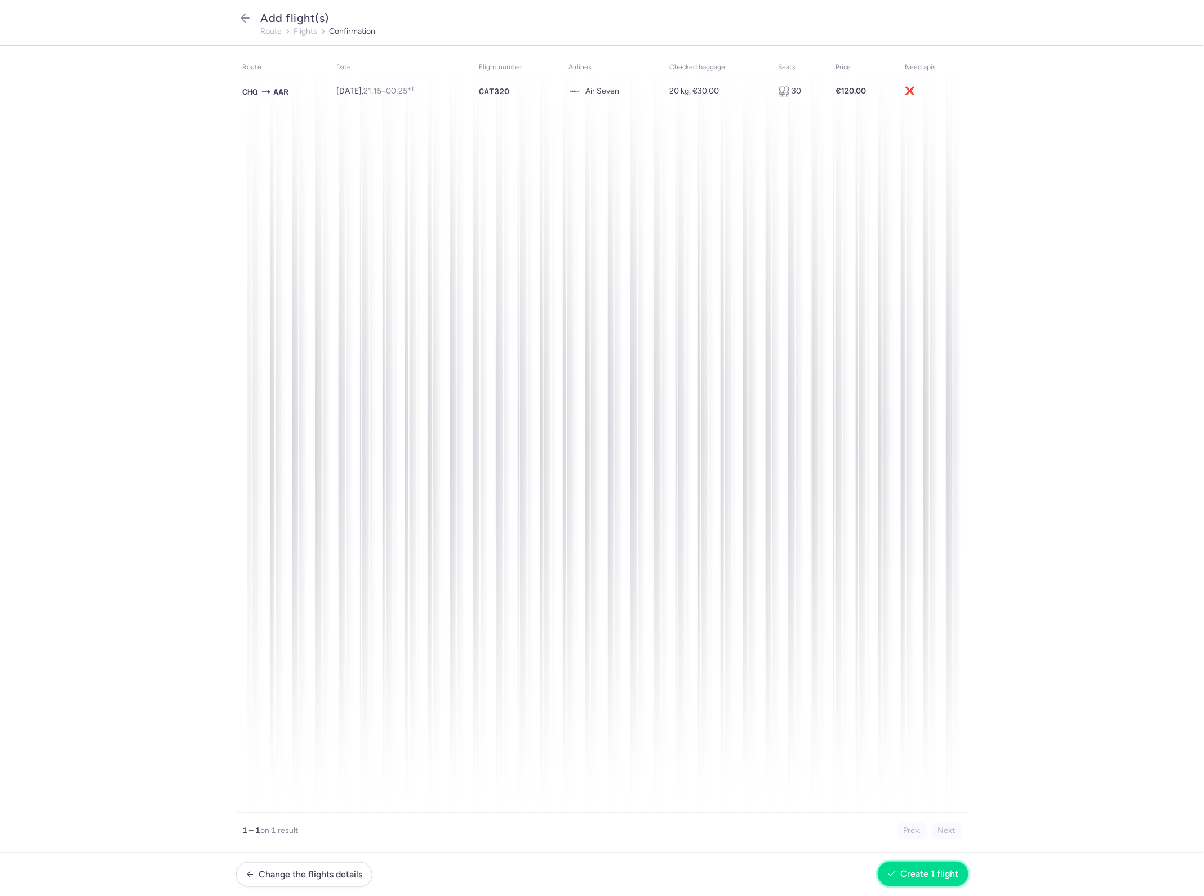
click at [919, 876] on span "Create 1 flight" at bounding box center [930, 874] width 58 height 10
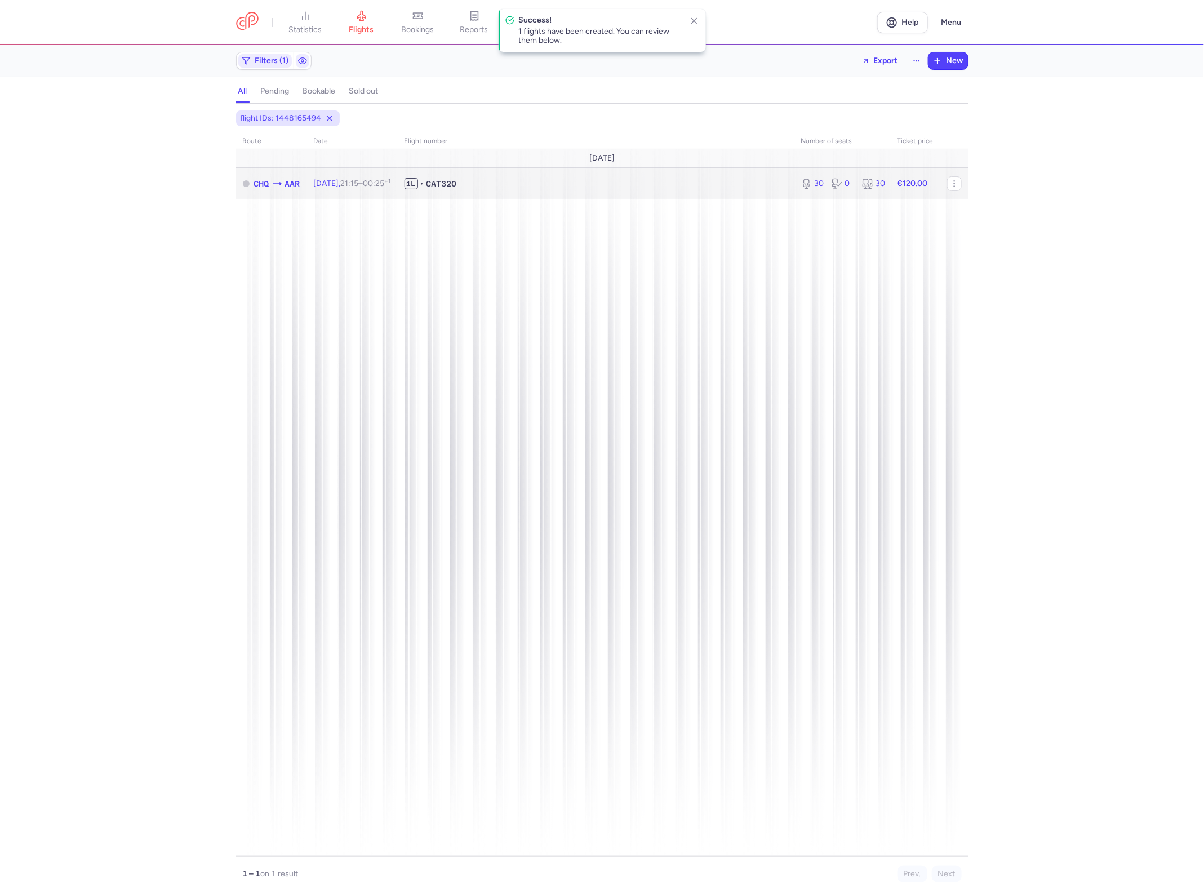
click at [628, 188] on span "1L • CAT320" at bounding box center [595, 183] width 383 height 11
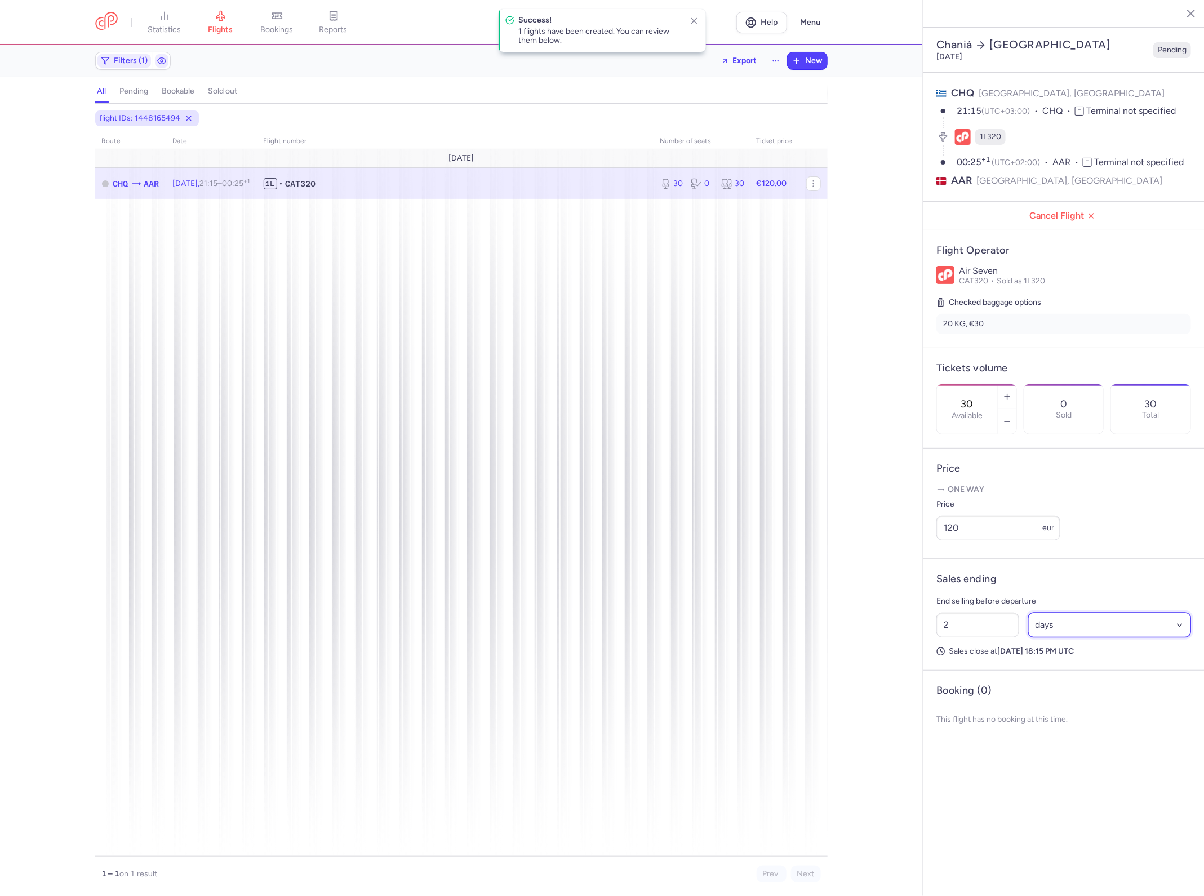
click at [1084, 612] on select "Select an option hours days" at bounding box center [1109, 624] width 163 height 25
select select "hours"
click at [1028, 612] on select "Select an option hours days" at bounding box center [1109, 624] width 163 height 25
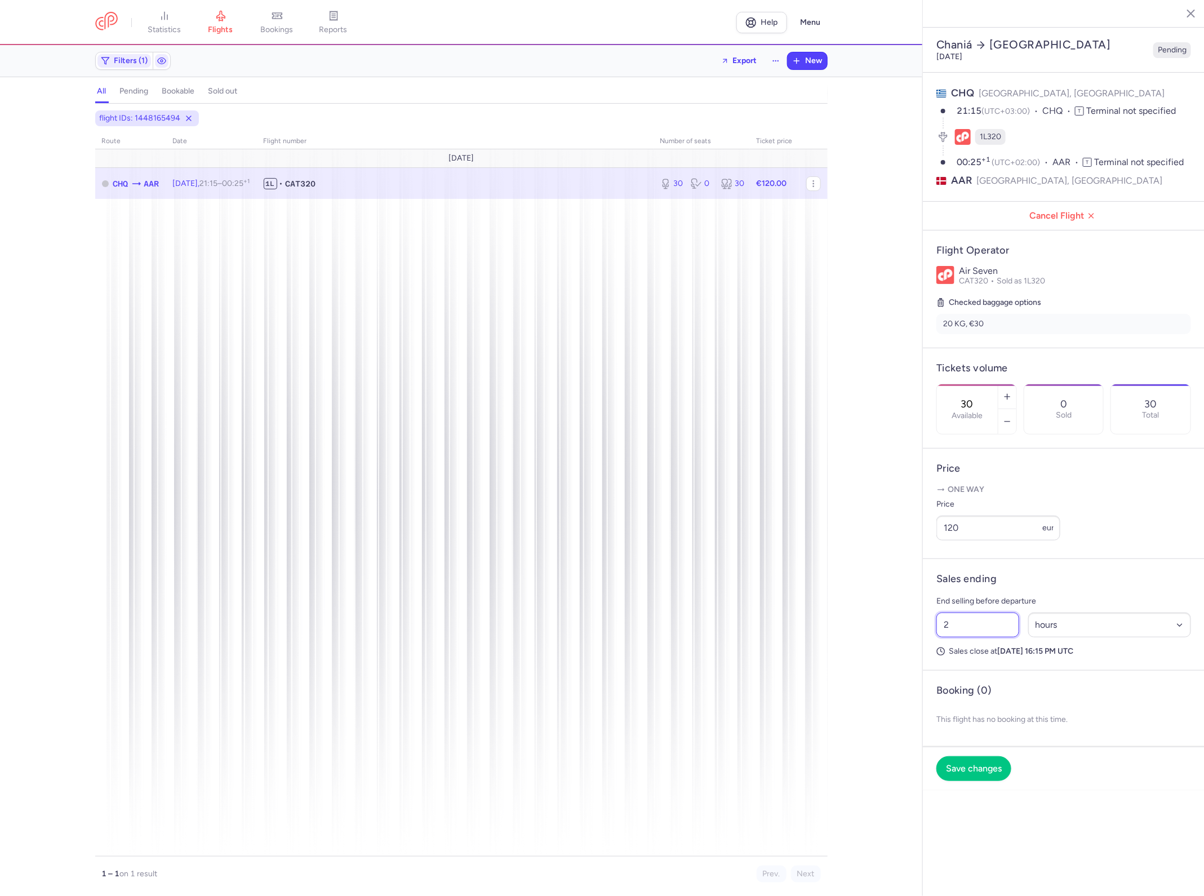
click at [1008, 612] on input "2" at bounding box center [977, 624] width 83 height 25
type input "2"
click at [979, 612] on input "30" at bounding box center [977, 624] width 83 height 25
click at [994, 612] on input "30" at bounding box center [977, 624] width 83 height 25
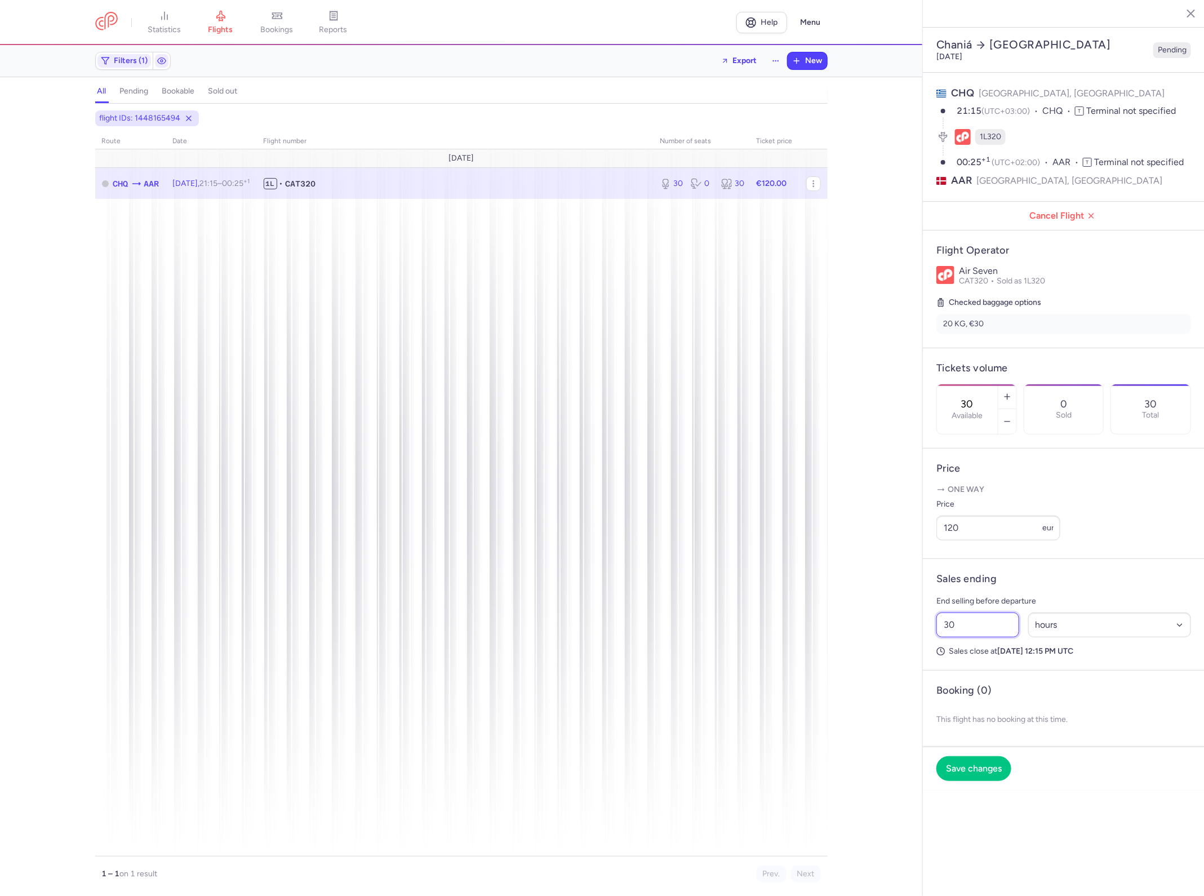
click at [994, 612] on input "30" at bounding box center [977, 624] width 83 height 25
drag, startPoint x: 1035, startPoint y: 702, endPoint x: 1045, endPoint y: 709, distance: 11.4
click at [1036, 706] on p "This flight has no booking at this time." at bounding box center [1063, 719] width 255 height 27
click at [983, 763] on span "Save changes" at bounding box center [974, 768] width 56 height 10
click at [987, 612] on input "30" at bounding box center [977, 624] width 83 height 25
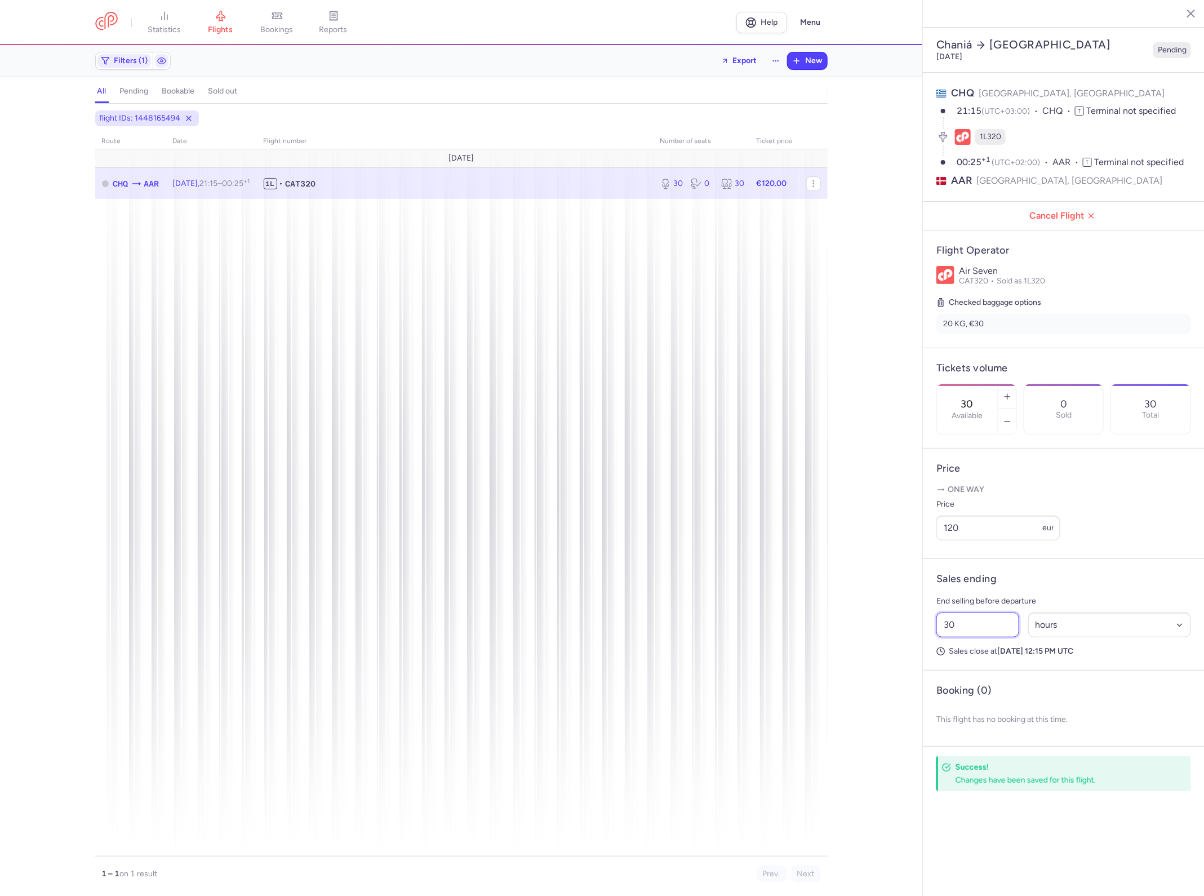
click at [987, 612] on input "30" at bounding box center [977, 624] width 83 height 25
type input "52"
click at [1004, 755] on button "Save changes" at bounding box center [973, 767] width 75 height 25
click at [221, 24] on link "flights" at bounding box center [221, 22] width 56 height 25
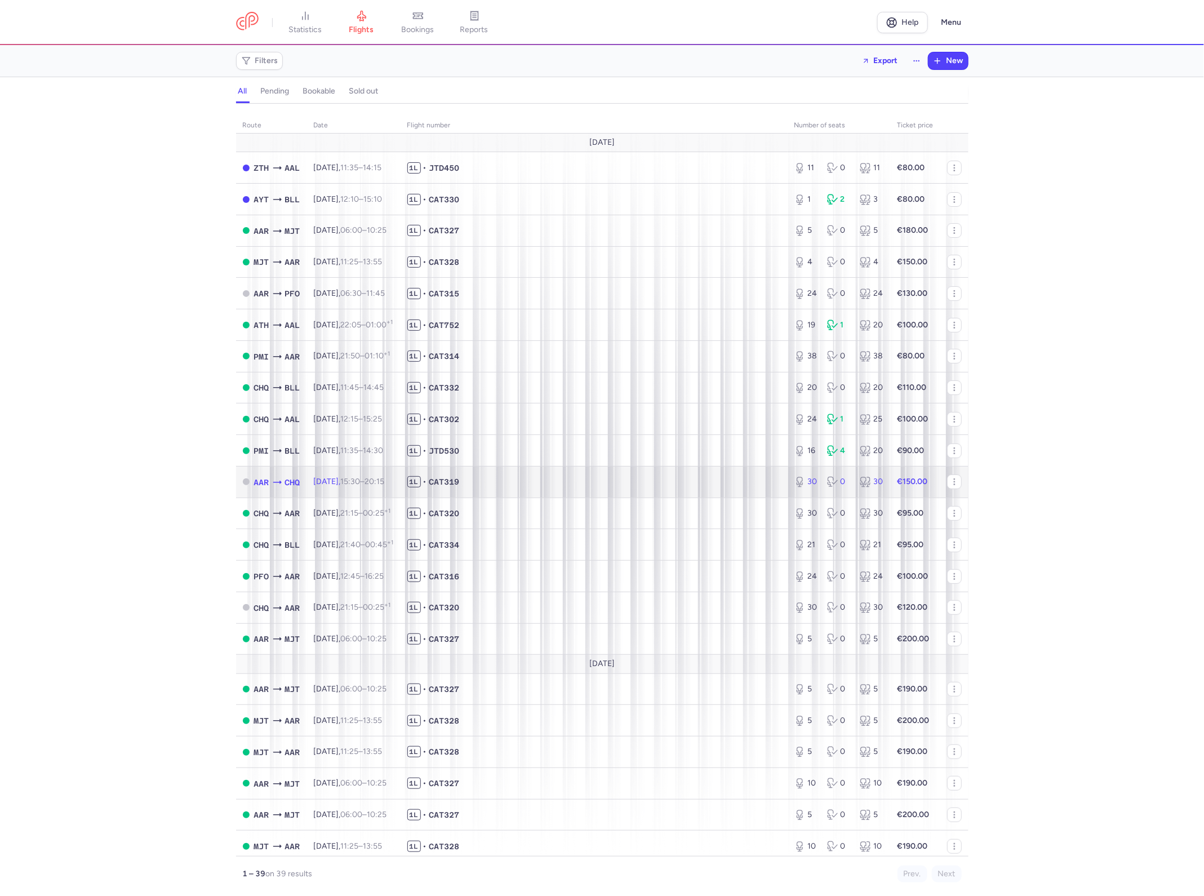
click at [526, 474] on td "1L • CAT319" at bounding box center [594, 482] width 387 height 32
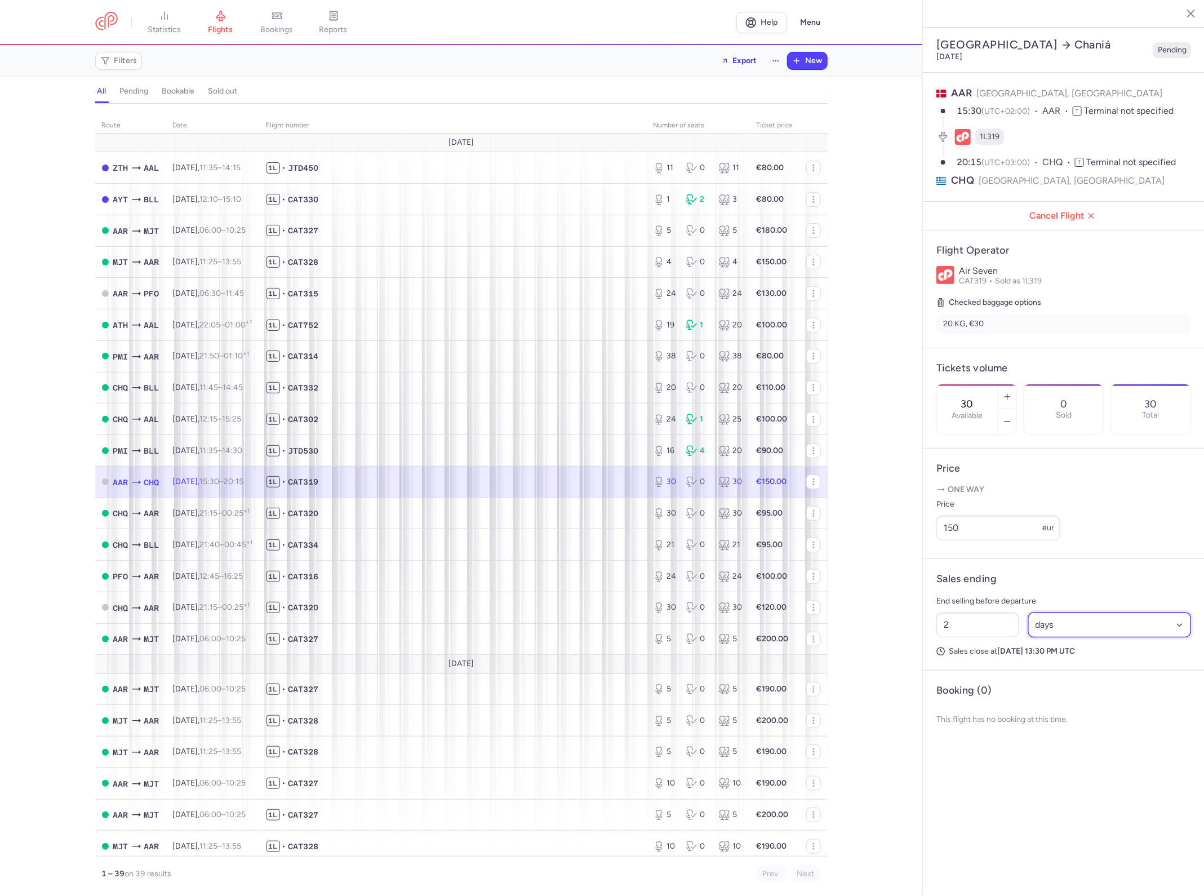
click at [1106, 612] on select "Select an option hours days" at bounding box center [1109, 624] width 163 height 25
select select "hours"
click at [1028, 612] on select "Select an option hours days" at bounding box center [1109, 624] width 163 height 25
click at [963, 612] on input "2" at bounding box center [977, 624] width 83 height 25
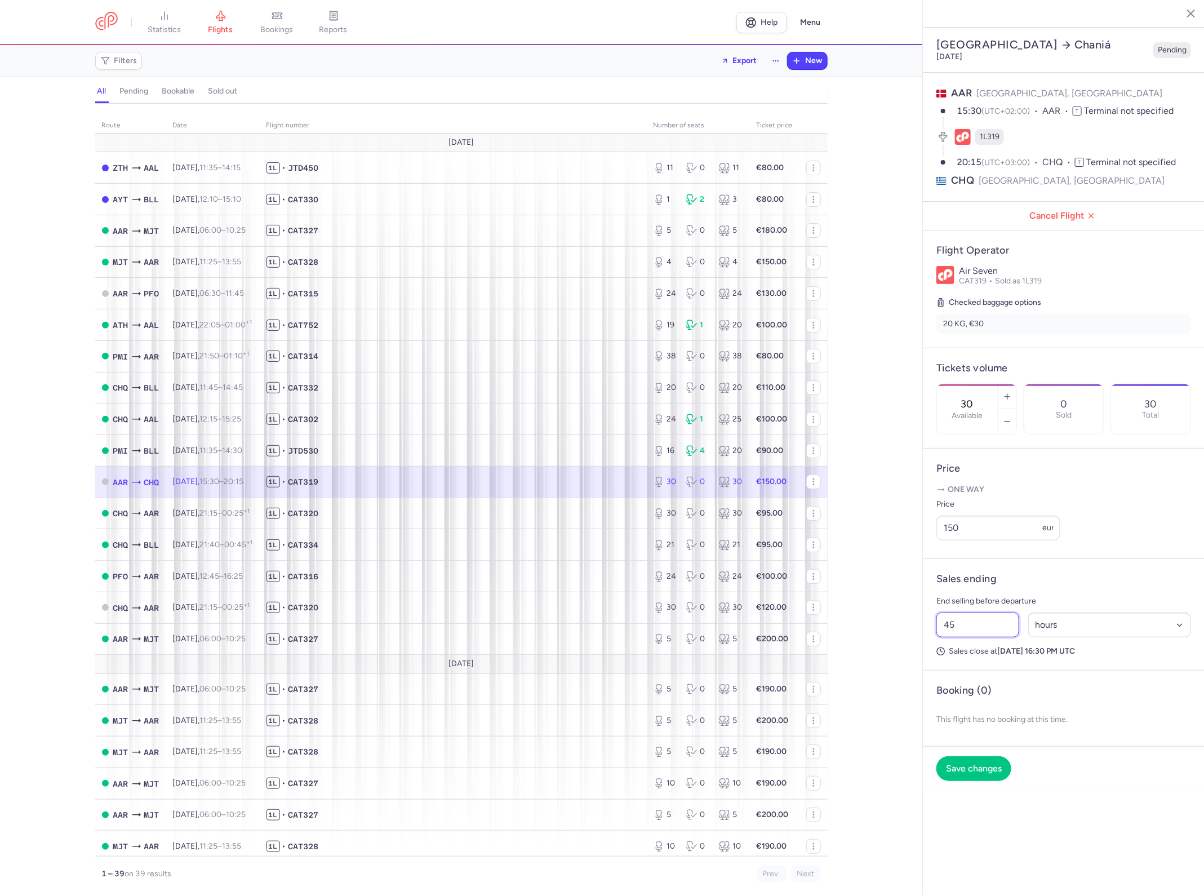
click at [963, 612] on input "45" at bounding box center [977, 624] width 83 height 25
type input "2"
select select "days"
click at [963, 612] on input "2" at bounding box center [977, 624] width 83 height 25
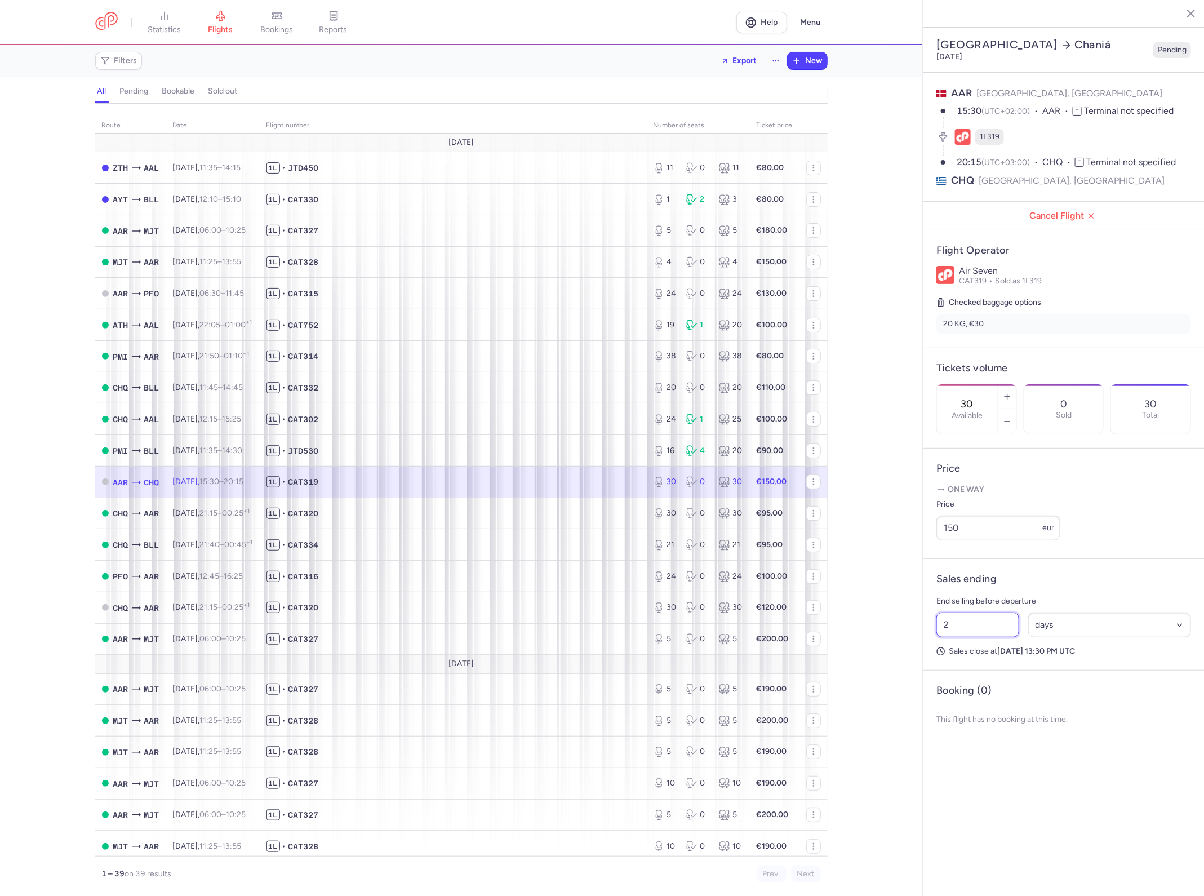
click at [963, 612] on input "2" at bounding box center [977, 624] width 83 height 25
drag, startPoint x: 1088, startPoint y: 808, endPoint x: 1098, endPoint y: 791, distance: 19.7
click at [1088, 809] on section "[GEOGRAPHIC_DATA] Chaniá [DATE] Pending AAR [GEOGRAPHIC_DATA], [GEOGRAPHIC_DATA…" at bounding box center [1064, 448] width 282 height 896
click at [905, 370] on div "route date Flight number number of seats Ticket price [DATE] ZTH AAL [DATE] 11:…" at bounding box center [461, 502] width 922 height 785
click at [553, 484] on span "1L • CAT319" at bounding box center [452, 481] width 373 height 11
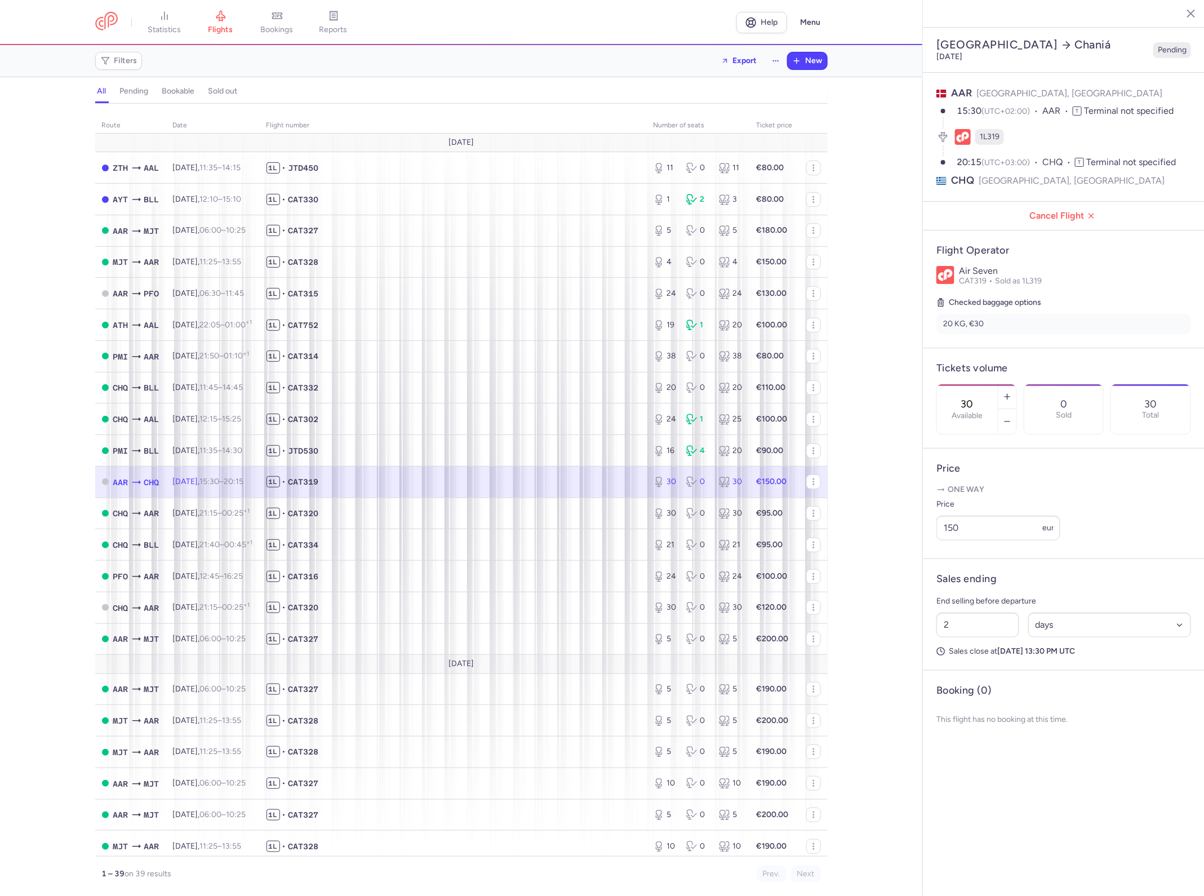
click at [894, 390] on div "route date Flight number number of seats Ticket price [DATE] ZTH AAL [DATE] 11:…" at bounding box center [461, 502] width 922 height 785
drag, startPoint x: 803, startPoint y: 58, endPoint x: 783, endPoint y: 52, distance: 20.5
click at [803, 57] on button "New" at bounding box center [806, 60] width 39 height 17
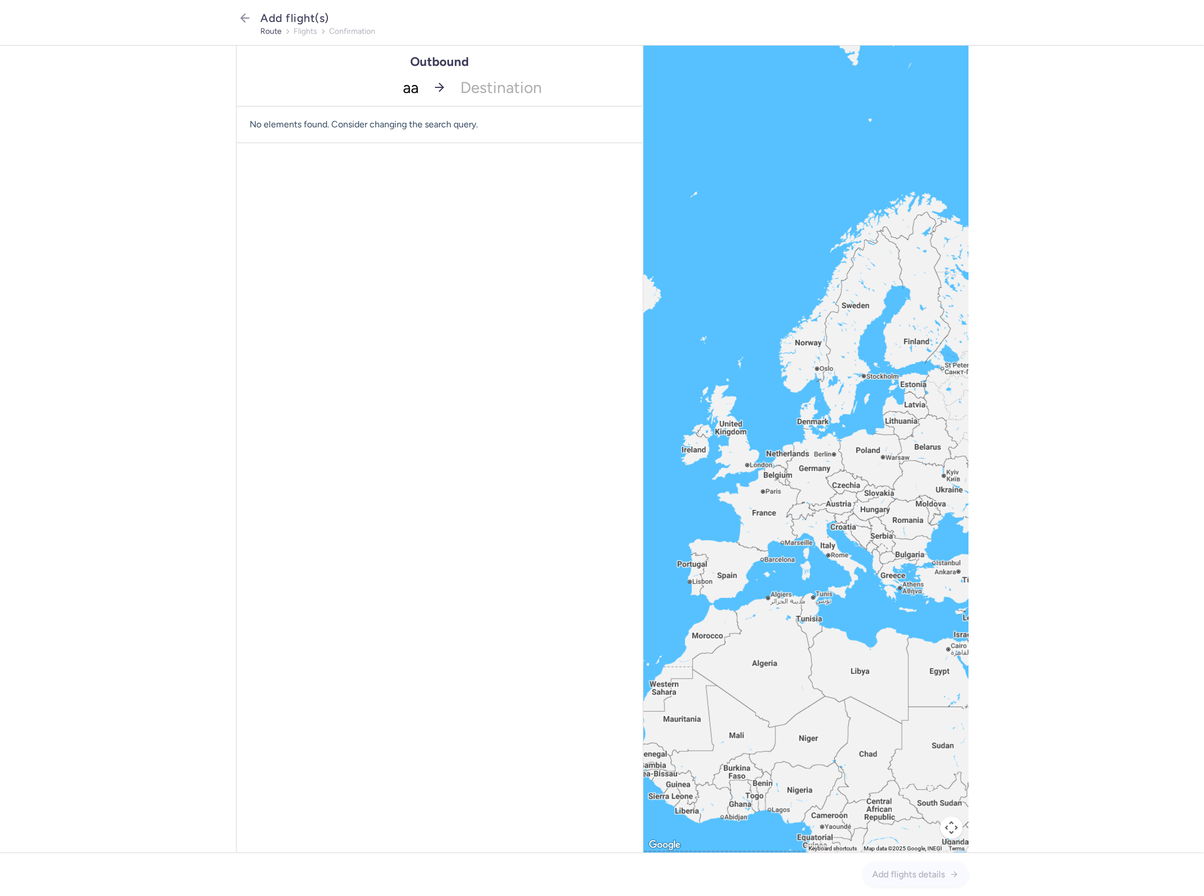
type input "aar"
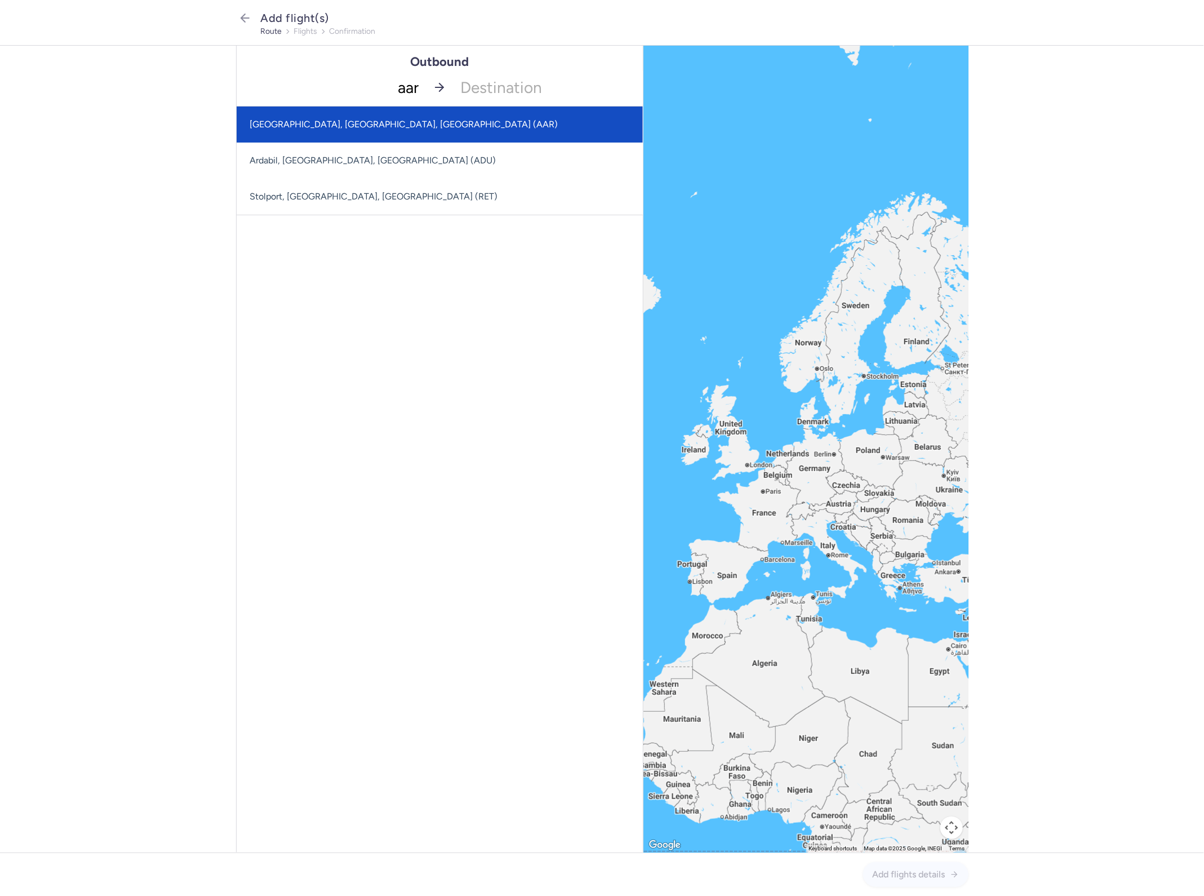
drag, startPoint x: 406, startPoint y: 119, endPoint x: 452, endPoint y: 100, distance: 50.2
click at [407, 119] on span "[GEOGRAPHIC_DATA], [GEOGRAPHIC_DATA], [GEOGRAPHIC_DATA] (AAR)" at bounding box center [440, 124] width 406 height 36
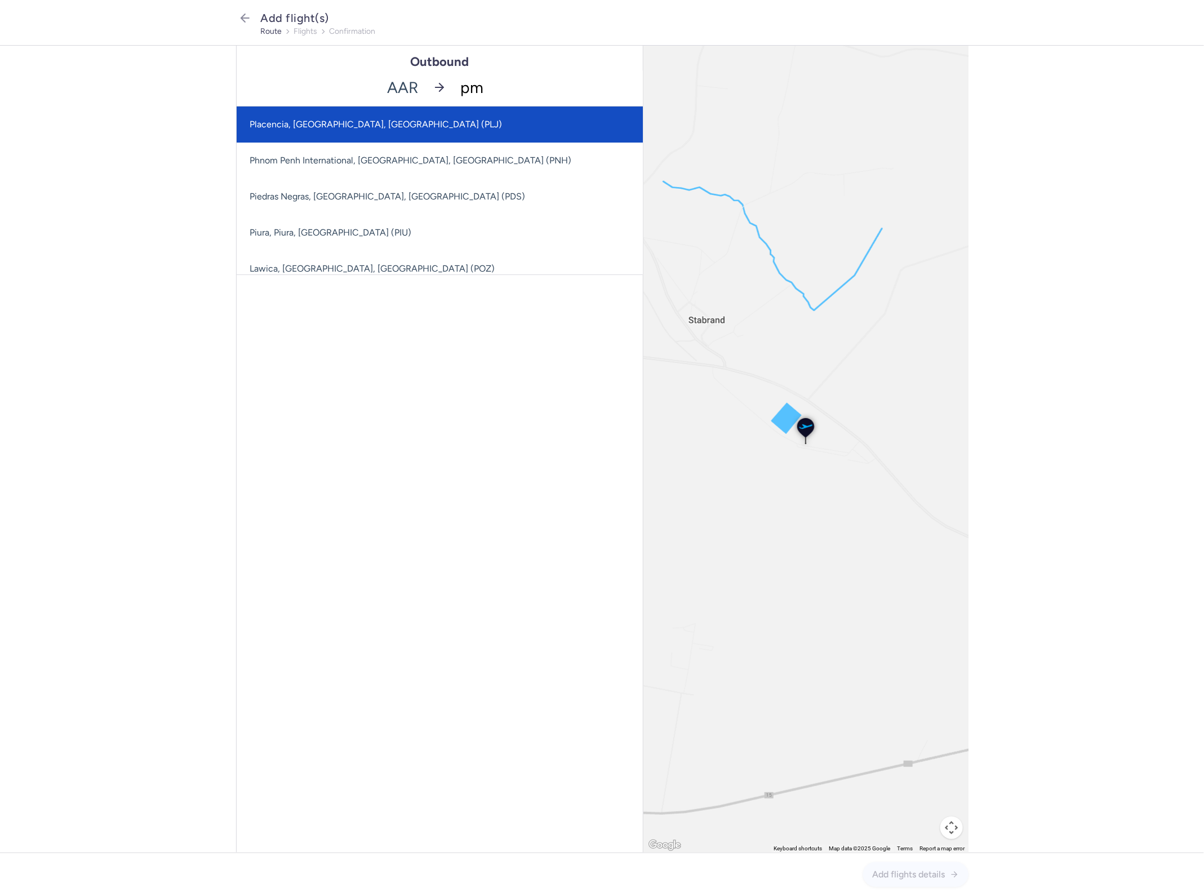
type input "pmi"
click at [462, 131] on span "[GEOGRAPHIC_DATA][PERSON_NAME], [GEOGRAPHIC_DATA], [GEOGRAPHIC_DATA] (PMI)" at bounding box center [440, 124] width 406 height 36
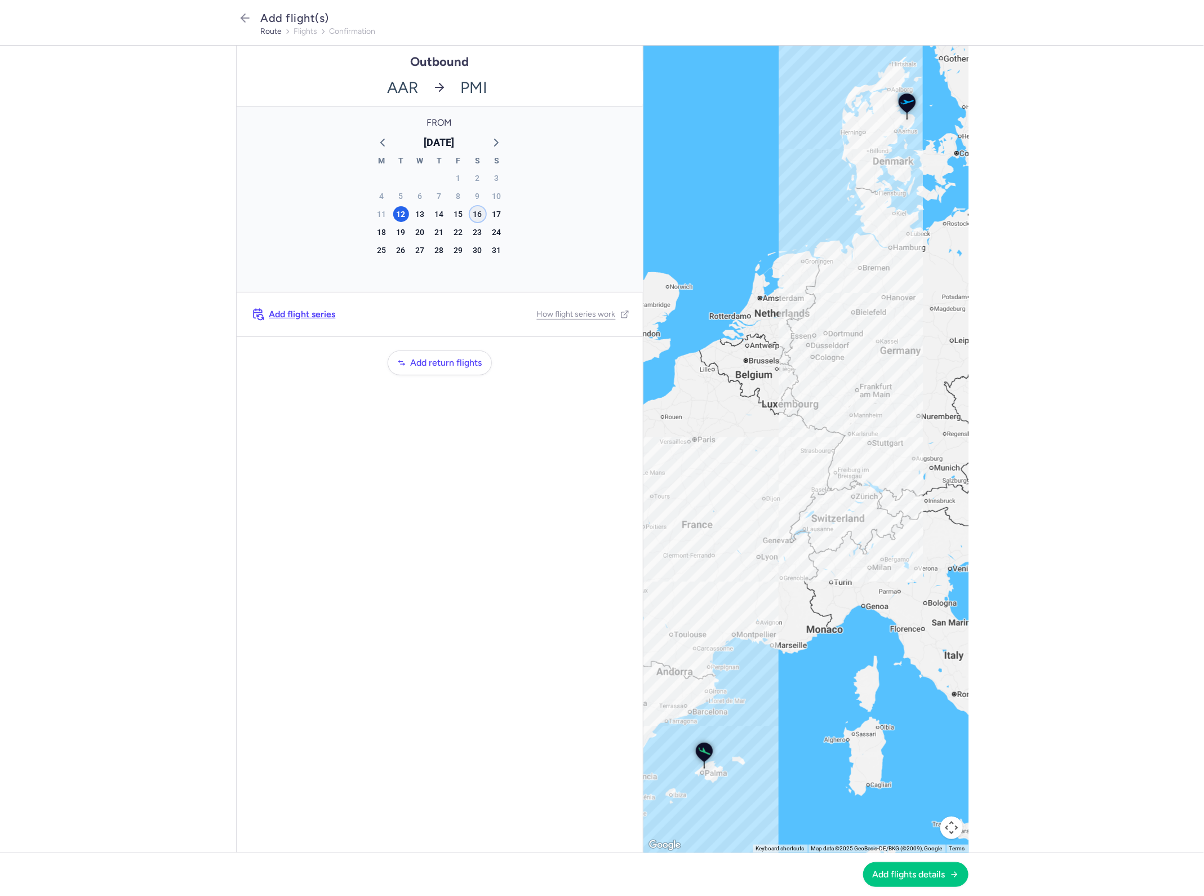
click at [480, 218] on div "16" at bounding box center [478, 214] width 16 height 16
click at [907, 882] on button "Add flights details" at bounding box center [915, 873] width 105 height 25
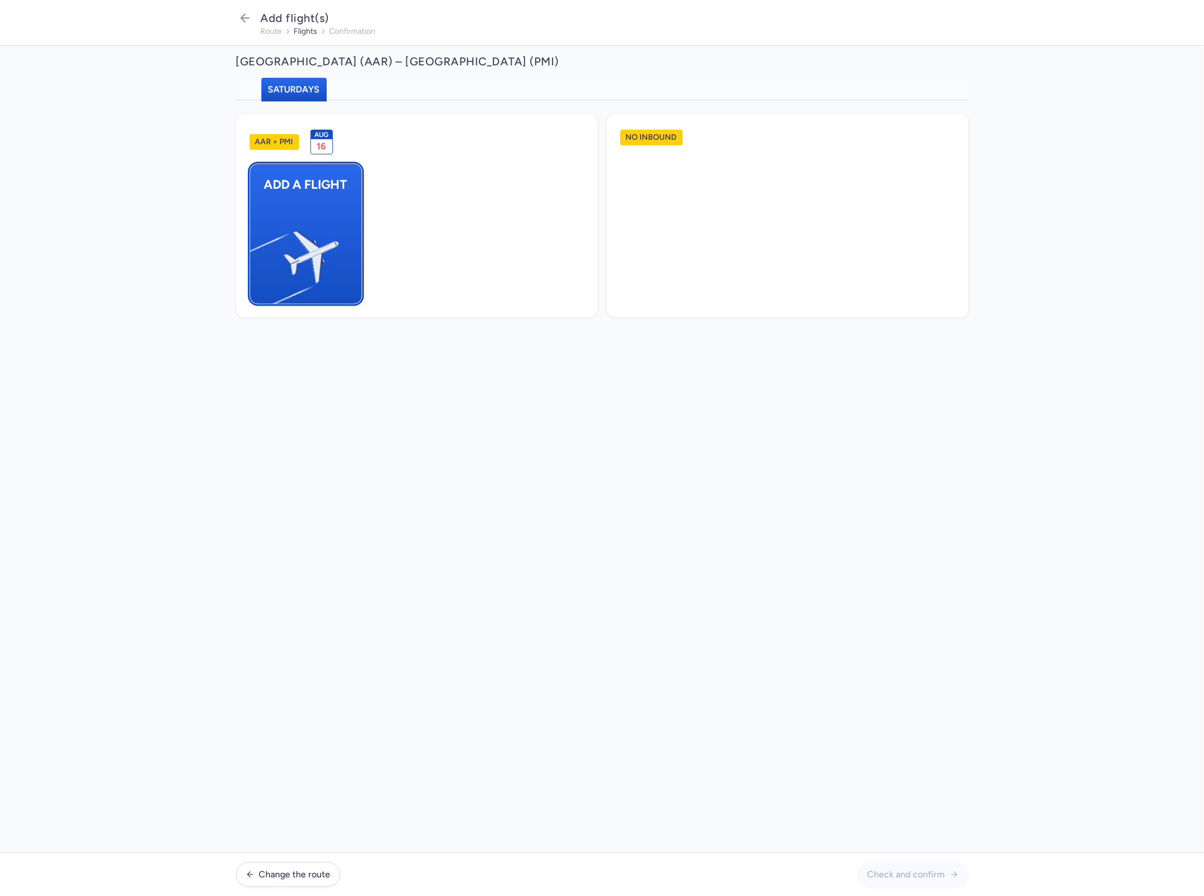
click at [335, 198] on span "Add a flight" at bounding box center [306, 184] width 112 height 41
select select "23"
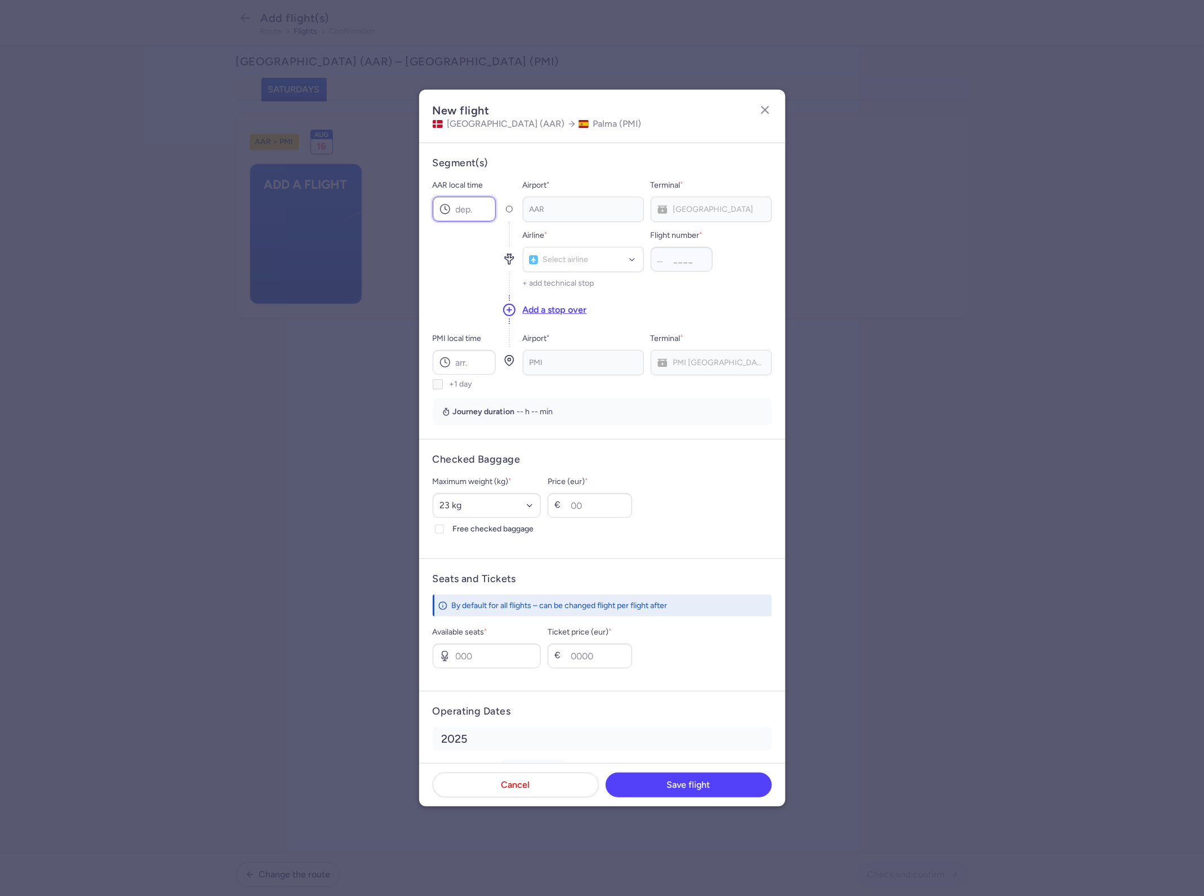
click at [474, 210] on input "AAR local time" at bounding box center [464, 209] width 63 height 25
click at [463, 215] on input "AAR local time" at bounding box center [464, 209] width 63 height 25
type input "17:35"
type input "cat"
type input "313"
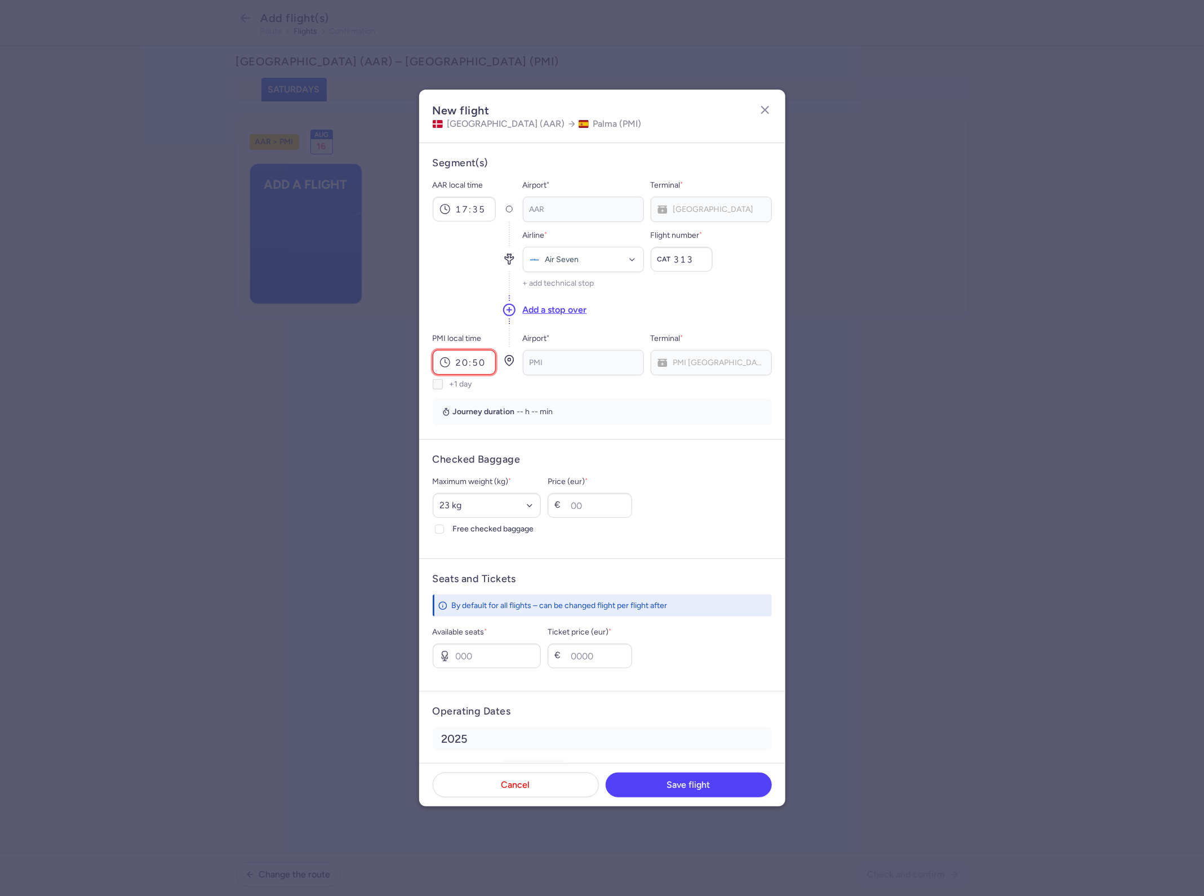
type input "20:50"
select select "20"
type input "30"
type input "60"
click at [632, 653] on input "120" at bounding box center [590, 655] width 84 height 25
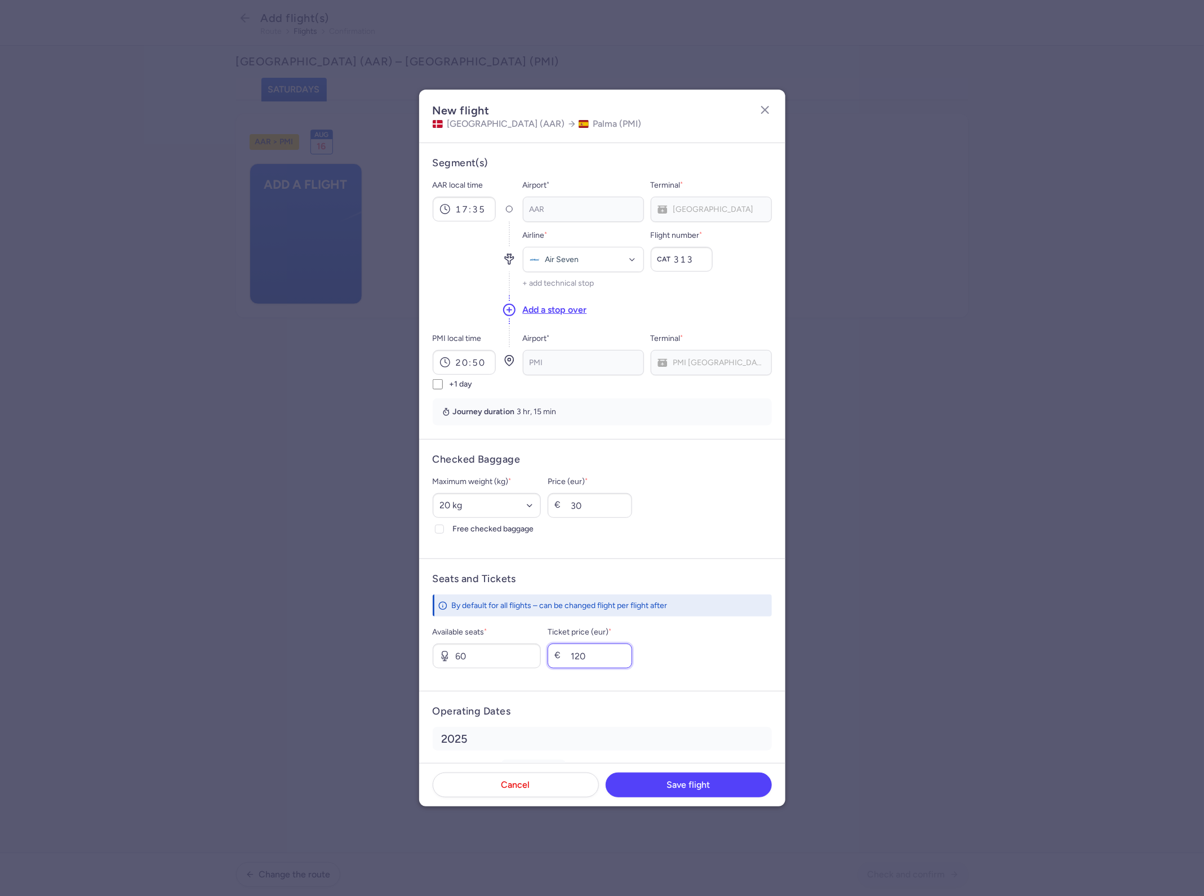
click at [632, 653] on input "120" at bounding box center [590, 655] width 84 height 25
type input "140"
drag, startPoint x: 682, startPoint y: 768, endPoint x: 691, endPoint y: 778, distance: 13.9
click at [682, 768] on footer "Cancel Save flight" at bounding box center [602, 784] width 366 height 43
click at [691, 778] on button "Save flight" at bounding box center [689, 784] width 166 height 25
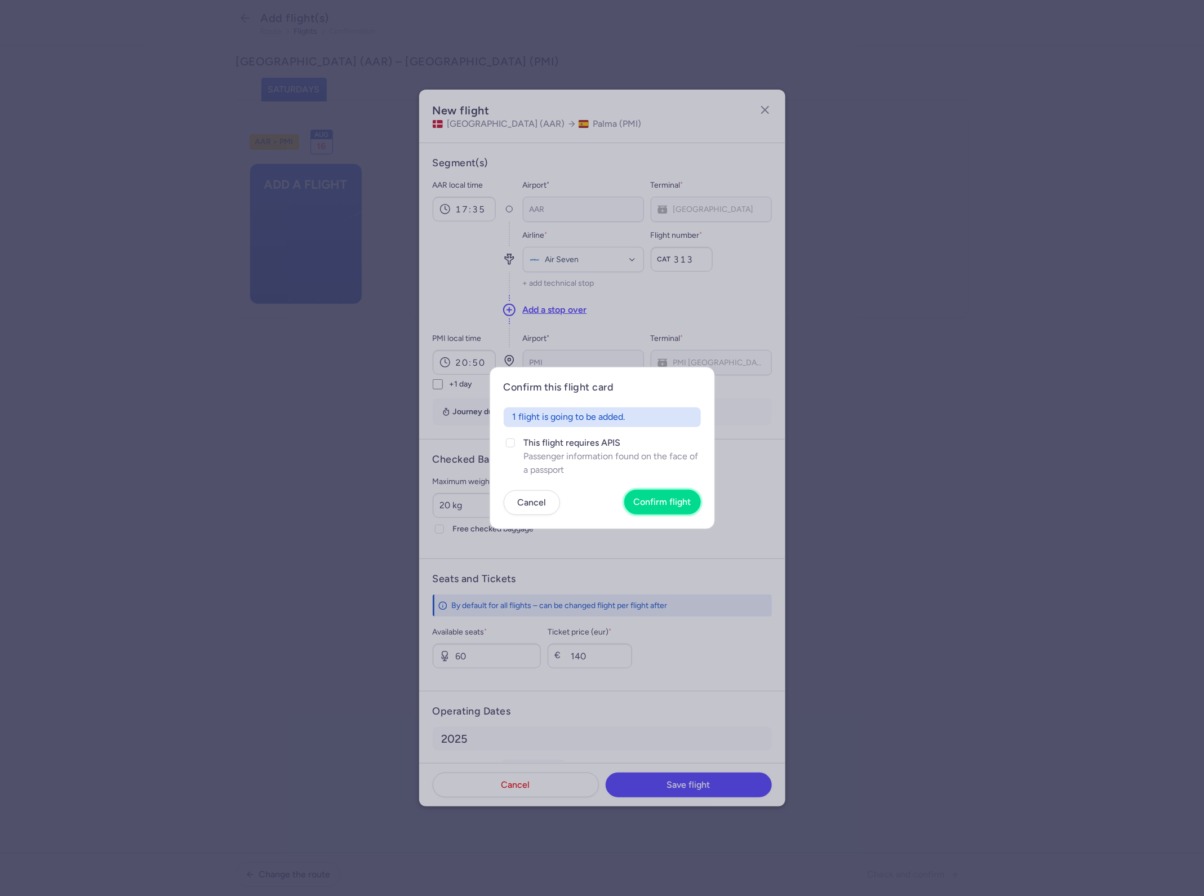
click at [686, 508] on button "Confirm flight" at bounding box center [662, 502] width 77 height 25
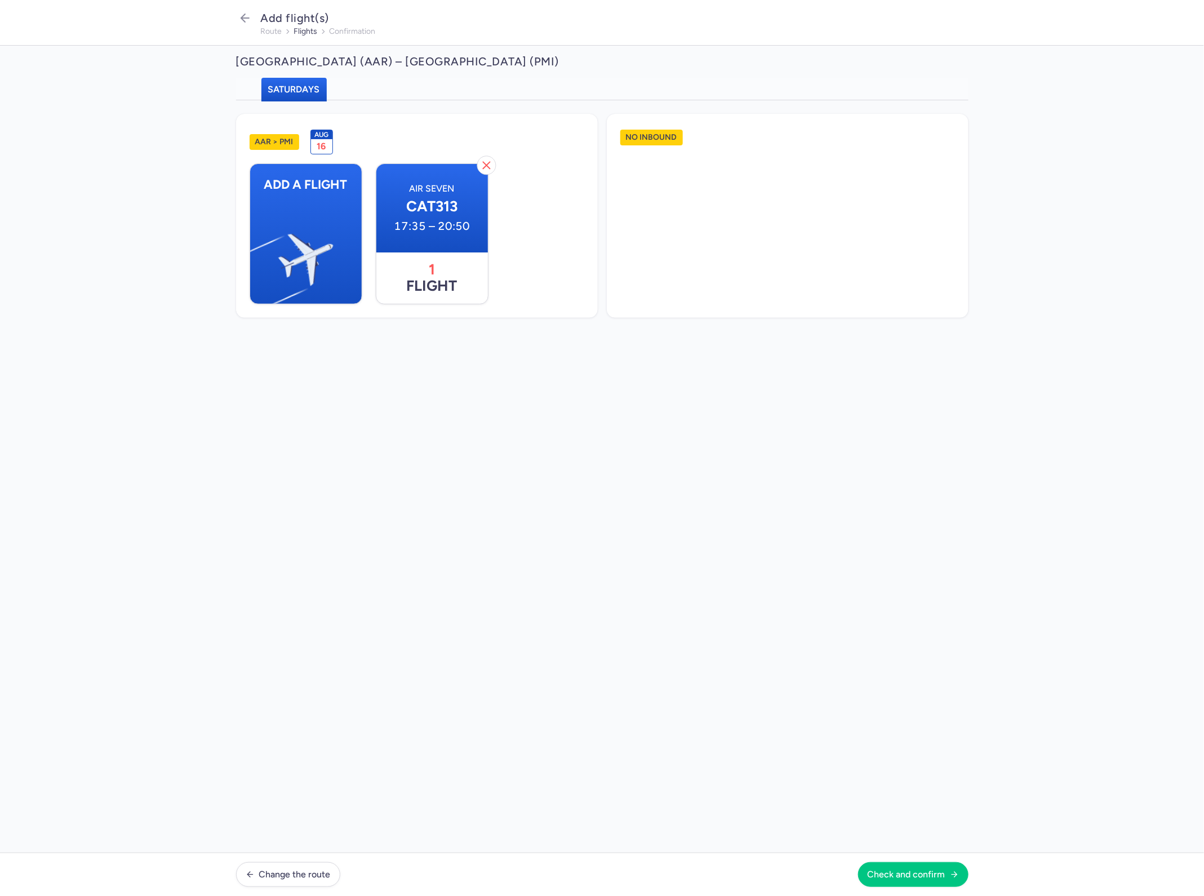
click at [927, 889] on footer "Change the route Check and confirm" at bounding box center [602, 873] width 1204 height 43
click at [931, 876] on span "Check and confirm" at bounding box center [906, 874] width 78 height 10
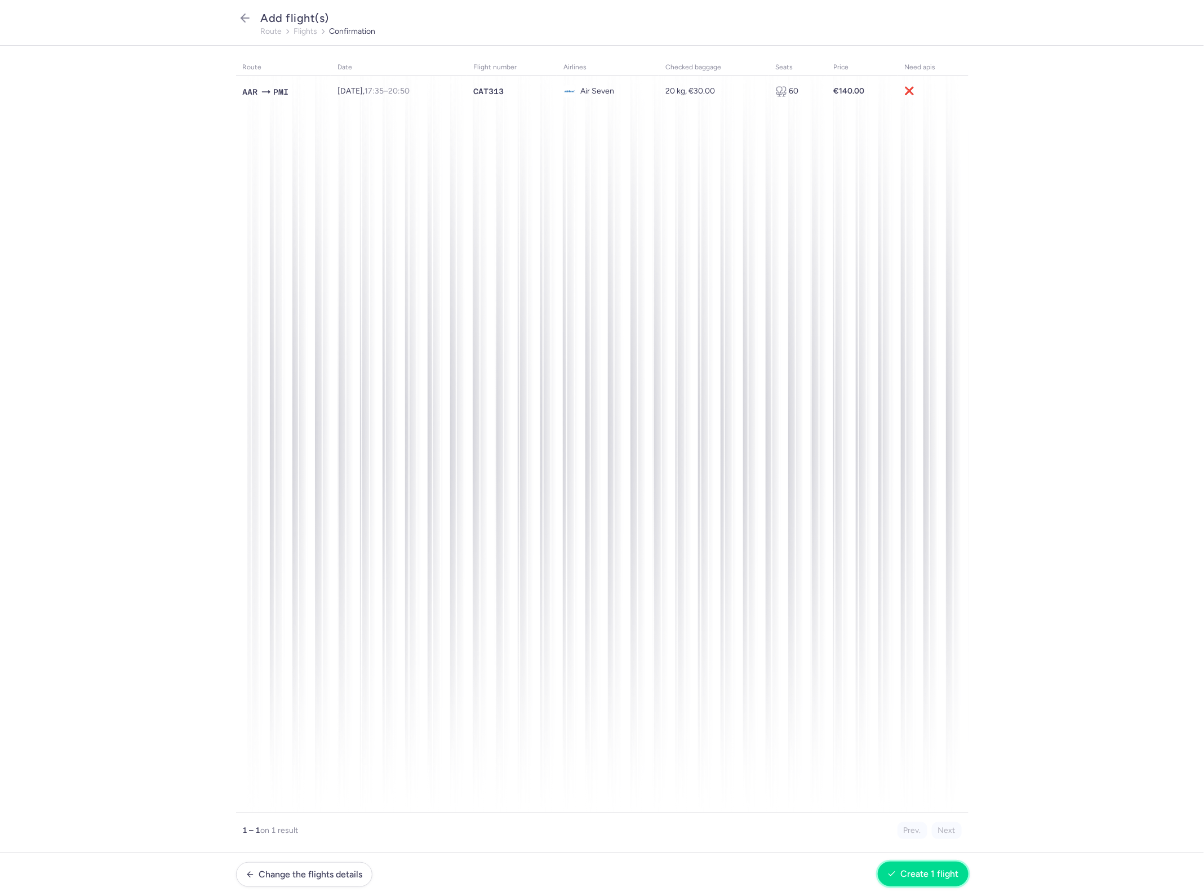
click at [927, 870] on span "Create 1 flight" at bounding box center [930, 874] width 58 height 10
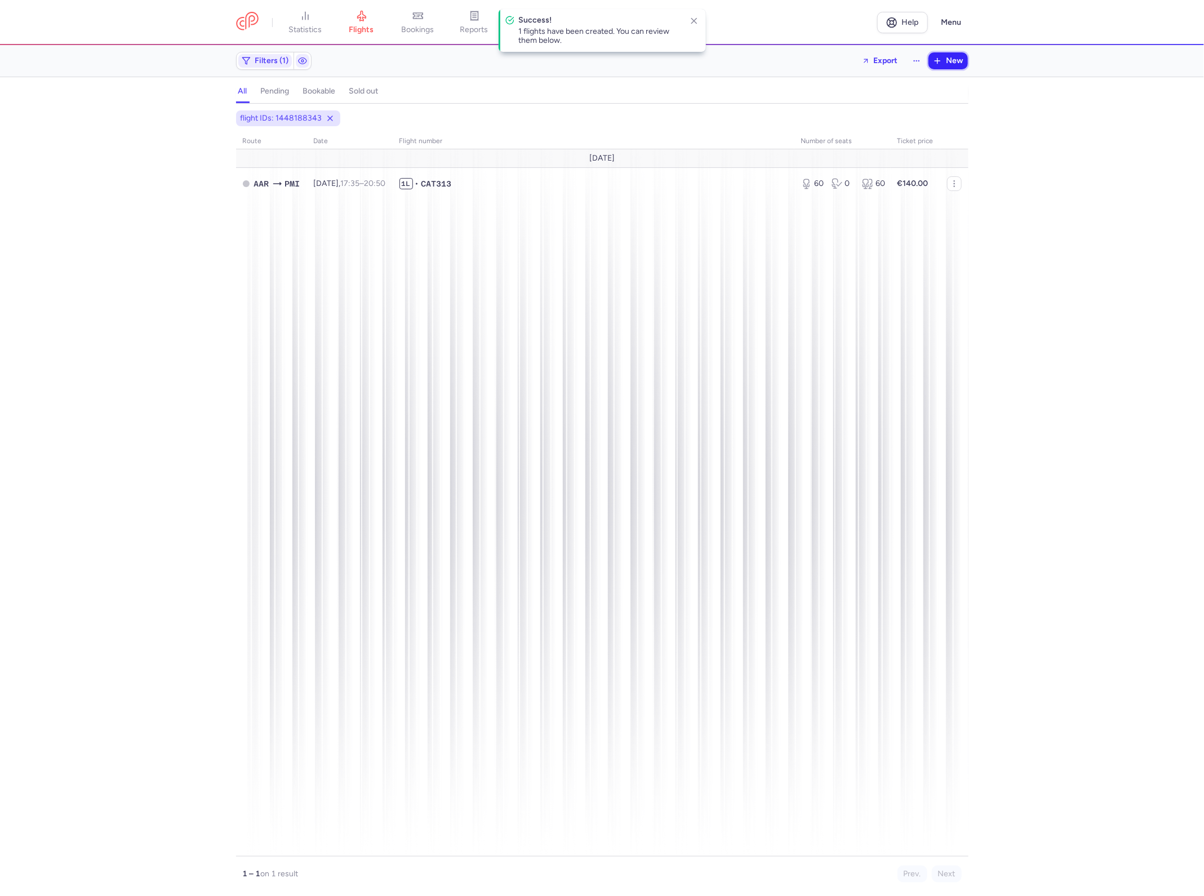
click at [958, 66] on button "New" at bounding box center [947, 60] width 39 height 17
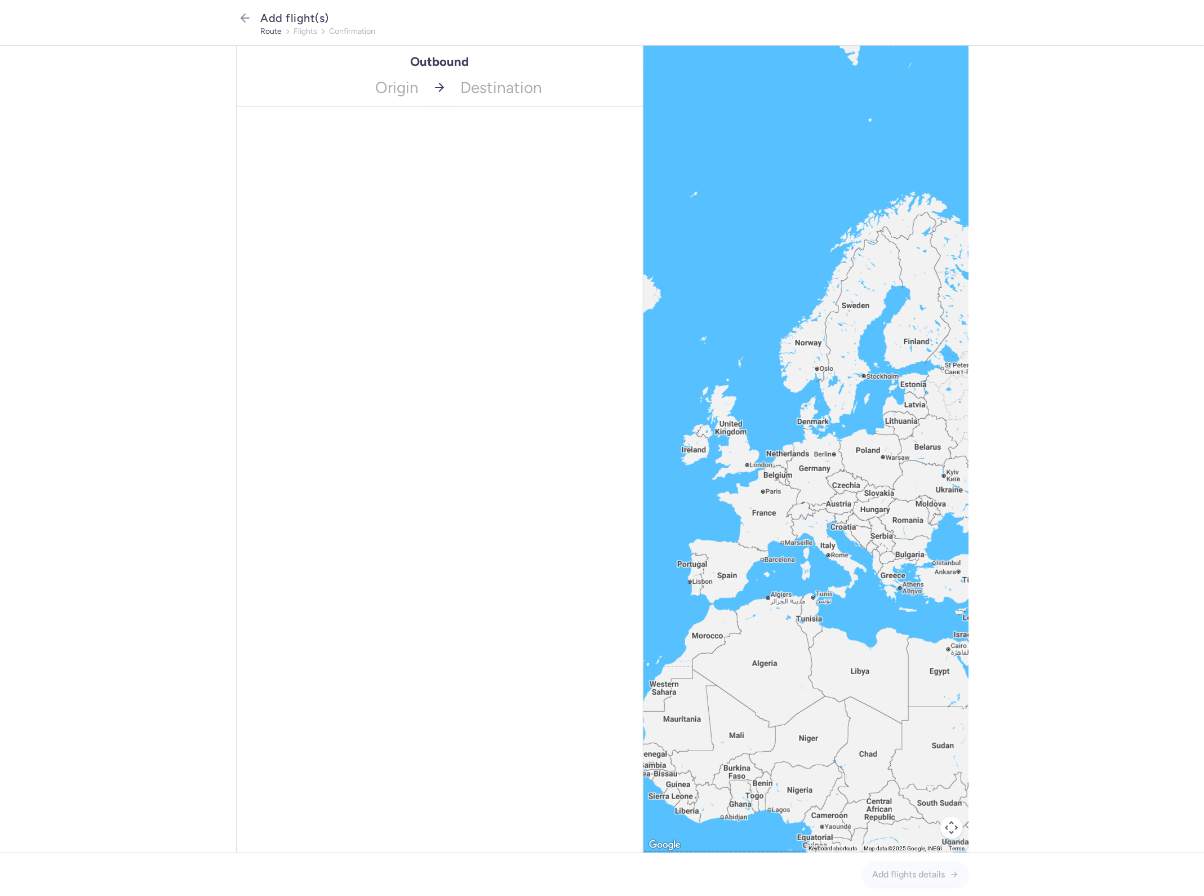
click at [410, 113] on div "Outbound Origin Destination" at bounding box center [439, 449] width 407 height 807
type input "pmi"
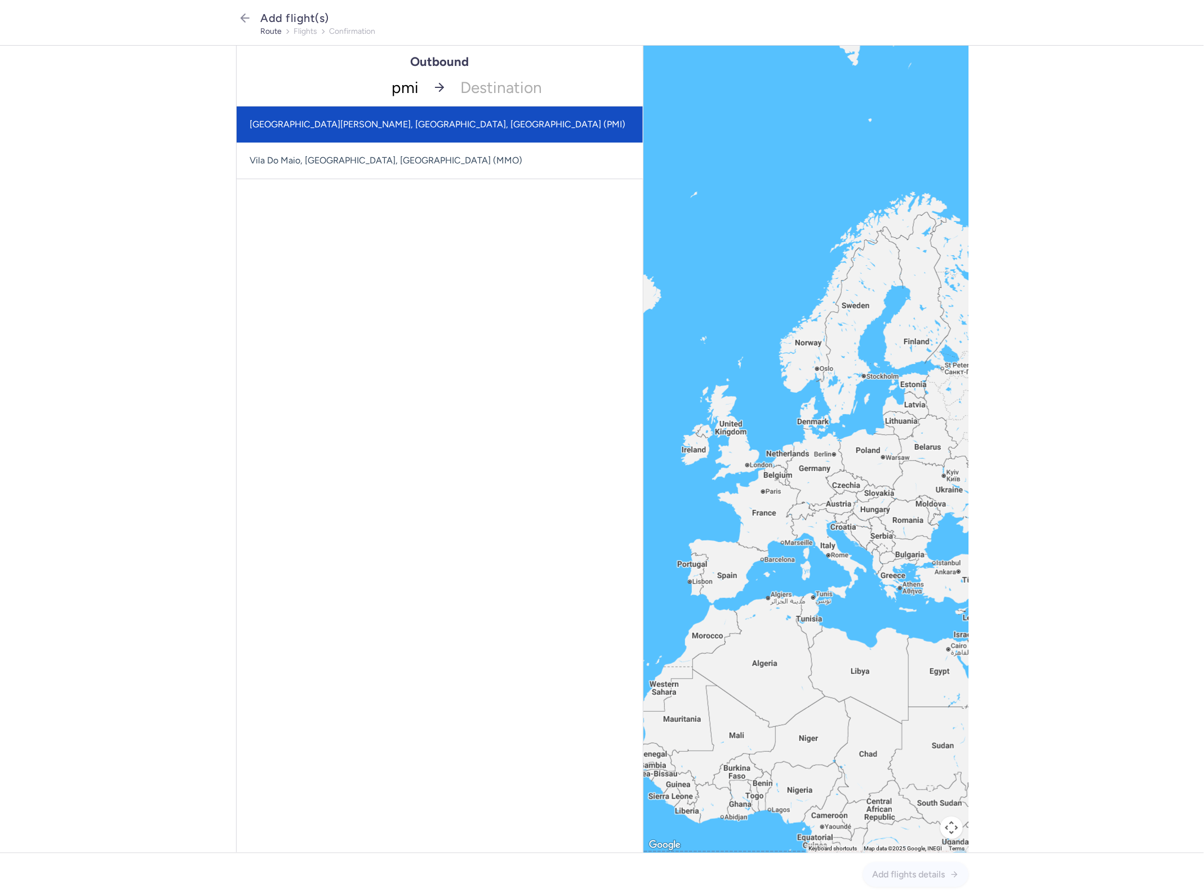
click at [418, 128] on span "[GEOGRAPHIC_DATA][PERSON_NAME], [GEOGRAPHIC_DATA], [GEOGRAPHIC_DATA] (PMI)" at bounding box center [440, 124] width 406 height 36
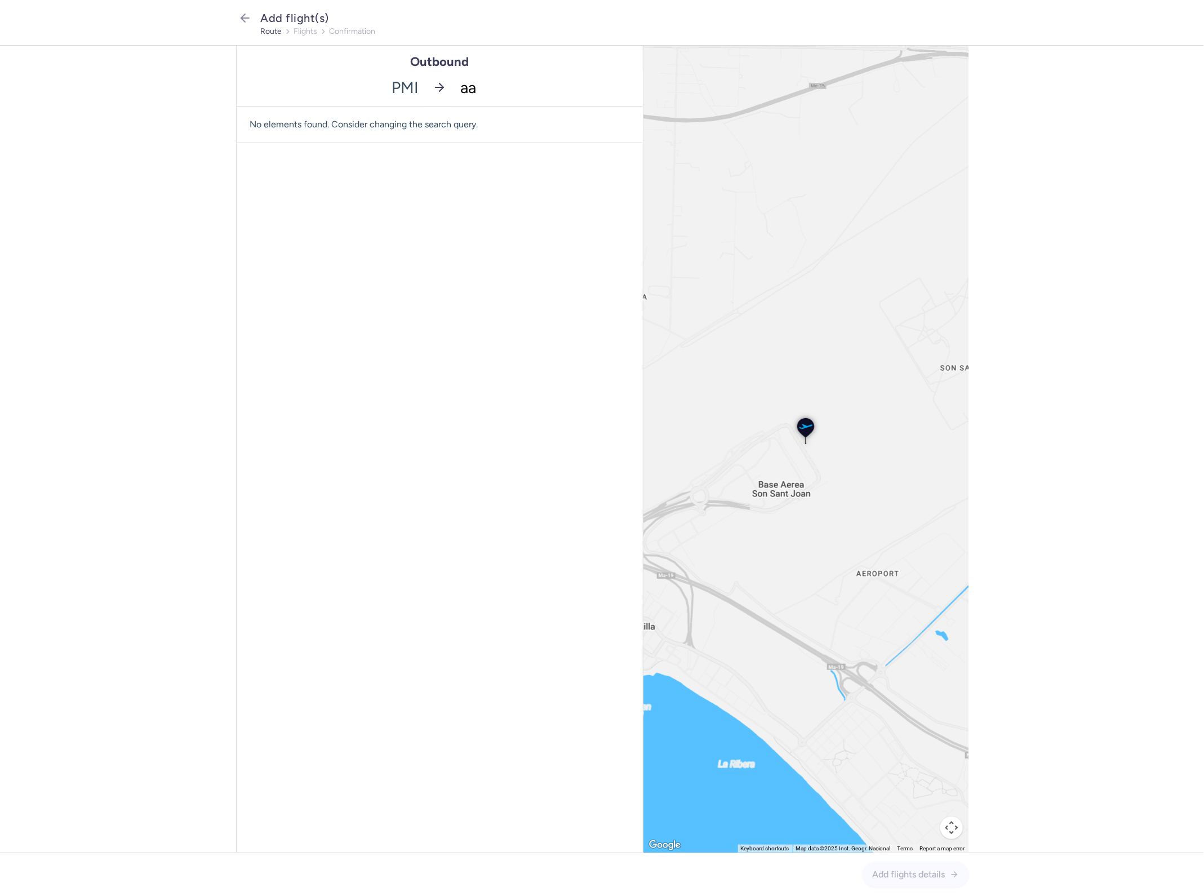
type input "aar"
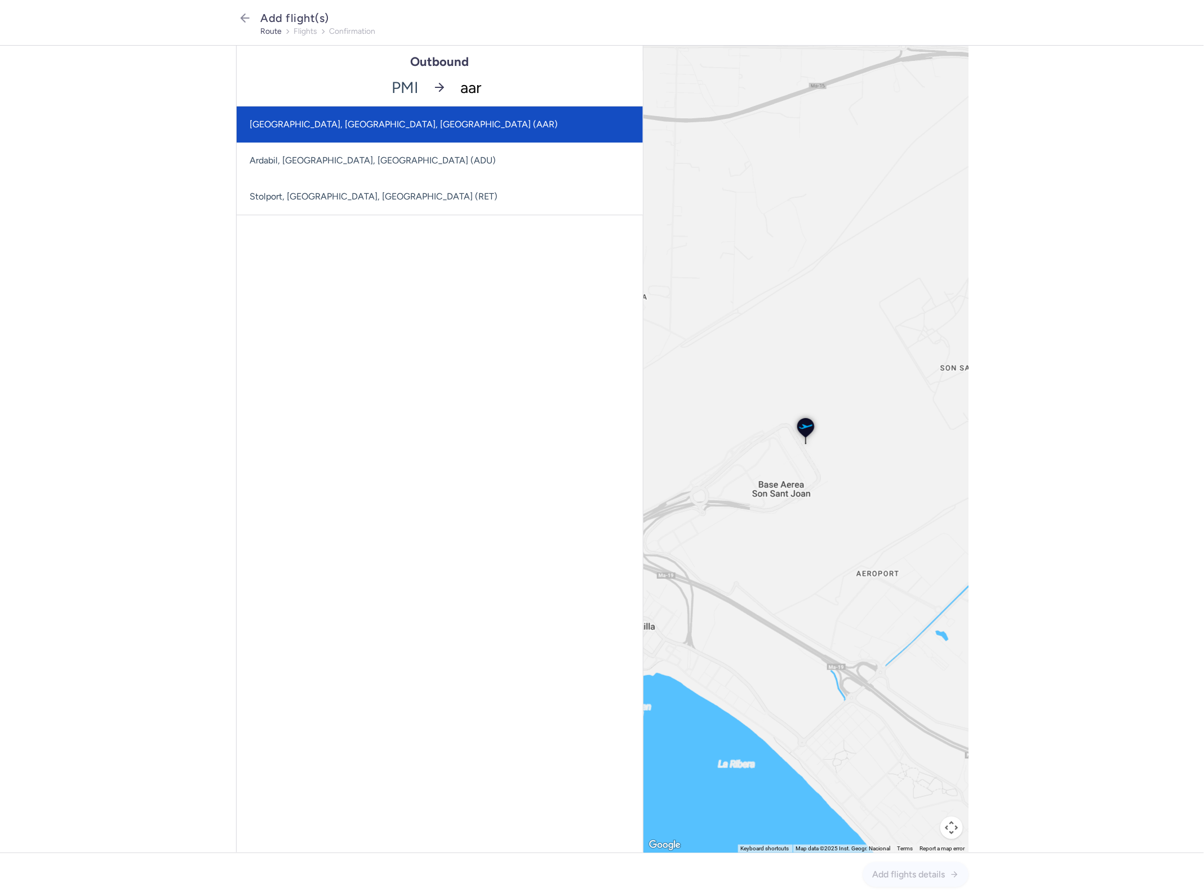
click at [456, 121] on span "[GEOGRAPHIC_DATA], [GEOGRAPHIC_DATA], [GEOGRAPHIC_DATA] (AAR)" at bounding box center [440, 124] width 406 height 36
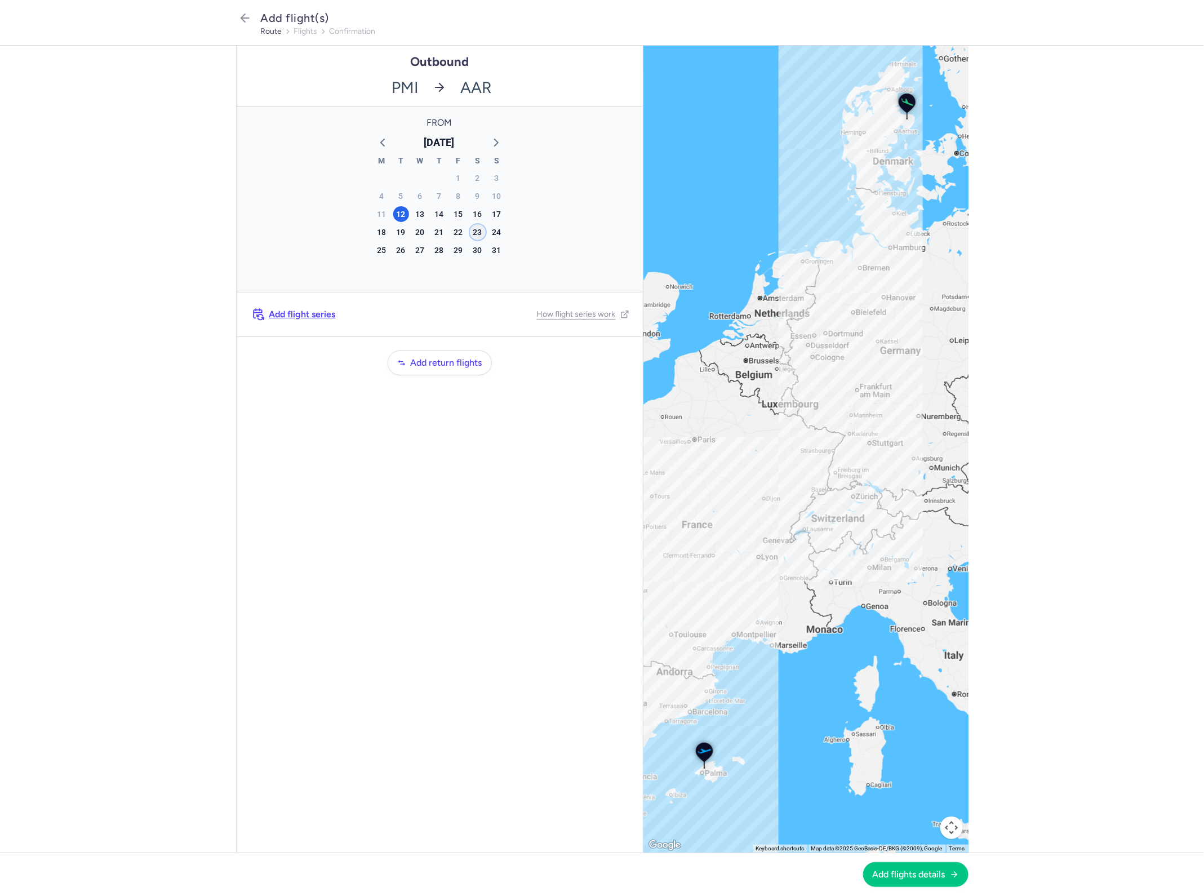
click at [482, 229] on div "23" at bounding box center [478, 232] width 16 height 16
click at [941, 862] on button "Add flights details" at bounding box center [915, 873] width 105 height 25
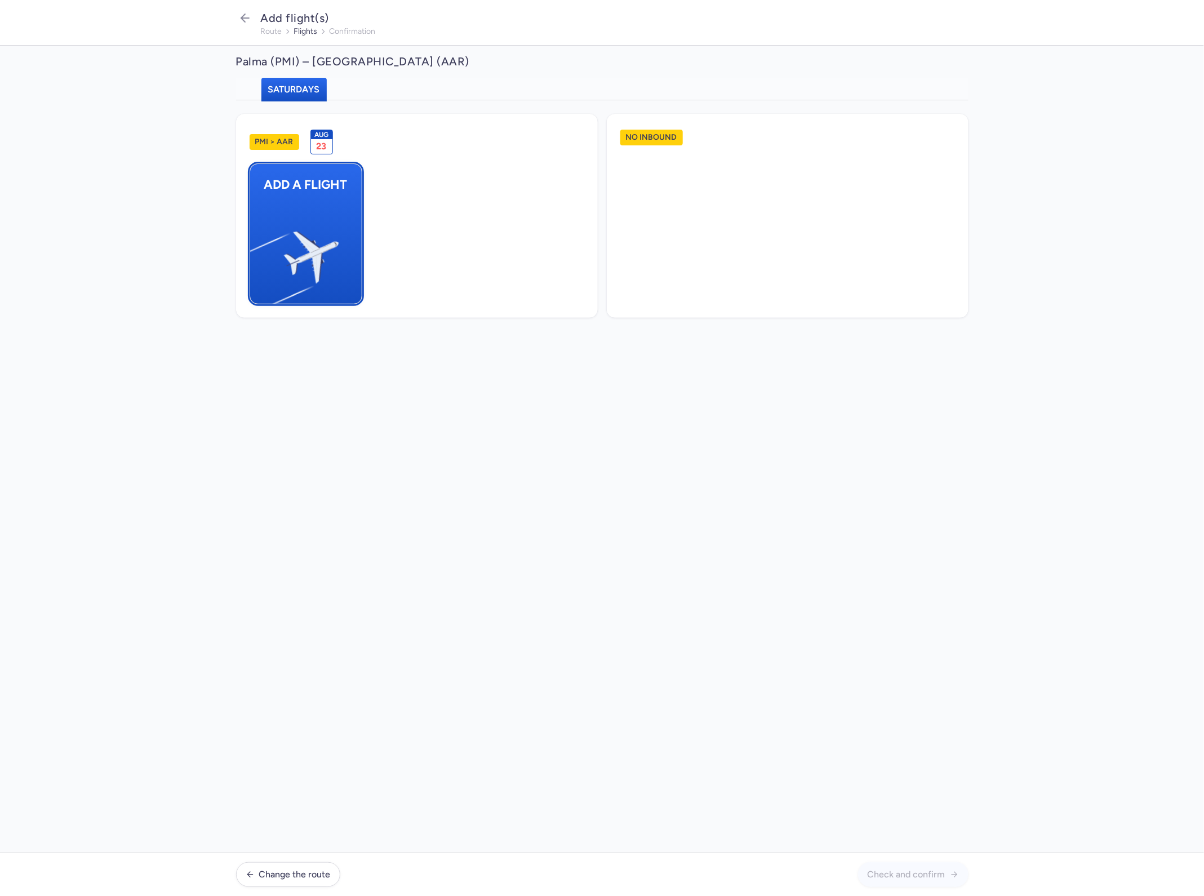
click at [362, 279] on button "Add a flight" at bounding box center [306, 233] width 113 height 141
select select "23"
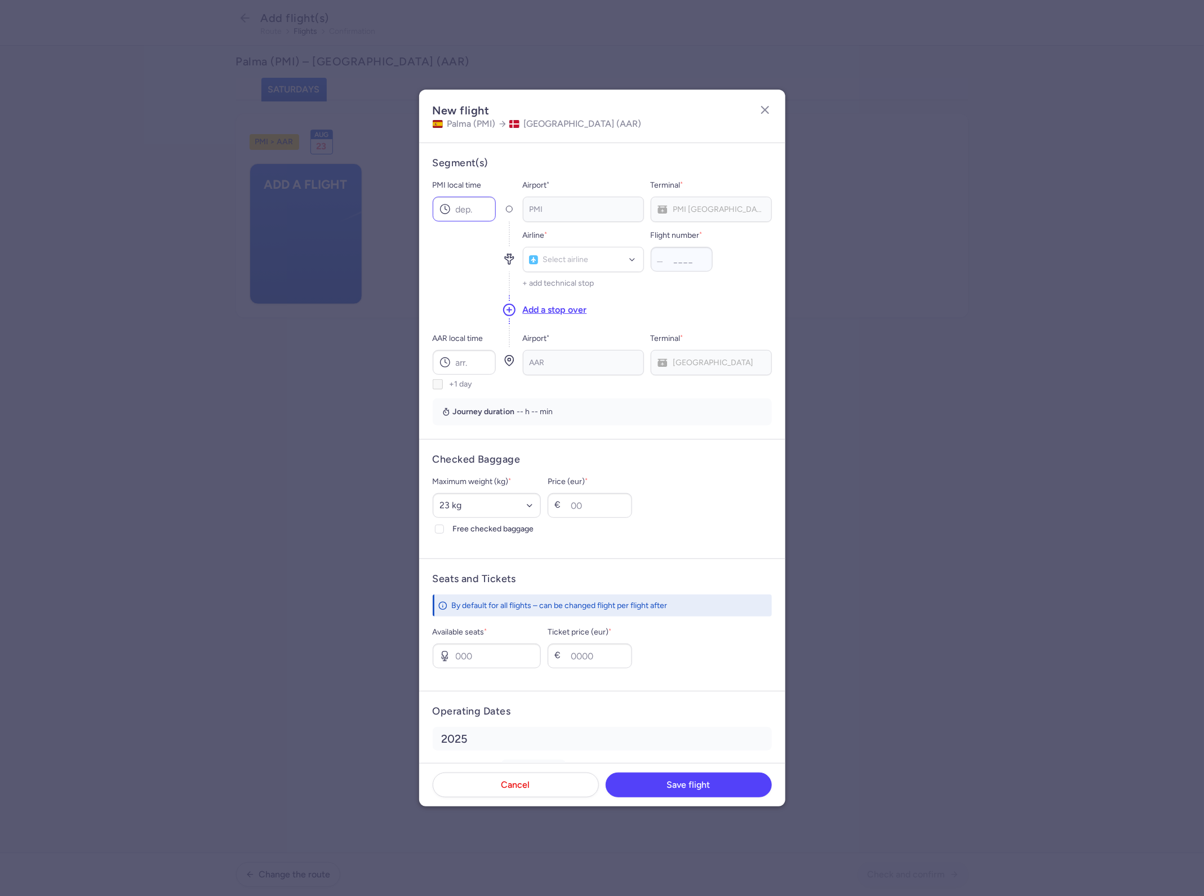
click at [444, 210] on icon at bounding box center [444, 208] width 11 height 11
click at [465, 213] on input "PMI local time" at bounding box center [464, 209] width 63 height 25
type input "21:50"
type input "cat"
click at [603, 308] on div "Air Seven (CAT)" at bounding box center [583, 309] width 106 height 11
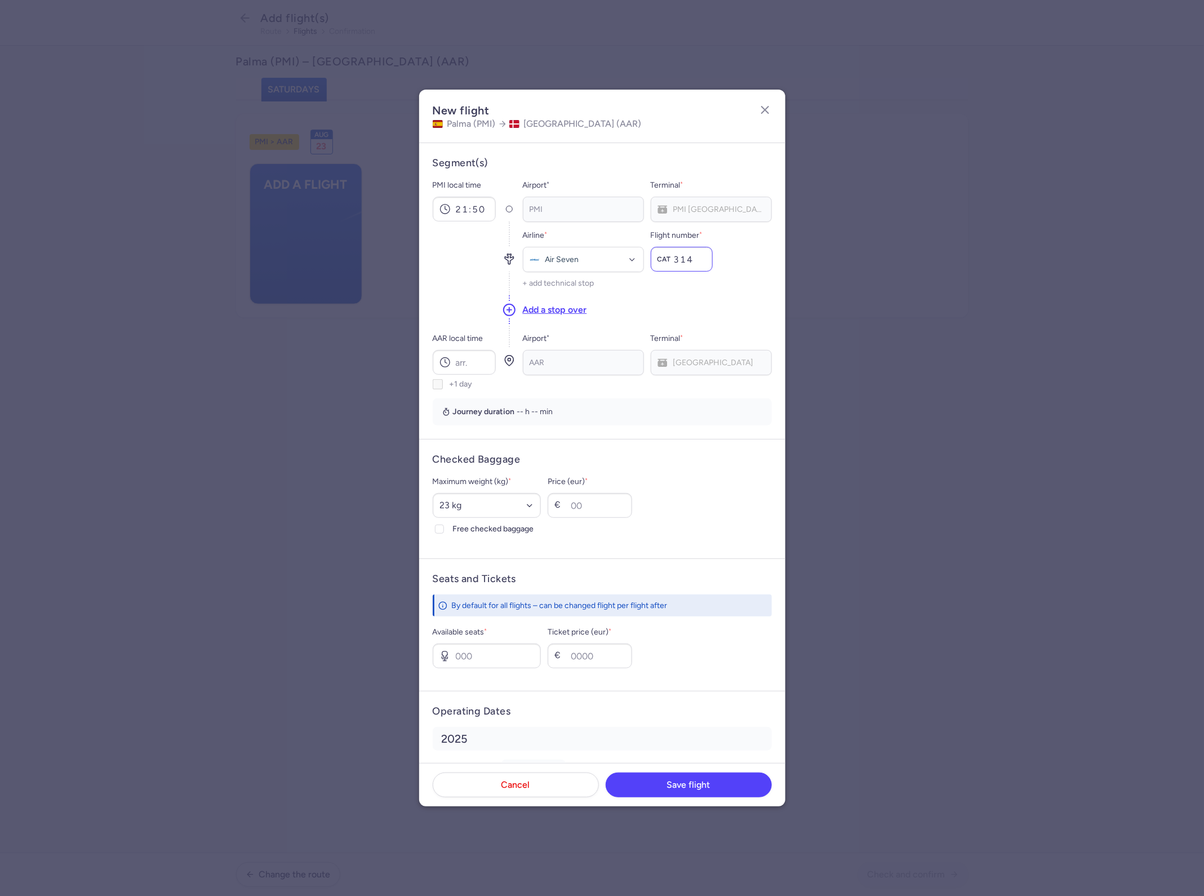
type input "314"
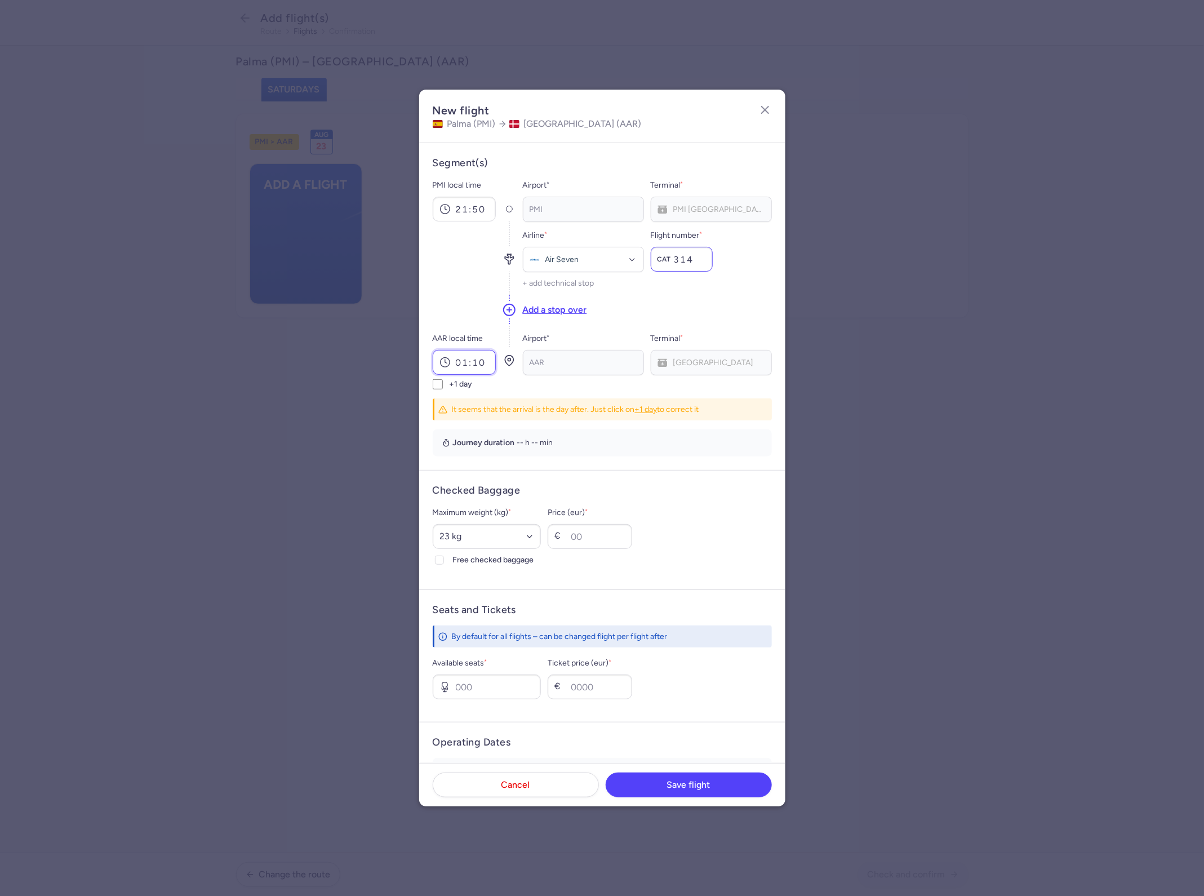
type input "01:10"
click at [444, 382] on label "+1 day" at bounding box center [464, 384] width 63 height 10
click at [443, 382] on input "+1 day" at bounding box center [438, 384] width 10 height 10
checkbox input "true"
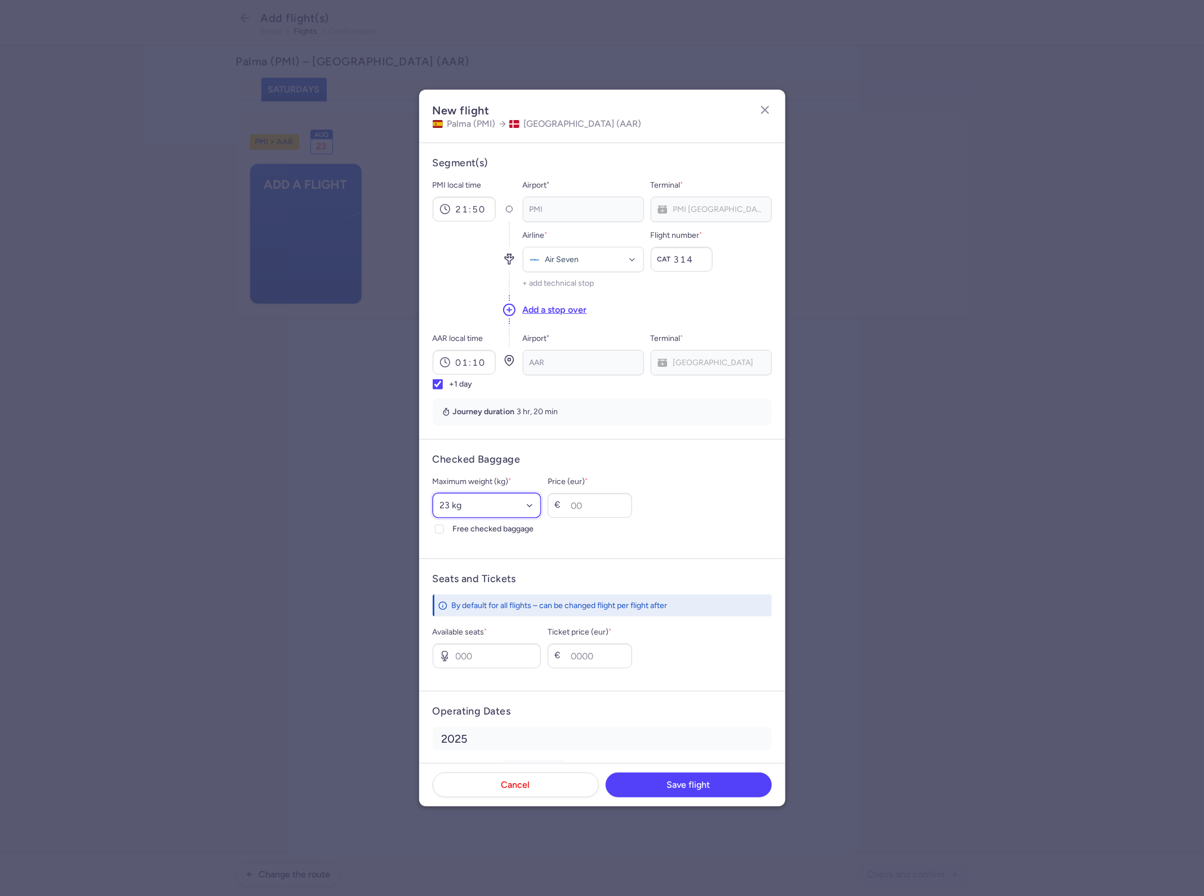
click at [513, 508] on select "Select an option 15 kg 16 kg 17 kg 18 kg 19 kg 20 kg 21 kg 22 kg 23 kg 24 kg 25…" at bounding box center [487, 505] width 109 height 25
select select "20"
click at [433, 493] on select "Select an option 15 kg 16 kg 17 kg 18 kg 19 kg 20 kg 21 kg 22 kg 23 kg 24 kg 25…" at bounding box center [487, 505] width 109 height 25
click at [602, 517] on input "Price (eur) *" at bounding box center [590, 505] width 84 height 25
type input "30"
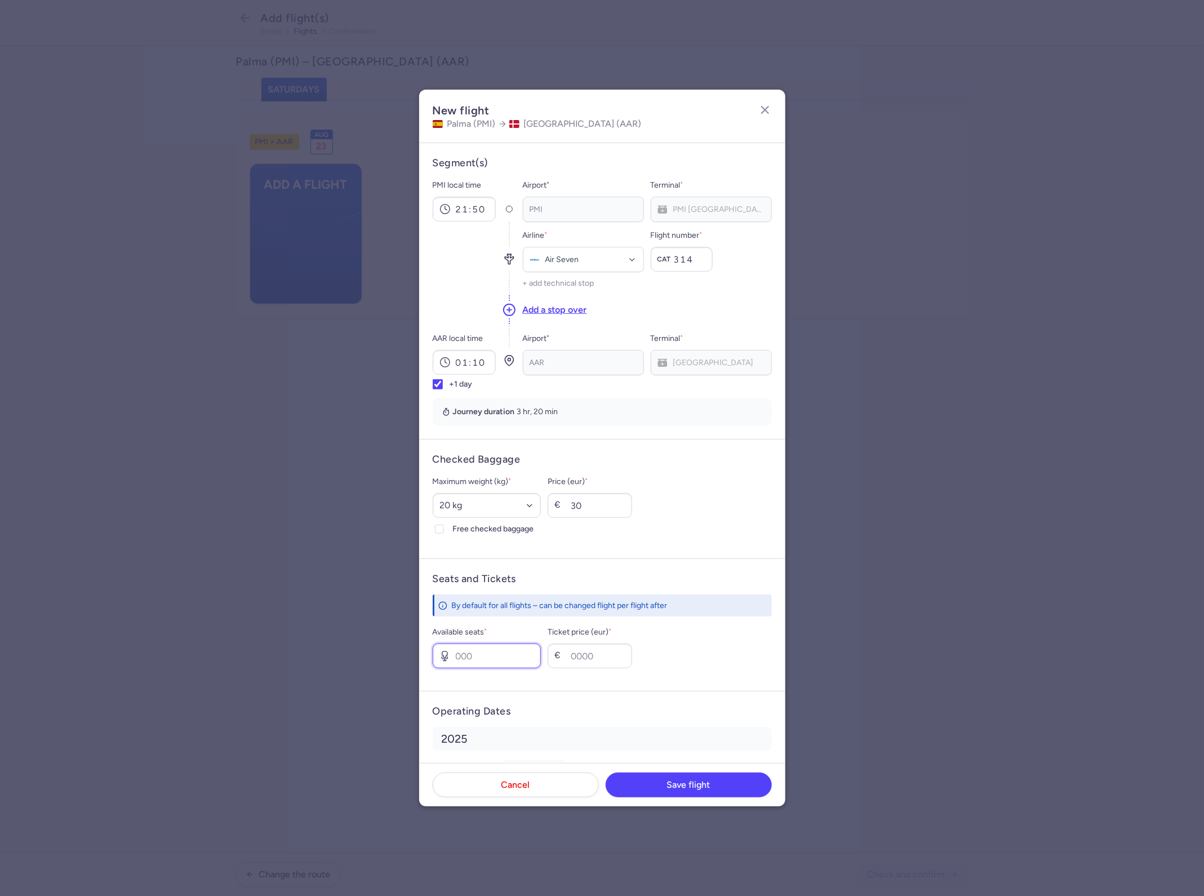
click at [502, 646] on input "Available seats *" at bounding box center [487, 655] width 109 height 25
type input "120"
click at [632, 645] on input "Ticket price (eur) *" at bounding box center [590, 655] width 84 height 25
type input "120"
click at [496, 648] on input "120" at bounding box center [487, 655] width 109 height 25
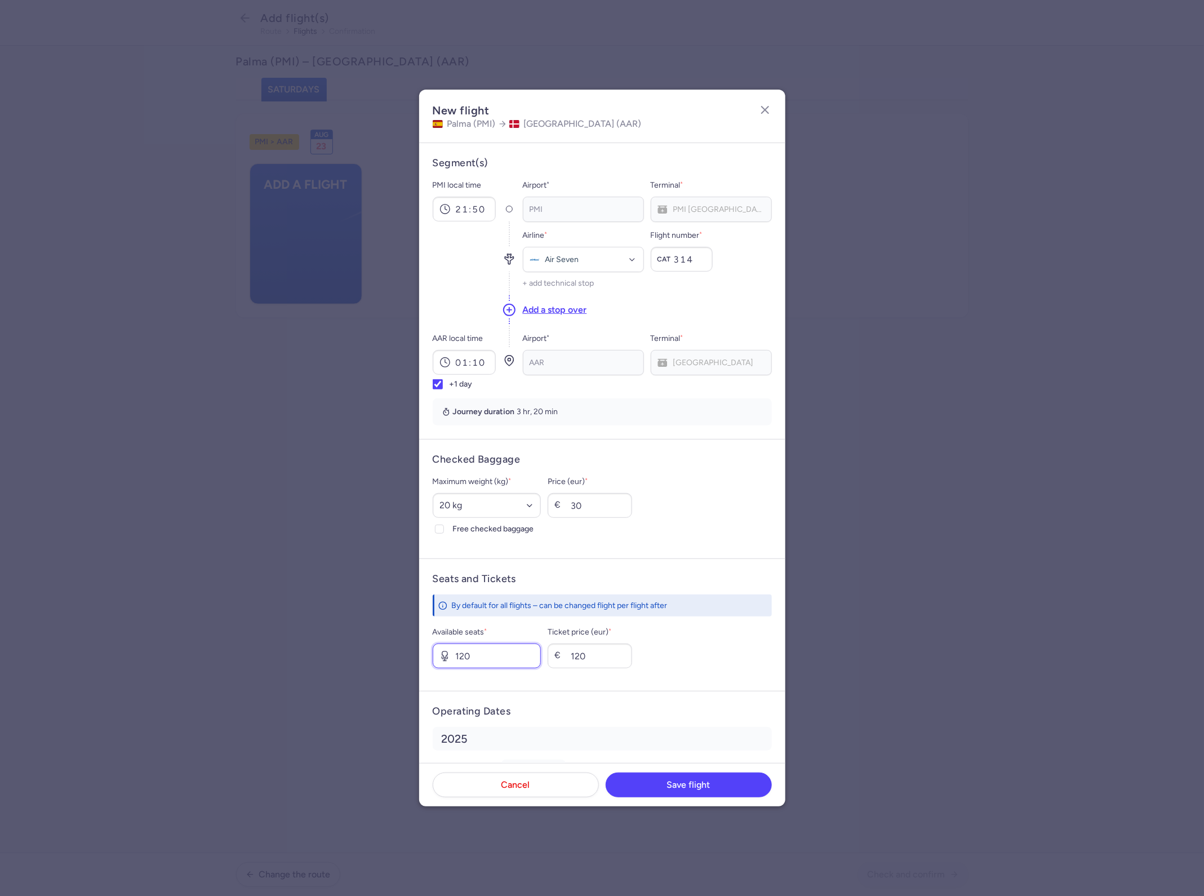
click at [496, 648] on input "120" at bounding box center [487, 655] width 109 height 25
type input "3"
type input "60"
click at [736, 790] on button "Save flight" at bounding box center [689, 784] width 166 height 25
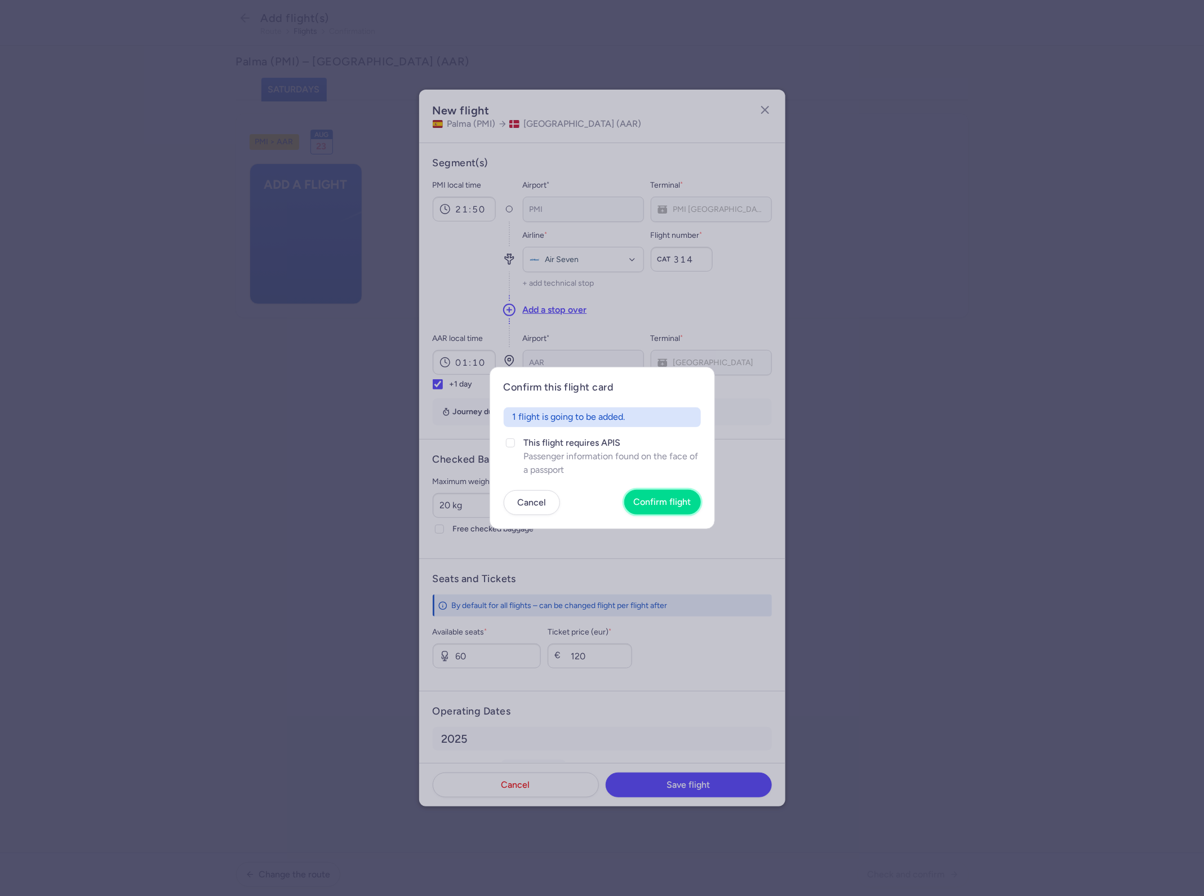
click at [686, 505] on span "Confirm flight" at bounding box center [662, 502] width 57 height 10
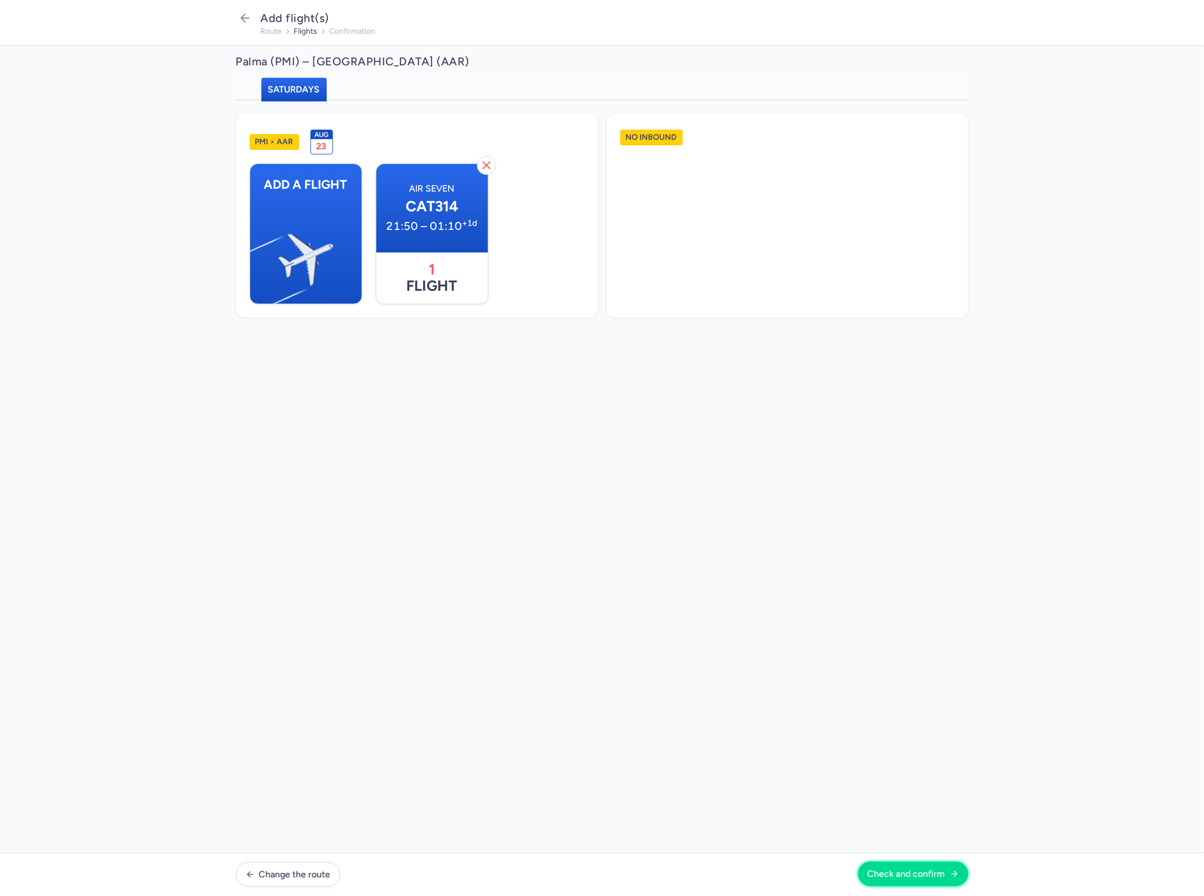
click at [894, 869] on span "Check and confirm" at bounding box center [906, 874] width 78 height 10
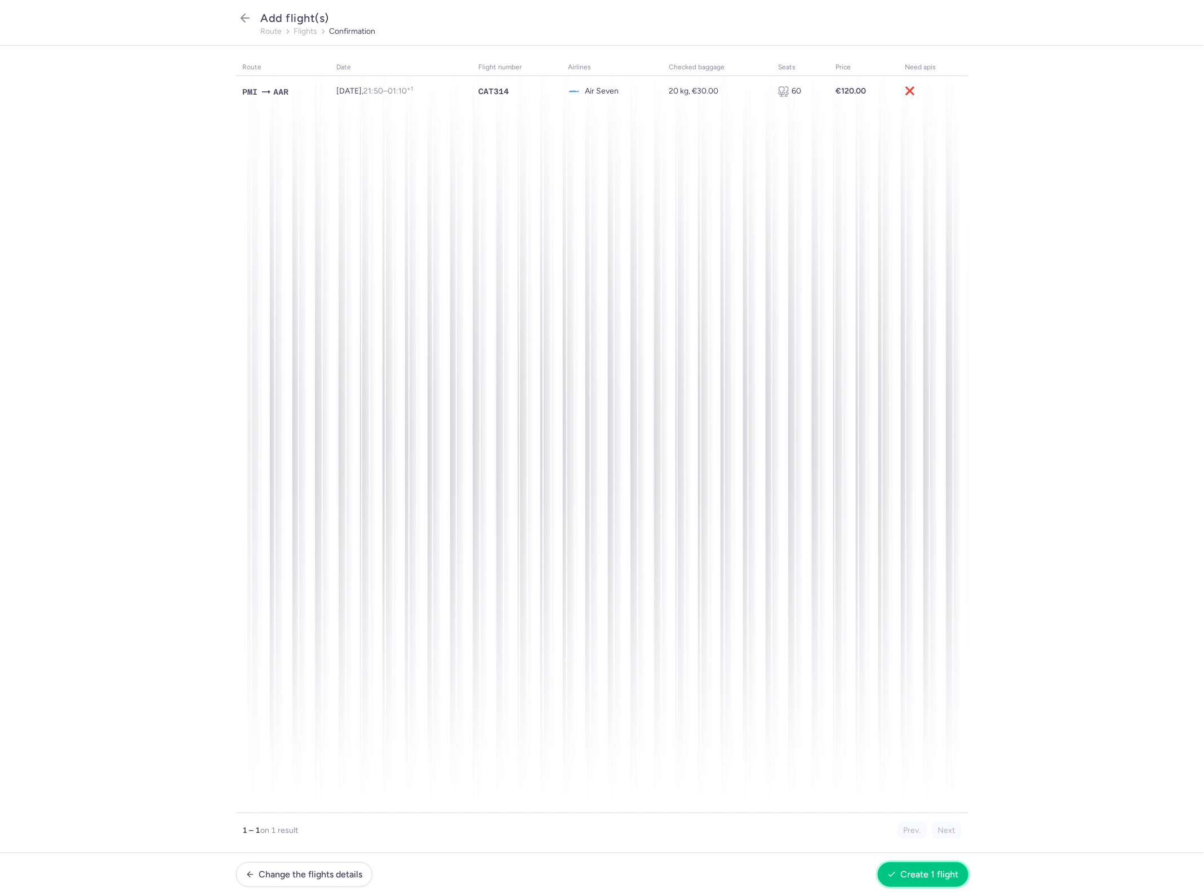
click at [900, 874] on span "Create 1 flight" at bounding box center [923, 874] width 72 height 10
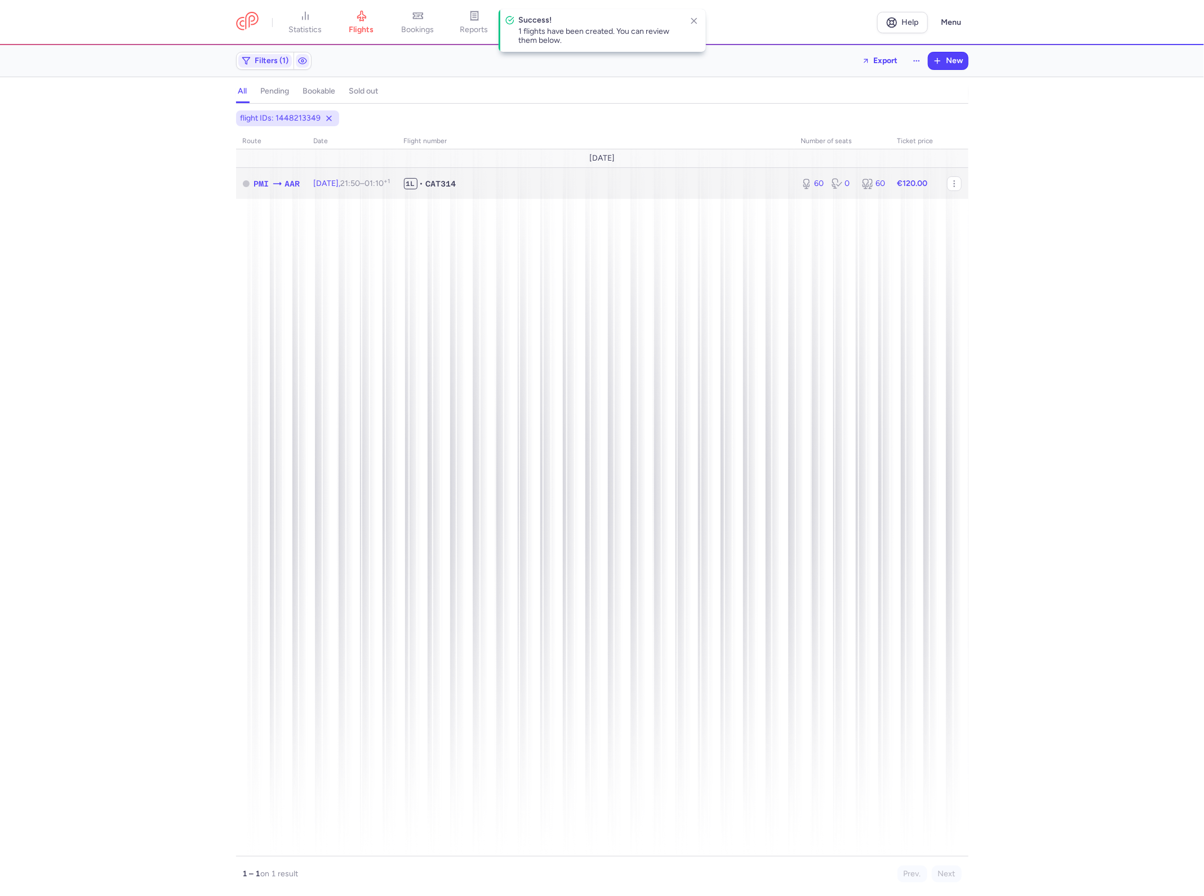
click at [567, 185] on span "1L • CAT314" at bounding box center [596, 183] width 384 height 11
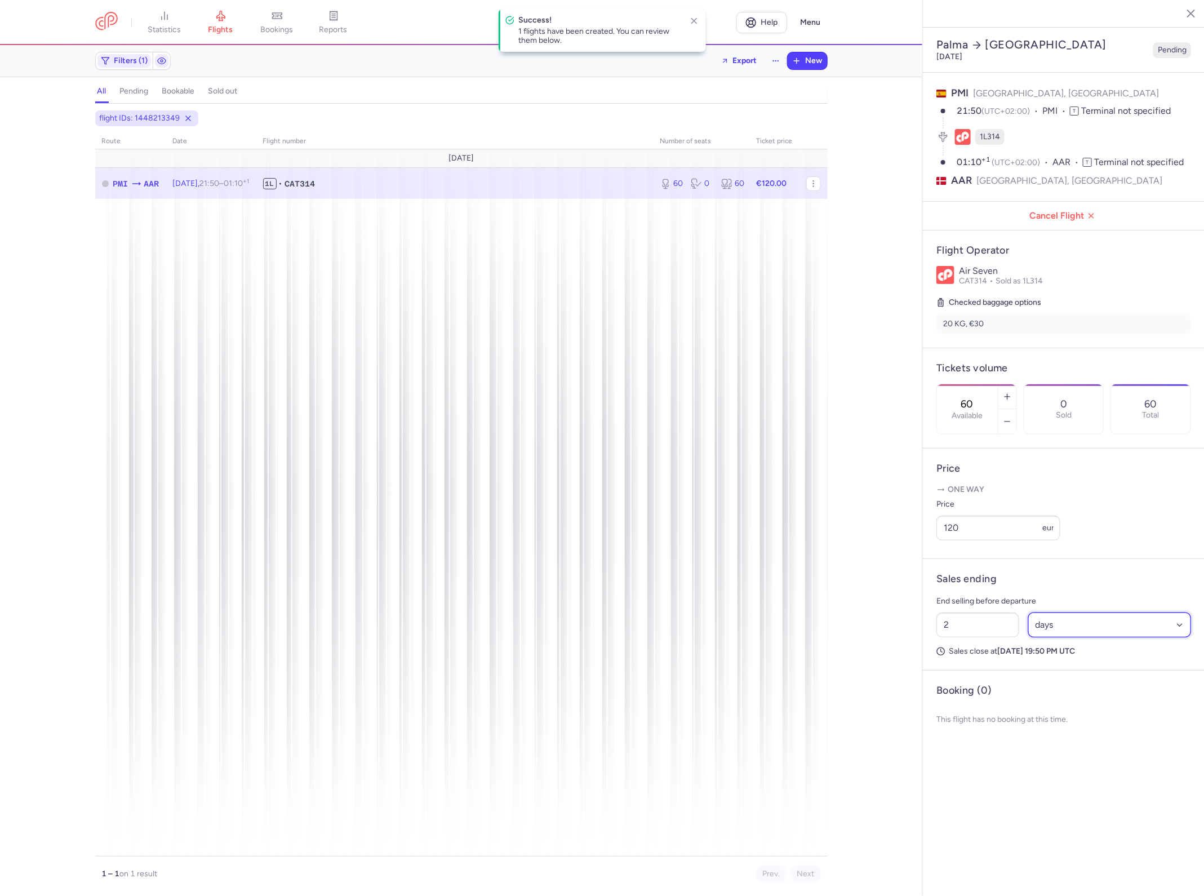
click at [1061, 612] on select "Select an option hours days" at bounding box center [1109, 624] width 163 height 25
select select "hours"
click at [1028, 612] on select "Select an option hours days" at bounding box center [1109, 624] width 163 height 25
click at [993, 612] on input "2" at bounding box center [977, 624] width 83 height 25
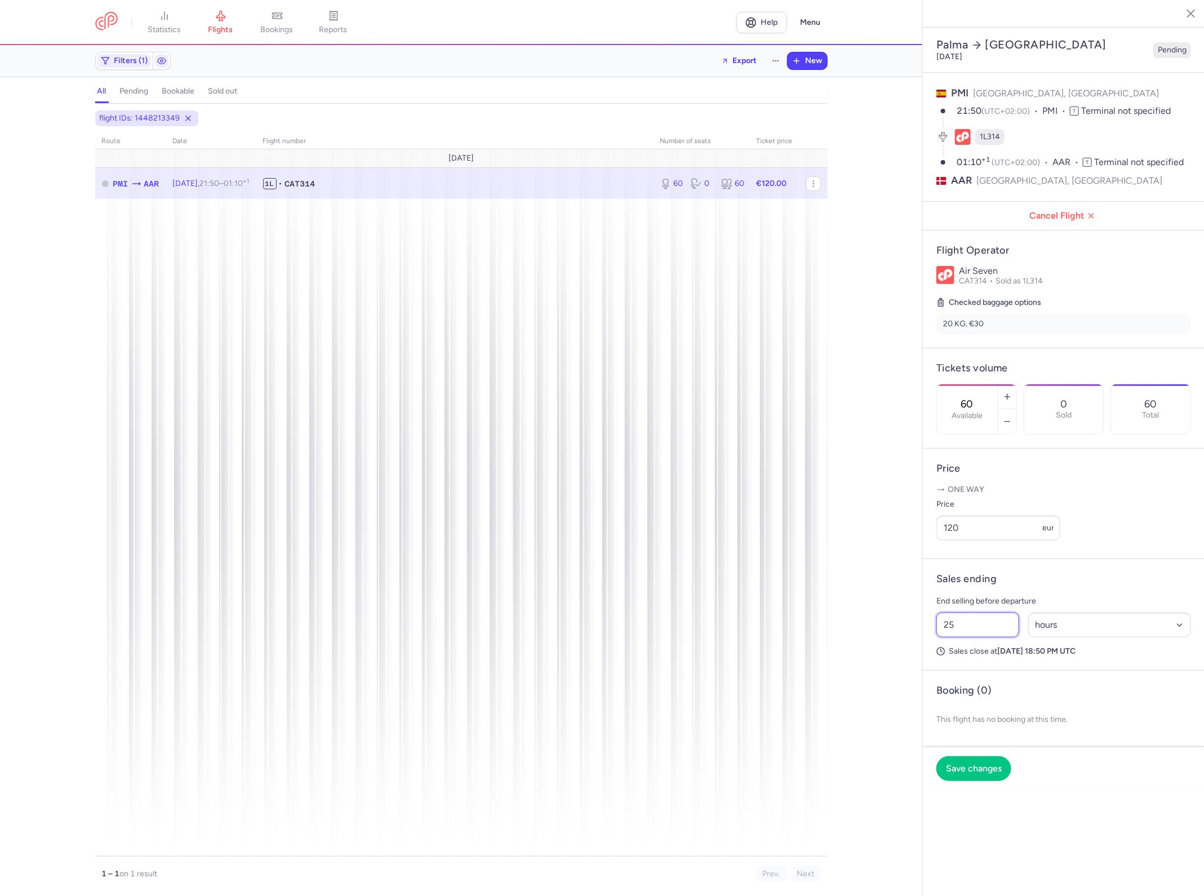
type input "2"
type input "30"
click at [978, 755] on button "Save changes" at bounding box center [973, 767] width 75 height 25
click at [237, 21] on link "flights" at bounding box center [221, 22] width 56 height 25
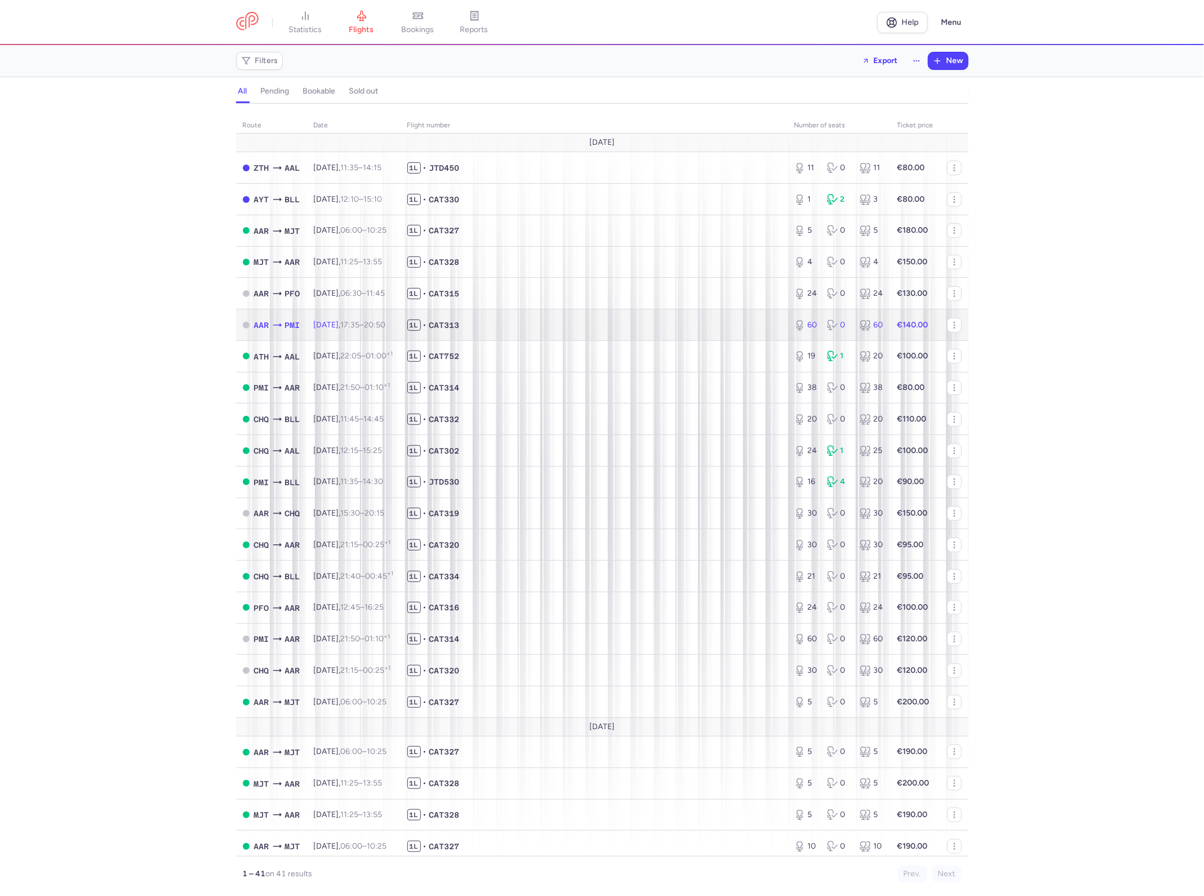
click at [333, 317] on td "[DATE] 17:35 – 20:50 +0" at bounding box center [354, 325] width 94 height 32
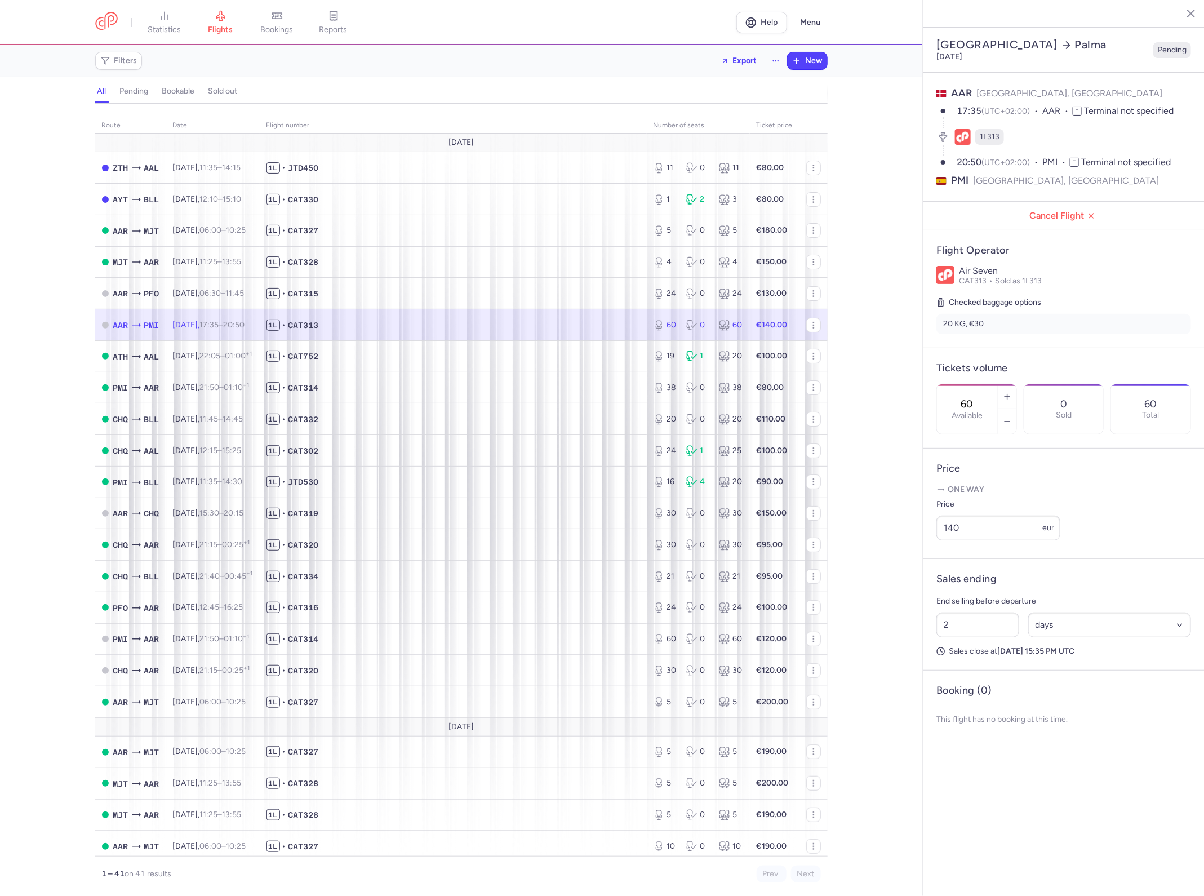
click at [1088, 612] on div "2 Select an option hours days" at bounding box center [1064, 625] width 264 height 34
click at [1101, 612] on select "Select an option hours days" at bounding box center [1109, 624] width 163 height 25
select select "hours"
click at [1028, 612] on select "Select an option hours days" at bounding box center [1109, 624] width 163 height 25
click at [1078, 637] on article "Sales ending End selling before departure 2 Select an option hours days Sales c…" at bounding box center [1064, 615] width 282 height 112
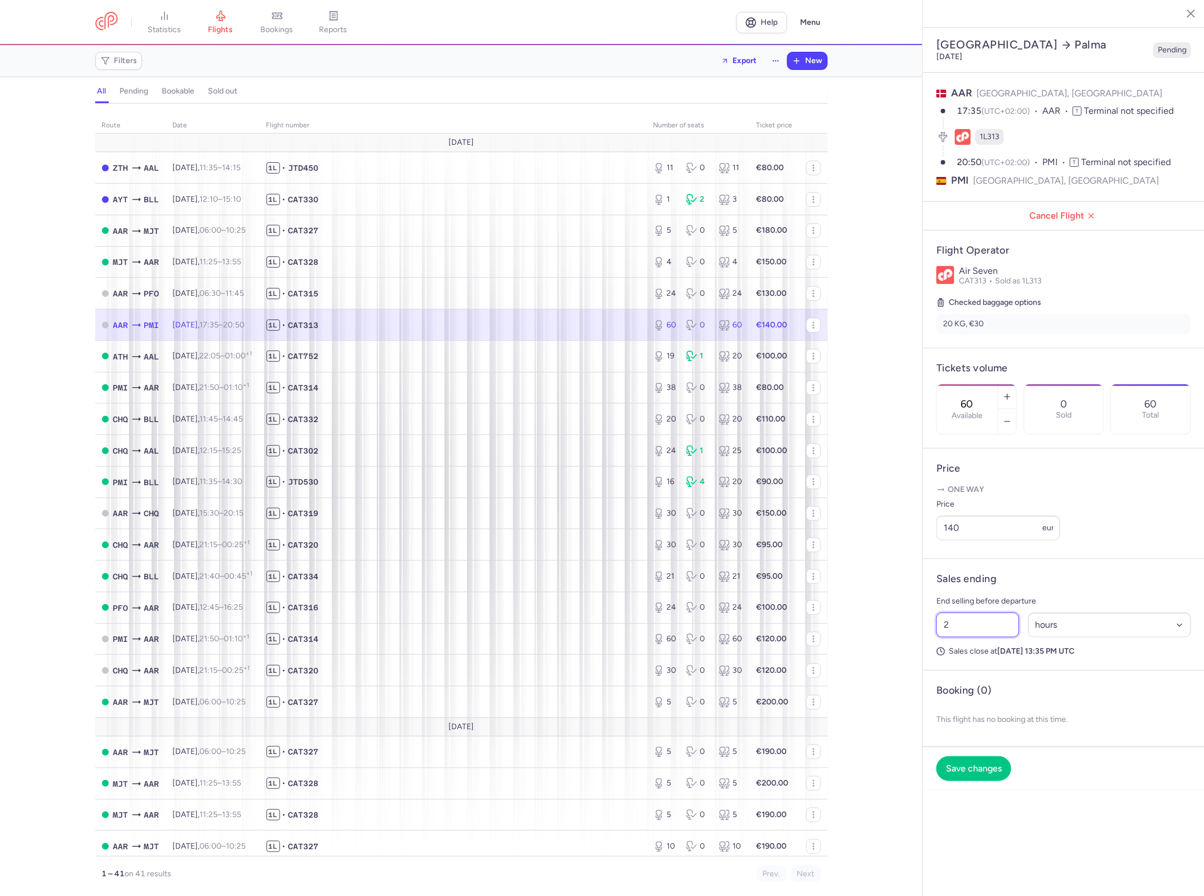
click at [992, 612] on input "2" at bounding box center [977, 624] width 83 height 25
click at [998, 612] on input "30" at bounding box center [977, 624] width 83 height 25
type input "26"
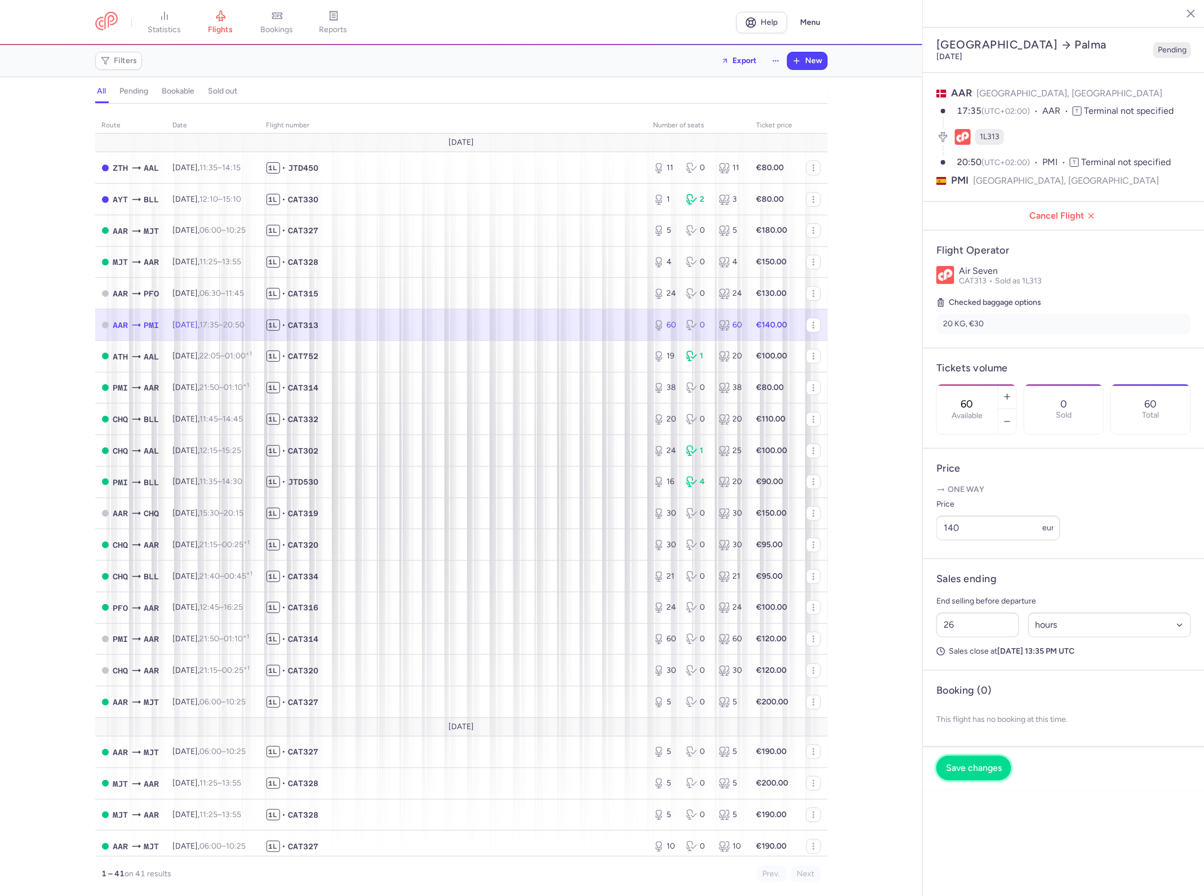
click at [990, 755] on button "Save changes" at bounding box center [973, 767] width 75 height 25
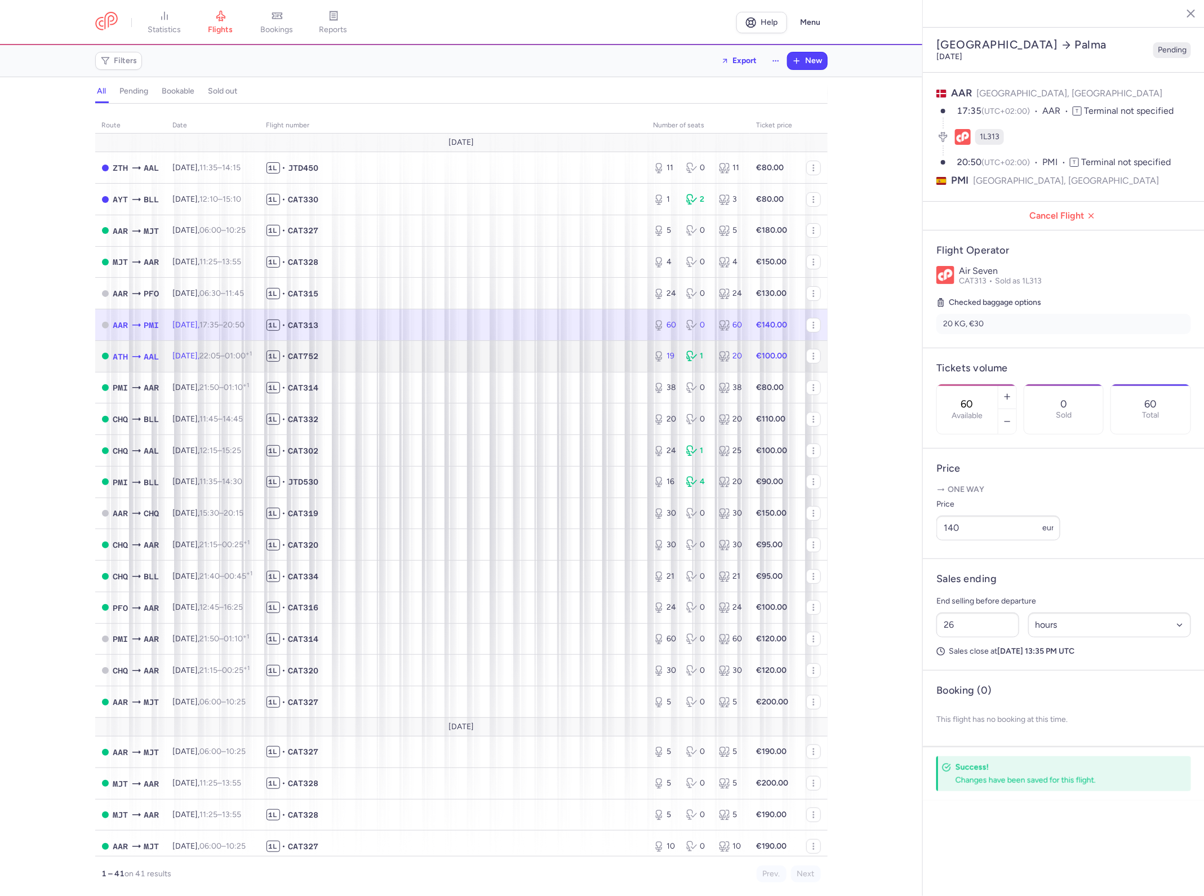
click at [407, 362] on span "1L • CAT752" at bounding box center [452, 355] width 373 height 11
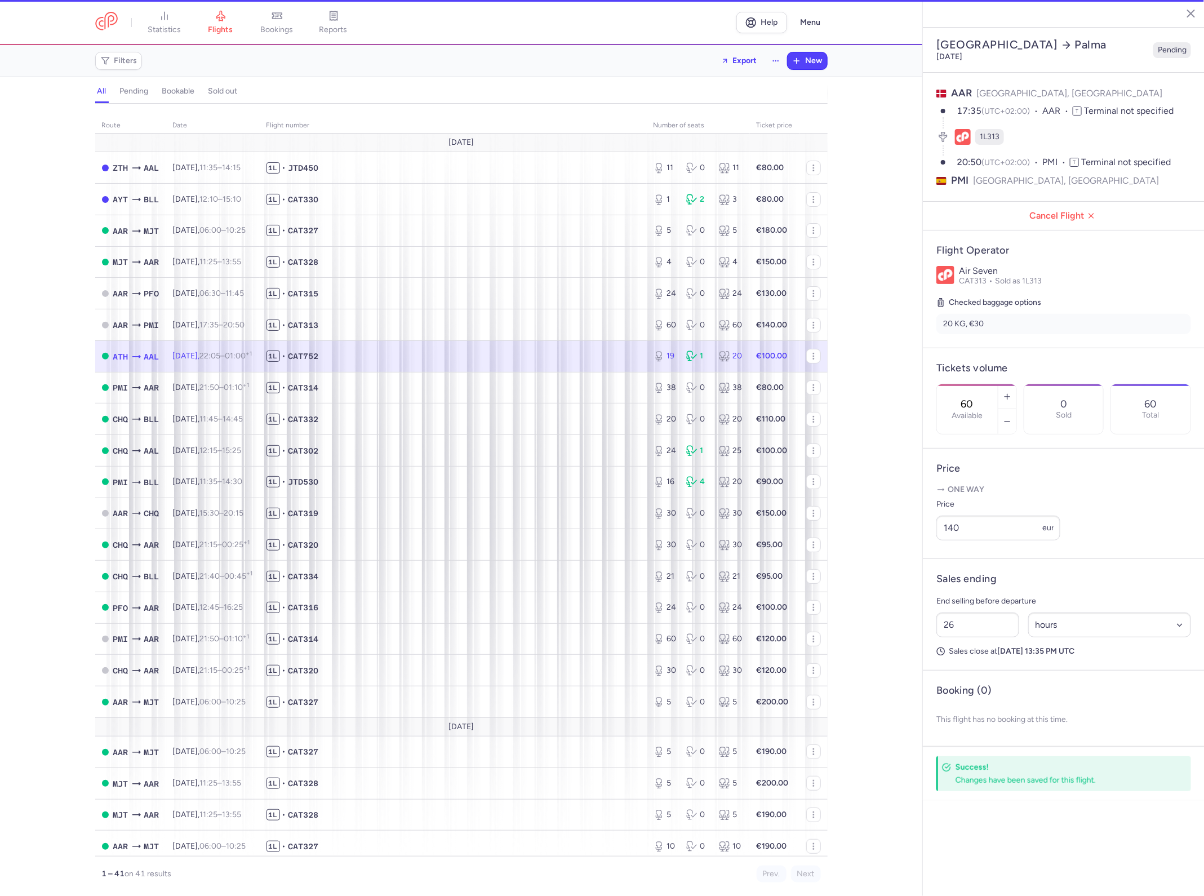
type input "19"
type input "31"
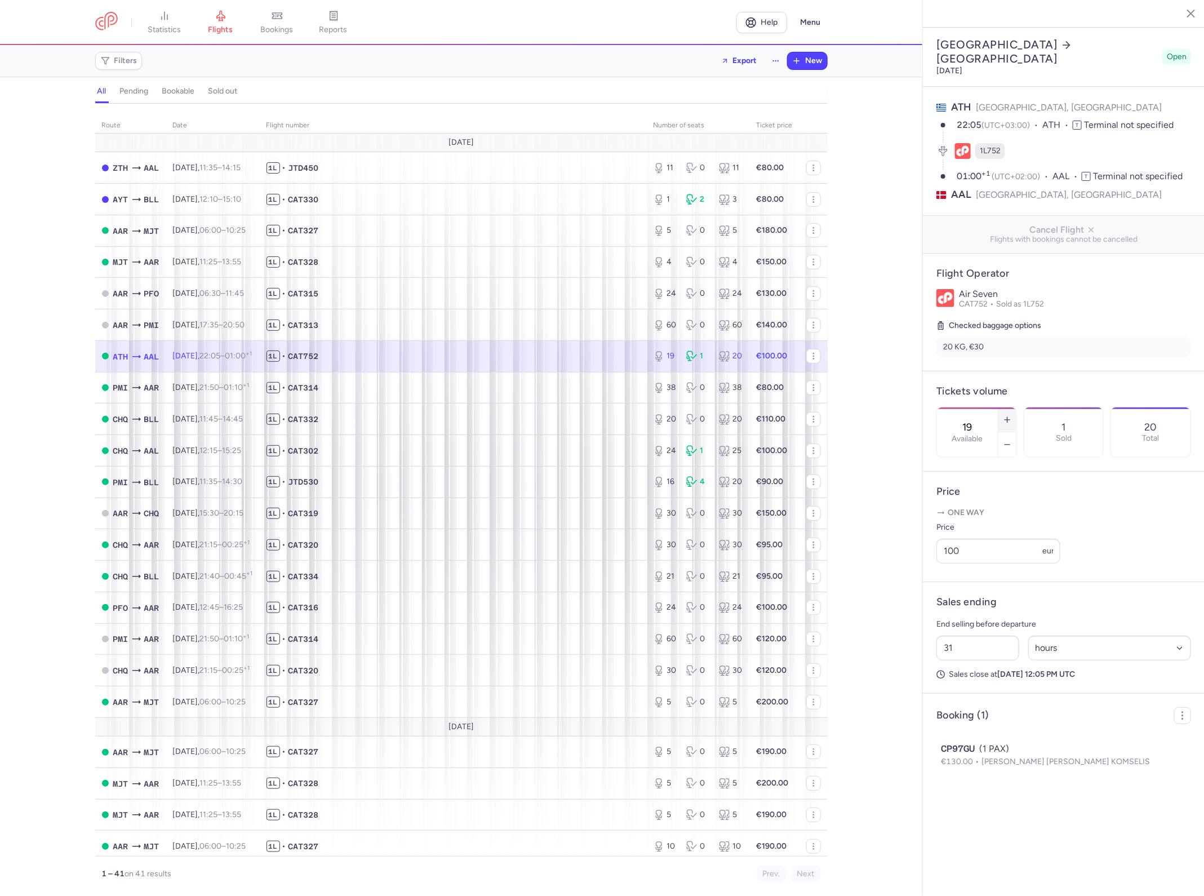
click at [1004, 415] on icon "button" at bounding box center [1007, 419] width 9 height 9
click at [1005, 415] on icon "button" at bounding box center [1007, 419] width 9 height 9
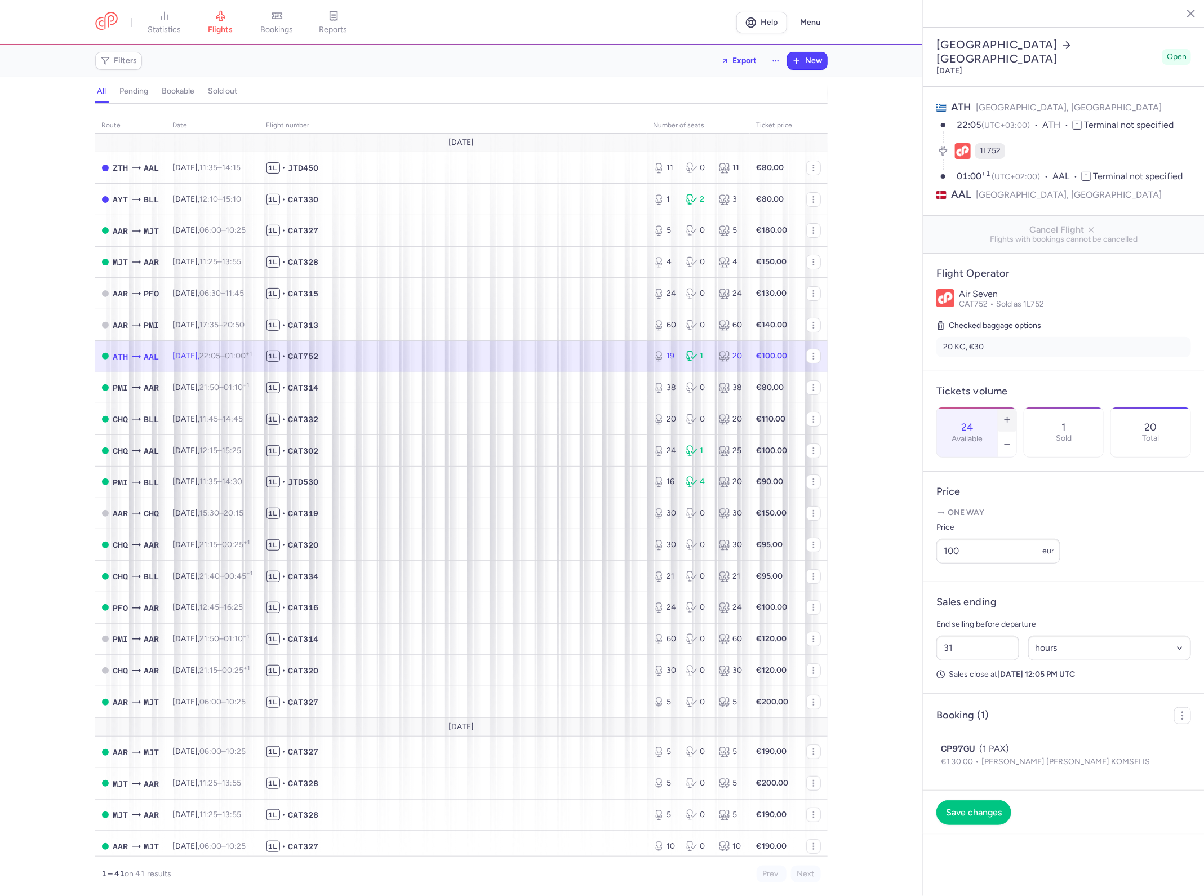
click at [1005, 415] on icon "button" at bounding box center [1007, 419] width 9 height 9
click at [1007, 415] on icon "button" at bounding box center [1007, 419] width 9 height 9
type input "28"
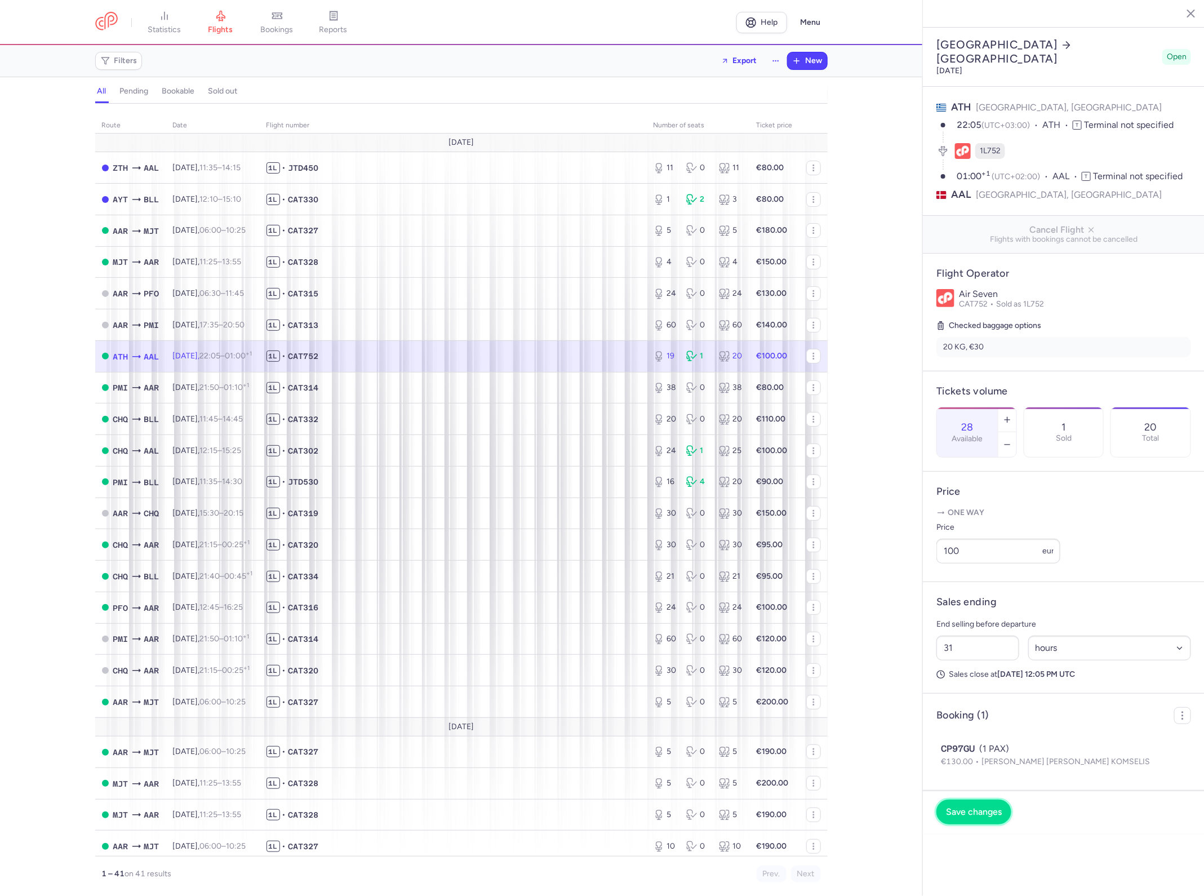
click at [977, 799] on button "Save changes" at bounding box center [973, 811] width 75 height 25
click at [818, 61] on span "New" at bounding box center [814, 60] width 17 height 9
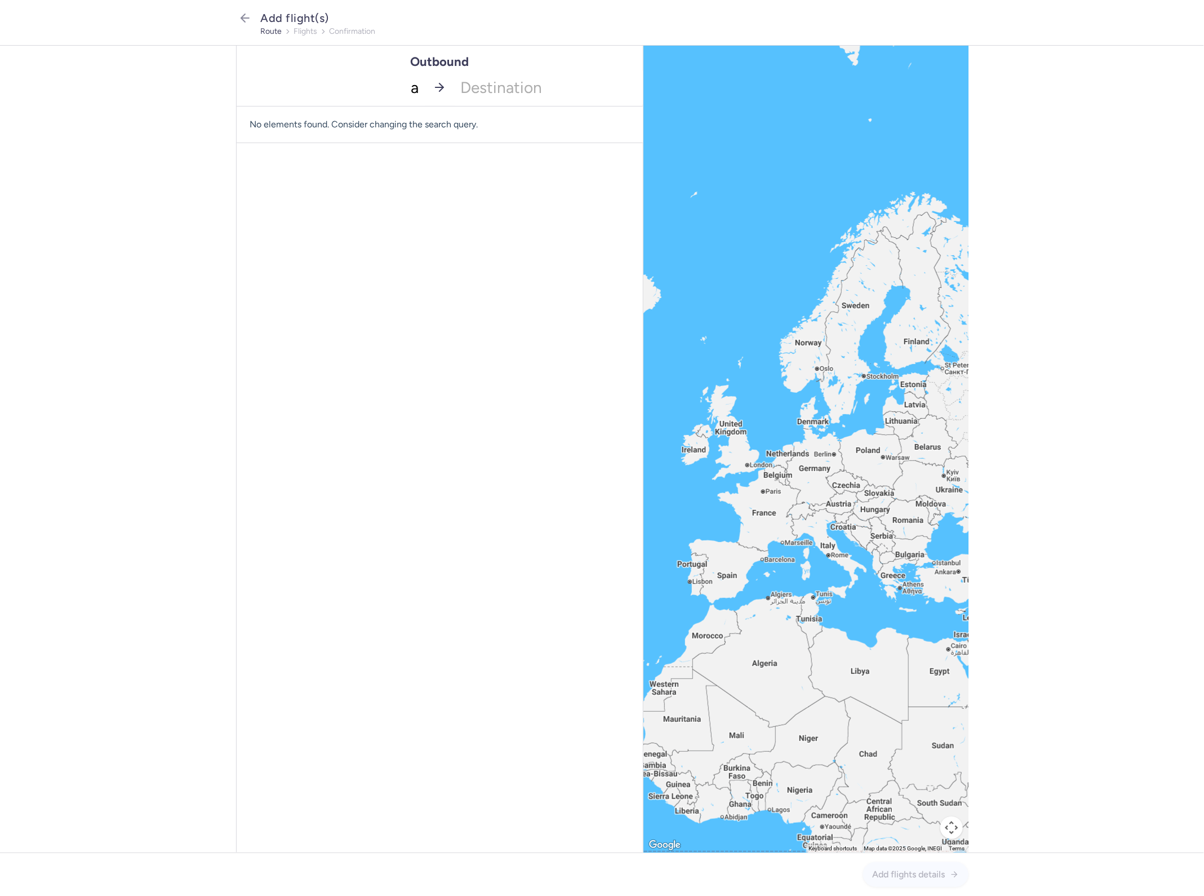
type input "aa"
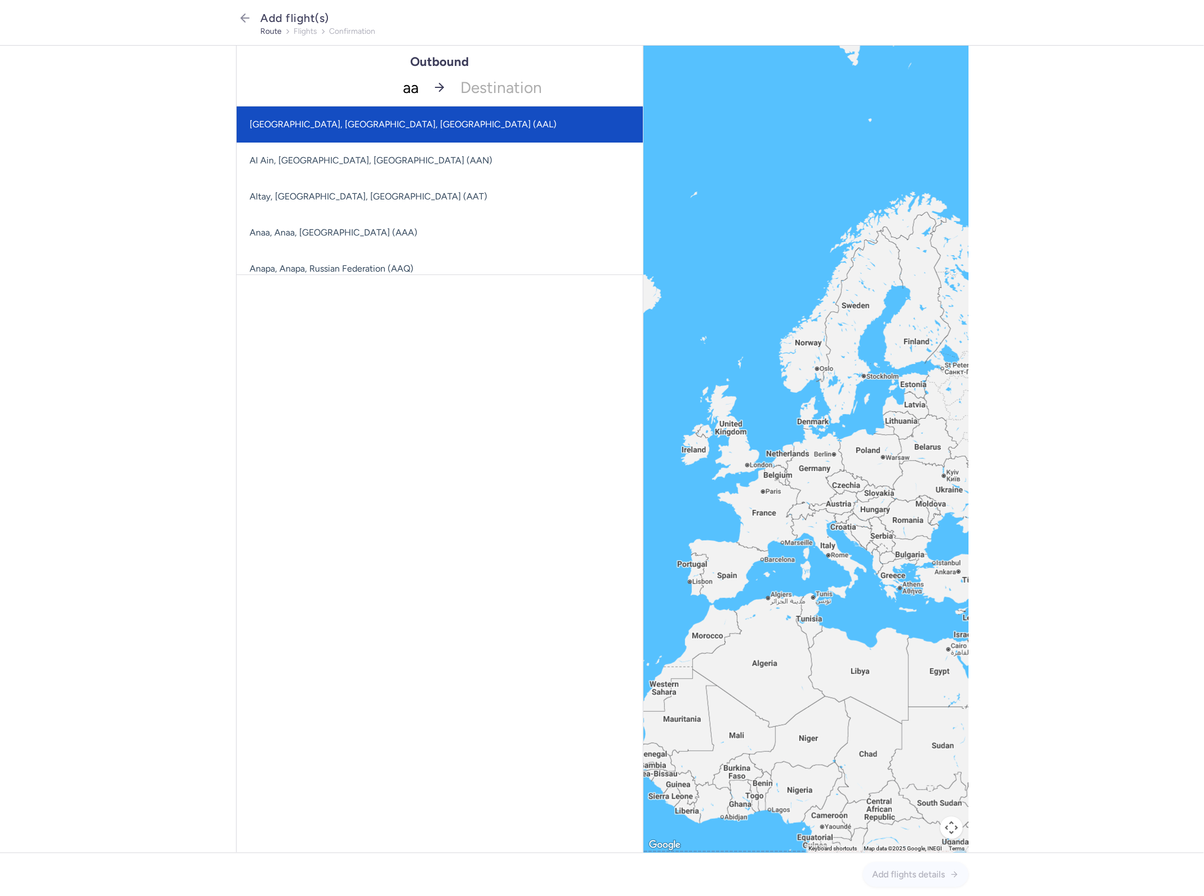
click at [379, 133] on span "[GEOGRAPHIC_DATA], [GEOGRAPHIC_DATA], [GEOGRAPHIC_DATA] (AAL)" at bounding box center [508, 124] width 543 height 36
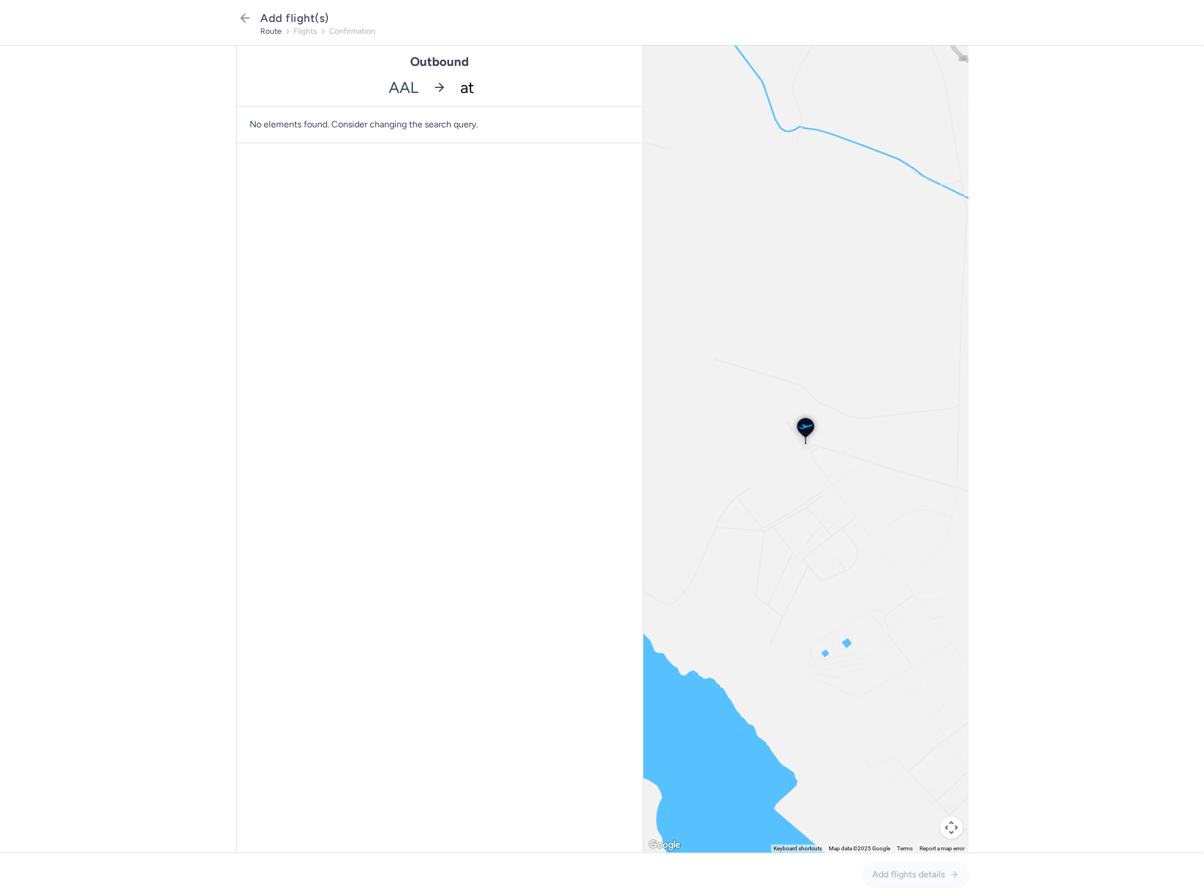
type input "ath"
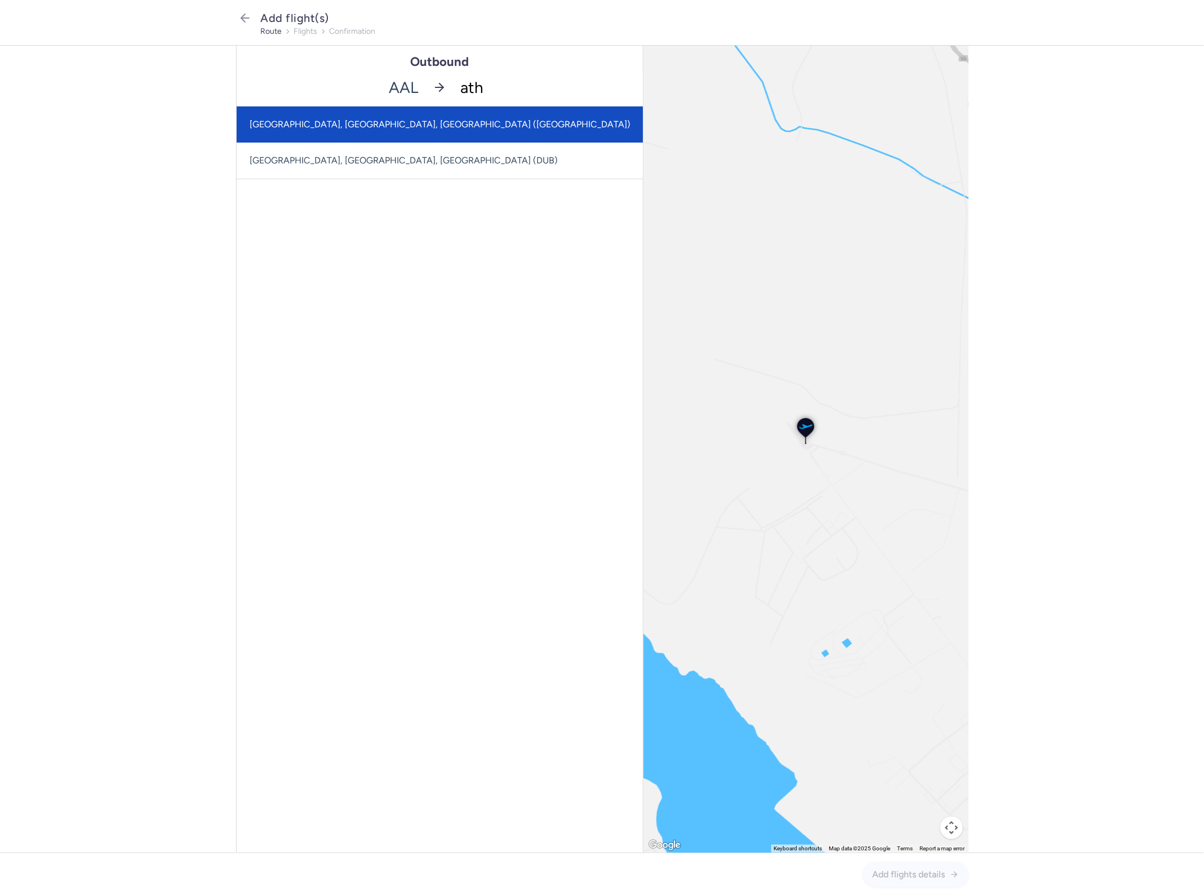
click at [453, 127] on span "[GEOGRAPHIC_DATA], [GEOGRAPHIC_DATA], [GEOGRAPHIC_DATA] ([GEOGRAPHIC_DATA])" at bounding box center [440, 124] width 381 height 11
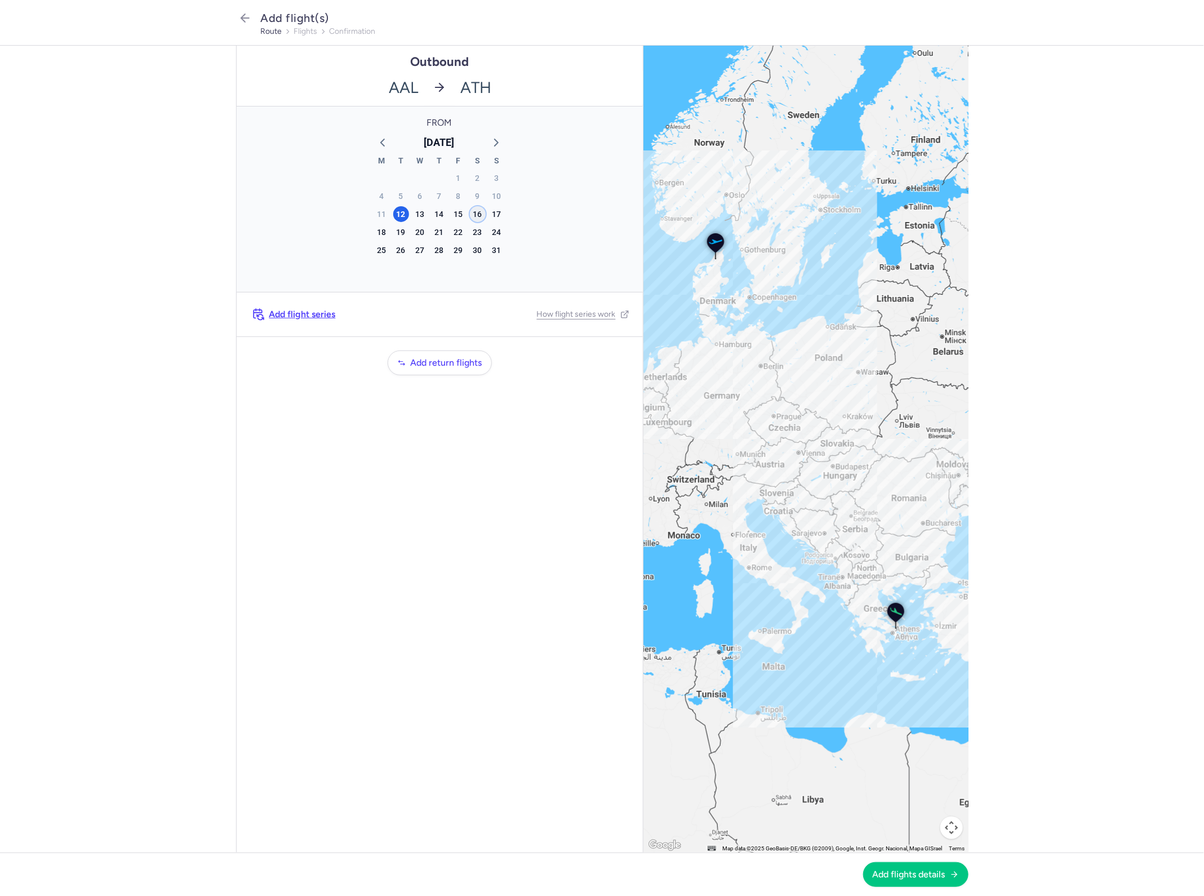
click at [478, 211] on div "16" at bounding box center [478, 214] width 16 height 16
click at [906, 870] on span "Add flights details" at bounding box center [909, 874] width 73 height 10
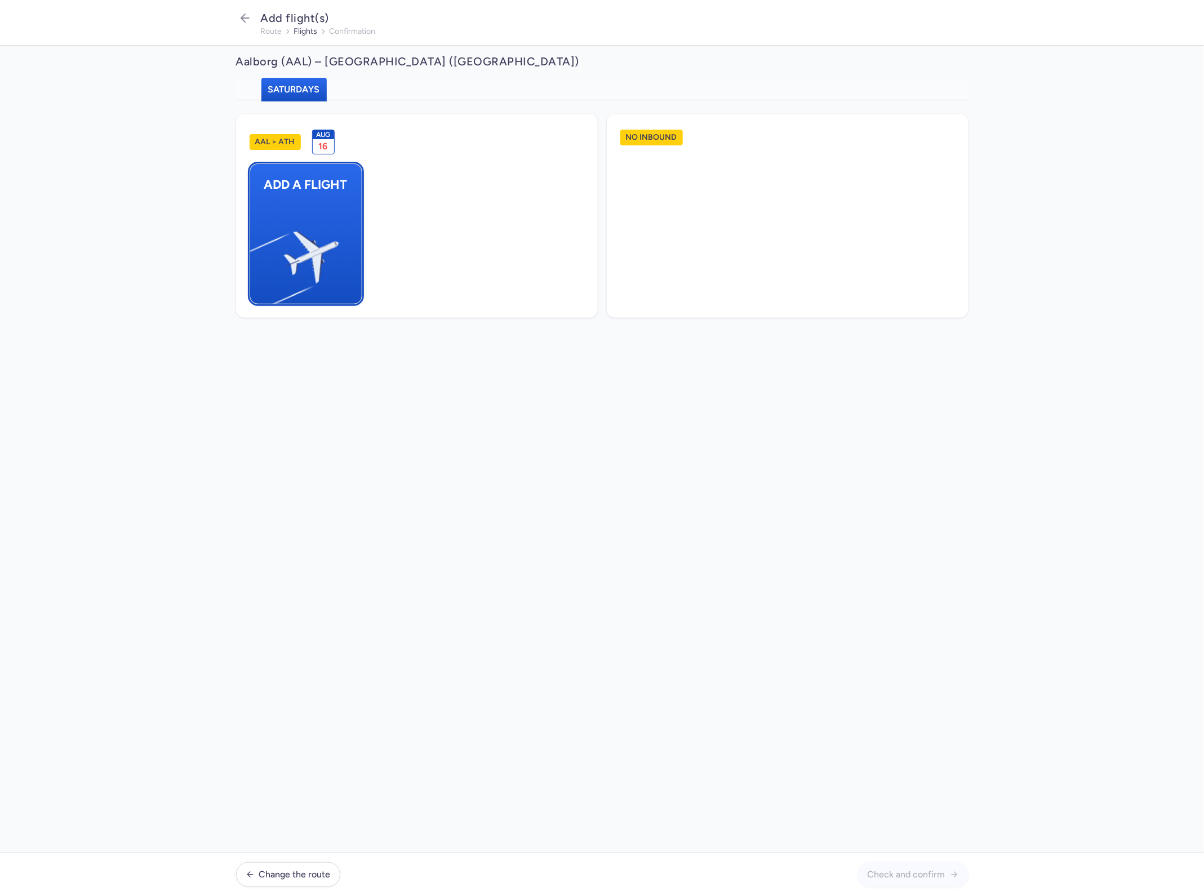
click at [339, 263] on img "button" at bounding box center [255, 252] width 190 height 175
select select "23"
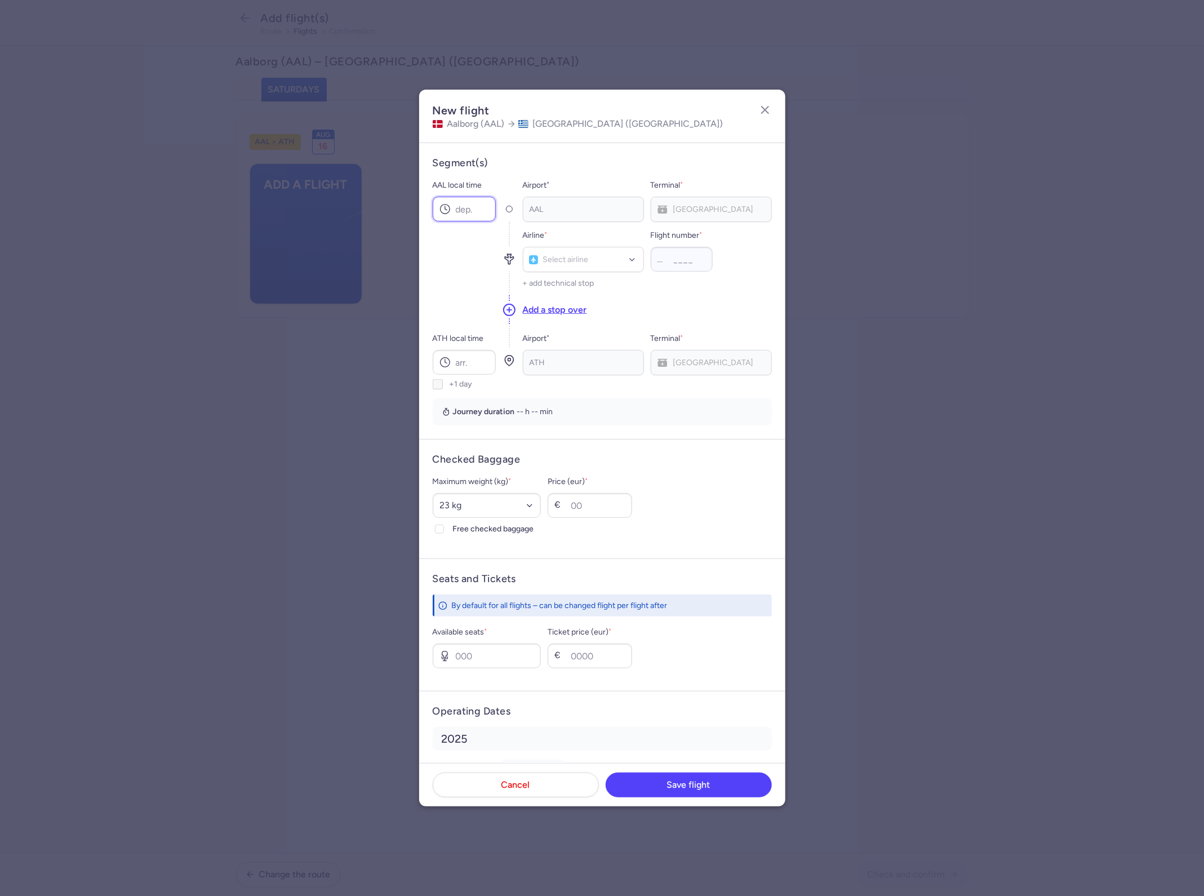
click at [470, 212] on input "AAL local time" at bounding box center [464, 209] width 63 height 25
click at [472, 216] on input "AAL local time" at bounding box center [464, 209] width 63 height 25
type input "16:30"
type input "cat"
click at [594, 302] on span "Air Seven (CAT)" at bounding box center [583, 309] width 120 height 25
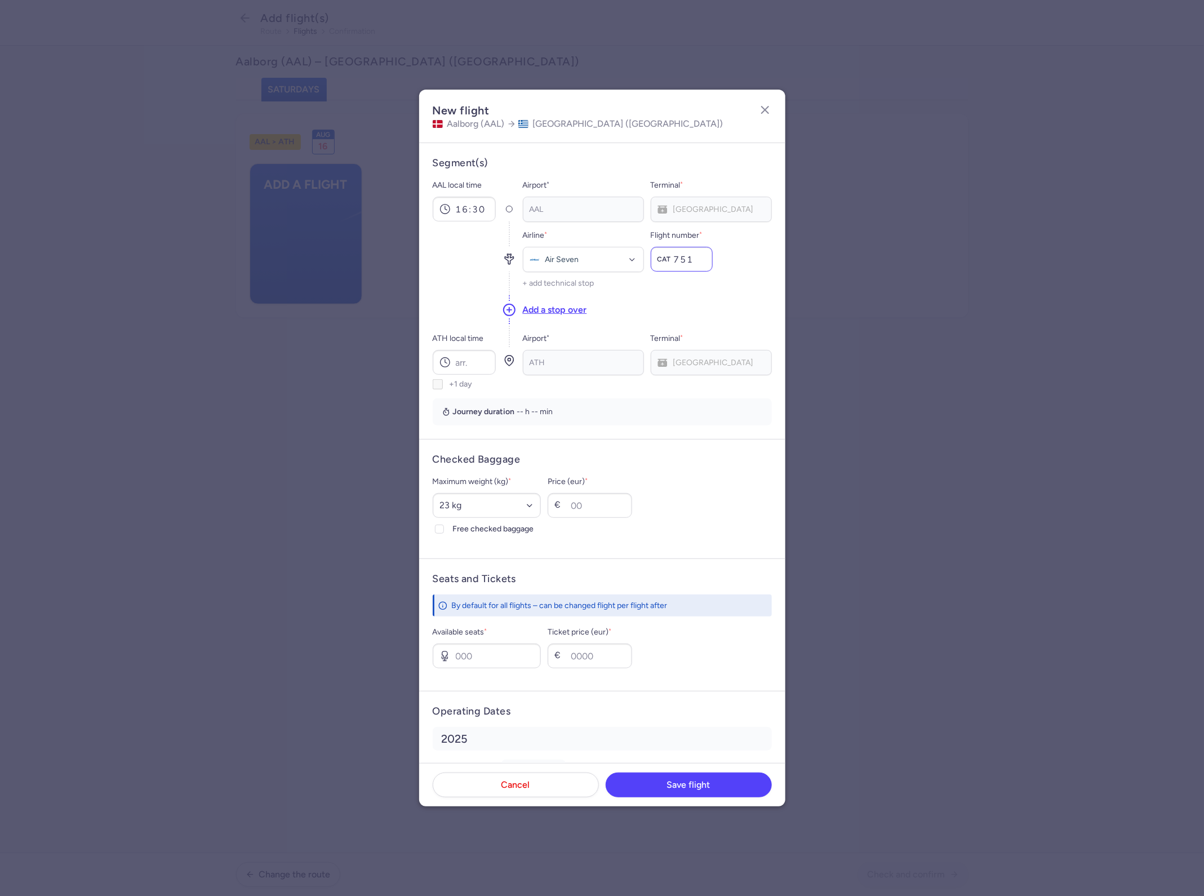
type input "751"
type input "21:05"
select select "20"
type input "30"
click at [488, 658] on input "Available seats *" at bounding box center [487, 655] width 109 height 25
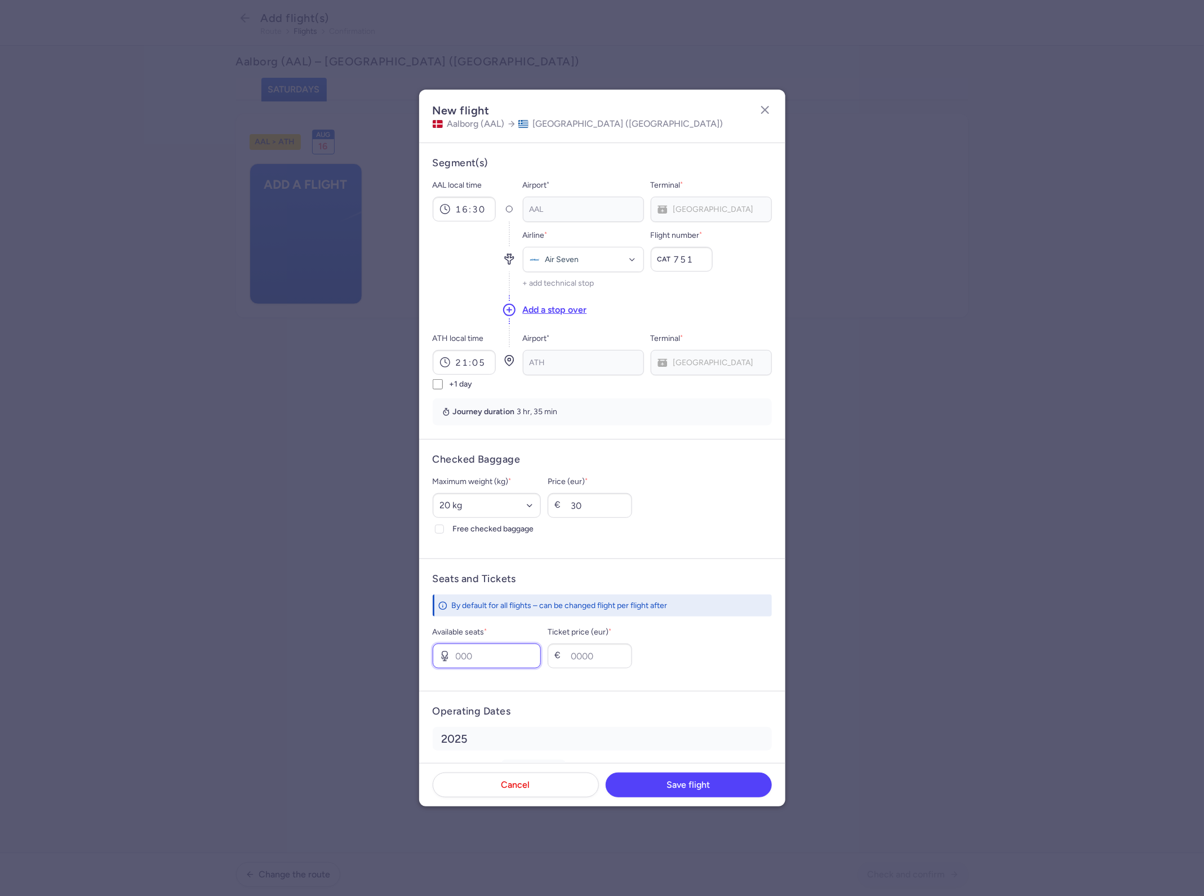
click at [496, 666] on input "Available seats *" at bounding box center [487, 655] width 109 height 25
type input "20"
type input "145"
click at [691, 776] on button "Save flight" at bounding box center [689, 784] width 166 height 25
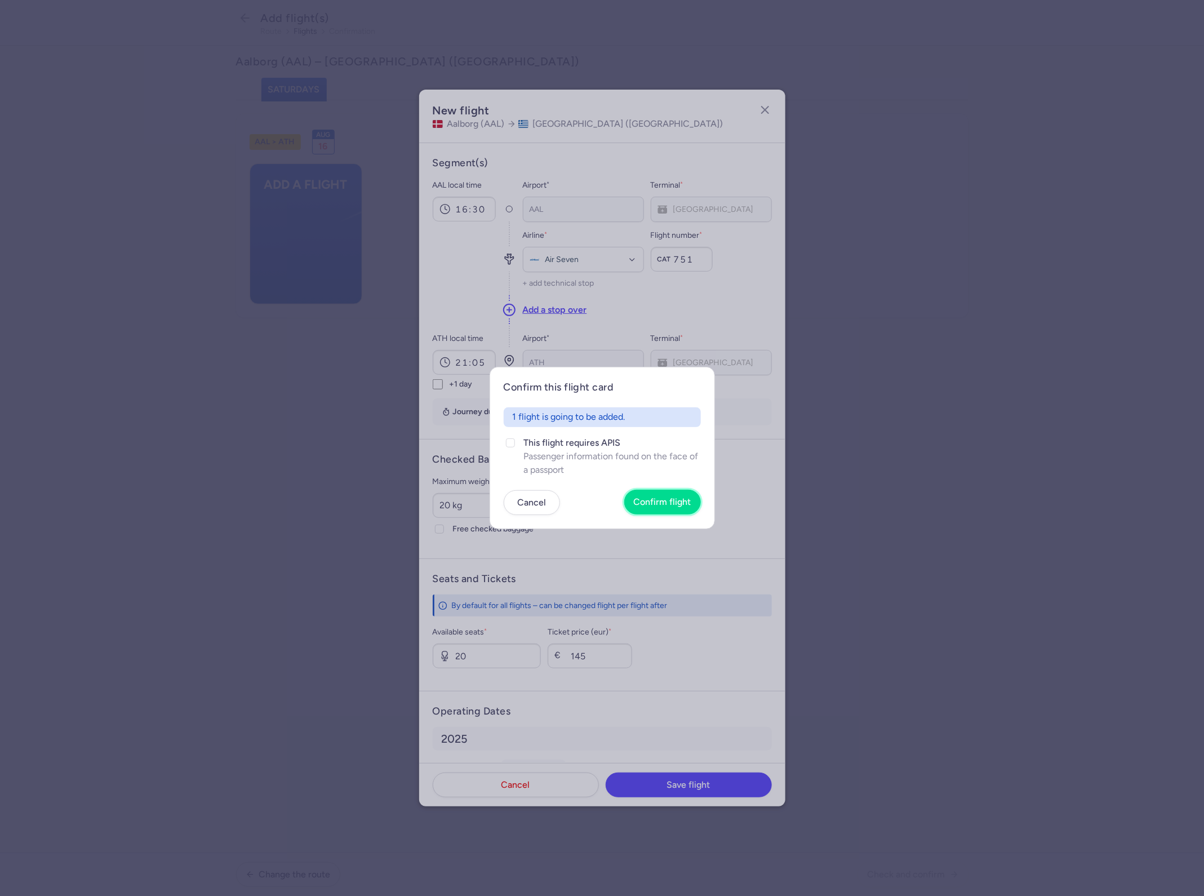
click at [660, 500] on span "Confirm flight" at bounding box center [662, 502] width 57 height 10
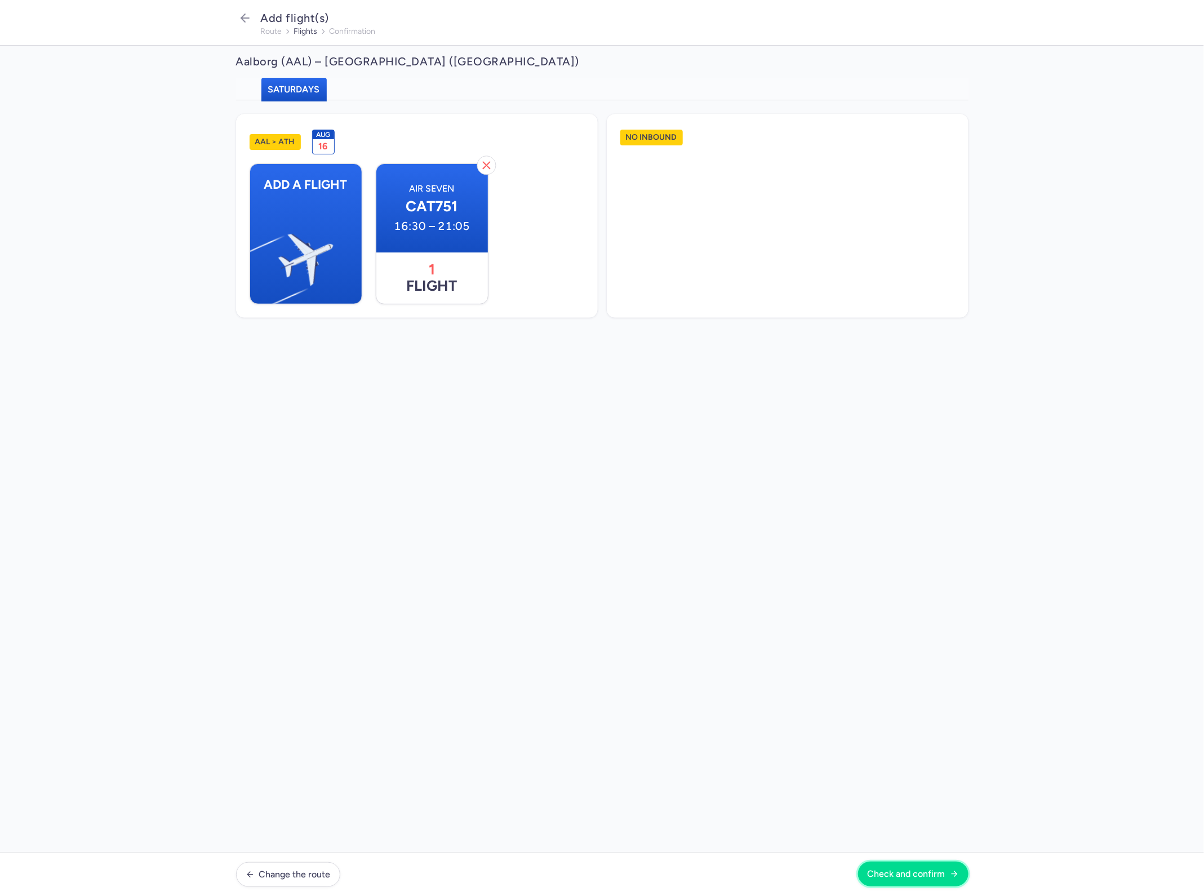
click at [924, 877] on span "Check and confirm" at bounding box center [906, 874] width 78 height 10
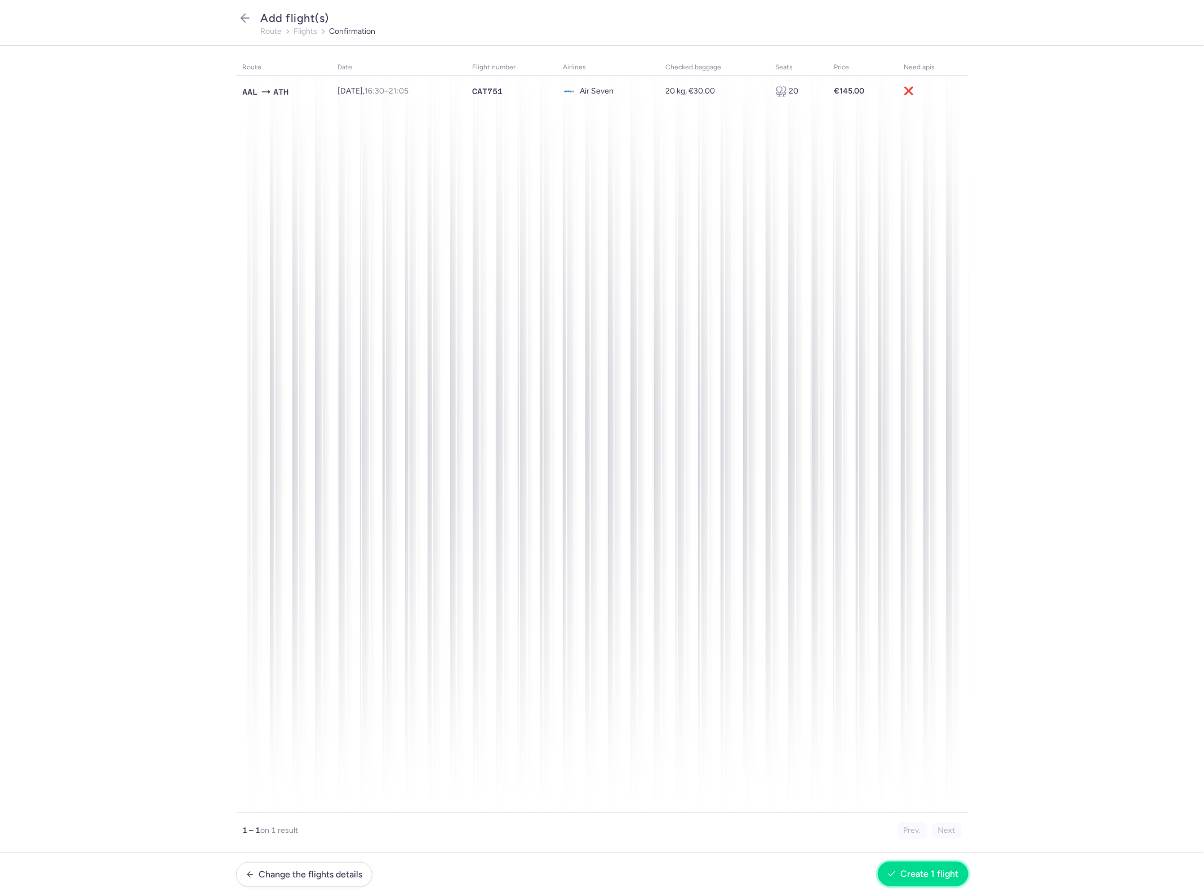
click at [909, 865] on button "Create 1 flight" at bounding box center [923, 873] width 91 height 25
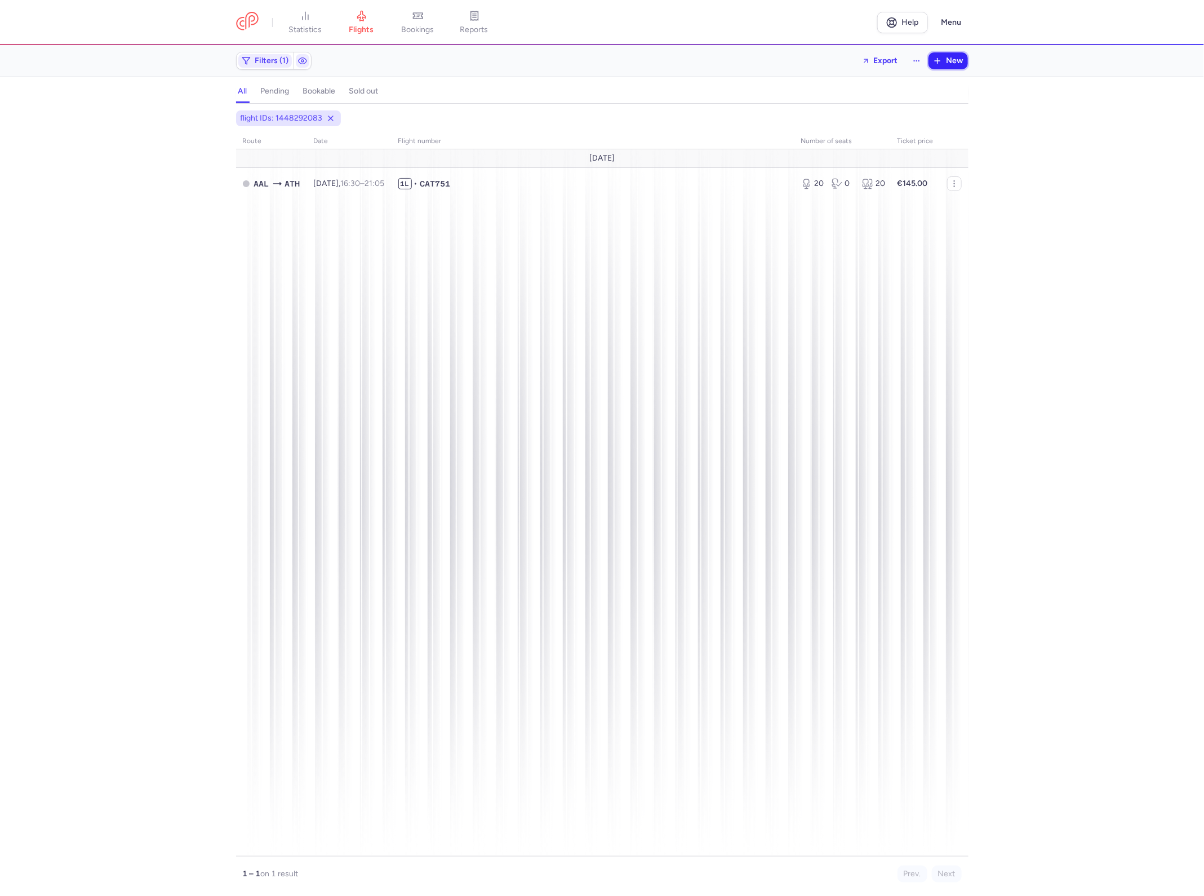
click at [962, 60] on span "New" at bounding box center [954, 60] width 17 height 9
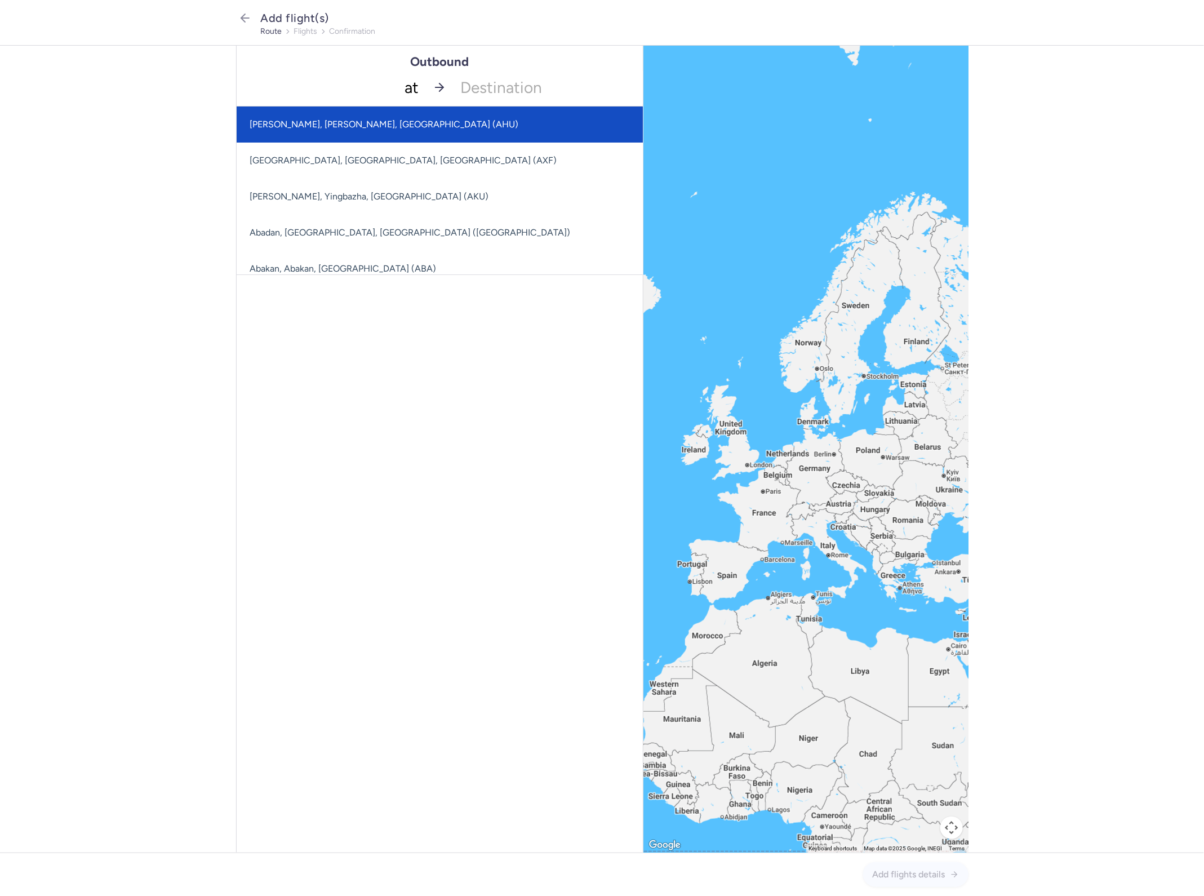
type input "ath"
click at [387, 130] on span "[GEOGRAPHIC_DATA], [GEOGRAPHIC_DATA], [GEOGRAPHIC_DATA] ([GEOGRAPHIC_DATA])" at bounding box center [441, 124] width 408 height 36
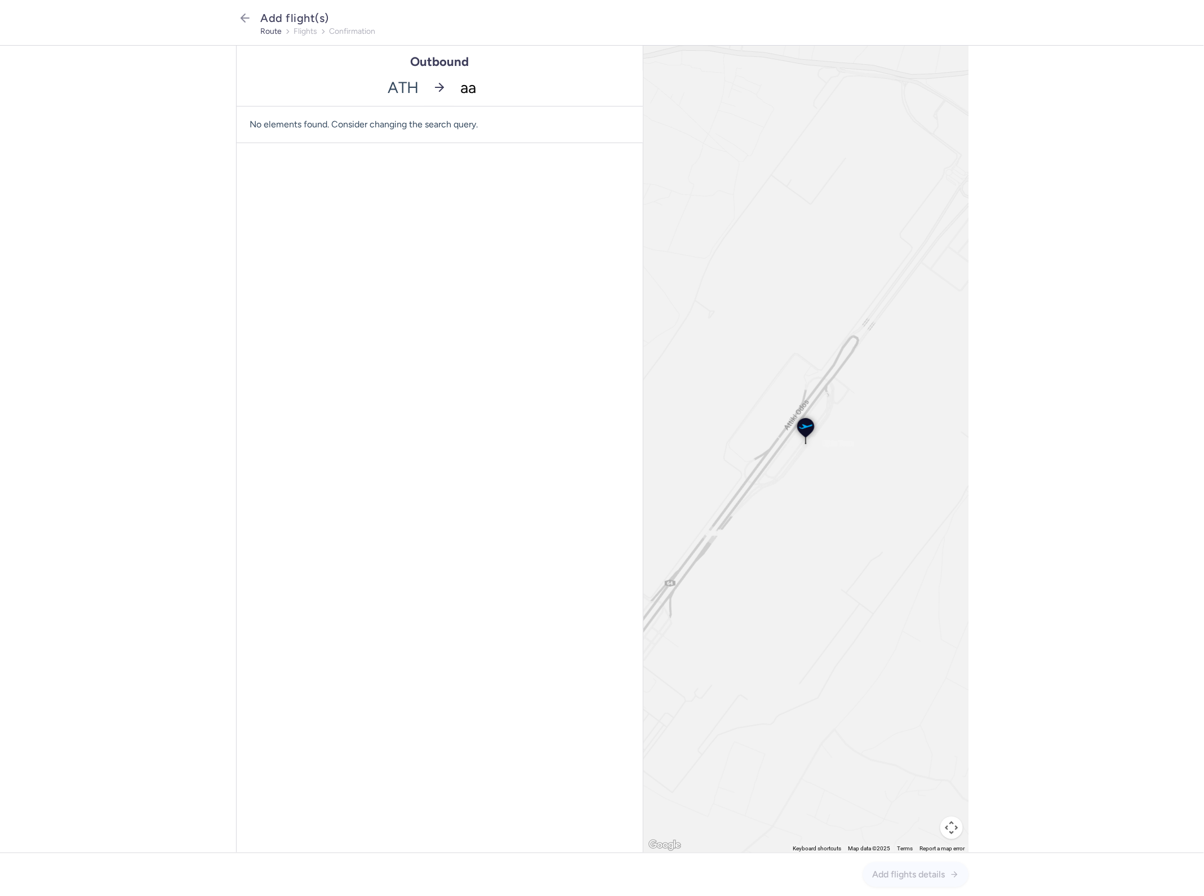
type input "aal"
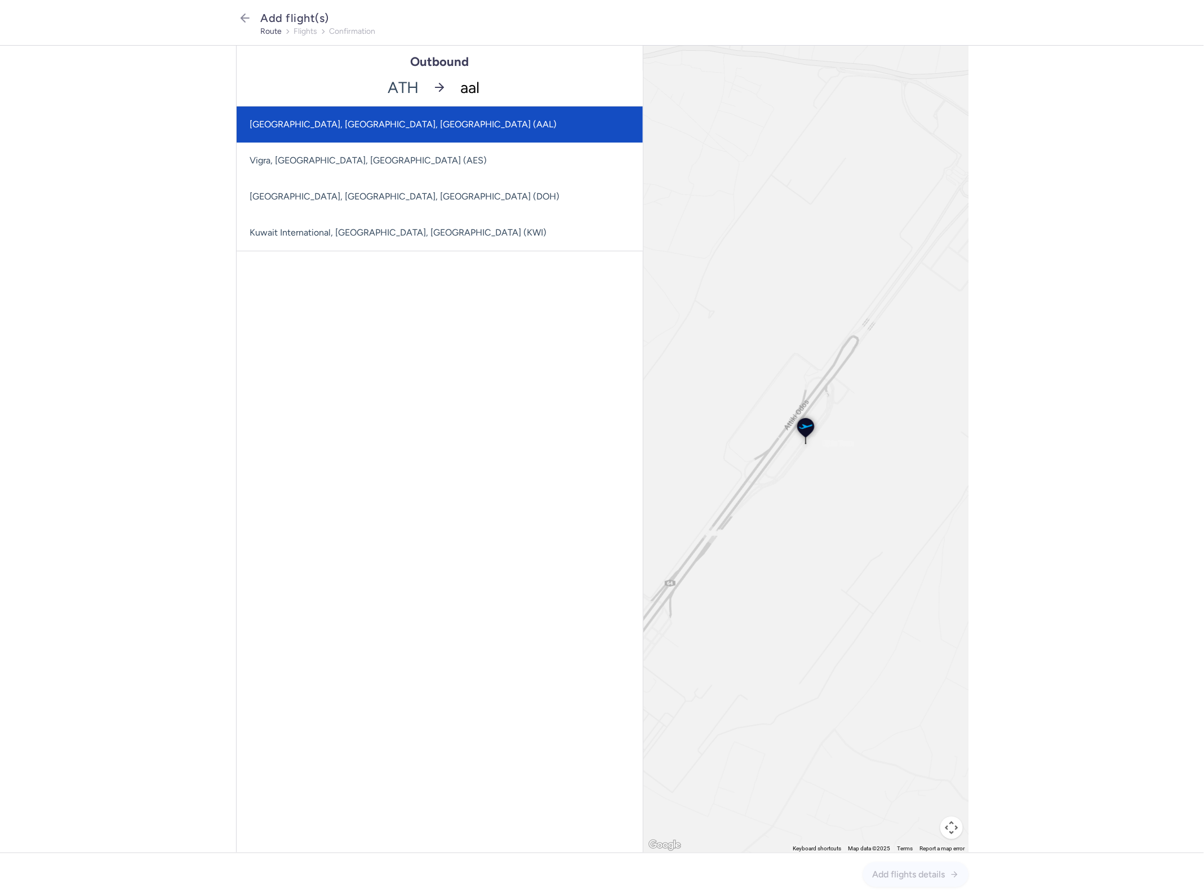
click at [488, 112] on span "[GEOGRAPHIC_DATA], [GEOGRAPHIC_DATA], [GEOGRAPHIC_DATA] (AAL)" at bounding box center [440, 124] width 406 height 36
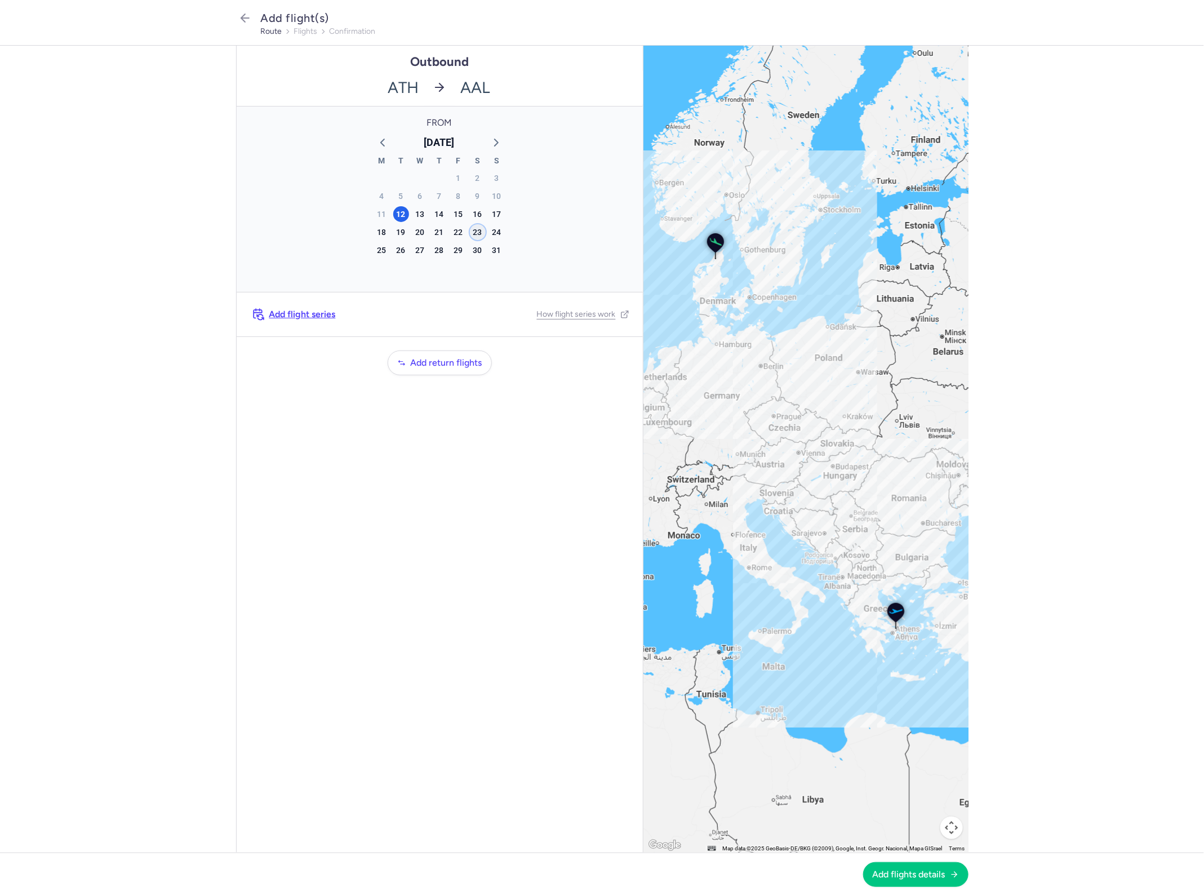
click at [476, 234] on div "23" at bounding box center [478, 232] width 16 height 16
click at [907, 884] on button "Add flights details" at bounding box center [915, 873] width 105 height 25
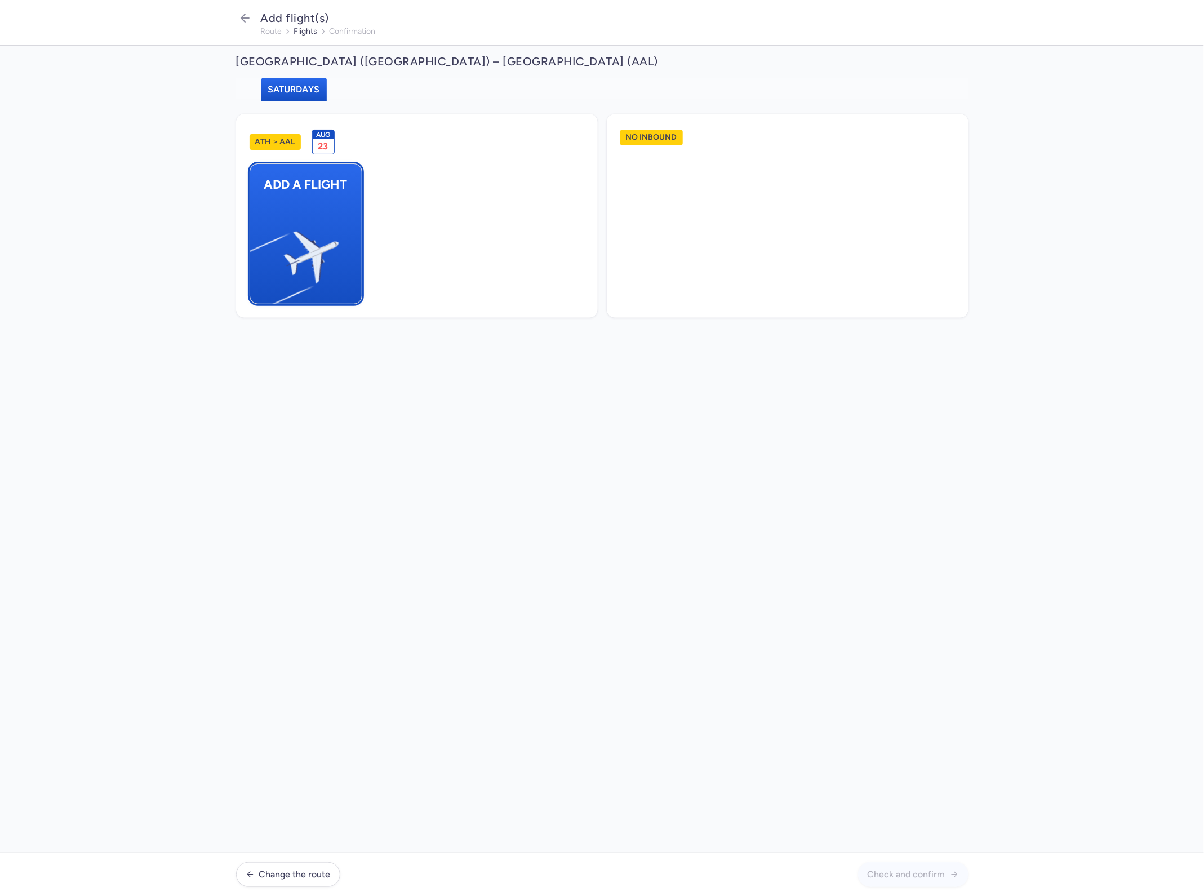
click at [328, 254] on img "button" at bounding box center [255, 252] width 190 height 175
select select "23"
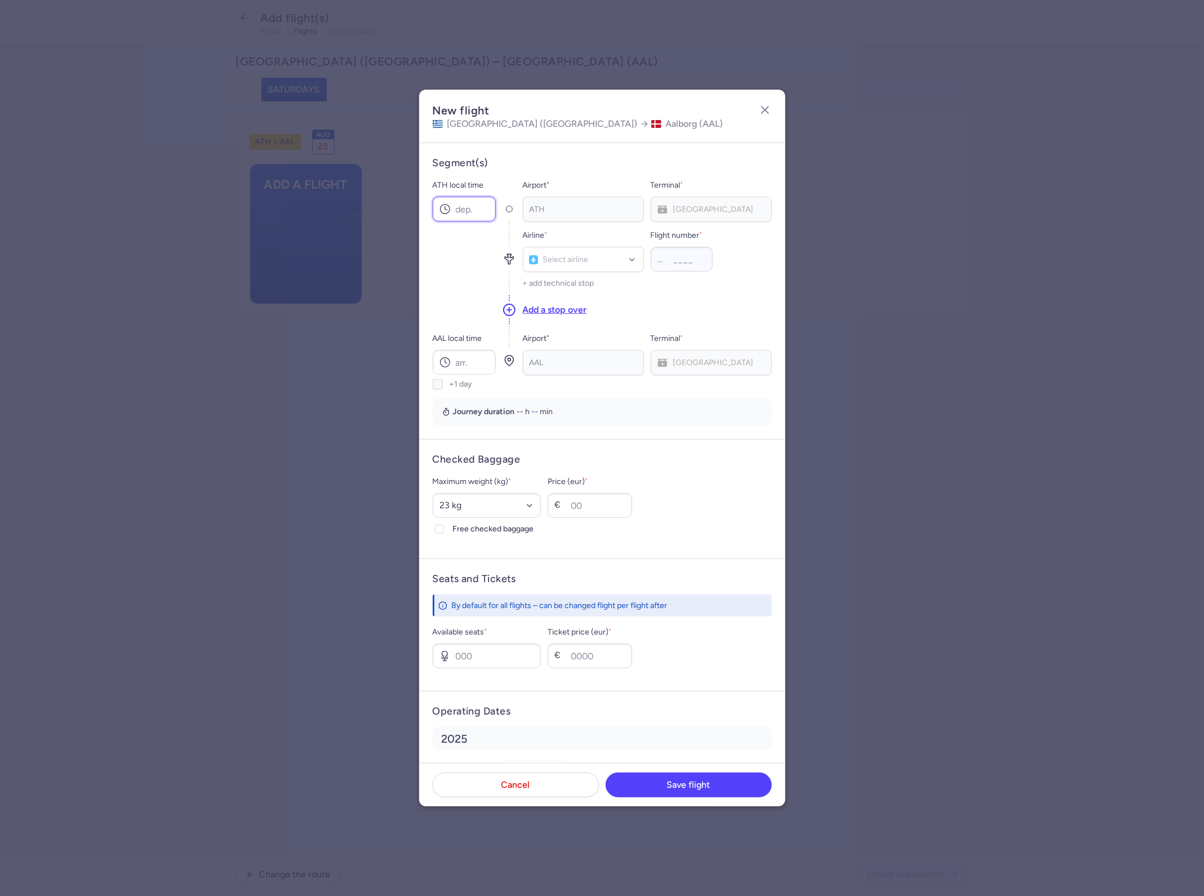
click at [468, 204] on input "ATH local time" at bounding box center [464, 209] width 63 height 25
type input "22:05"
type input "cat"
click at [595, 303] on span "Air Seven (CAT)" at bounding box center [583, 309] width 120 height 25
type input "752"
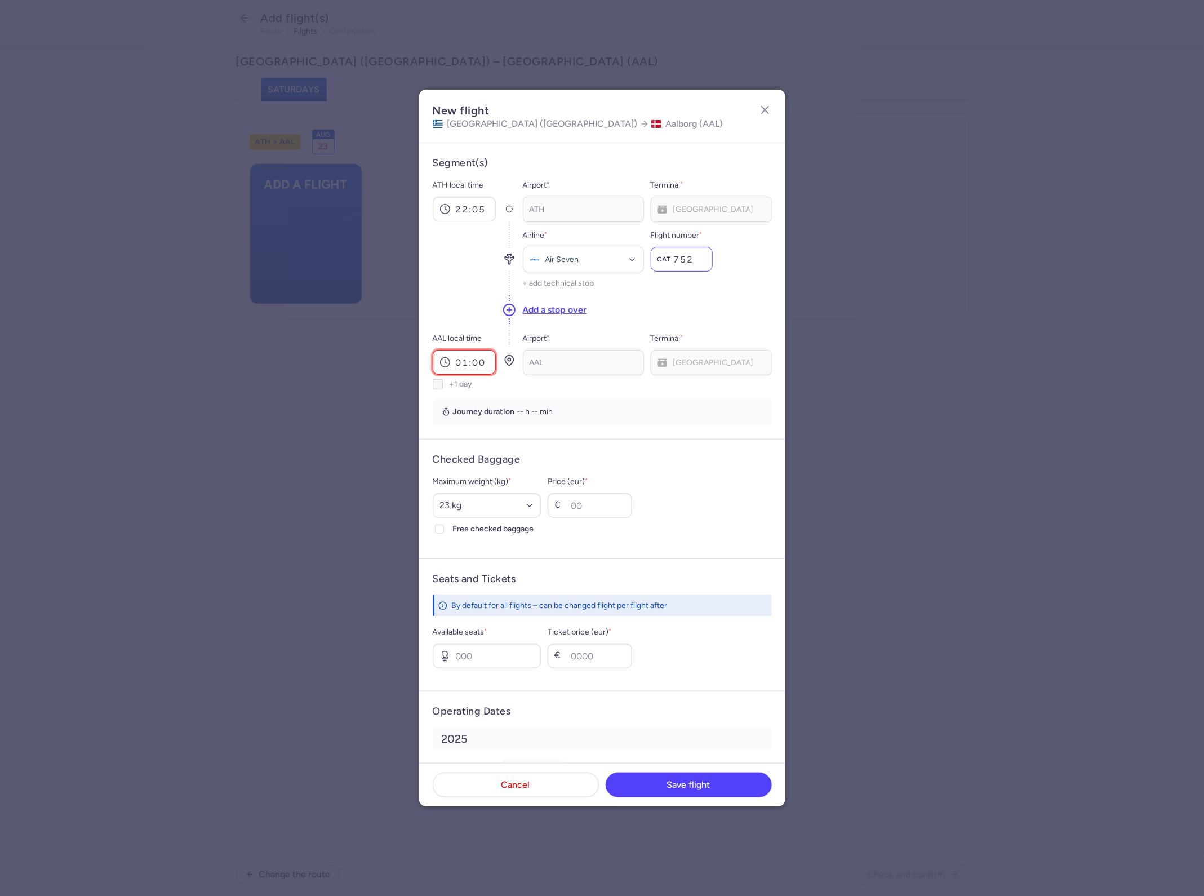
type input "01:00"
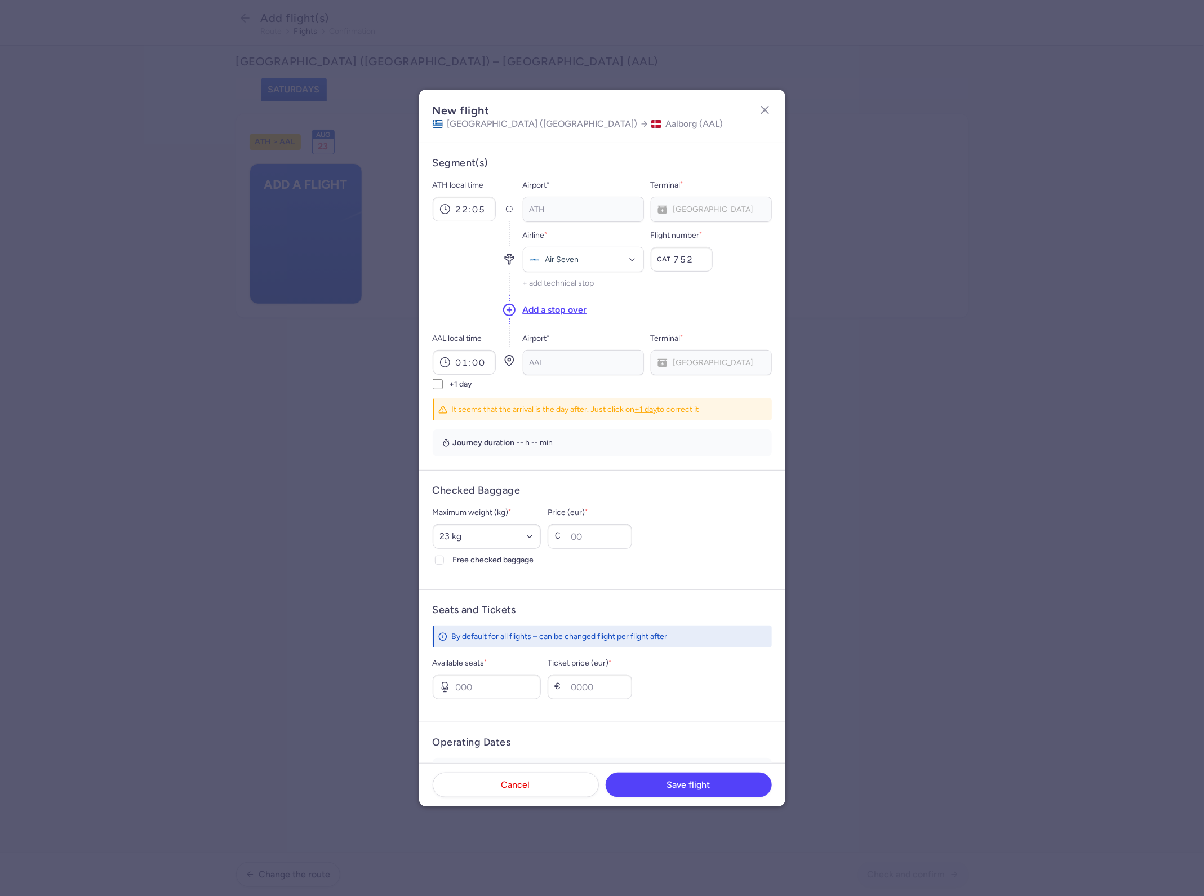
click at [443, 384] on label "+1 day" at bounding box center [464, 384] width 63 height 10
click at [443, 384] on input "+1 day" at bounding box center [438, 384] width 10 height 10
checkbox input "true"
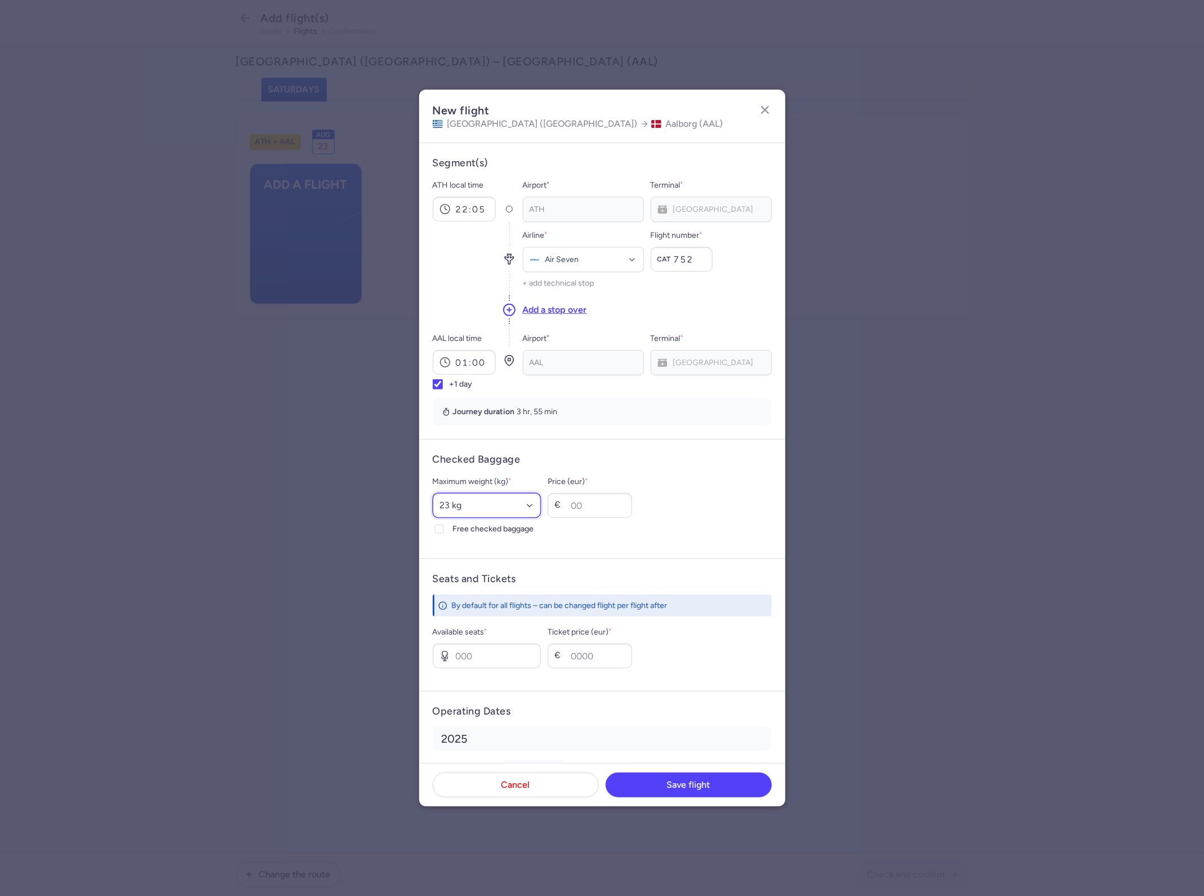
click at [468, 496] on select "Select an option 15 kg 16 kg 17 kg 18 kg 19 kg 20 kg 21 kg 22 kg 23 kg 24 kg 25…" at bounding box center [487, 505] width 109 height 25
select select "20"
click at [433, 493] on select "Select an option 15 kg 16 kg 17 kg 18 kg 19 kg 20 kg 21 kg 22 kg 23 kg 24 kg 25…" at bounding box center [487, 505] width 109 height 25
click at [590, 511] on input "Price (eur) *" at bounding box center [590, 505] width 84 height 25
type input "120"
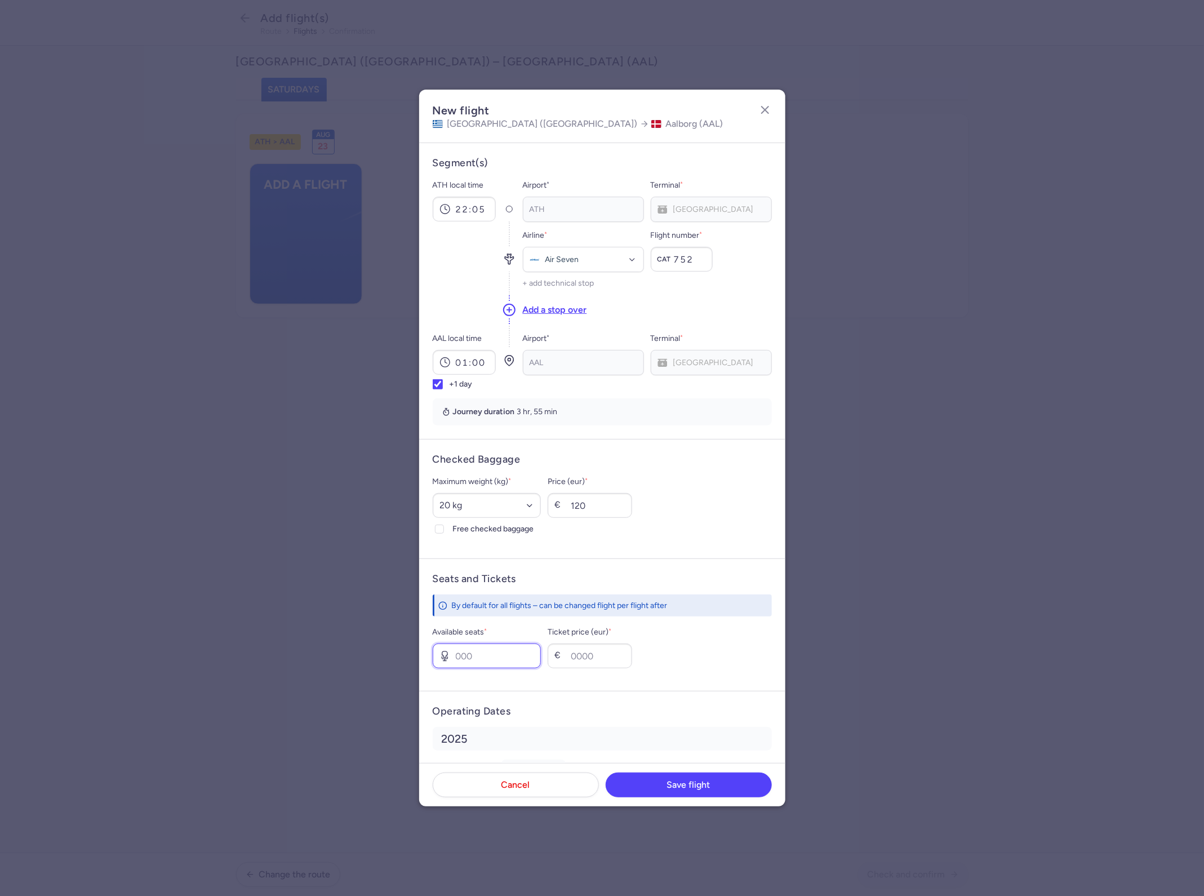
click at [524, 660] on input "Available seats *" at bounding box center [487, 655] width 109 height 25
type input "20"
click at [596, 652] on input "Ticket price (eur) *" at bounding box center [590, 655] width 84 height 25
type input "120"
click at [632, 506] on input "120" at bounding box center [590, 505] width 84 height 25
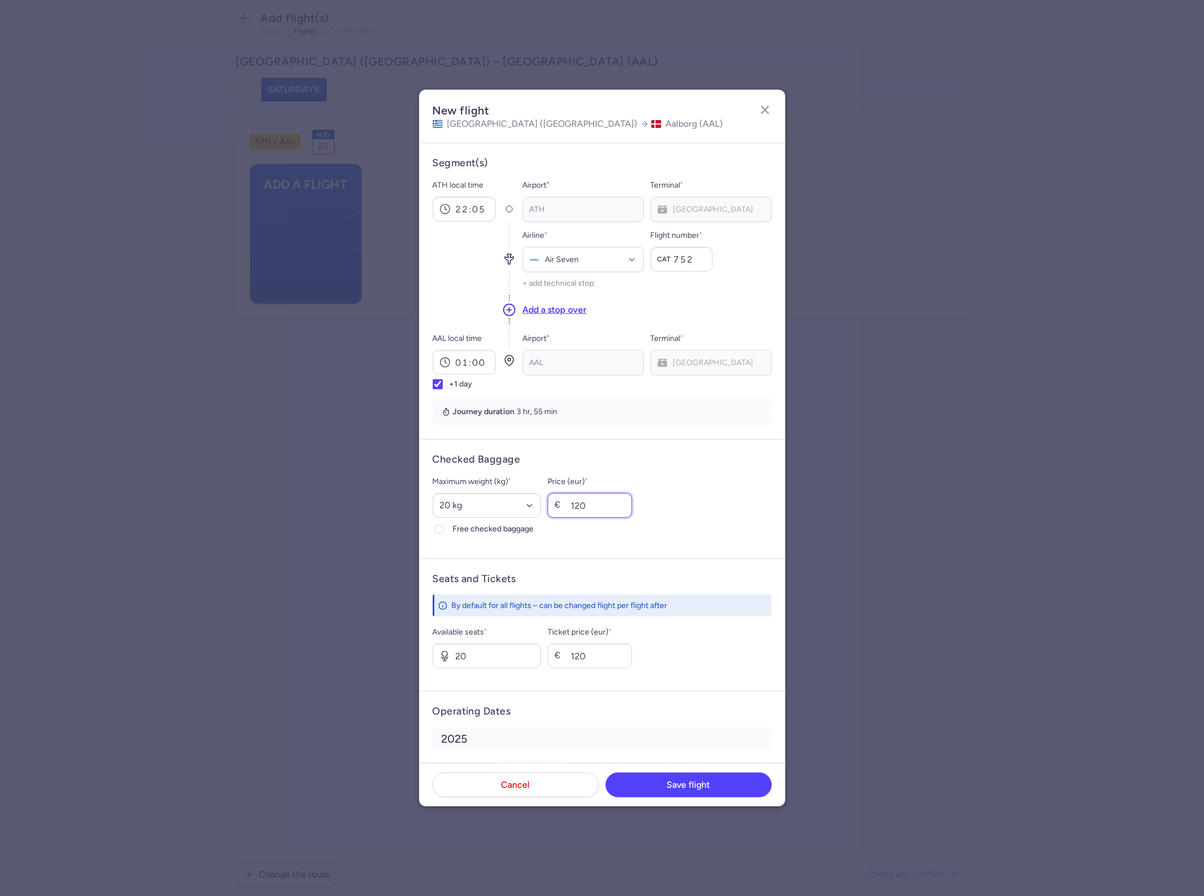
click at [632, 506] on input "120" at bounding box center [590, 505] width 84 height 25
type input "30"
click at [692, 691] on form "Operating Dates [DATE] Unselect all Sat 23" at bounding box center [602, 755] width 366 height 128
click at [693, 787] on span "Save flight" at bounding box center [688, 784] width 43 height 10
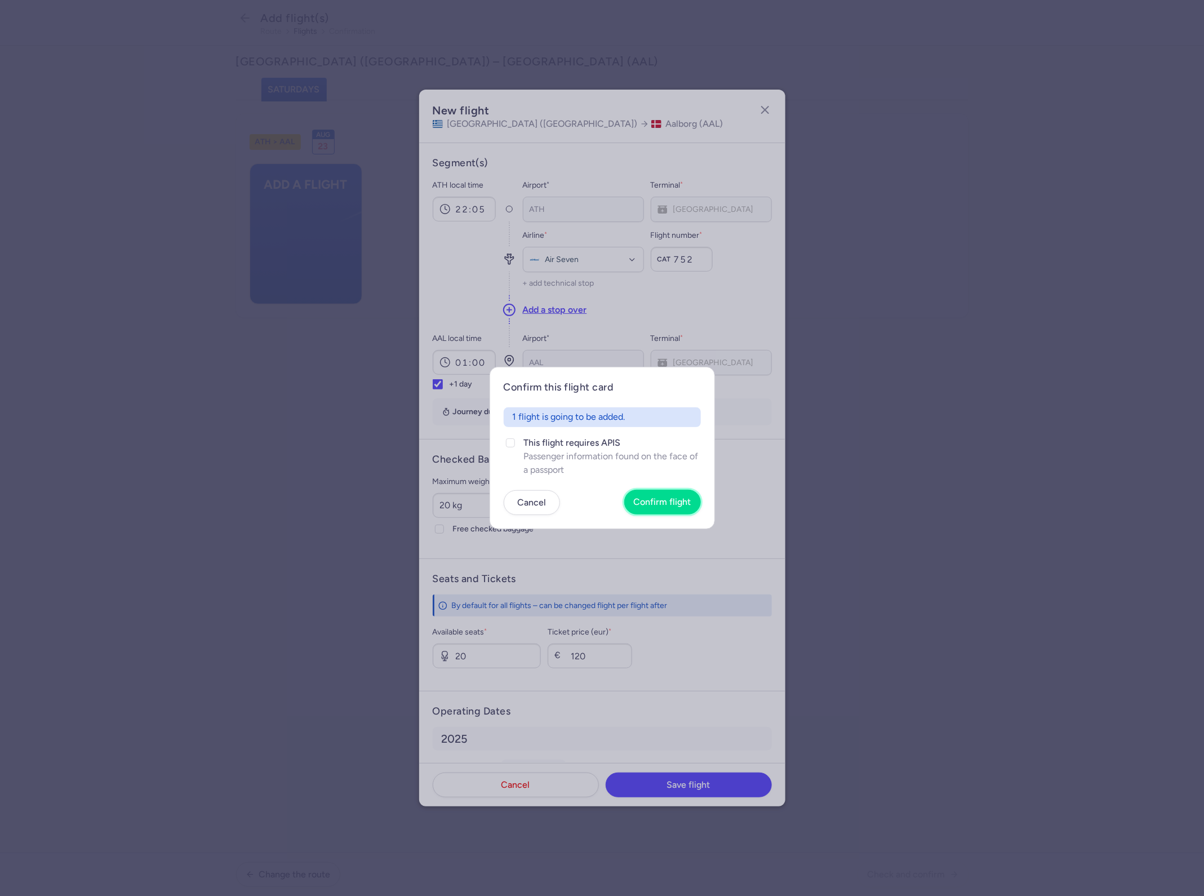
click at [652, 499] on span "Confirm flight" at bounding box center [662, 502] width 57 height 10
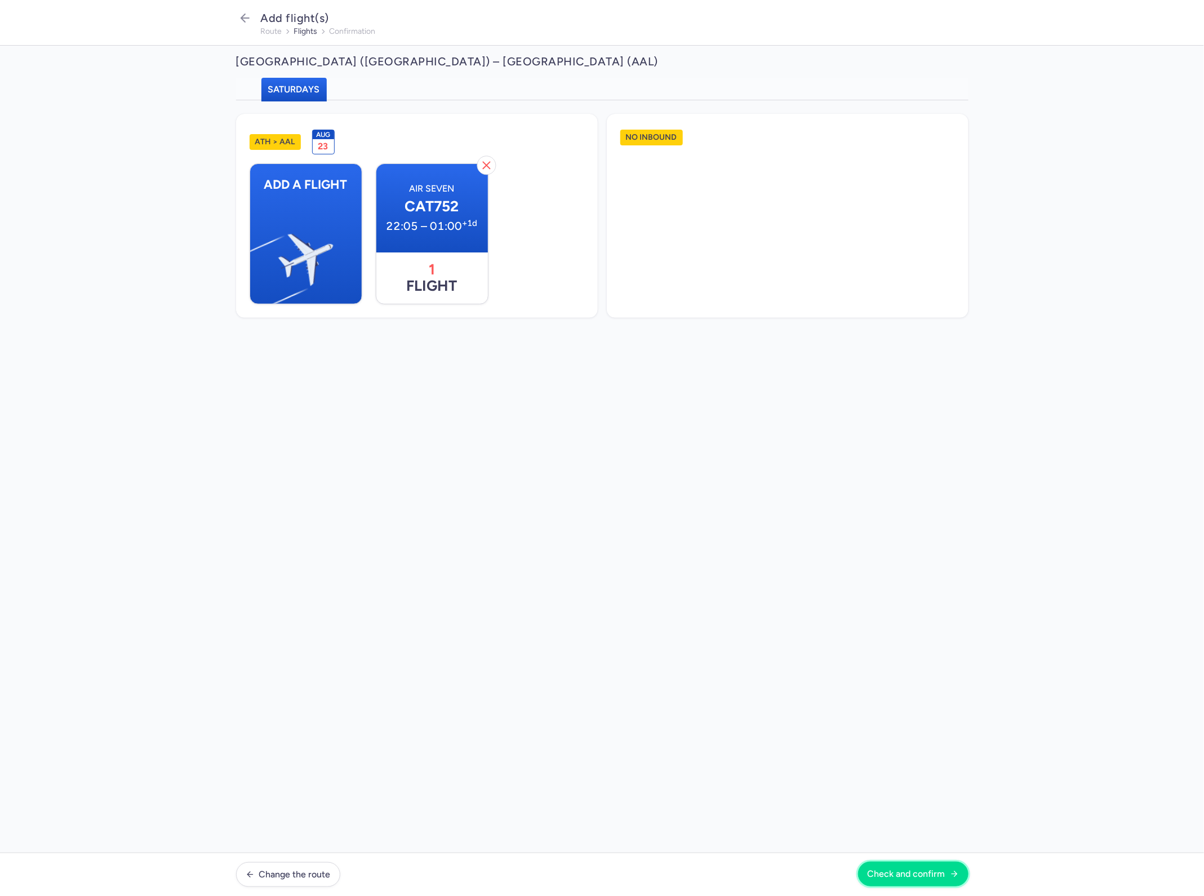
click at [900, 874] on span "Check and confirm" at bounding box center [906, 874] width 78 height 10
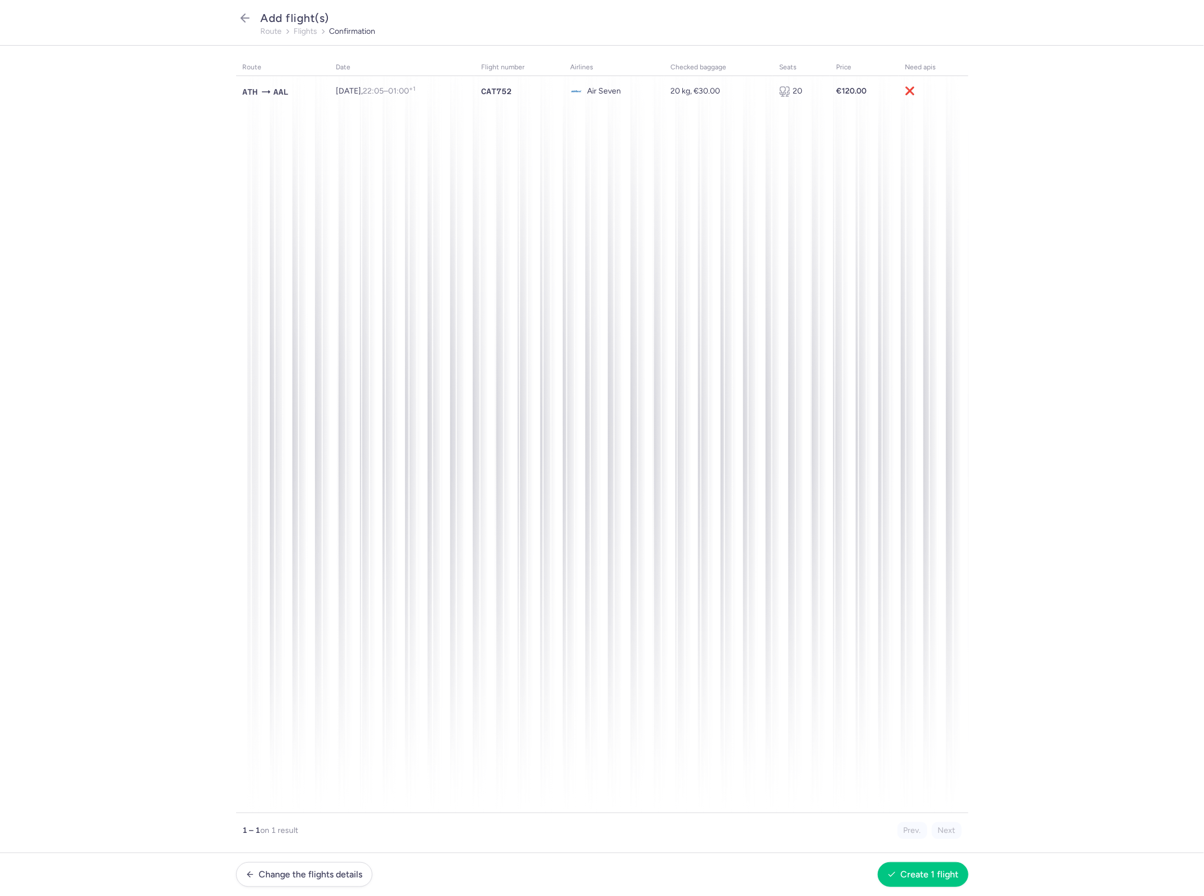
click at [929, 852] on footer "Change the flights details Create 1 flight" at bounding box center [602, 873] width 1204 height 43
click at [928, 869] on span "Create 1 flight" at bounding box center [930, 874] width 58 height 10
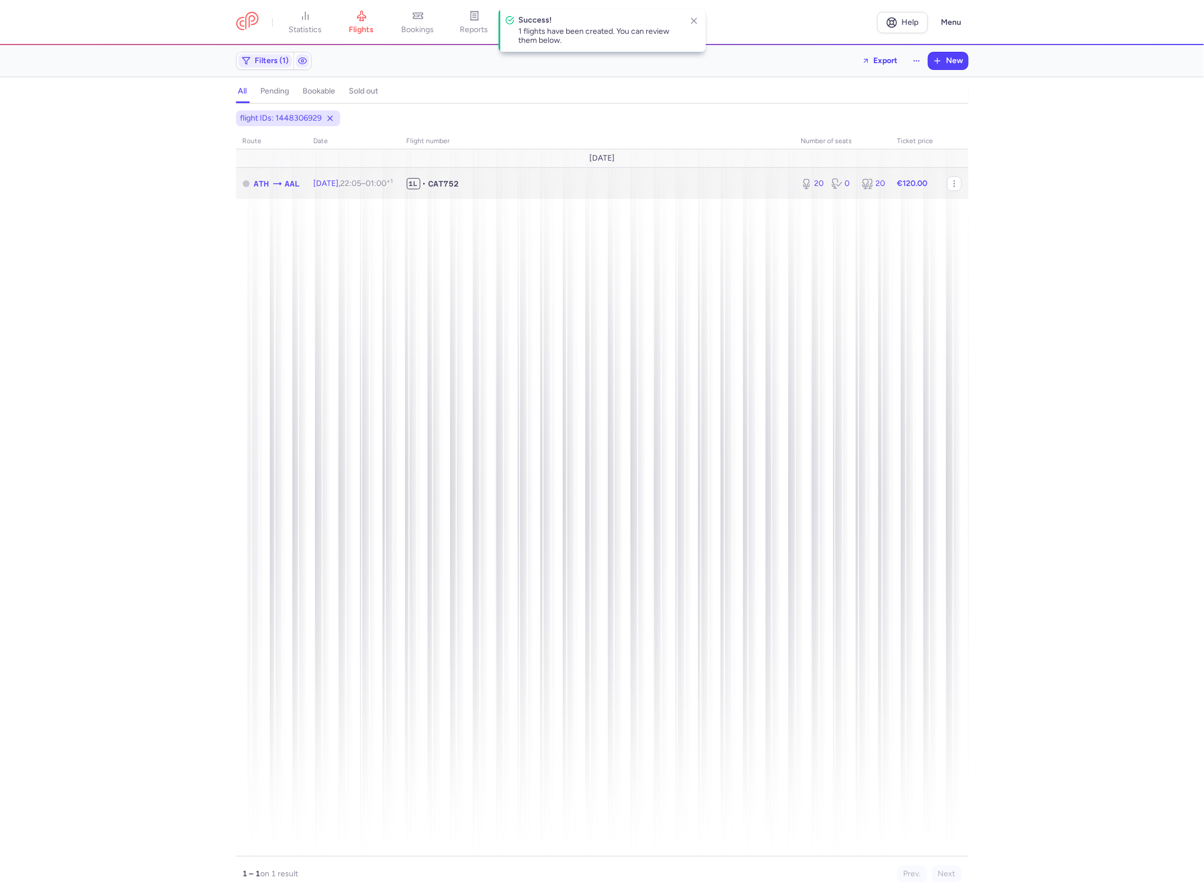
click at [504, 182] on span "1L • CAT752" at bounding box center [597, 183] width 381 height 11
select select "hours"
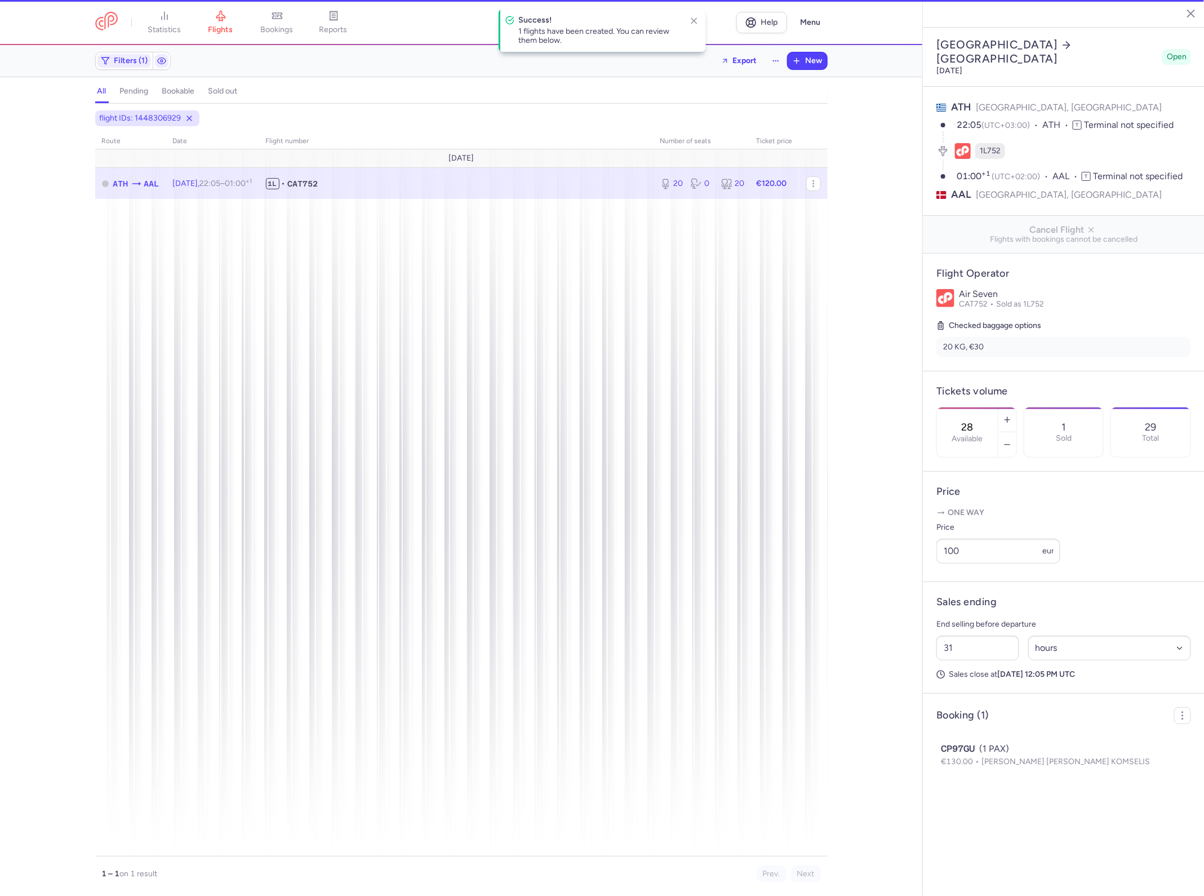
type input "20"
type input "2"
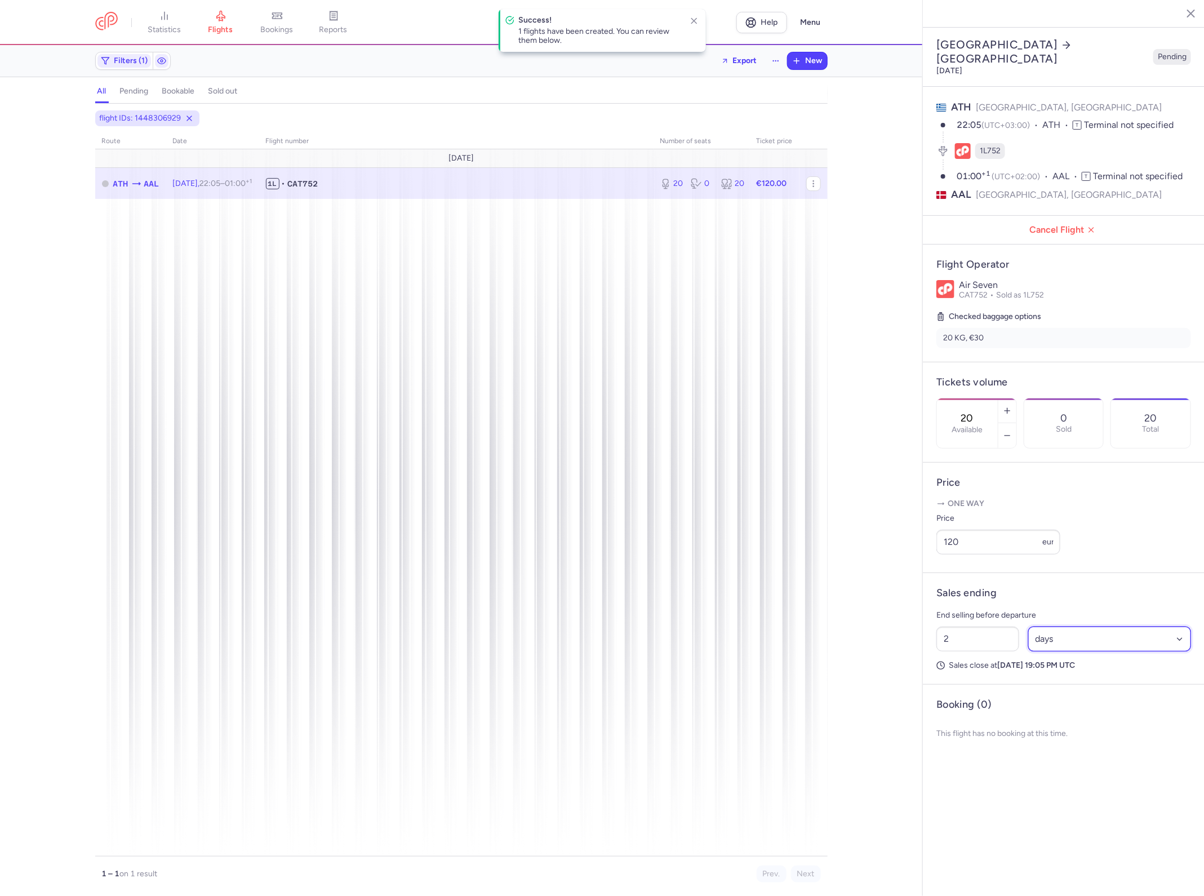
click at [1088, 626] on select "Select an option hours days" at bounding box center [1109, 638] width 163 height 25
select select "hours"
click at [1028, 626] on select "Select an option hours days" at bounding box center [1109, 638] width 163 height 25
click at [989, 626] on input "2" at bounding box center [977, 638] width 83 height 25
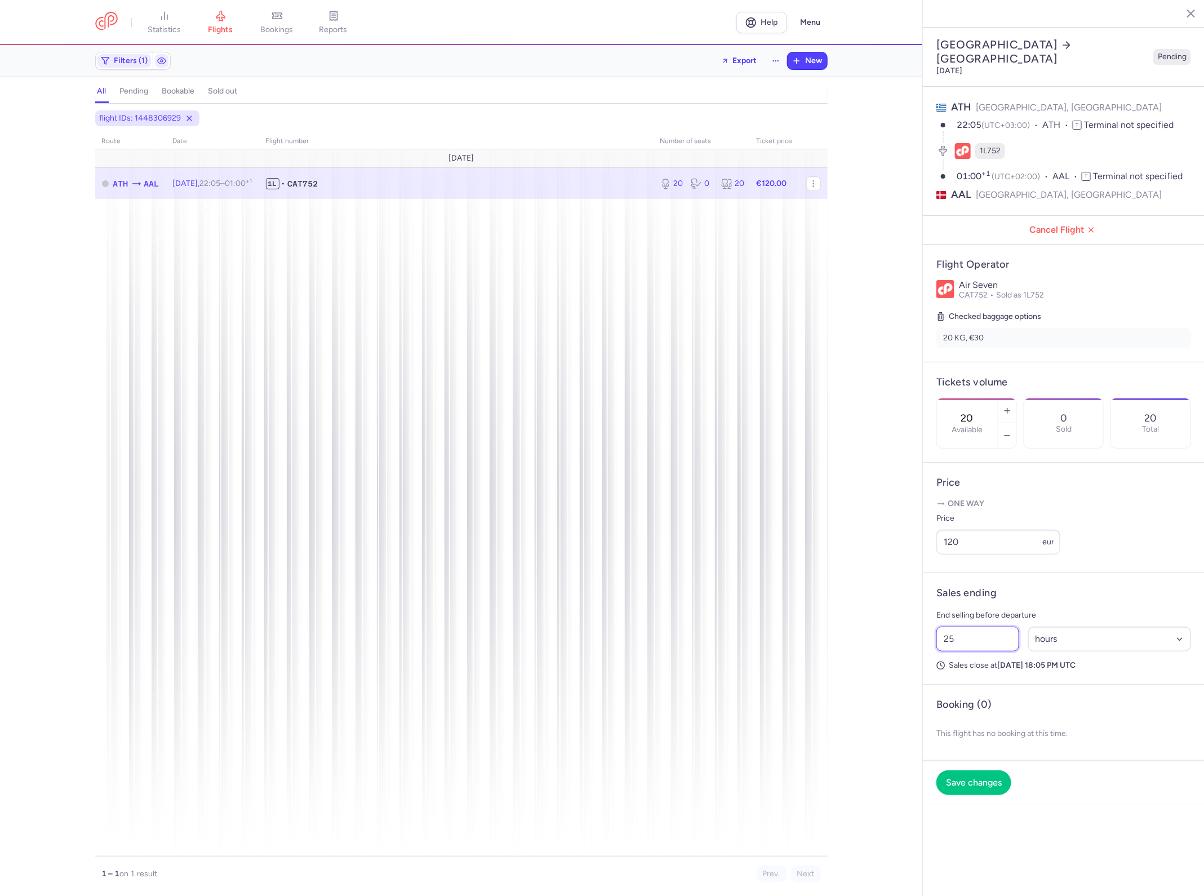
click at [1001, 626] on input "25" at bounding box center [977, 638] width 83 height 25
type input "30"
click at [993, 777] on span "Save changes" at bounding box center [974, 782] width 56 height 10
click at [228, 29] on span "flights" at bounding box center [220, 30] width 25 height 10
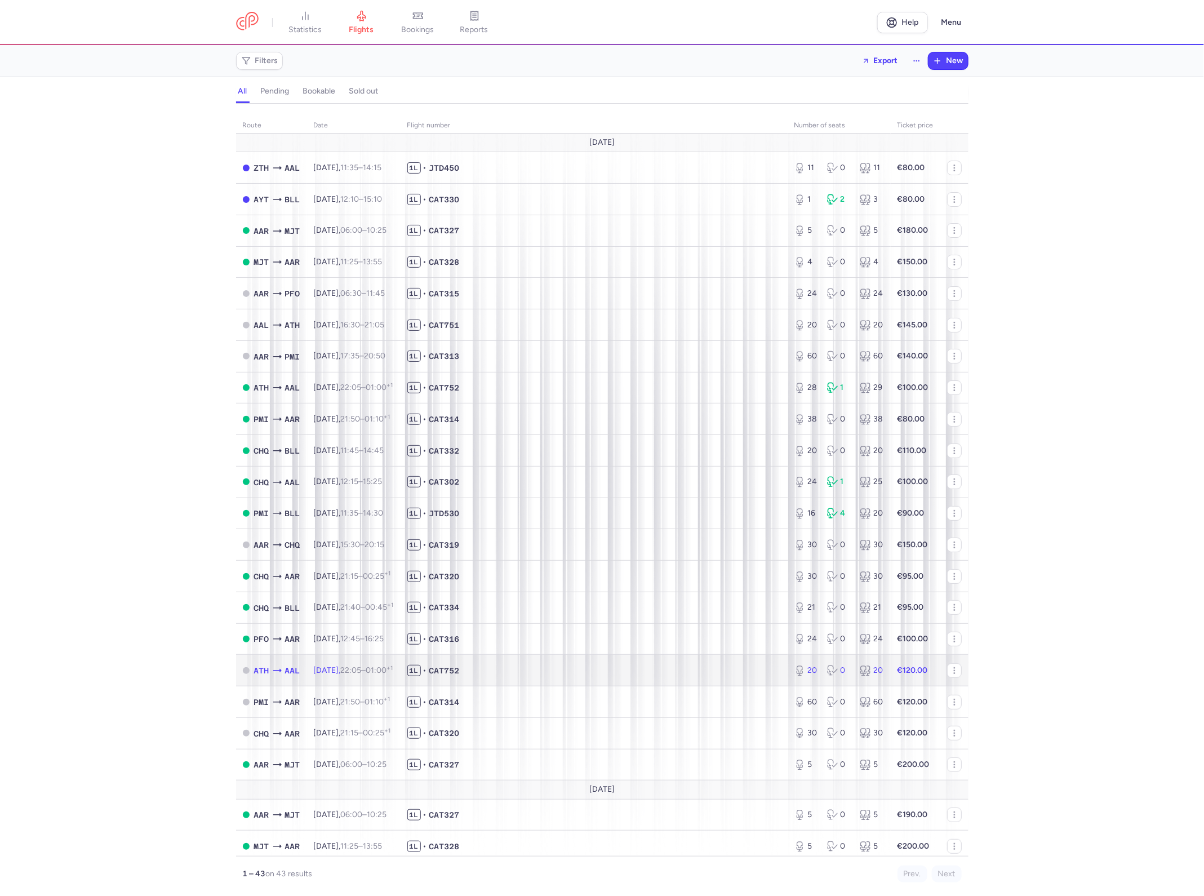
click at [324, 674] on span "[DATE] 22:05 – 01:00 +1" at bounding box center [353, 670] width 79 height 10
select select "hours"
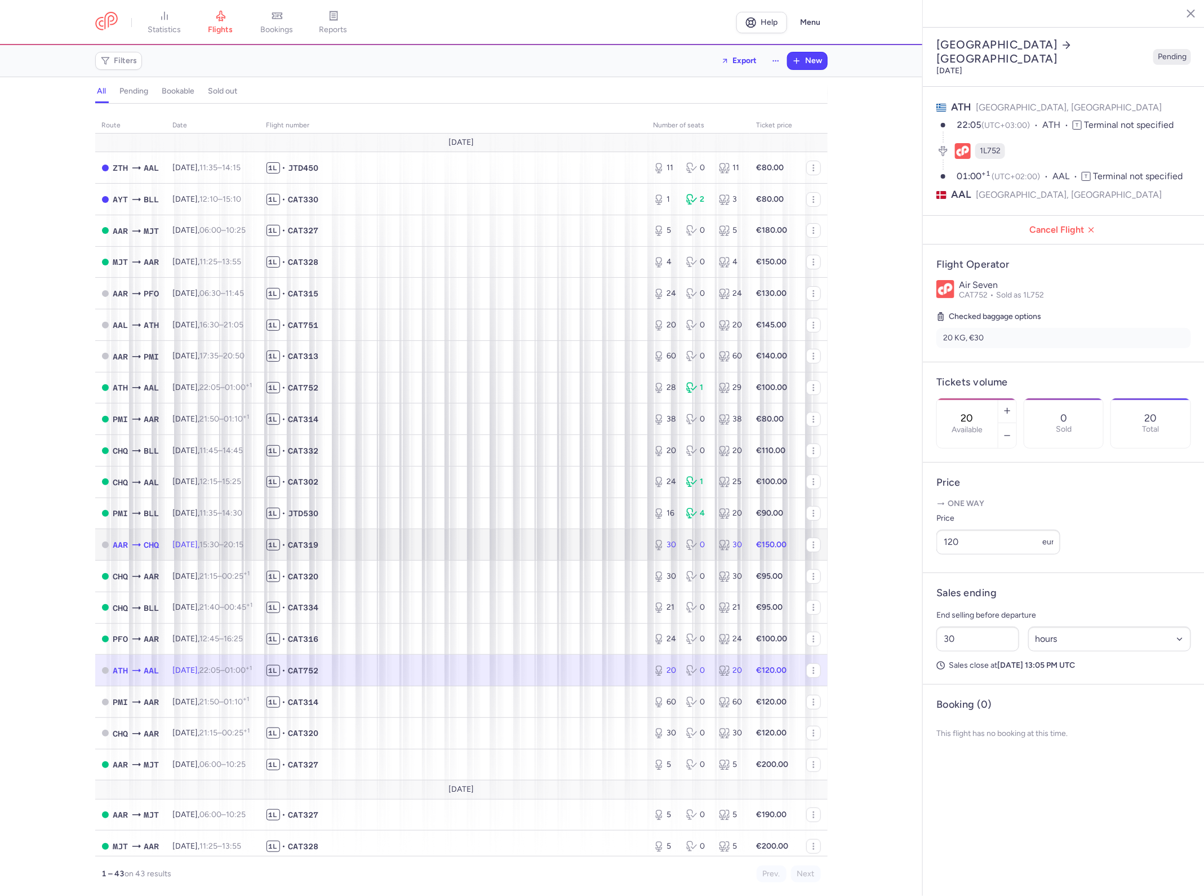
click at [209, 545] on span "[DATE] 15:30 – 20:15 +0" at bounding box center [208, 545] width 71 height 10
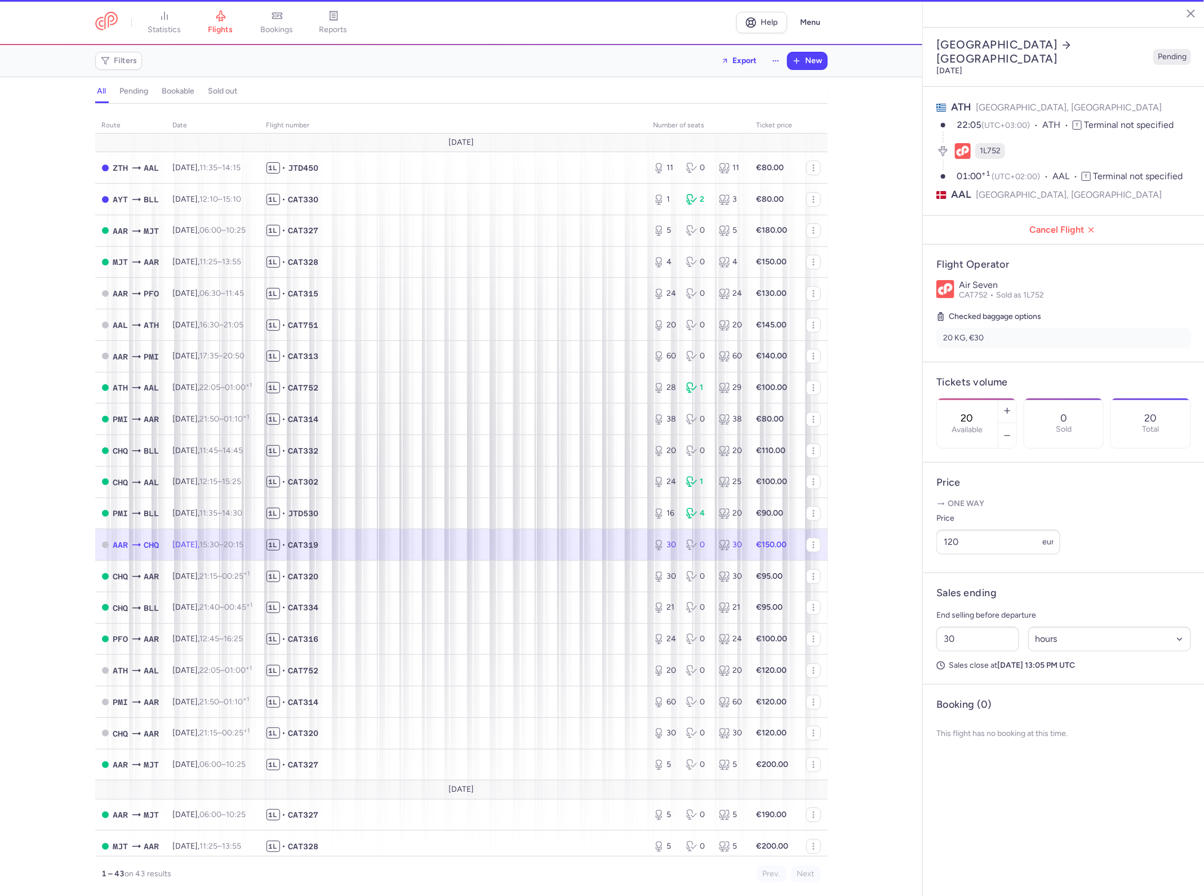
type input "30"
type input "2"
select select "days"
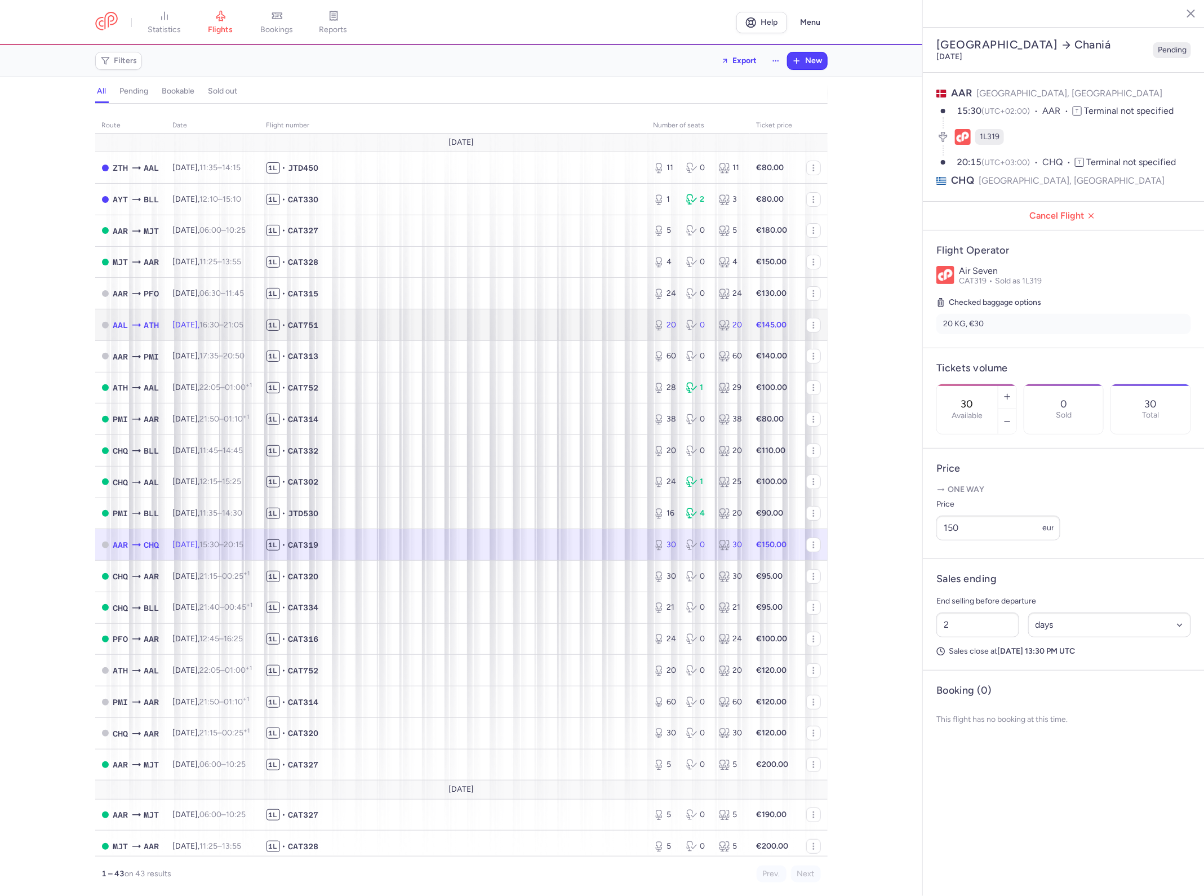
click at [184, 319] on td "[DATE] 16:30 – 21:05 +0" at bounding box center [213, 325] width 94 height 32
type input "20"
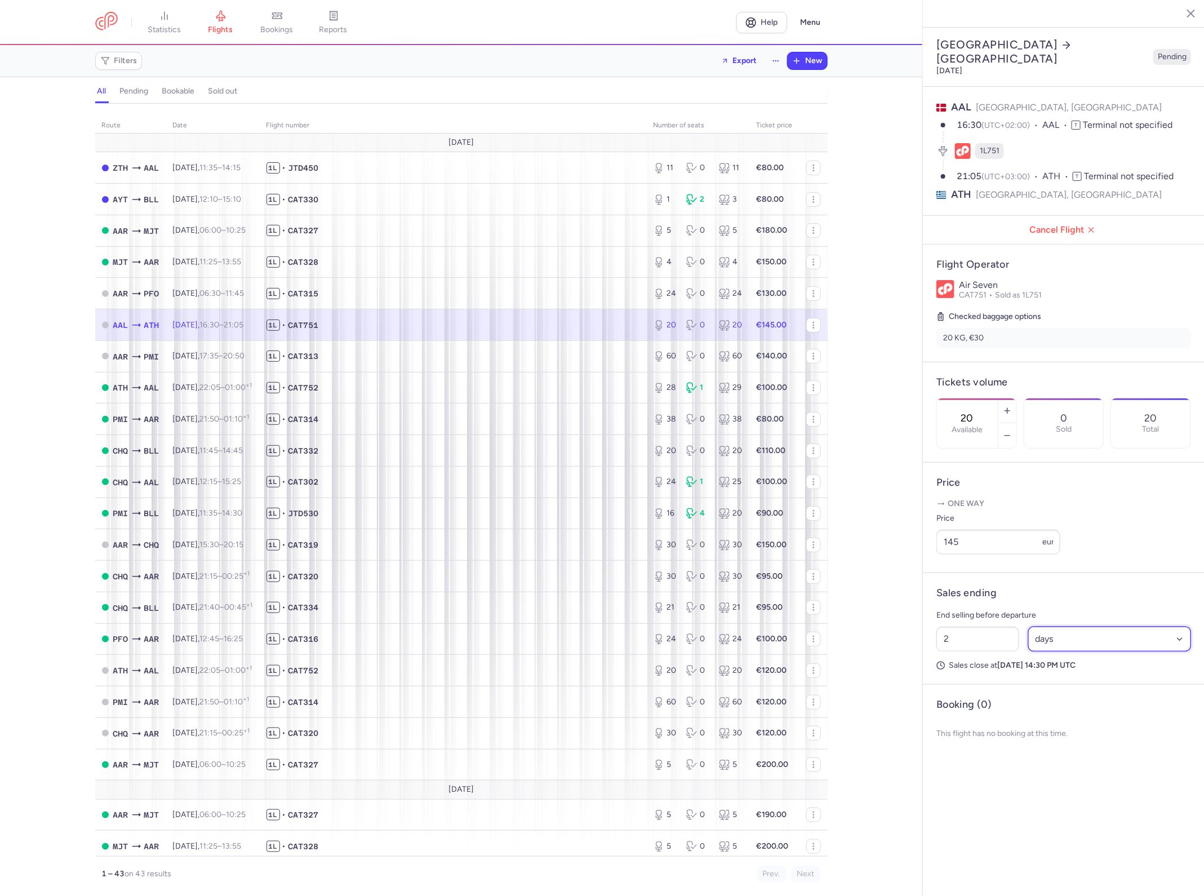
click at [1088, 626] on select "Select an option hours days" at bounding box center [1109, 638] width 163 height 25
select select "hours"
click at [1028, 626] on select "Select an option hours days" at bounding box center [1109, 638] width 163 height 25
click at [998, 626] on input "2" at bounding box center [977, 638] width 83 height 25
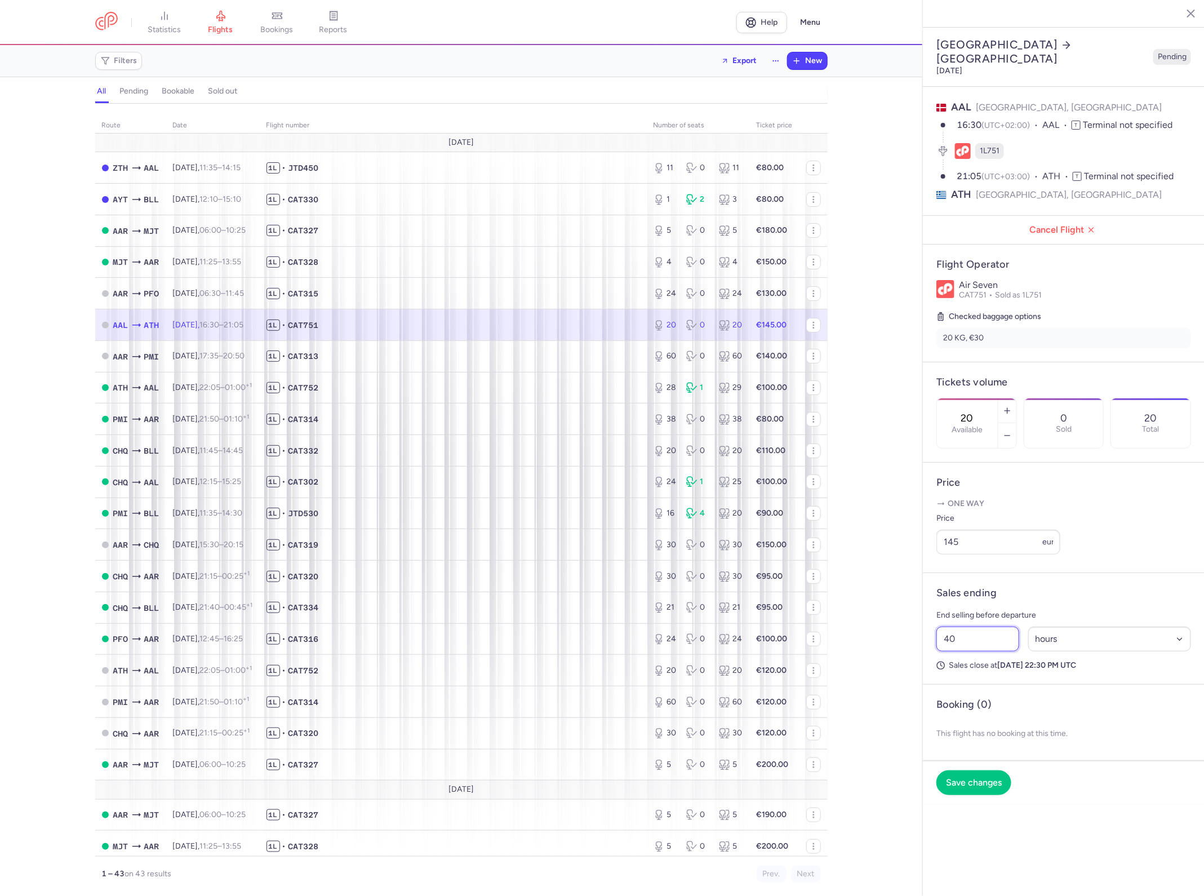
click at [996, 626] on input "40" at bounding box center [977, 638] width 83 height 25
click at [996, 626] on input "30" at bounding box center [977, 638] width 83 height 25
type input "26"
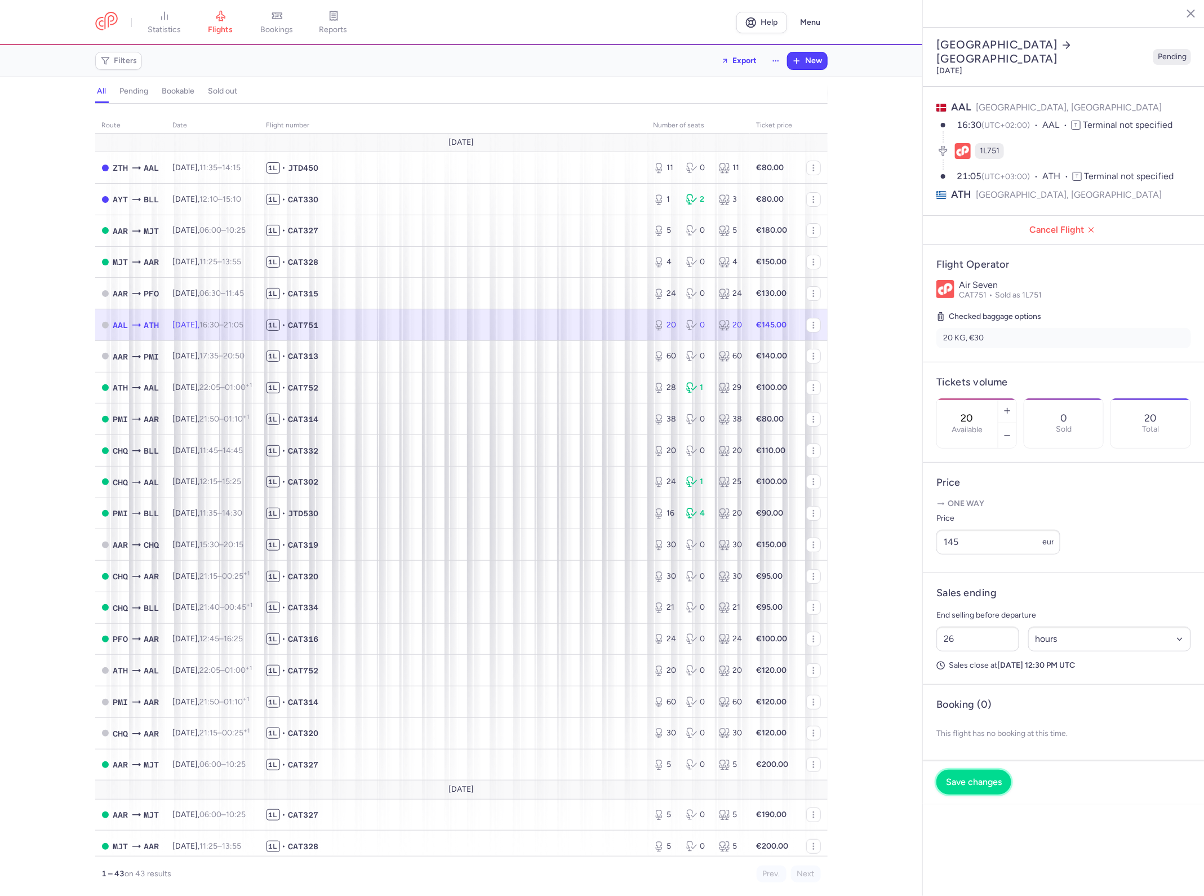
click at [984, 777] on span "Save changes" at bounding box center [974, 782] width 56 height 10
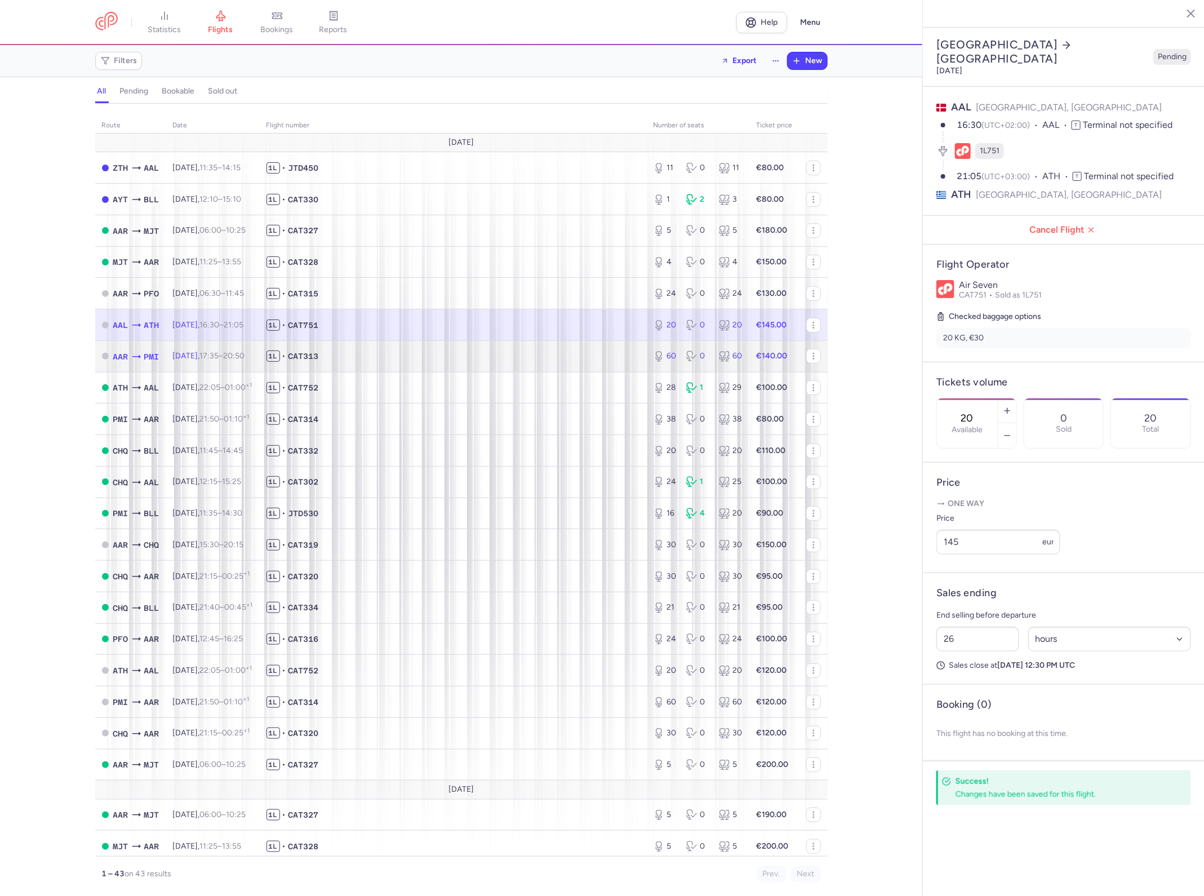
click at [480, 357] on span "1L • CAT313" at bounding box center [452, 355] width 373 height 11
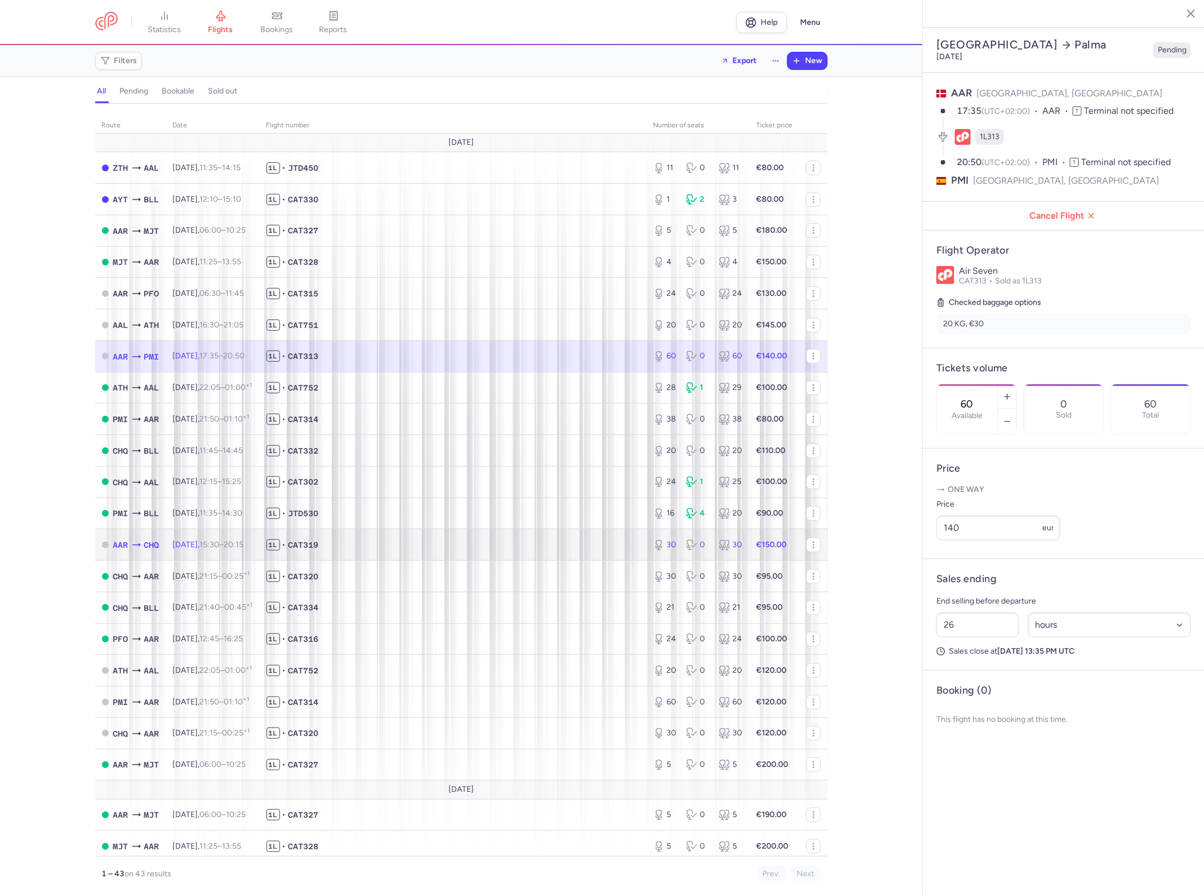
click at [513, 557] on td "1L • CAT319" at bounding box center [453, 545] width 387 height 32
type input "30"
type input "2"
select select "days"
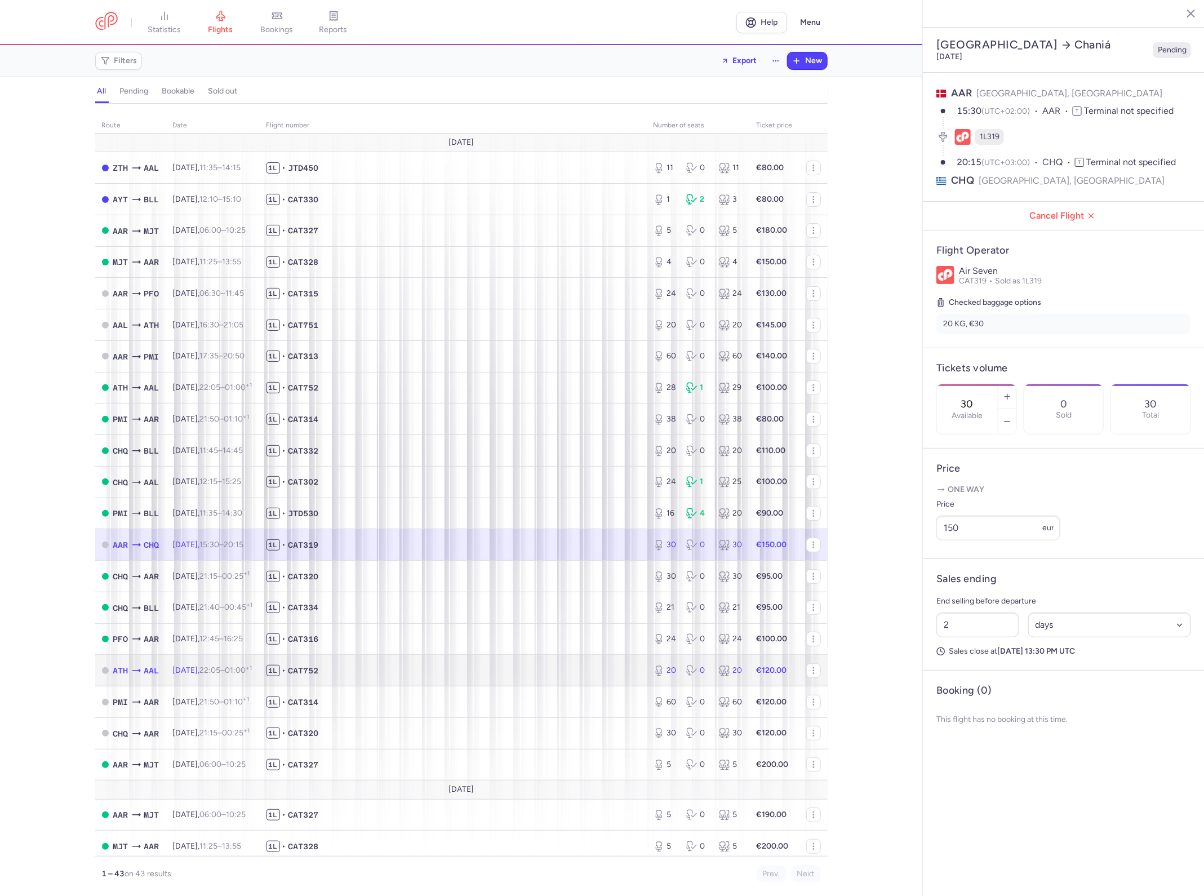
click at [465, 666] on span "1L • CAT752" at bounding box center [452, 670] width 373 height 11
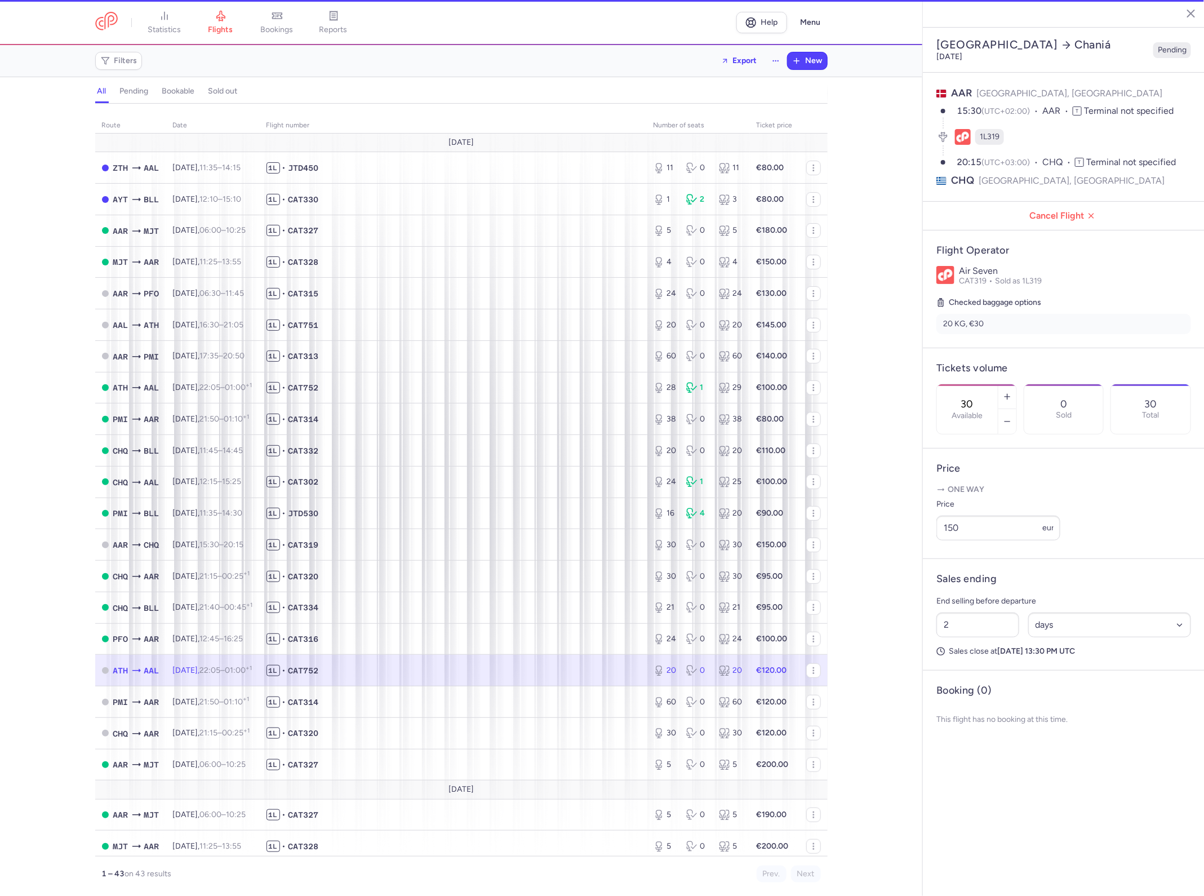
type input "20"
type input "30"
select select "hours"
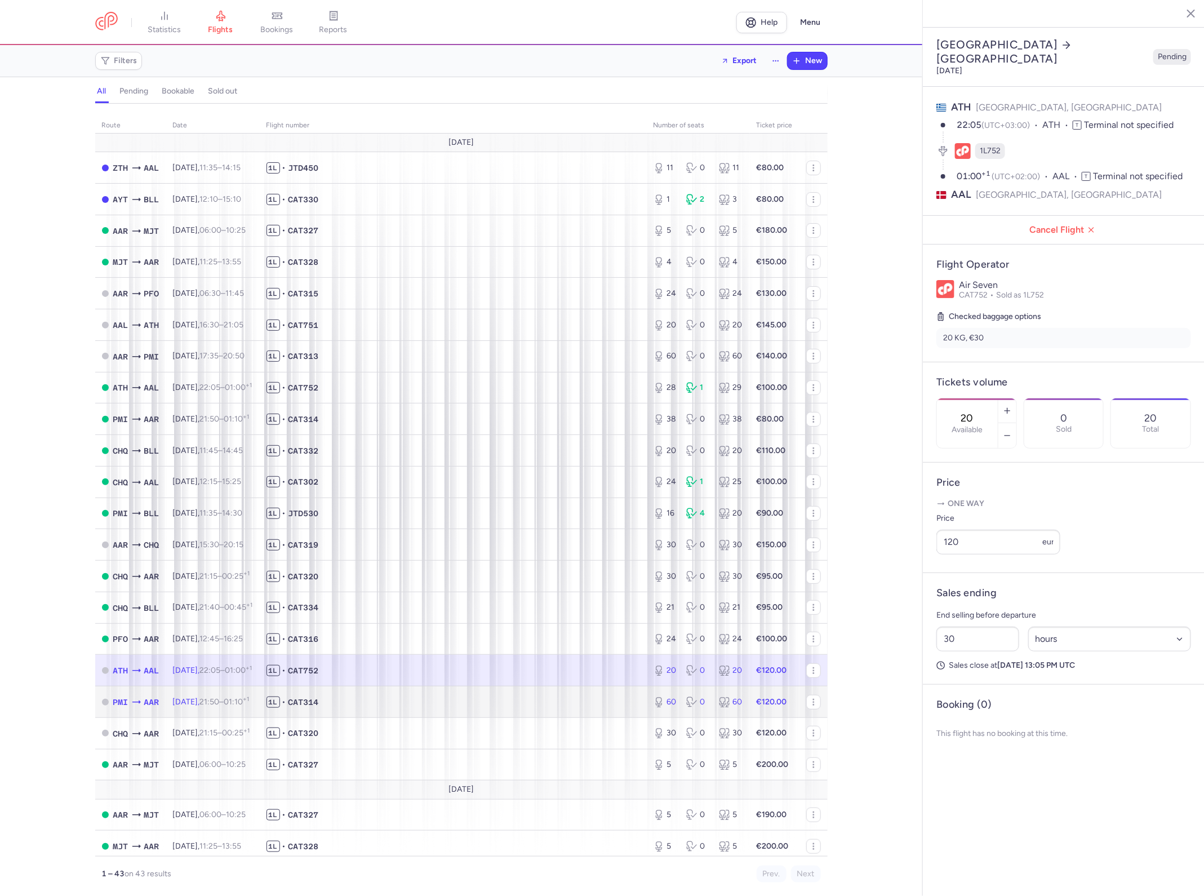
click at [429, 698] on span "1L • CAT314" at bounding box center [452, 701] width 373 height 11
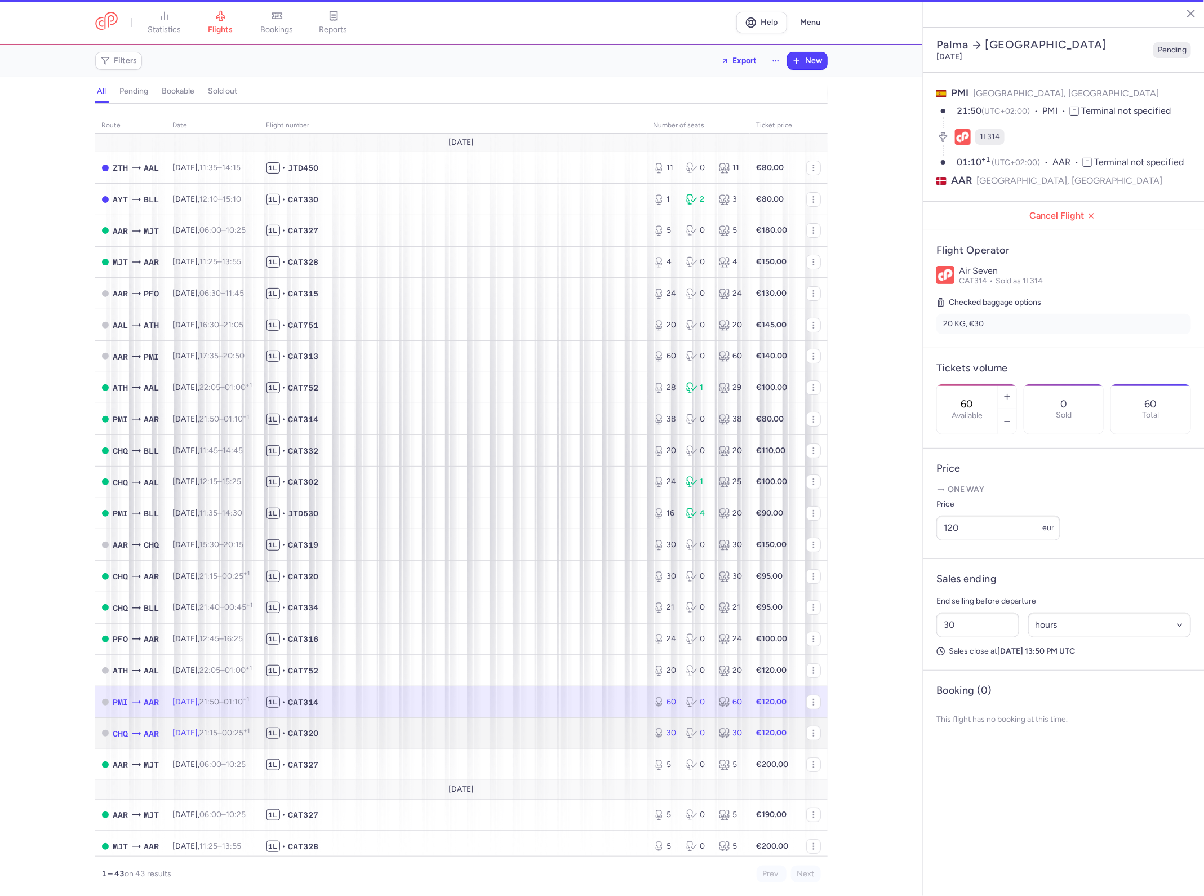
click at [416, 733] on span "1L • CAT320" at bounding box center [452, 732] width 373 height 11
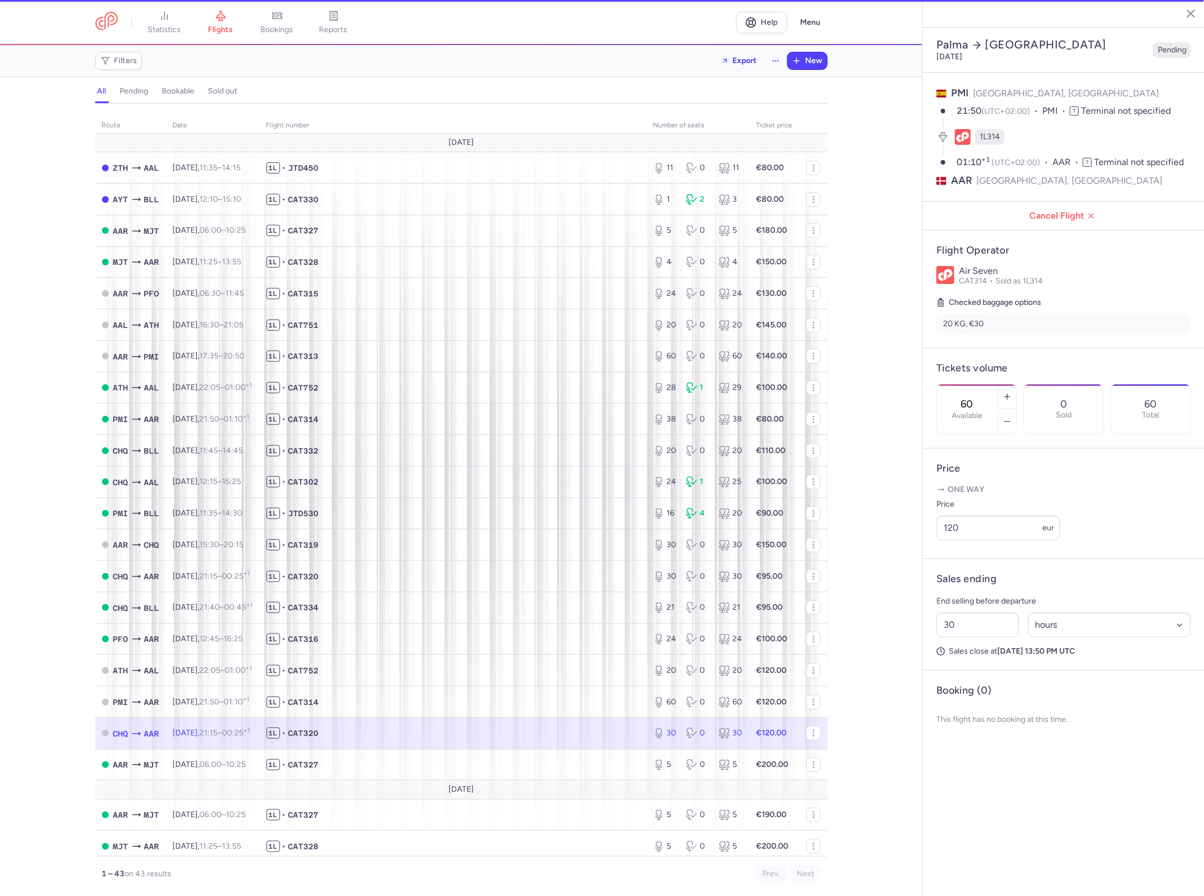
type input "30"
type input "52"
click at [905, 280] on div "route date Flight number number of seats Ticket price [DATE] ZTH AAL [DATE] 11:…" at bounding box center [461, 502] width 922 height 785
